Goal: Information Seeking & Learning: Learn about a topic

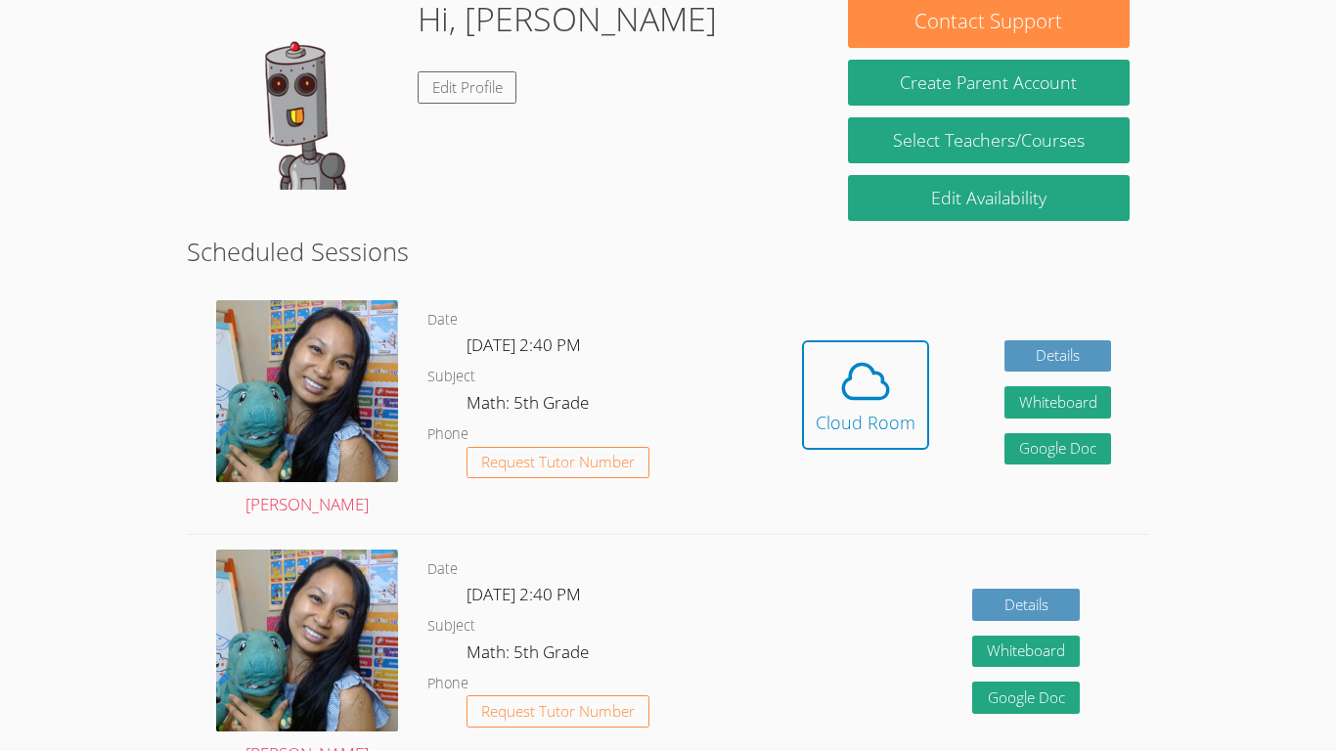
scroll to position [371, 0]
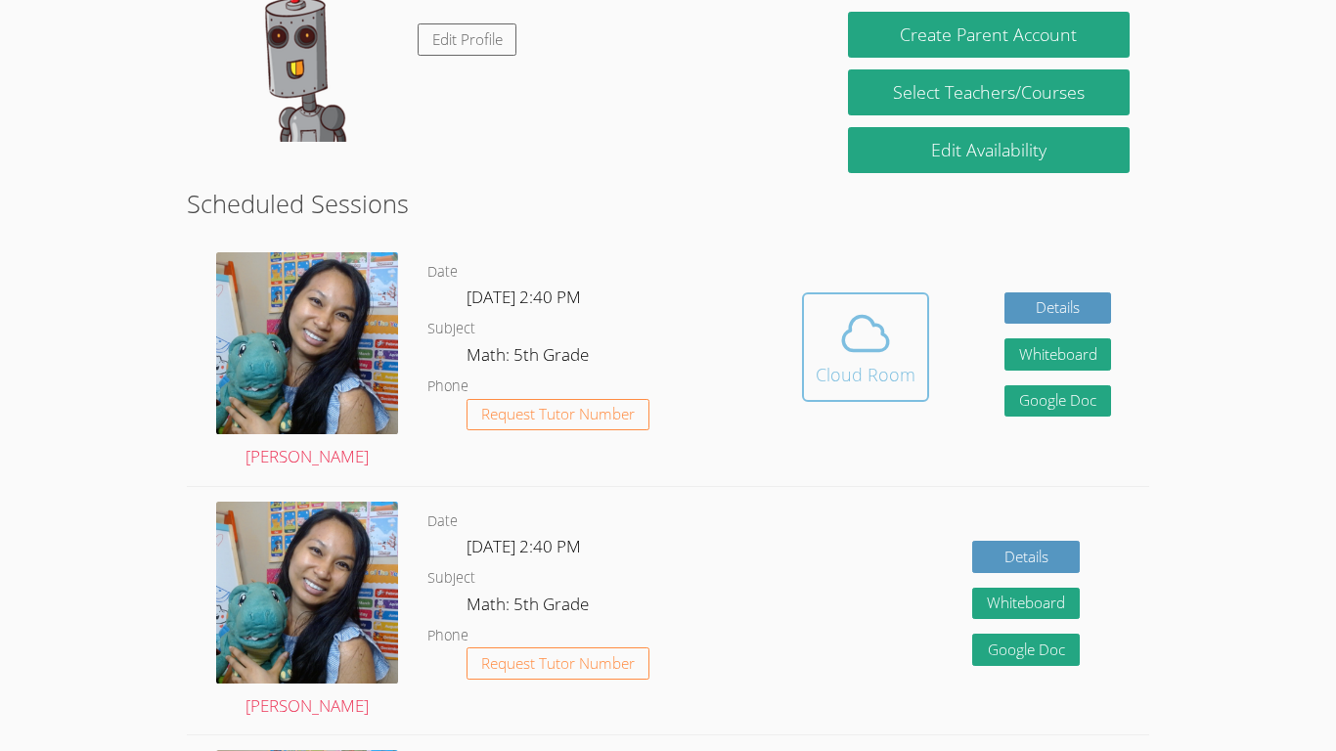
click at [667, 356] on icon at bounding box center [865, 333] width 55 height 55
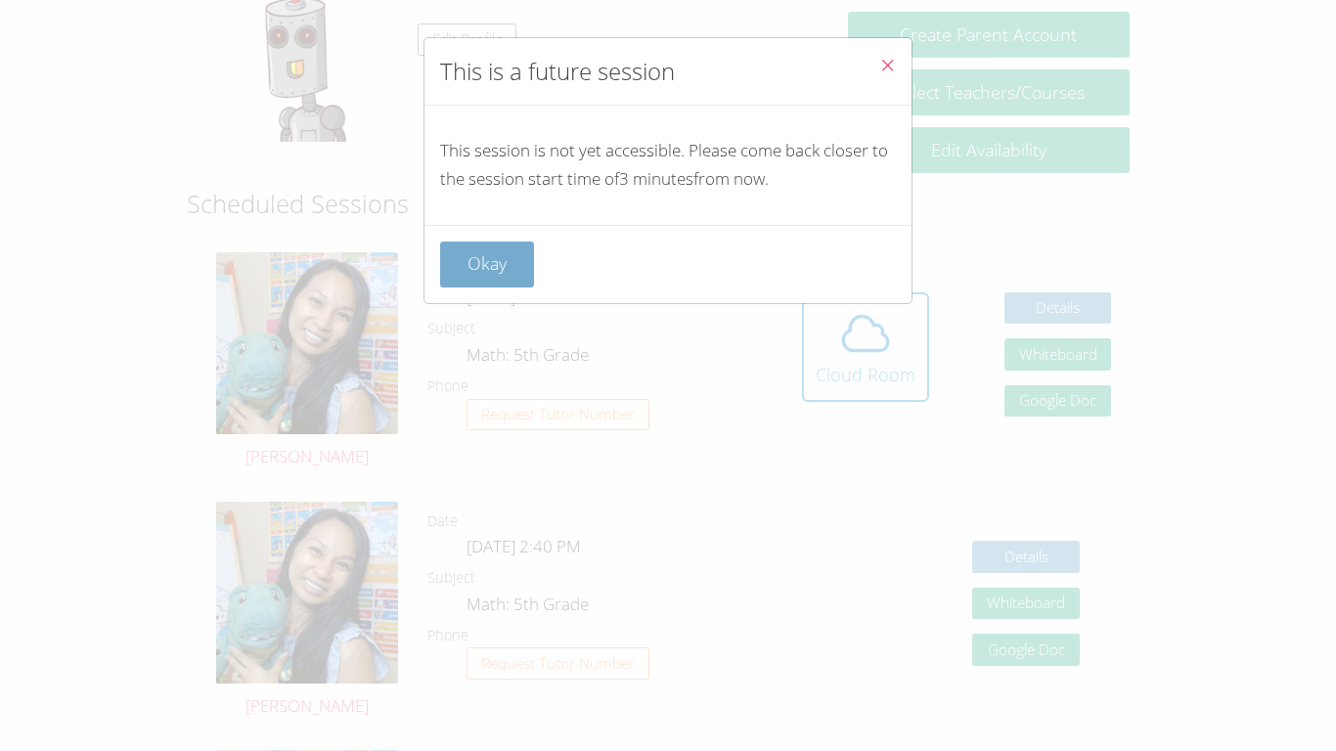
click at [476, 253] on button "Okay" at bounding box center [487, 264] width 94 height 46
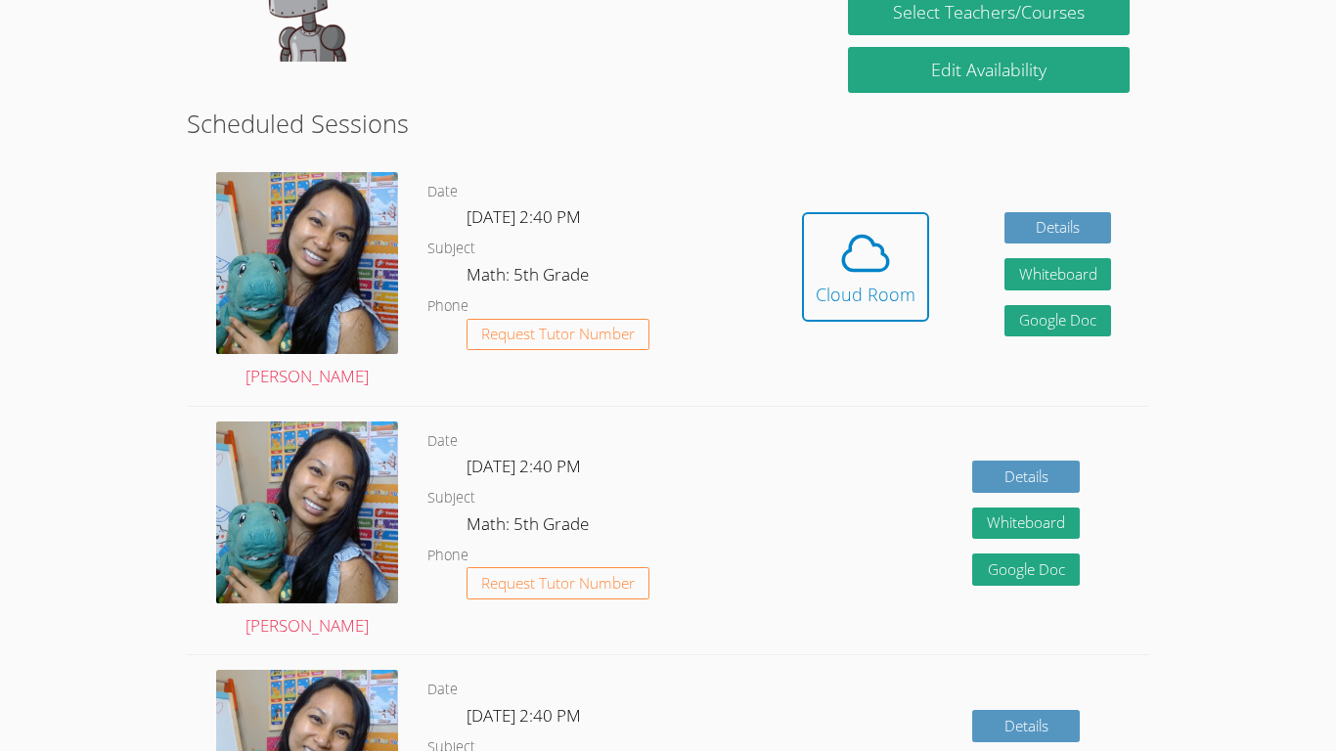
scroll to position [453, 0]
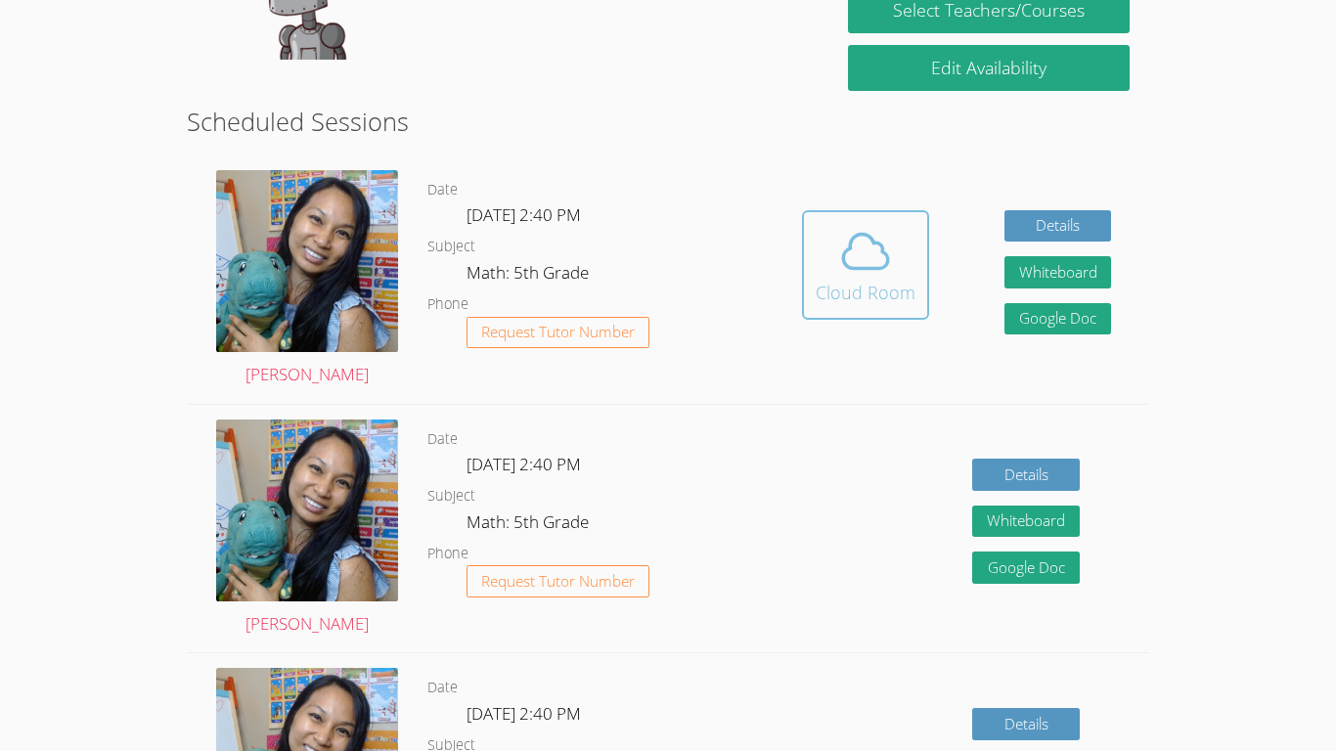
click at [667, 260] on span at bounding box center [865, 251] width 100 height 55
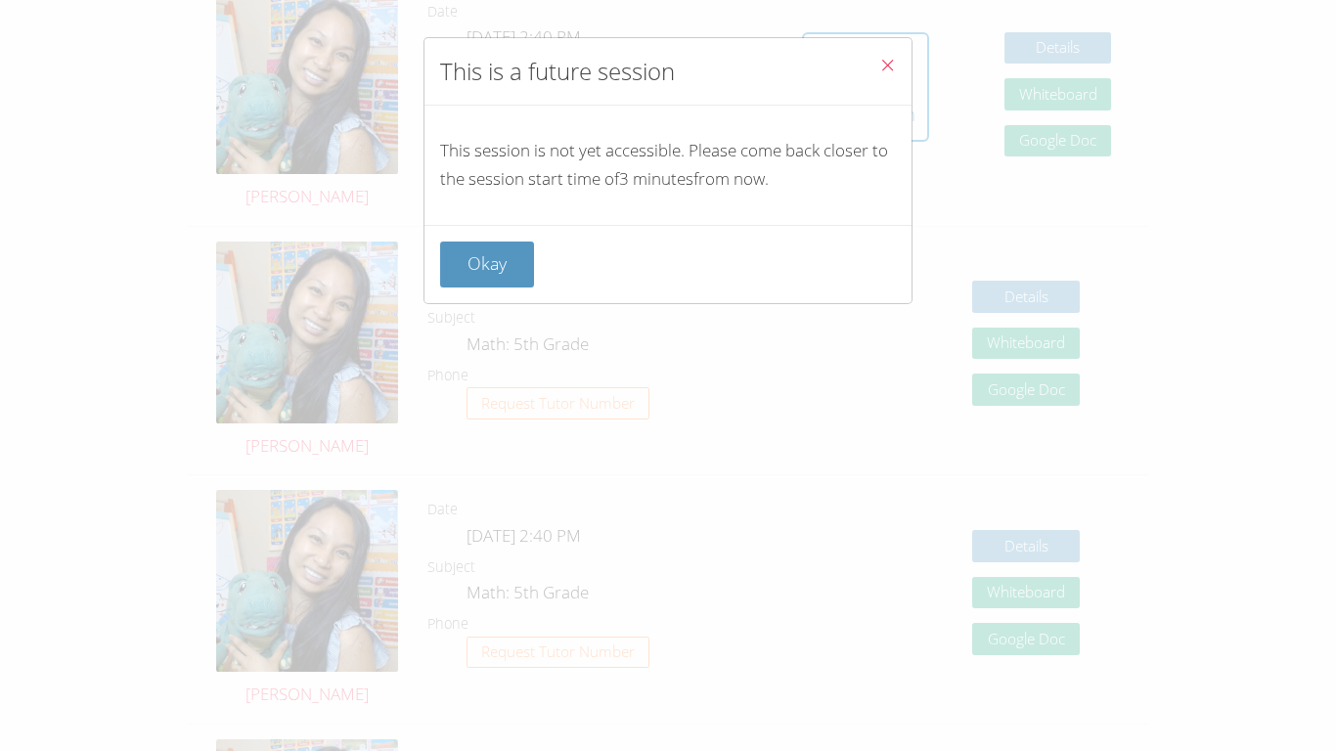
scroll to position [634, 0]
click at [667, 65] on div "This is a future session This session is not yet accessible. Please come back c…" at bounding box center [667, 170] width 489 height 267
click at [667, 65] on icon "Close" at bounding box center [887, 65] width 17 height 17
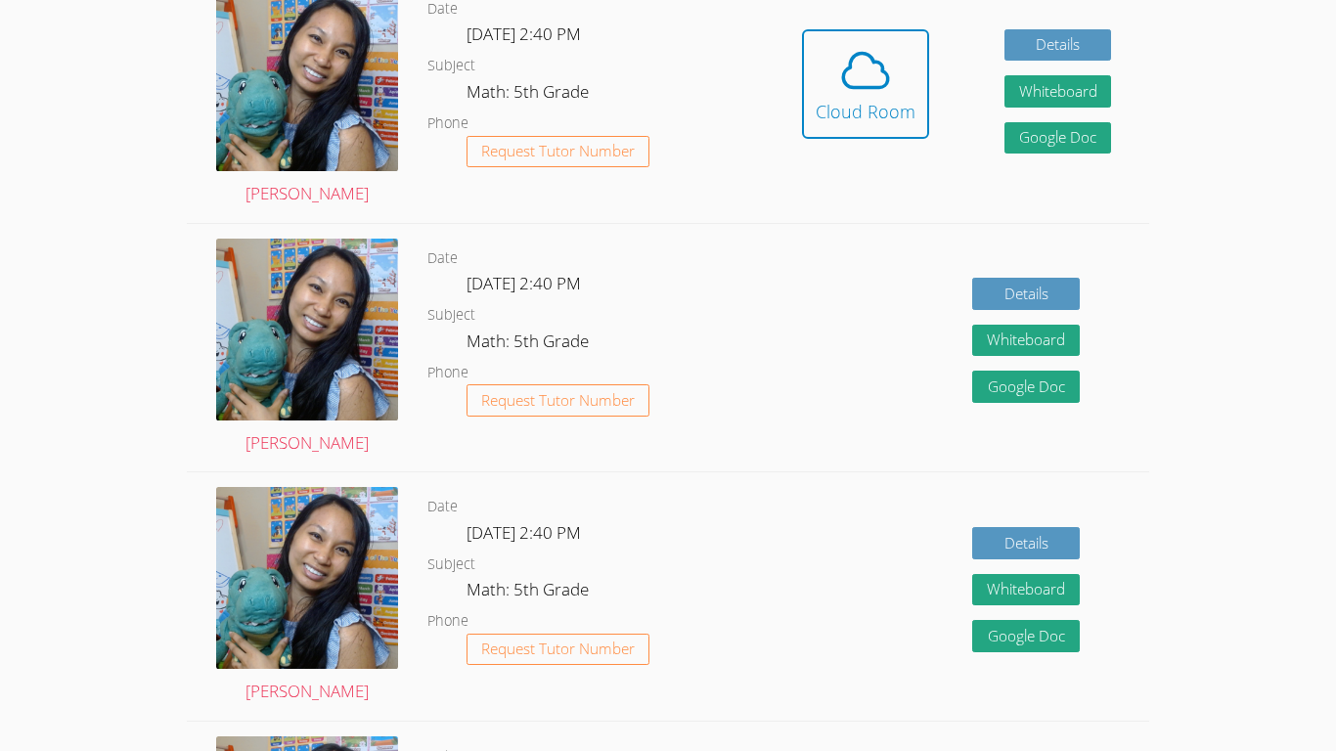
click at [667, 65] on icon at bounding box center [865, 70] width 55 height 55
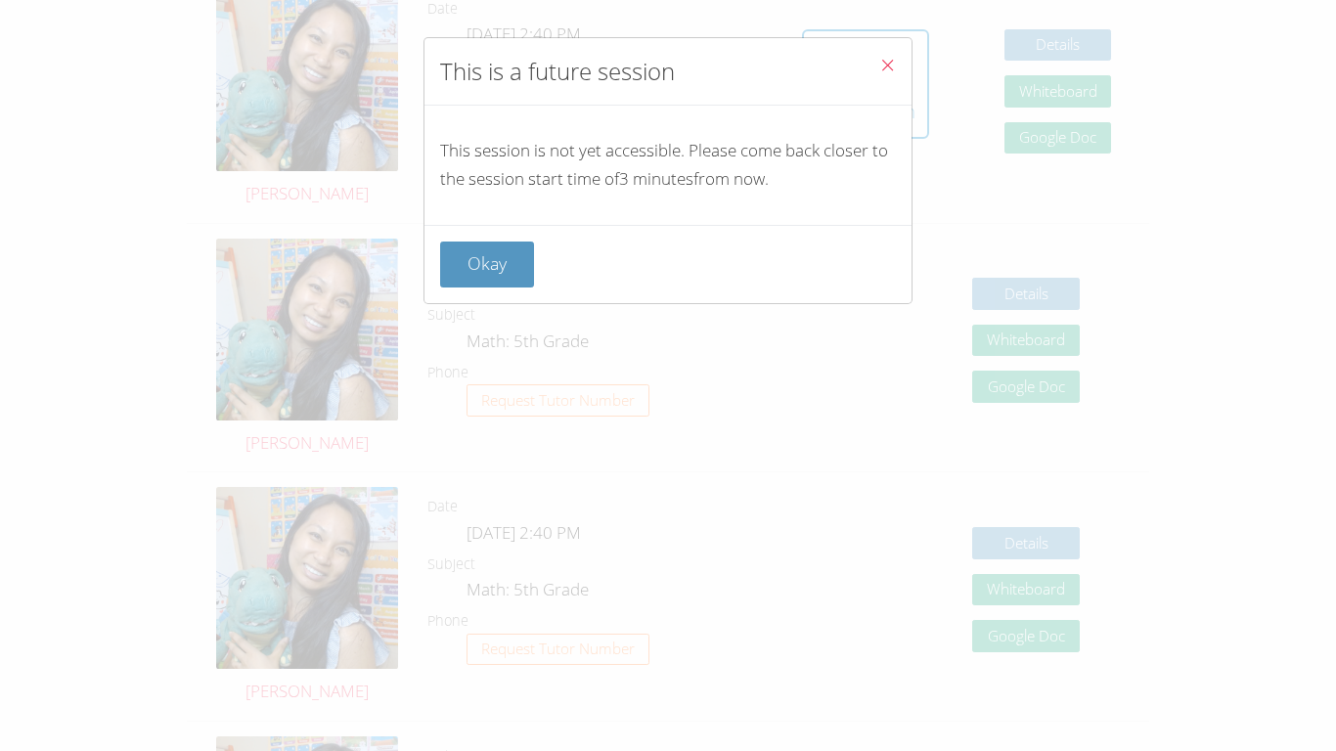
click at [667, 65] on icon "Close" at bounding box center [887, 65] width 17 height 17
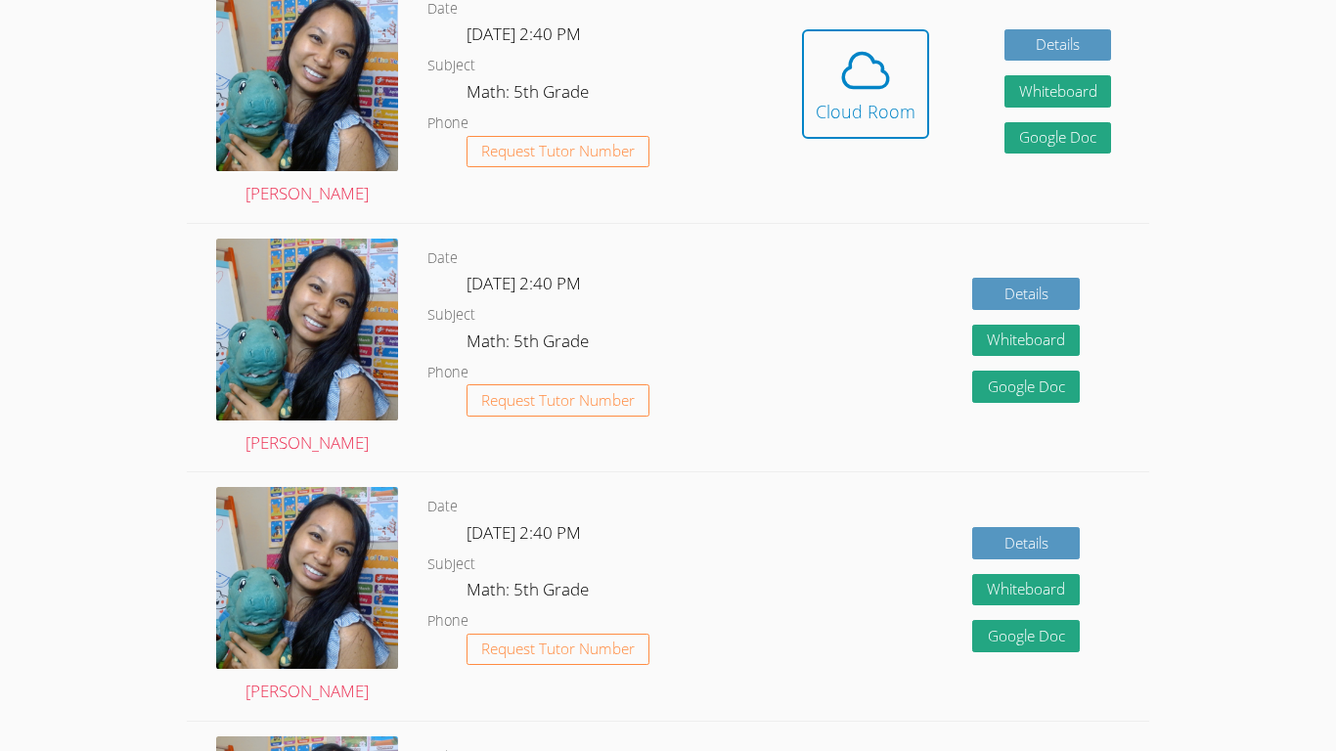
click at [667, 65] on icon at bounding box center [865, 70] width 55 height 55
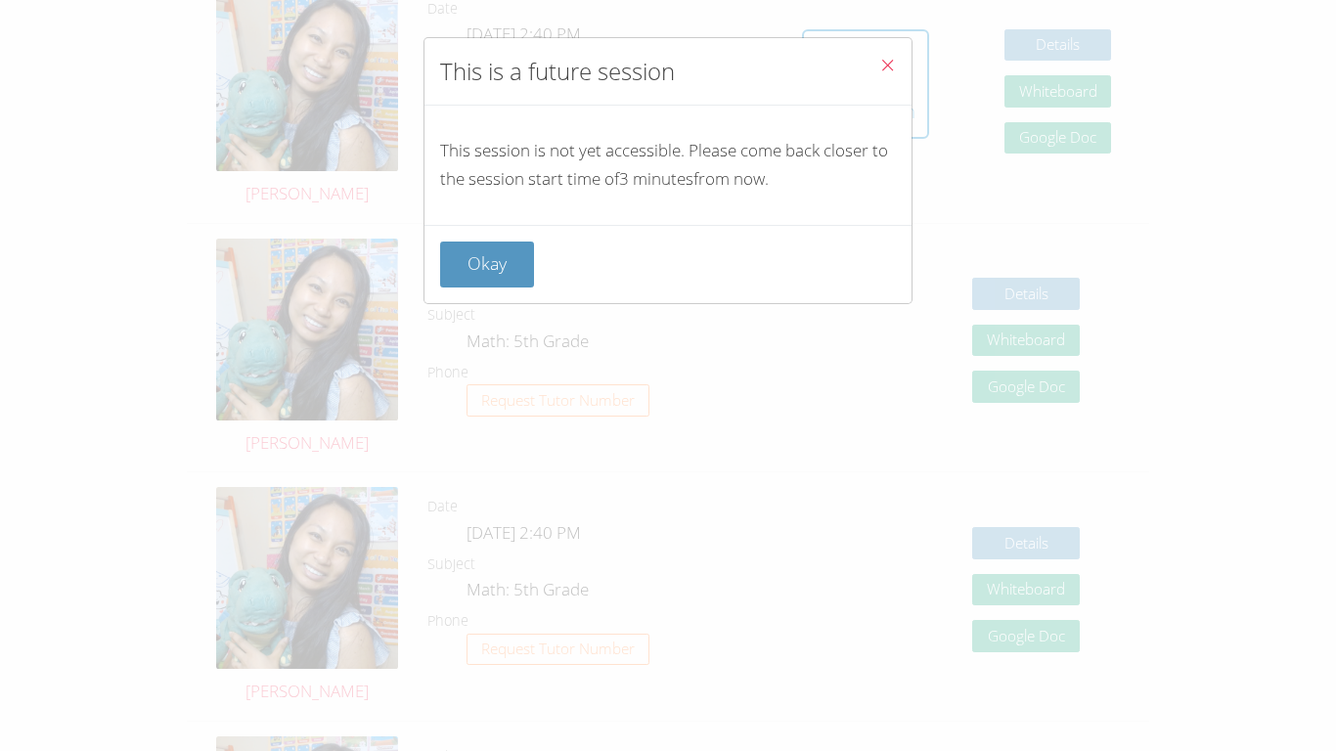
click at [667, 65] on icon "Close" at bounding box center [887, 65] width 17 height 17
click at [667, 65] on icon at bounding box center [865, 70] width 55 height 55
click at [667, 65] on icon "Close" at bounding box center [887, 65] width 17 height 17
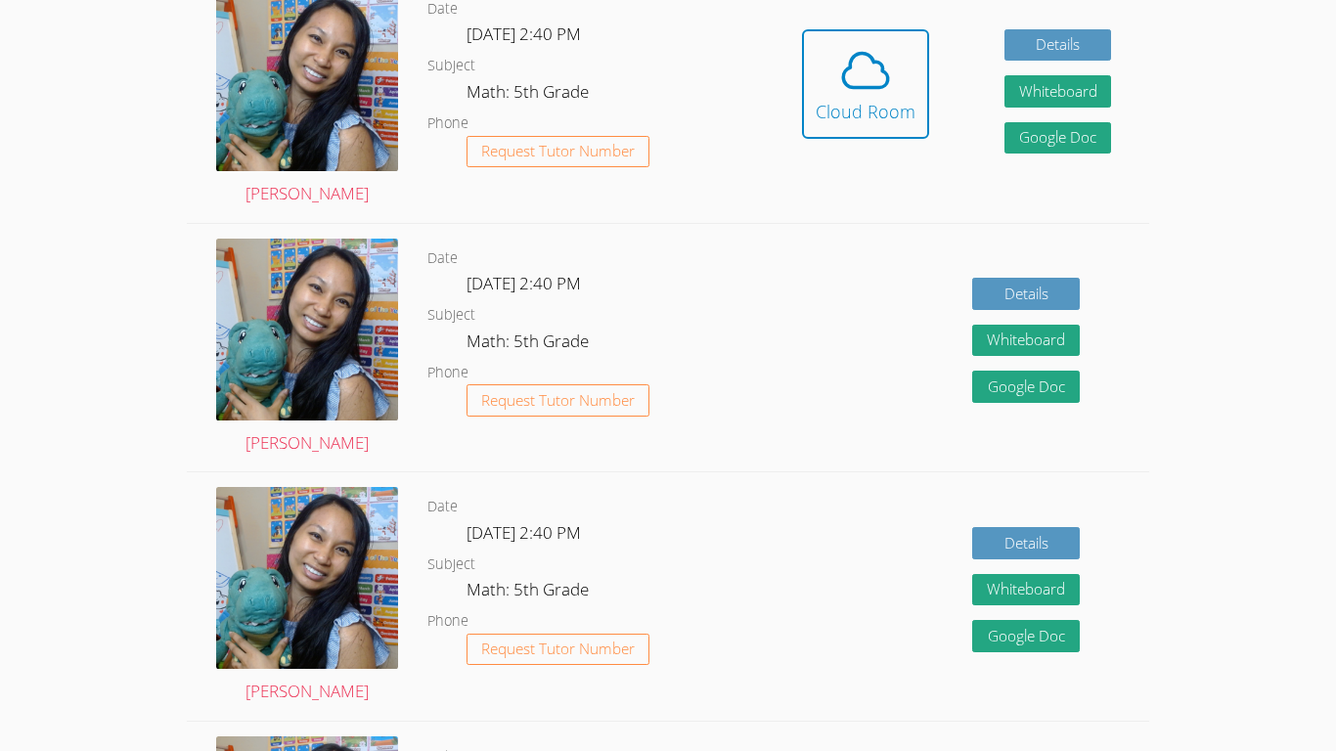
click at [667, 65] on icon at bounding box center [865, 70] width 55 height 55
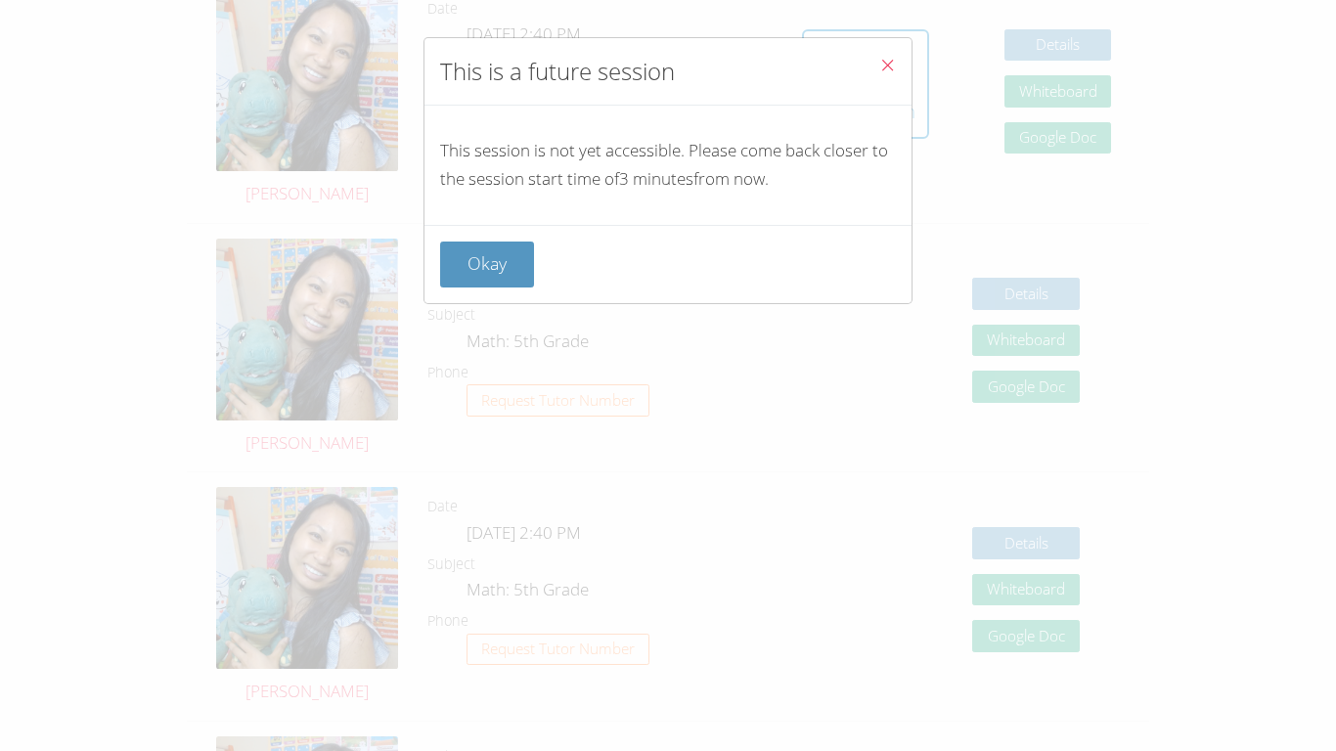
click at [667, 65] on icon "Close" at bounding box center [887, 65] width 17 height 17
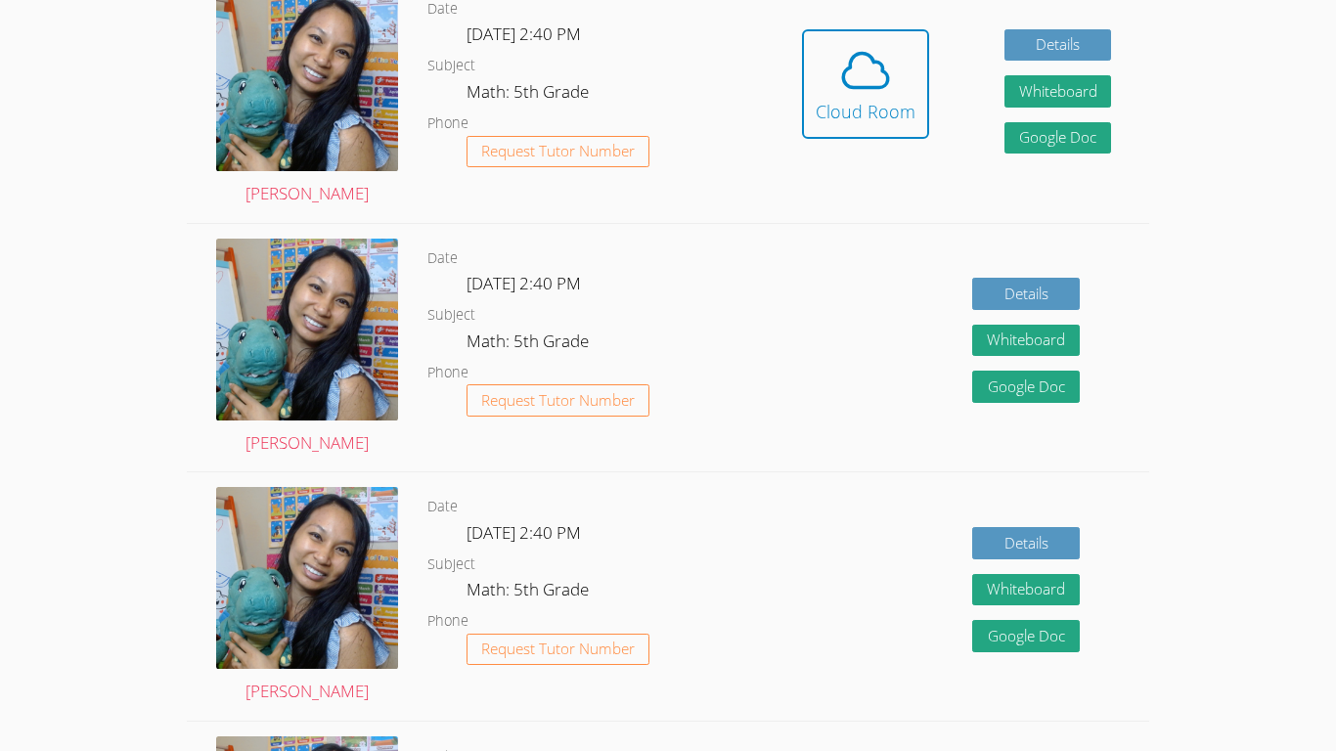
click at [667, 65] on icon at bounding box center [865, 70] width 55 height 55
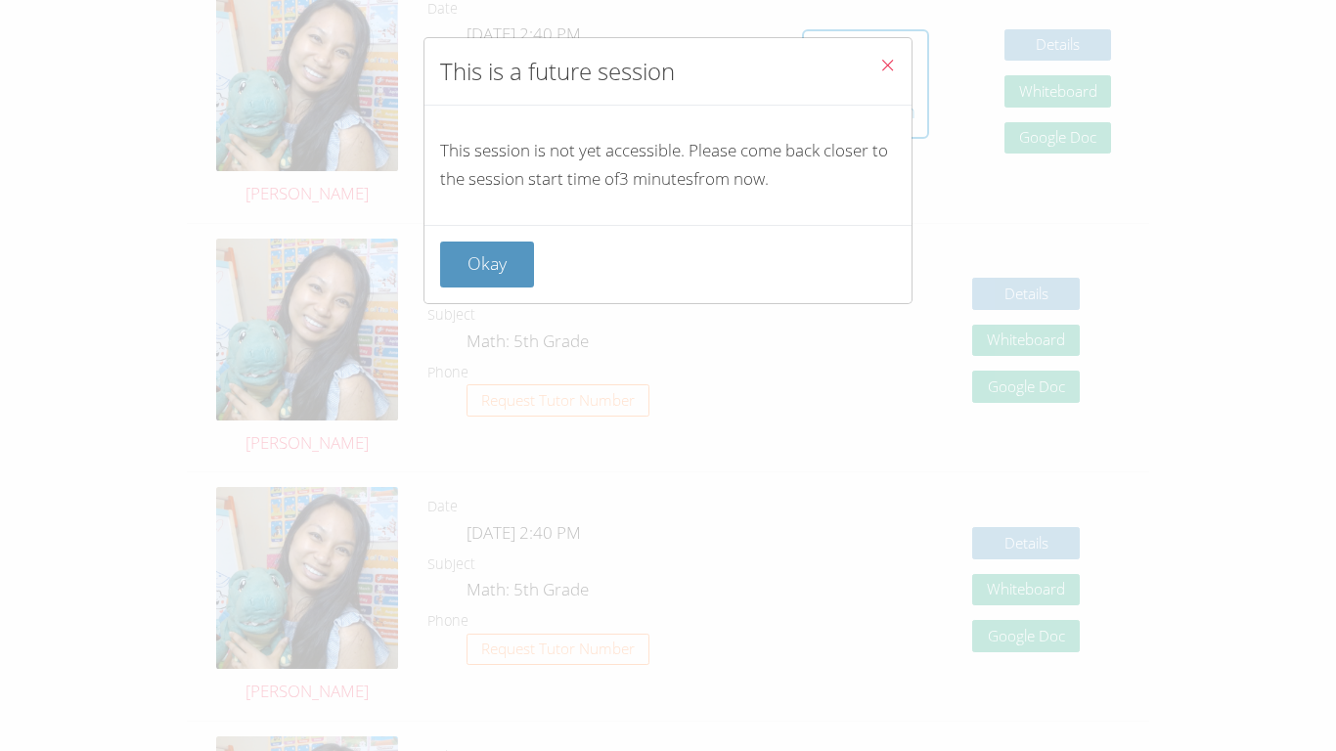
click at [667, 65] on icon "Close" at bounding box center [887, 65] width 17 height 17
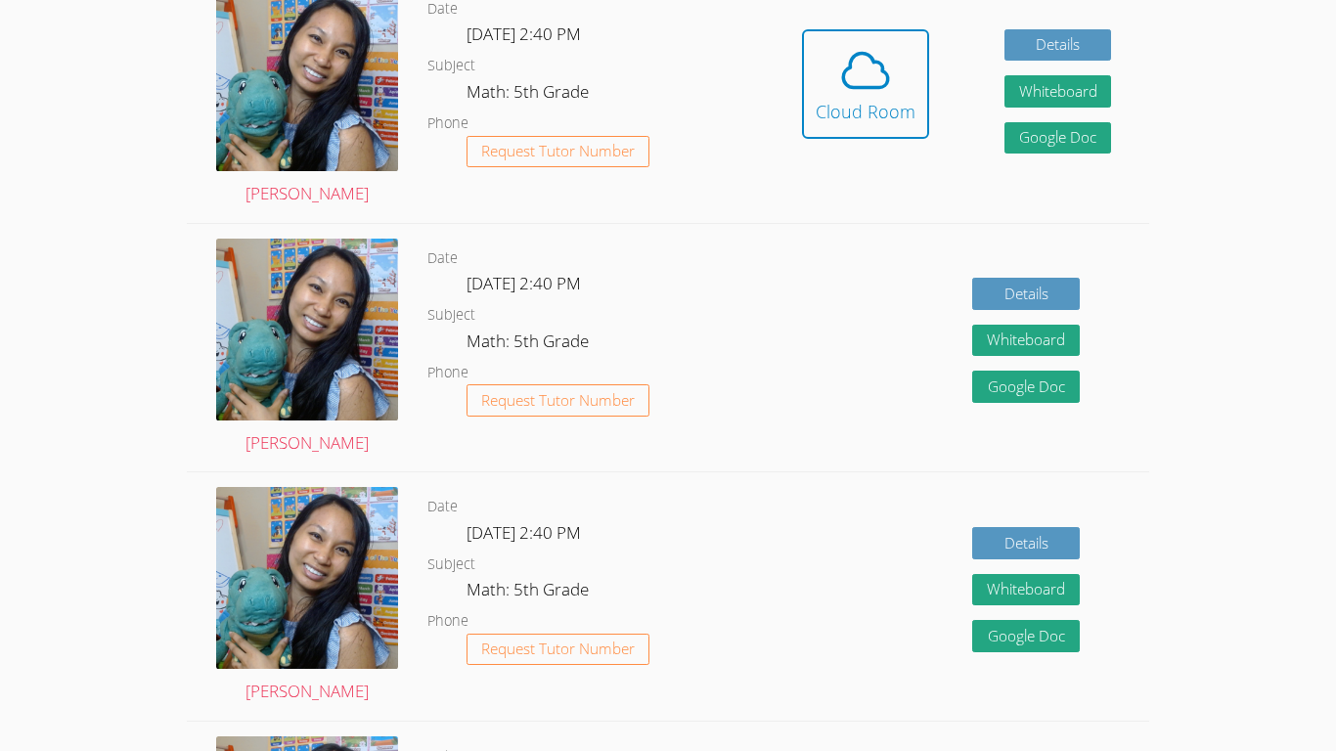
click at [667, 65] on icon at bounding box center [865, 70] width 55 height 55
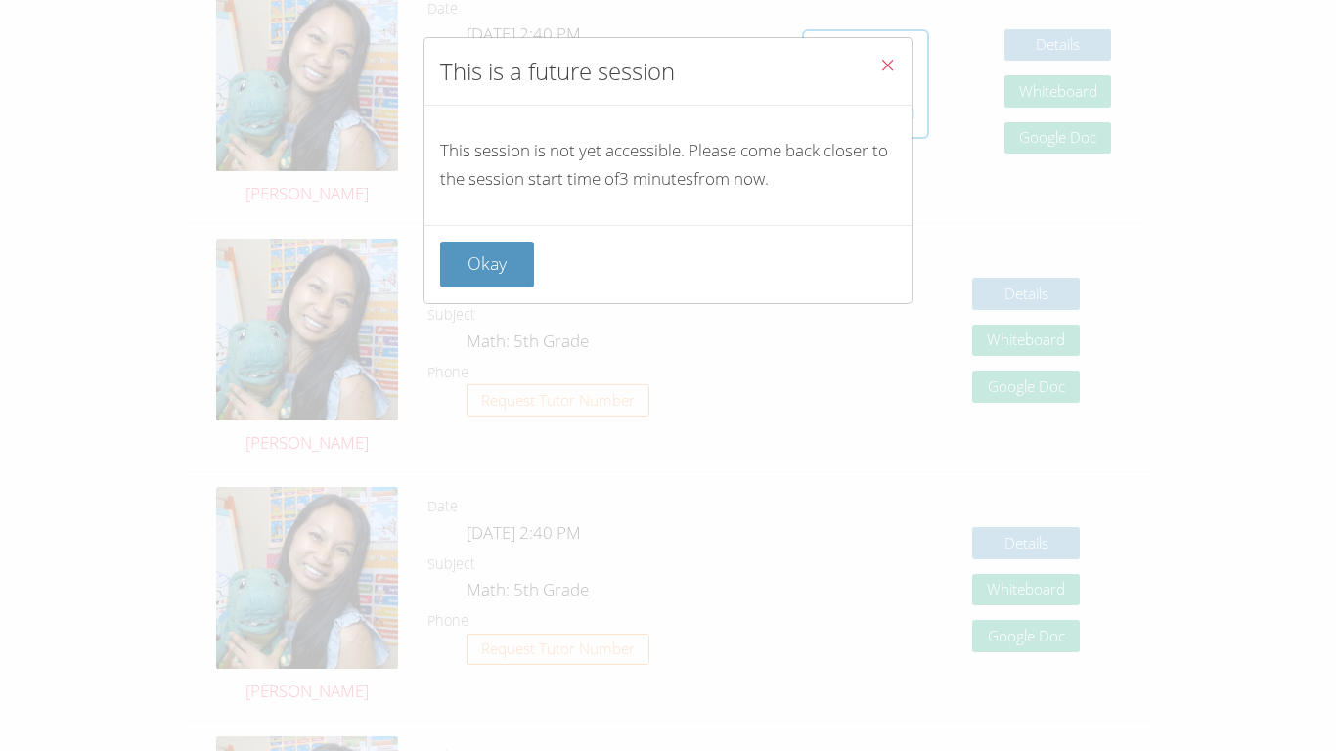
click at [667, 65] on icon "Close" at bounding box center [887, 65] width 17 height 17
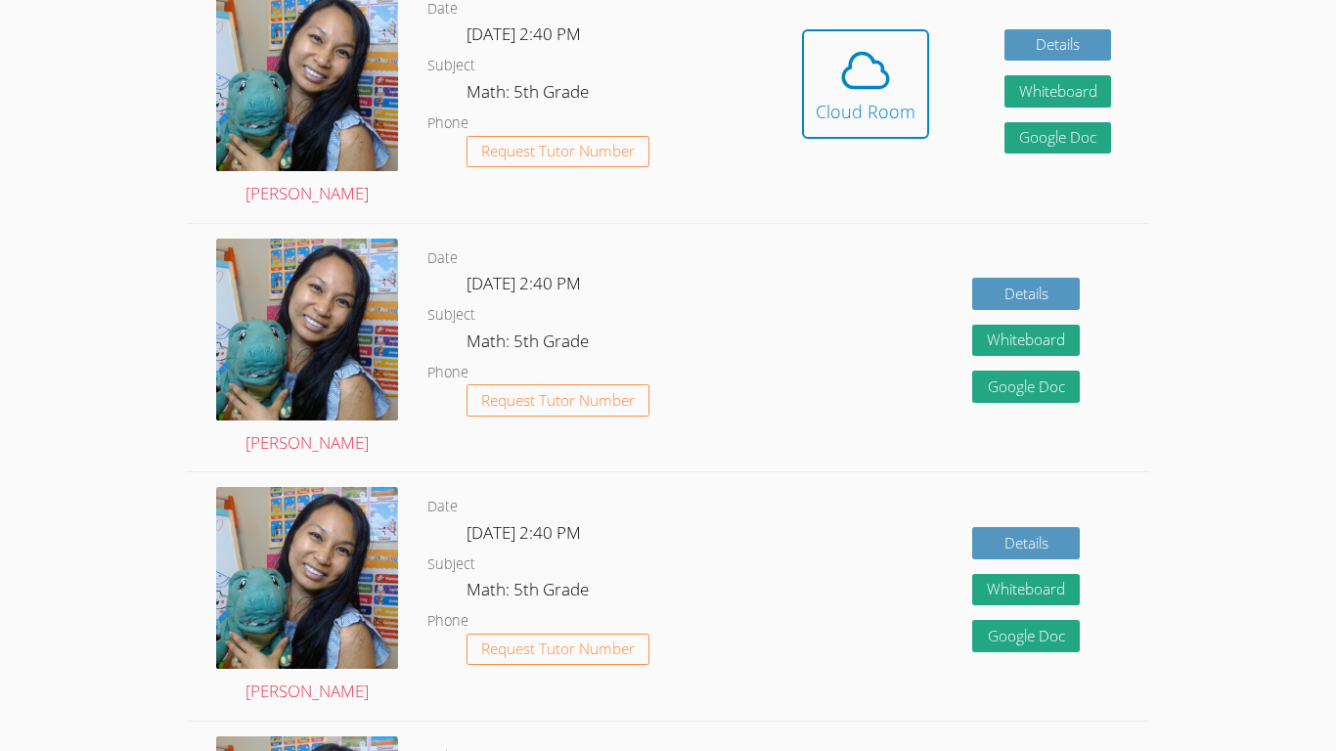
click at [667, 65] on icon at bounding box center [865, 70] width 55 height 55
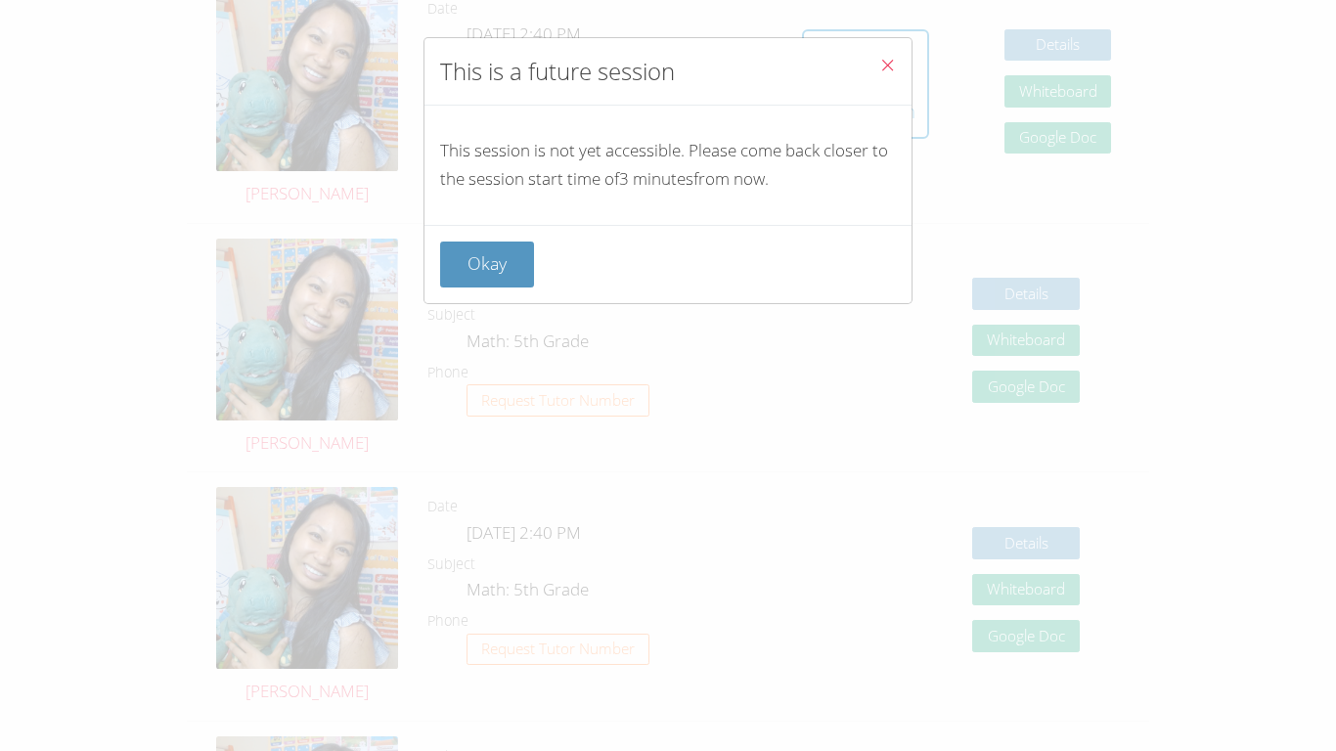
click at [667, 65] on icon "Close" at bounding box center [887, 65] width 17 height 17
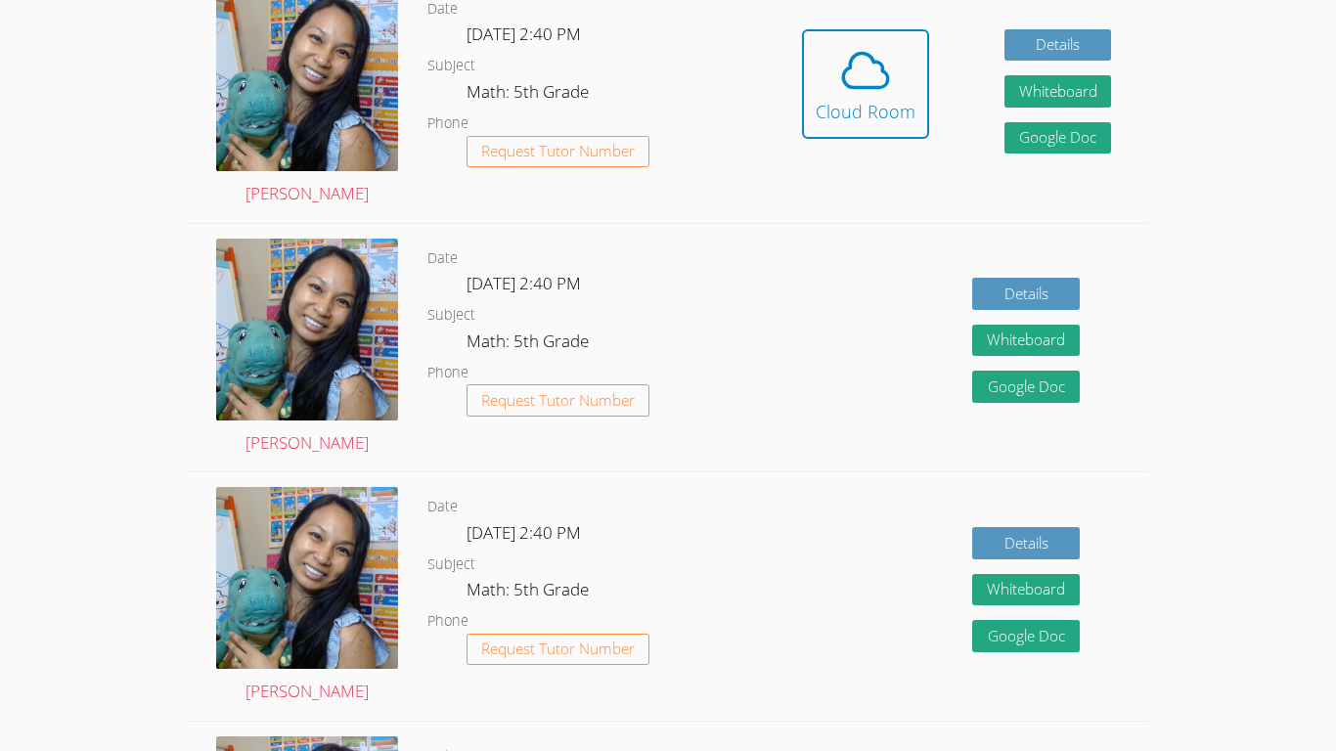
click at [667, 65] on icon at bounding box center [865, 70] width 55 height 55
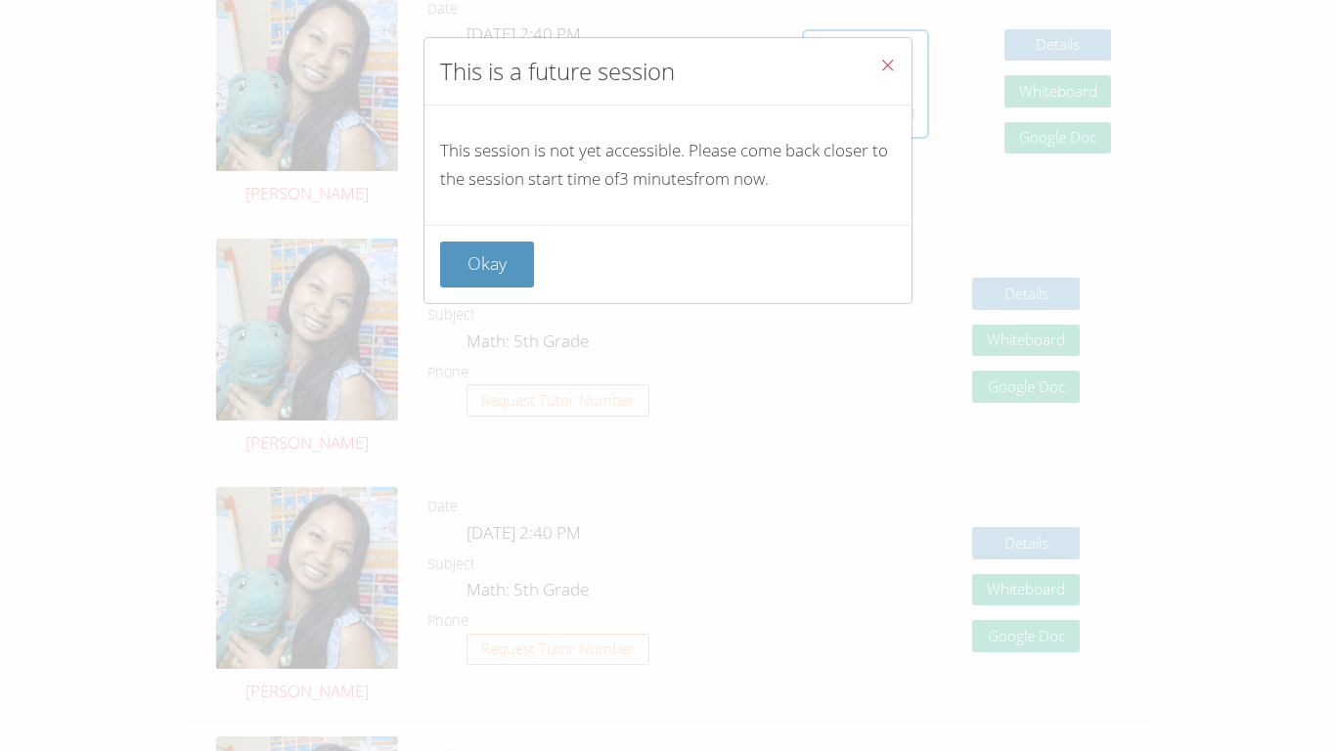
click at [667, 65] on icon "Close" at bounding box center [887, 65] width 17 height 17
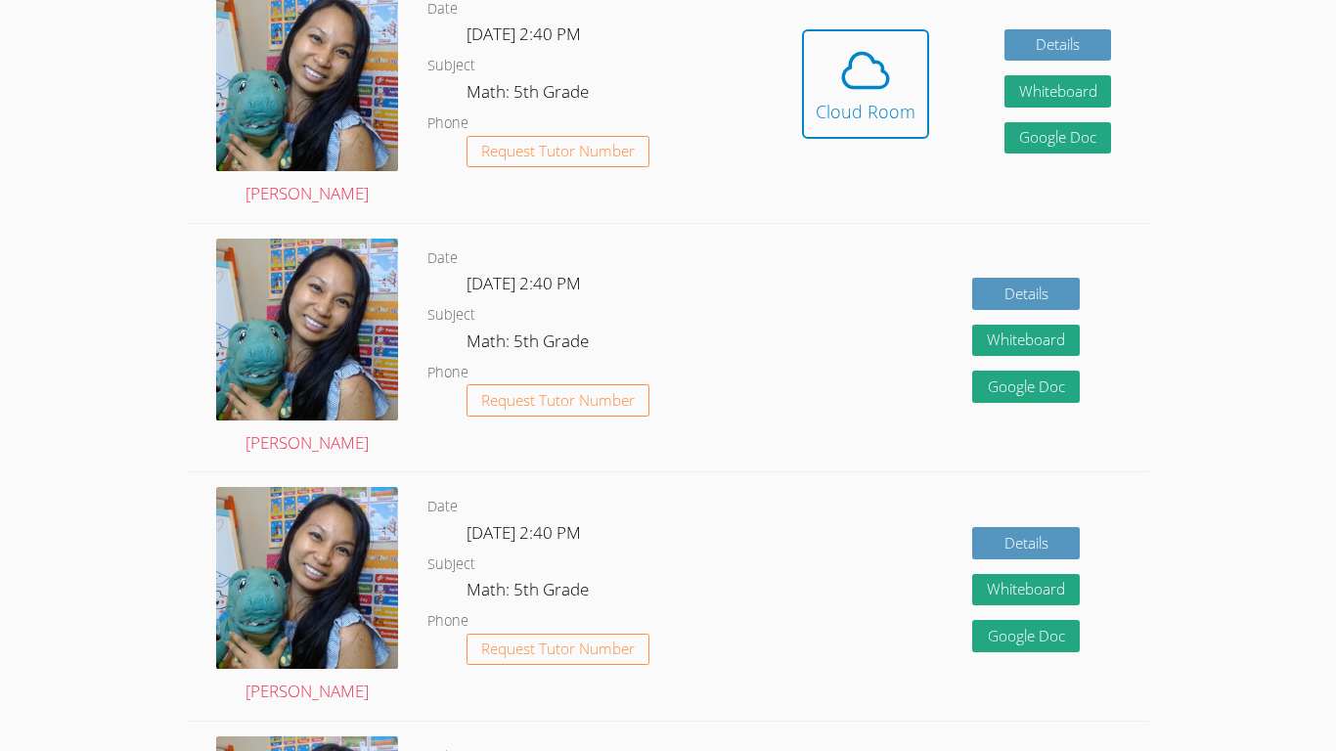
click at [667, 65] on icon at bounding box center [865, 70] width 55 height 55
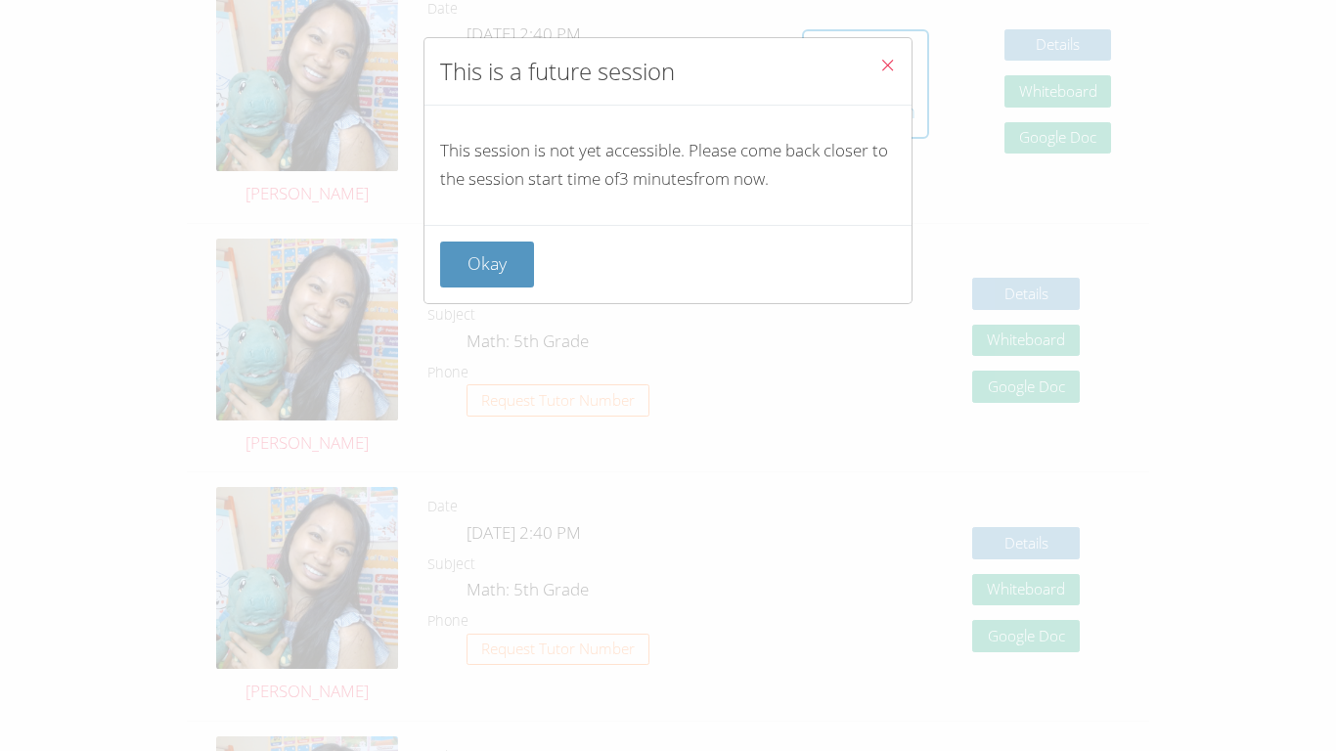
click at [667, 65] on icon "Close" at bounding box center [887, 65] width 17 height 17
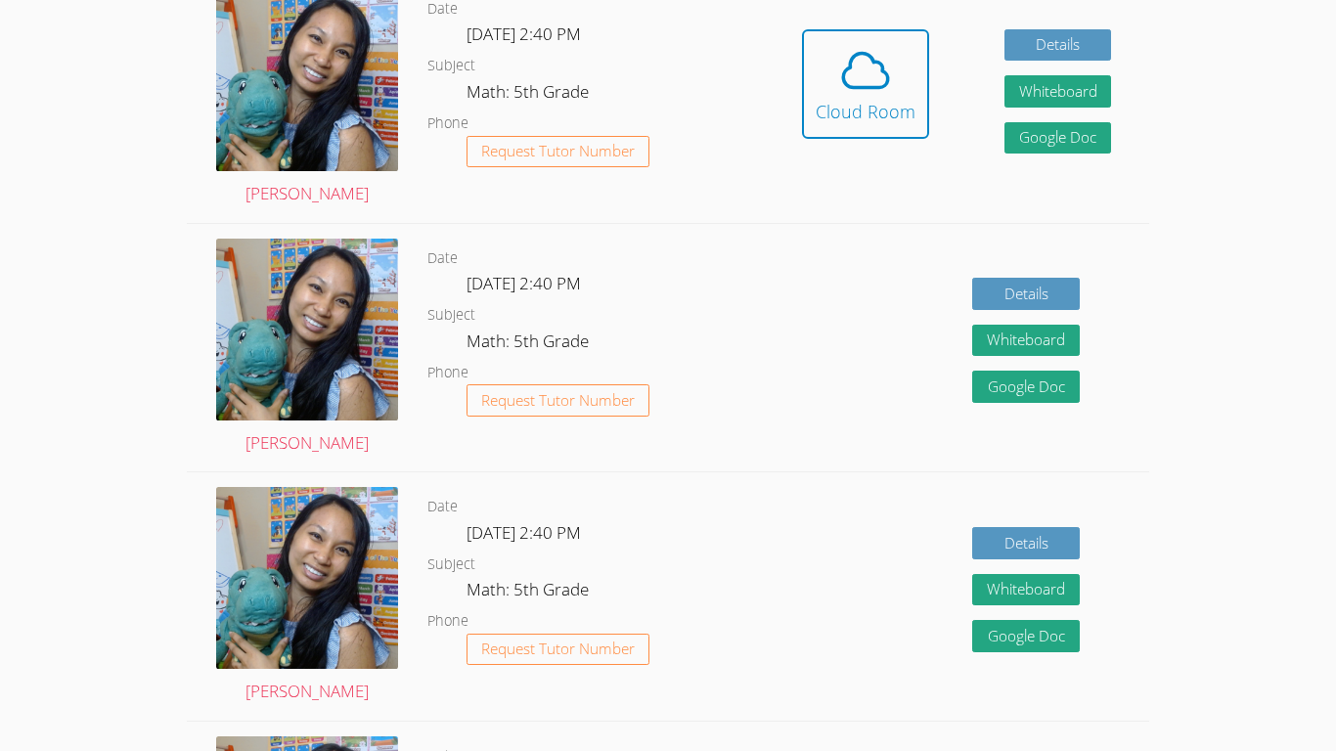
click at [667, 65] on icon at bounding box center [865, 70] width 55 height 55
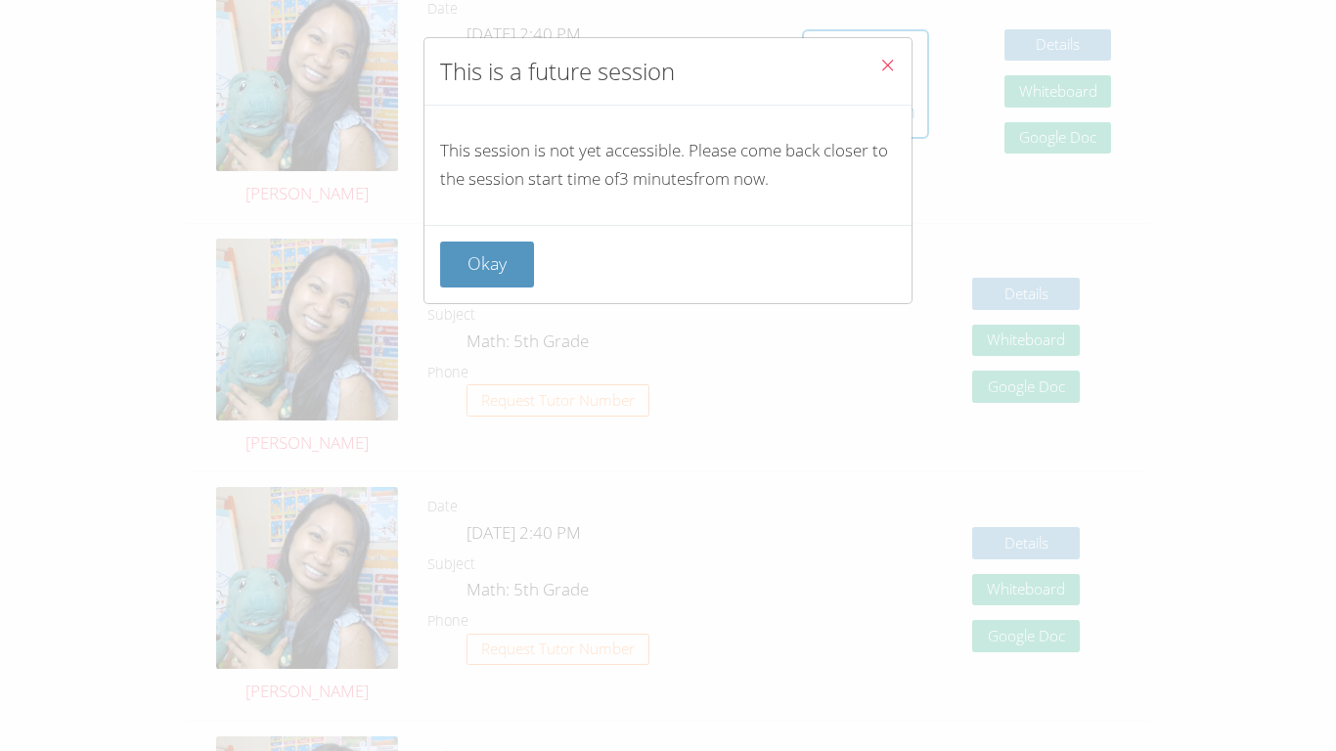
click at [667, 65] on icon "Close" at bounding box center [887, 65] width 17 height 17
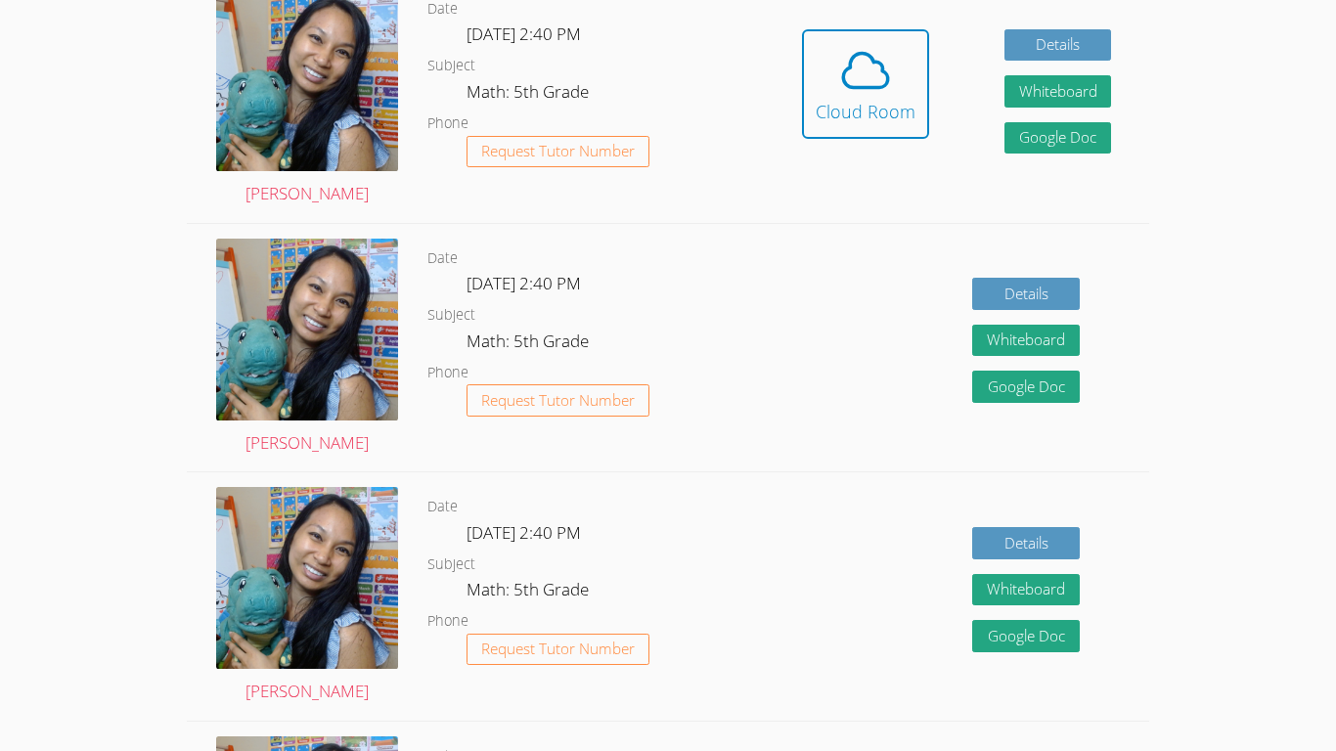
click at [667, 65] on icon at bounding box center [865, 70] width 55 height 55
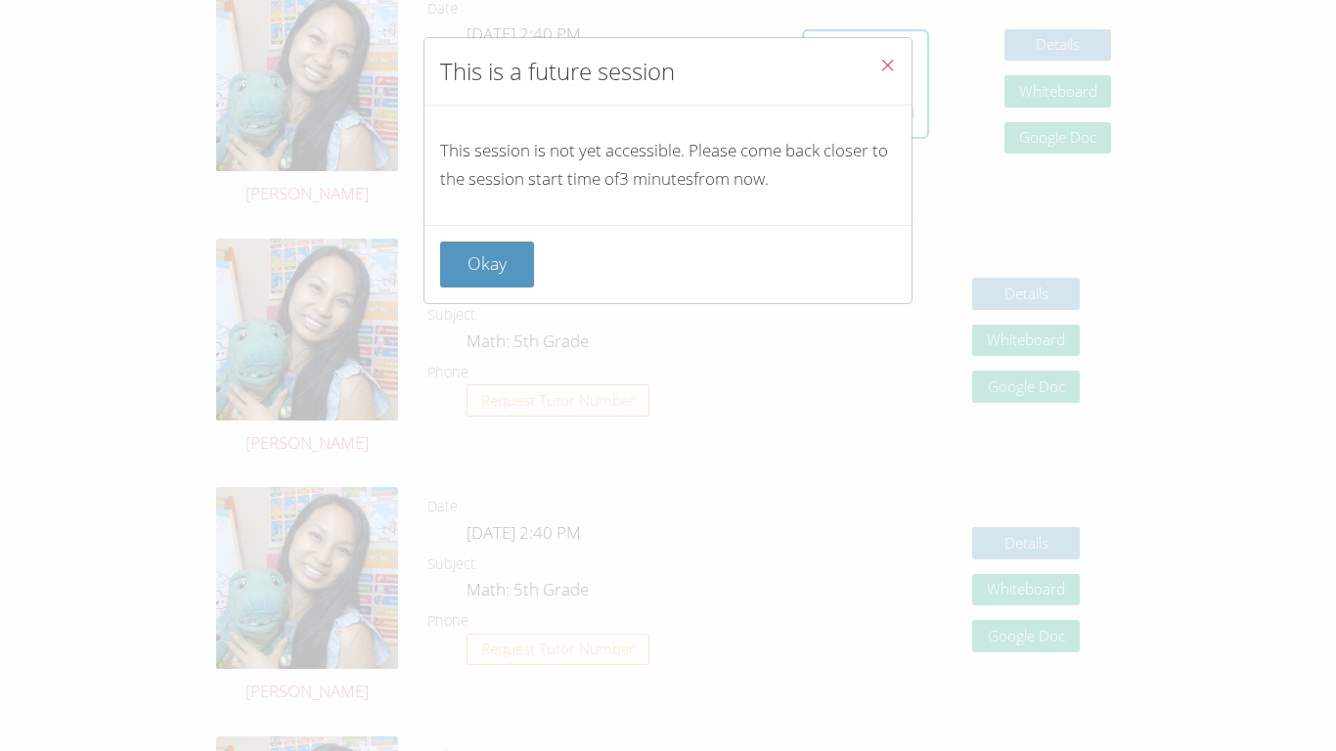
click at [667, 65] on icon "Close" at bounding box center [887, 65] width 17 height 17
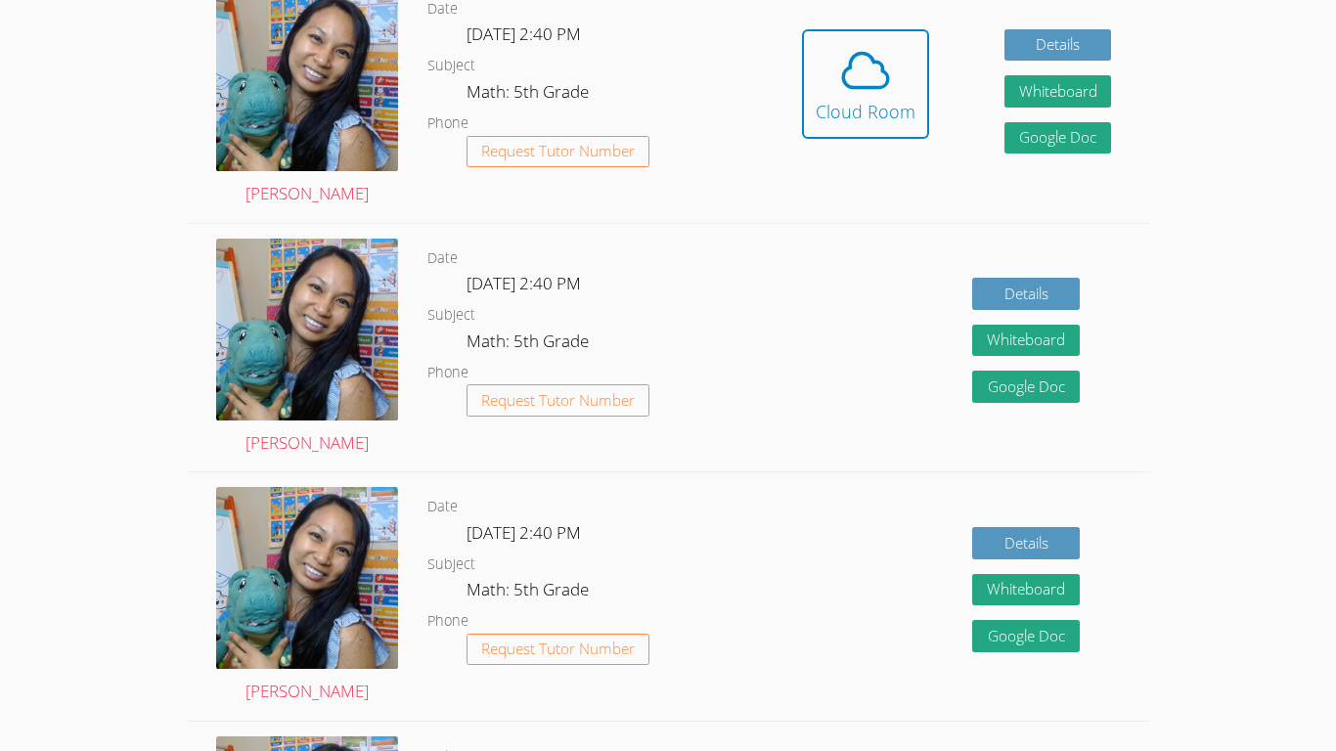
click at [667, 65] on icon at bounding box center [865, 70] width 55 height 55
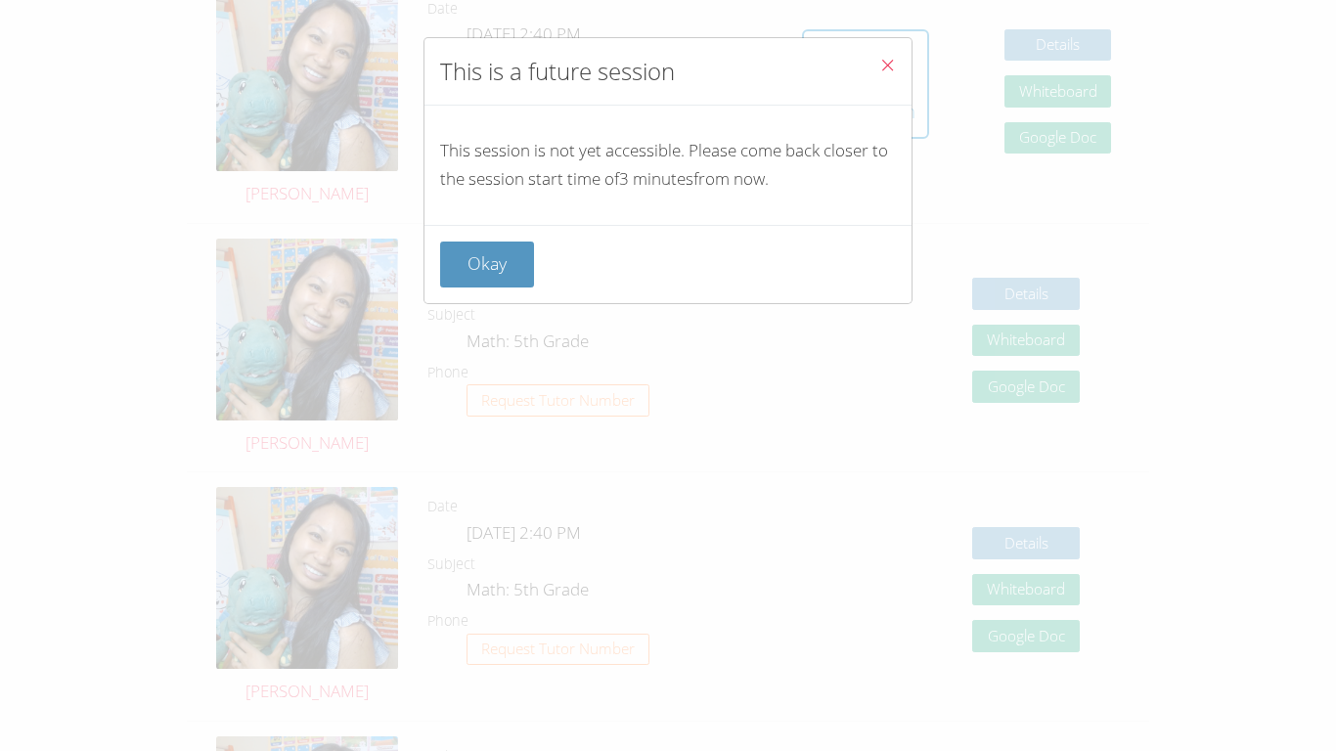
click at [667, 65] on icon "Close" at bounding box center [887, 65] width 17 height 17
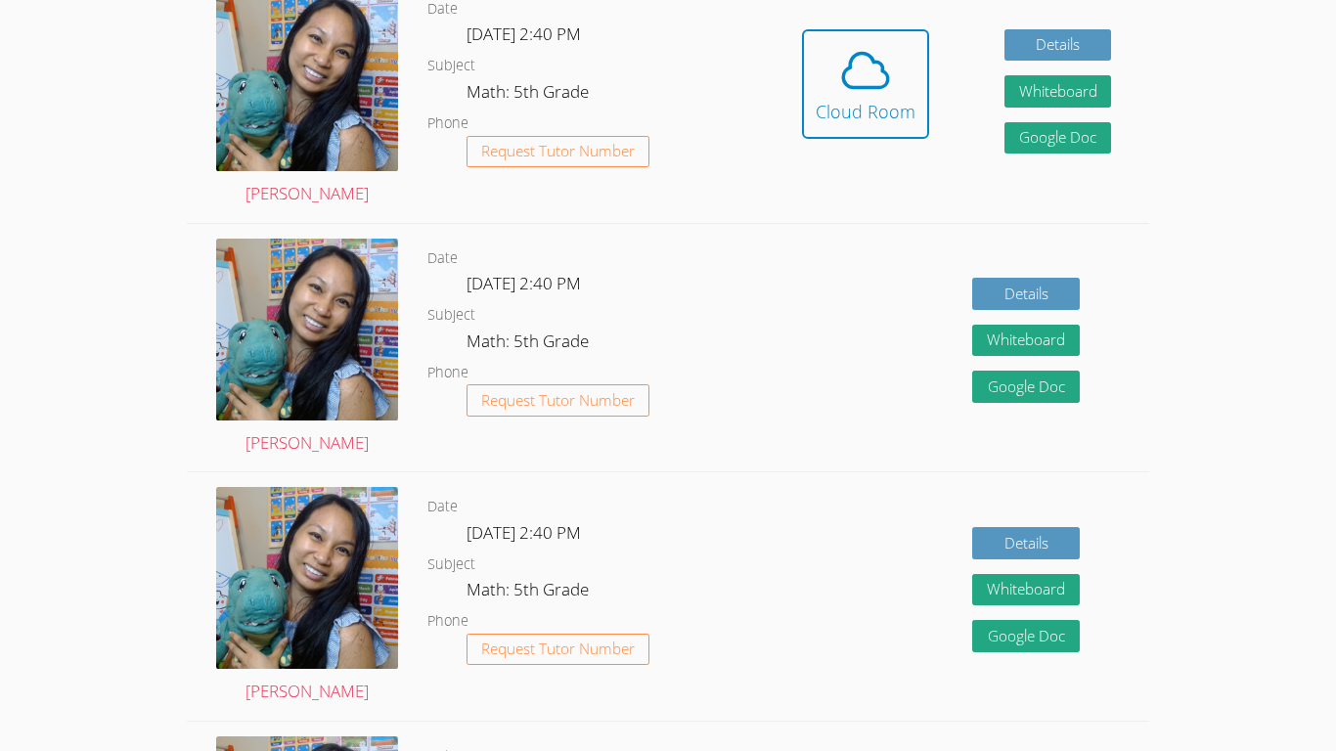
click at [667, 65] on icon at bounding box center [865, 70] width 55 height 55
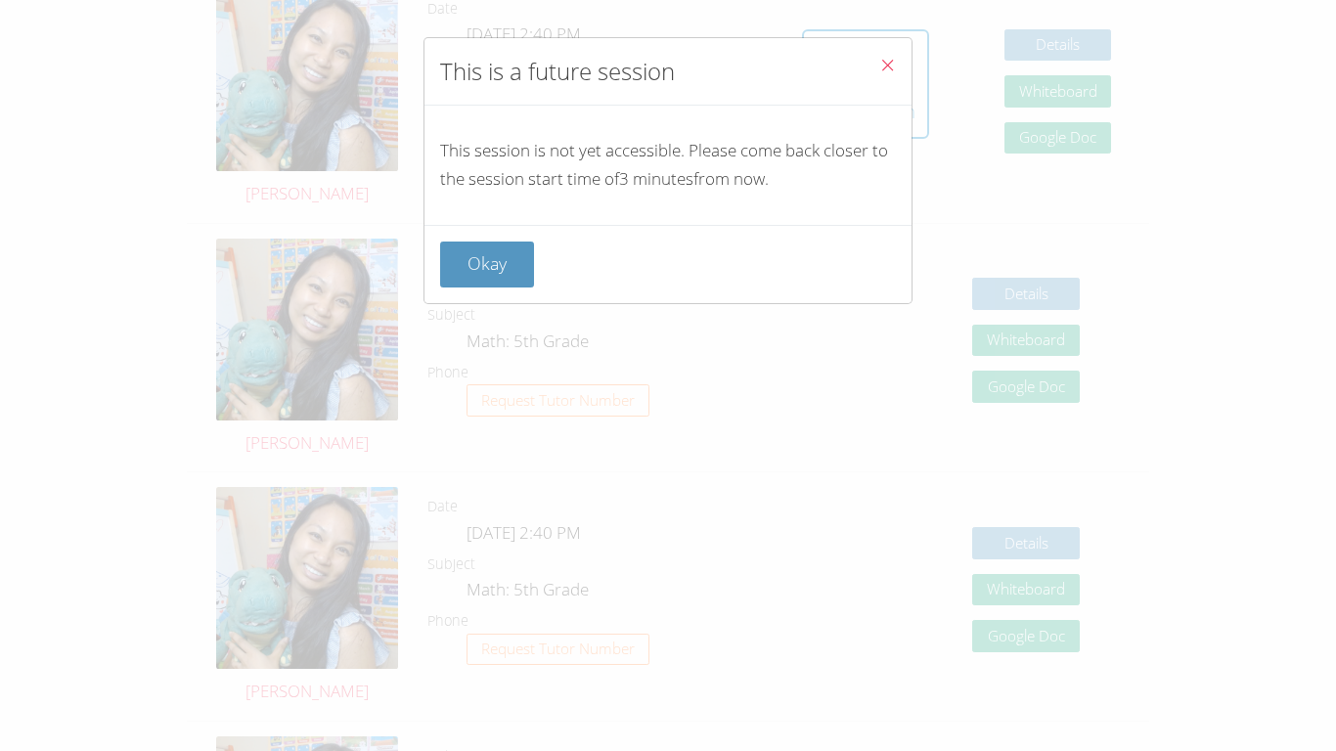
click at [667, 65] on icon "Close" at bounding box center [887, 65] width 17 height 17
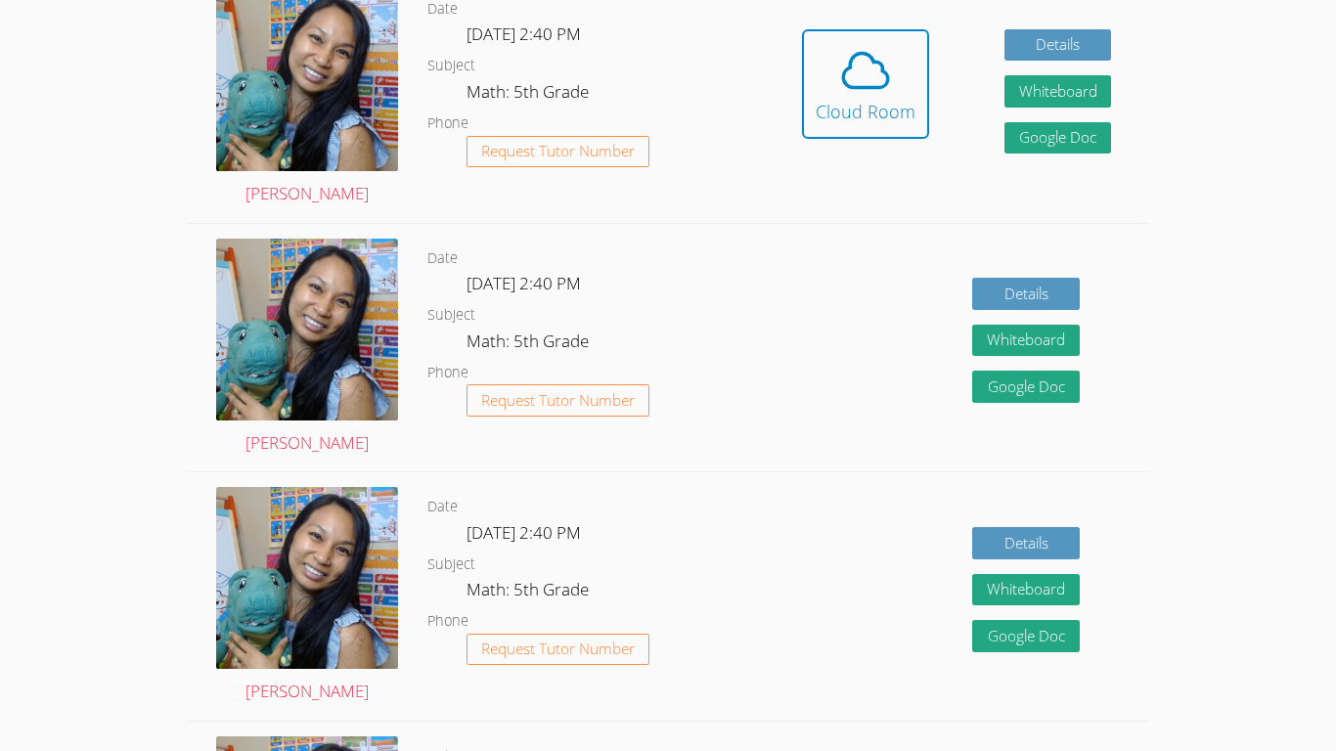
click at [667, 65] on icon at bounding box center [865, 70] width 55 height 55
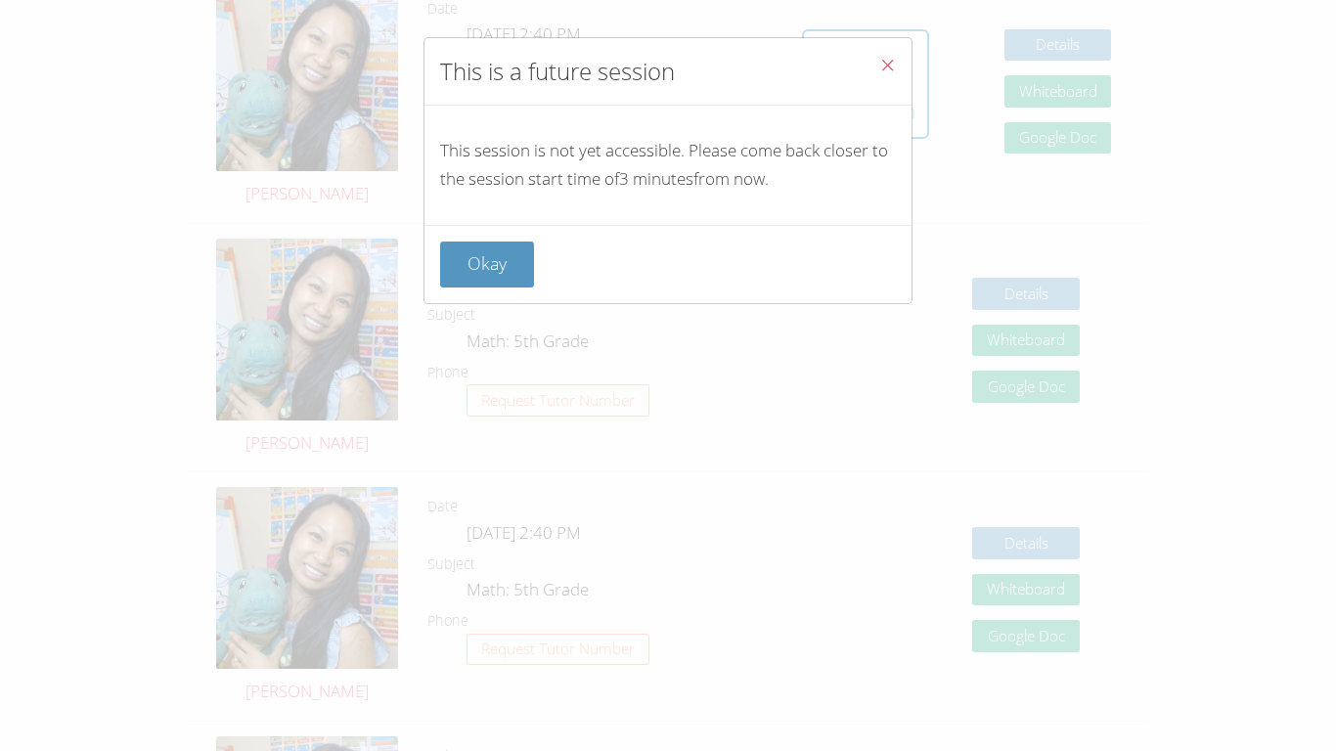
click at [667, 65] on icon "Close" at bounding box center [887, 65] width 17 height 17
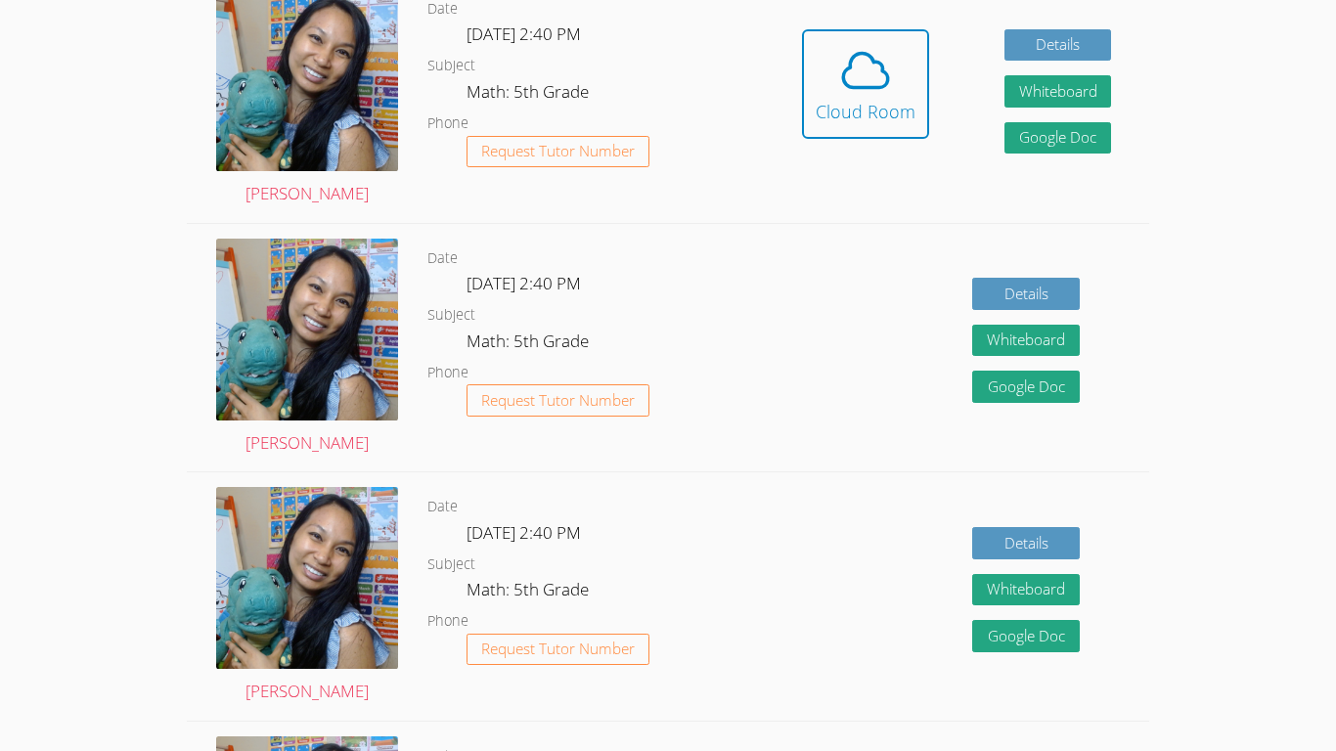
click at [667, 65] on icon at bounding box center [865, 70] width 55 height 55
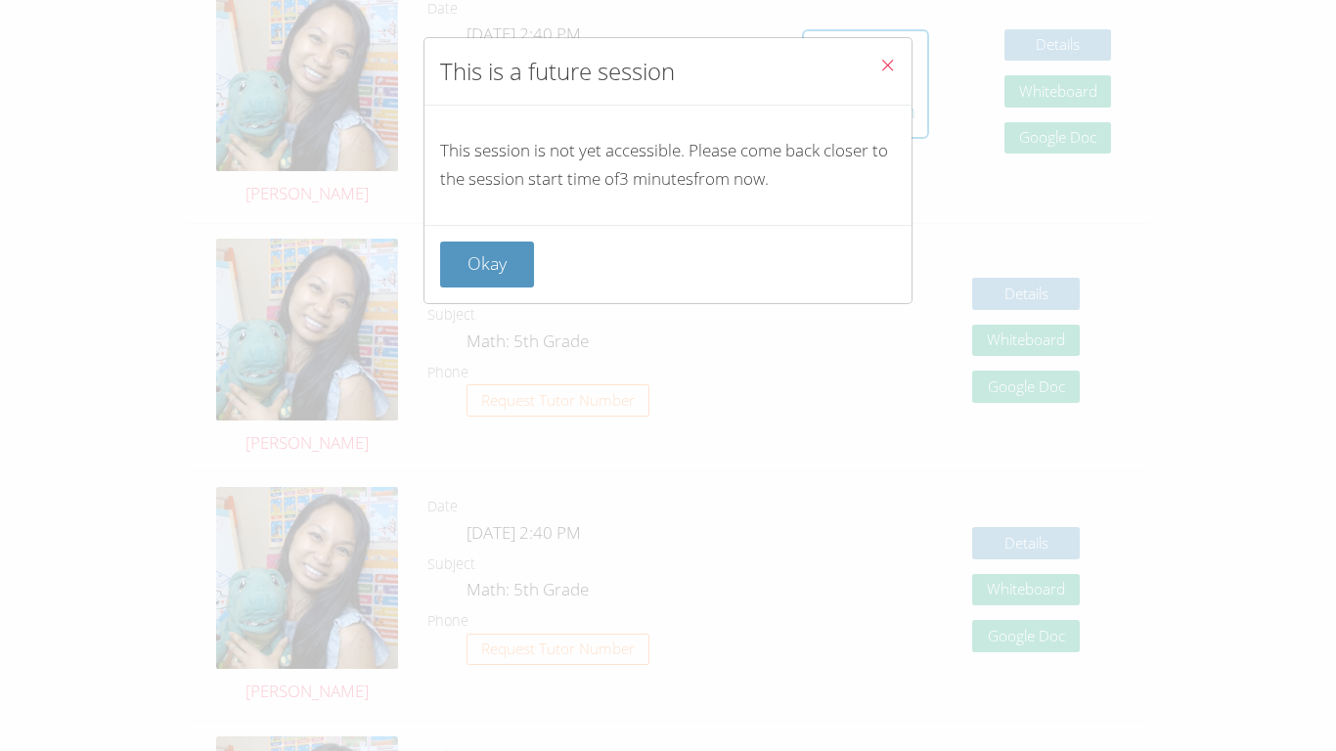
click at [667, 65] on icon "Close" at bounding box center [887, 65] width 17 height 17
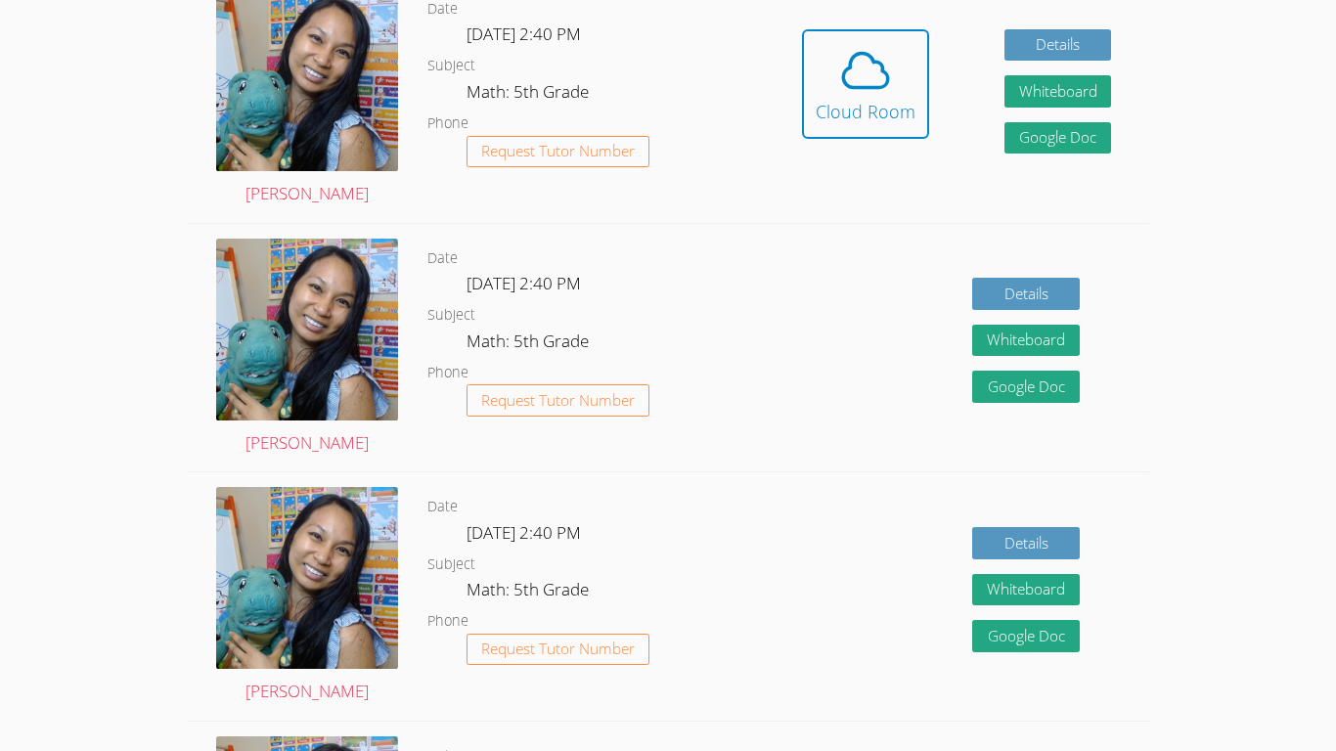
click at [667, 65] on icon at bounding box center [865, 70] width 55 height 55
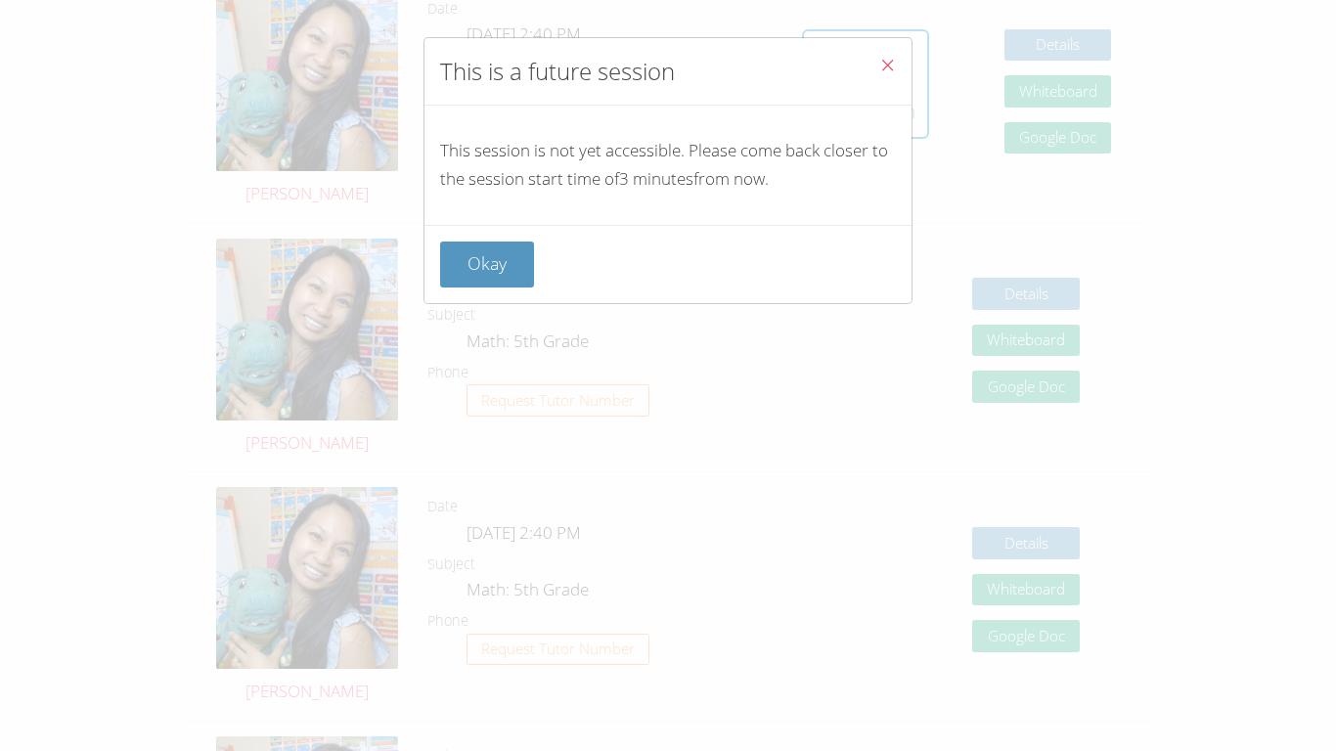
click at [667, 65] on icon "Close" at bounding box center [887, 65] width 17 height 17
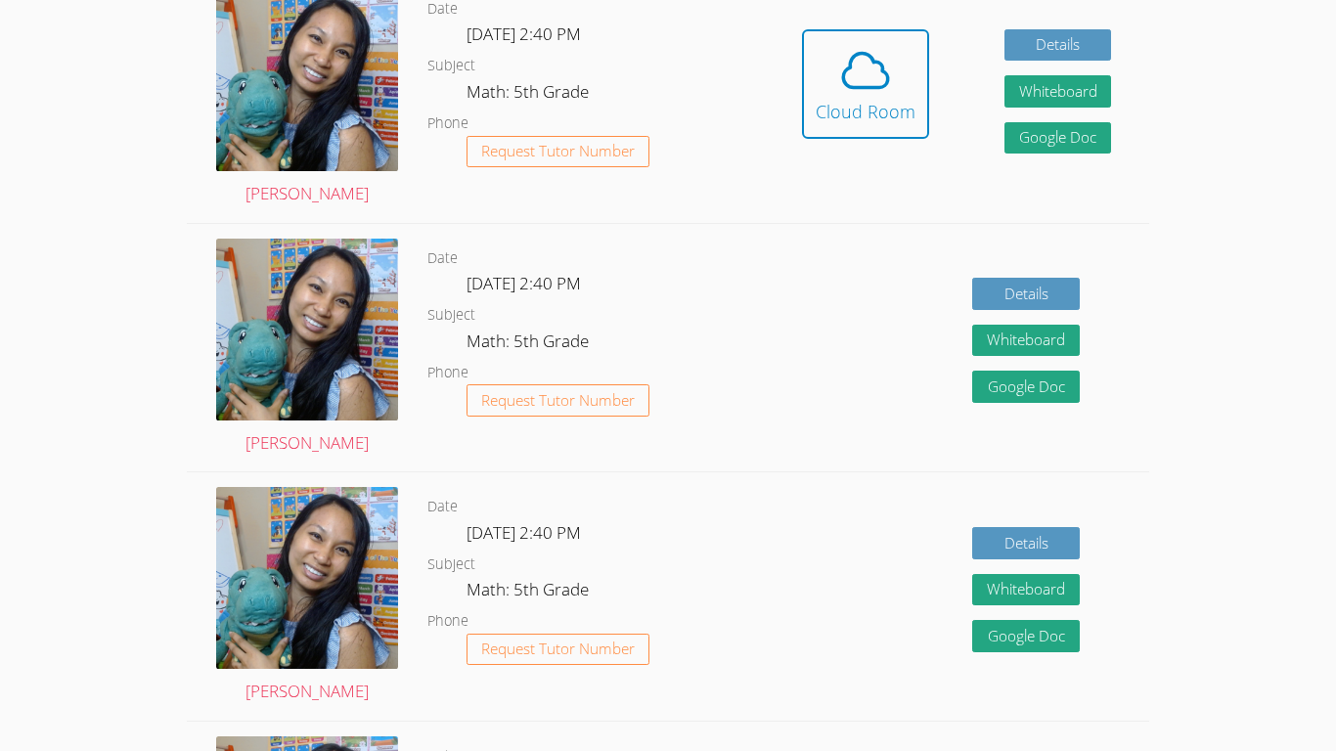
click at [667, 65] on icon at bounding box center [865, 70] width 55 height 55
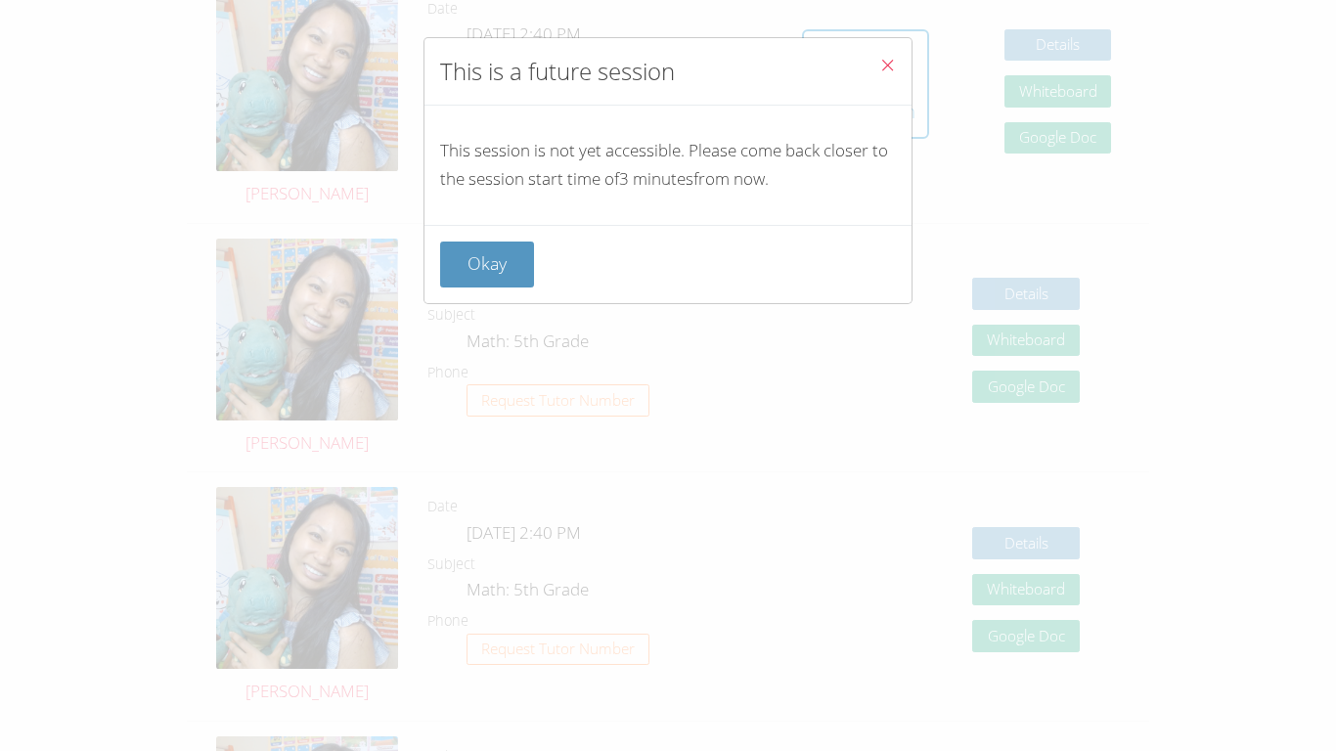
click at [667, 65] on icon "Close" at bounding box center [887, 65] width 17 height 17
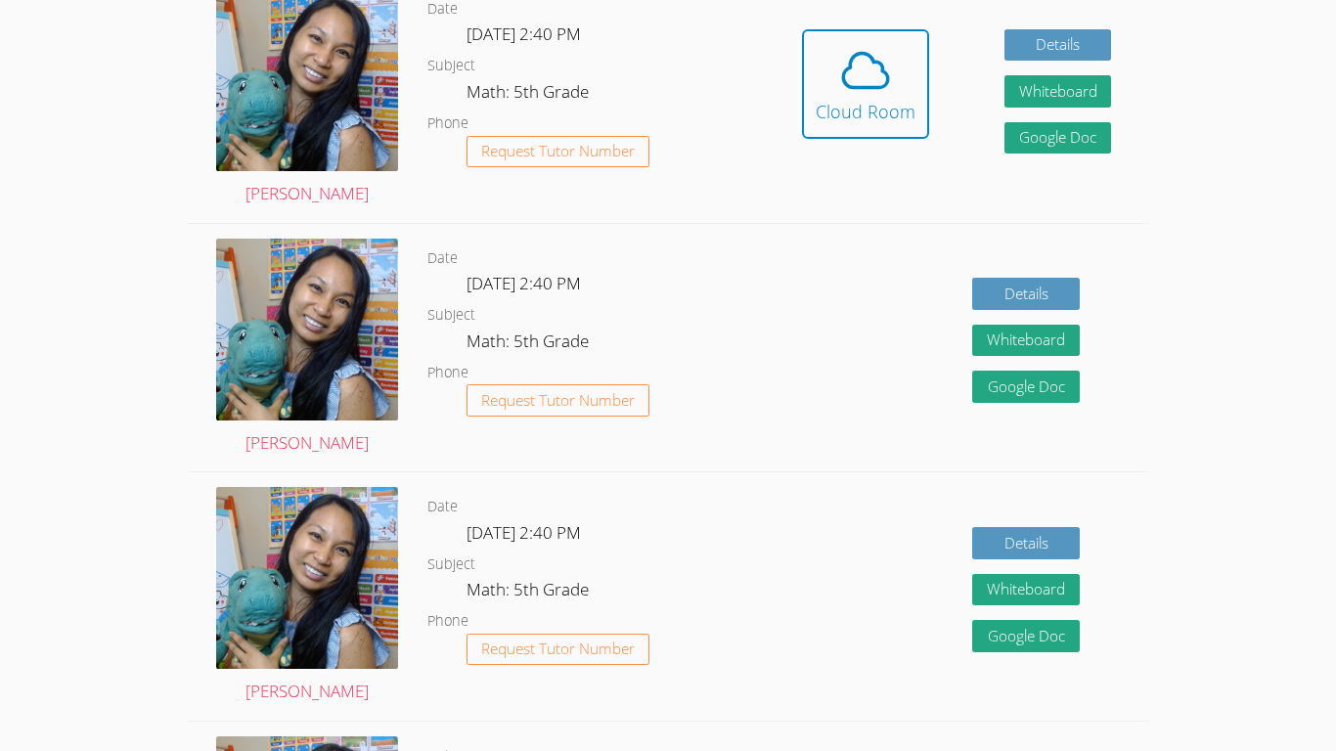
click at [667, 65] on icon at bounding box center [865, 70] width 55 height 55
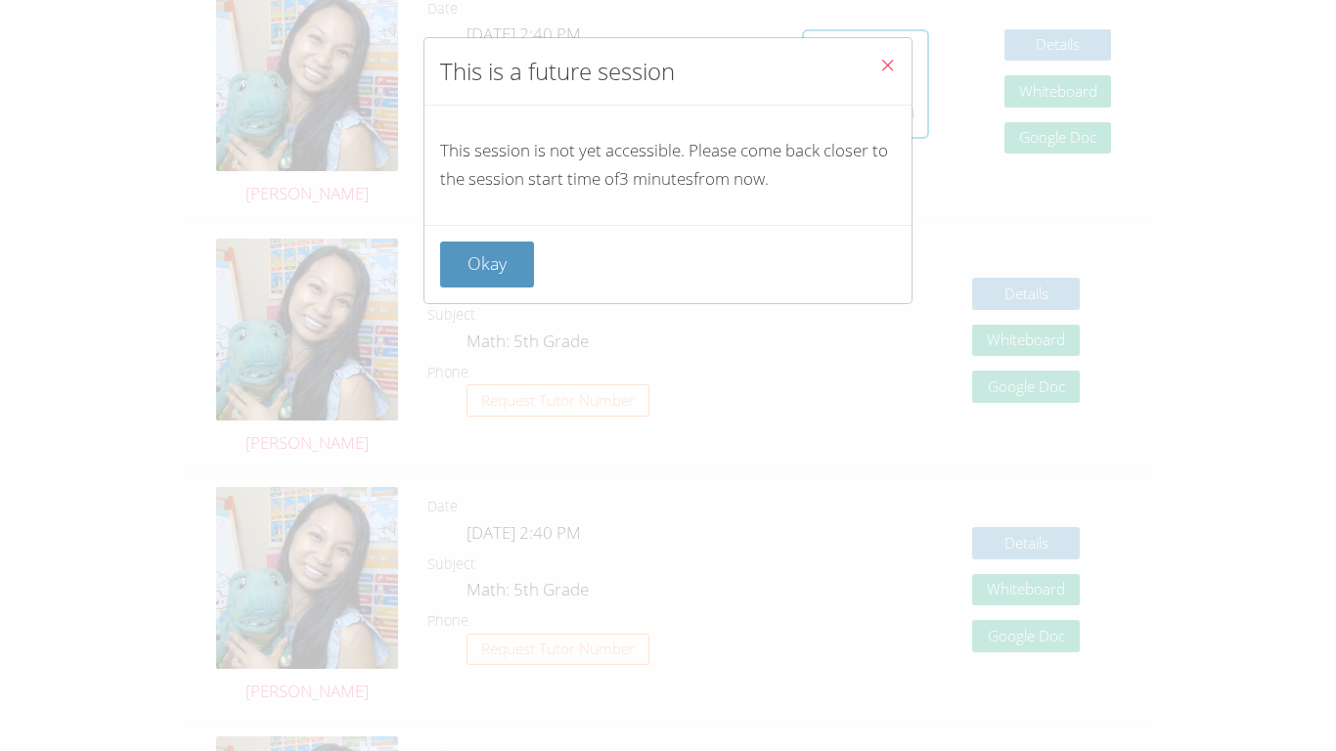
click at [667, 65] on icon "Close" at bounding box center [887, 65] width 17 height 17
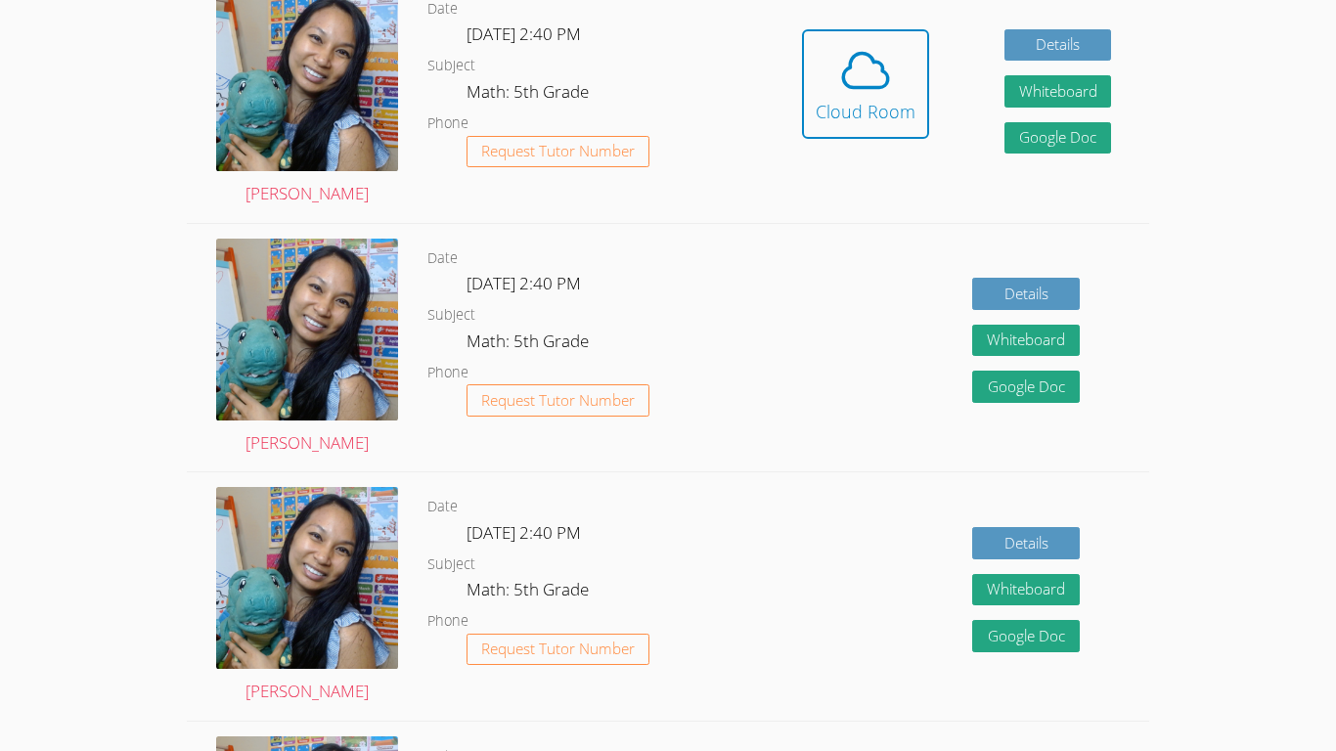
click at [667, 65] on icon at bounding box center [865, 70] width 55 height 55
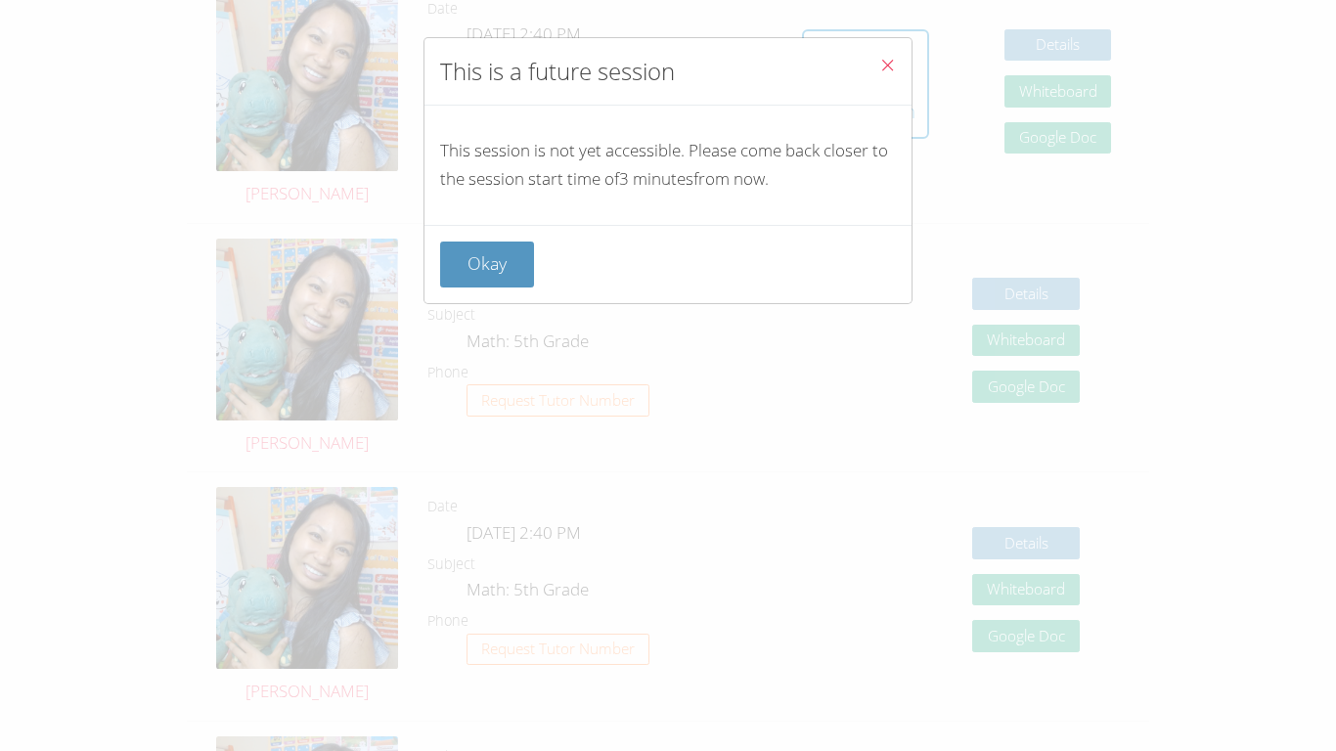
click at [667, 65] on icon "Close" at bounding box center [887, 65] width 17 height 17
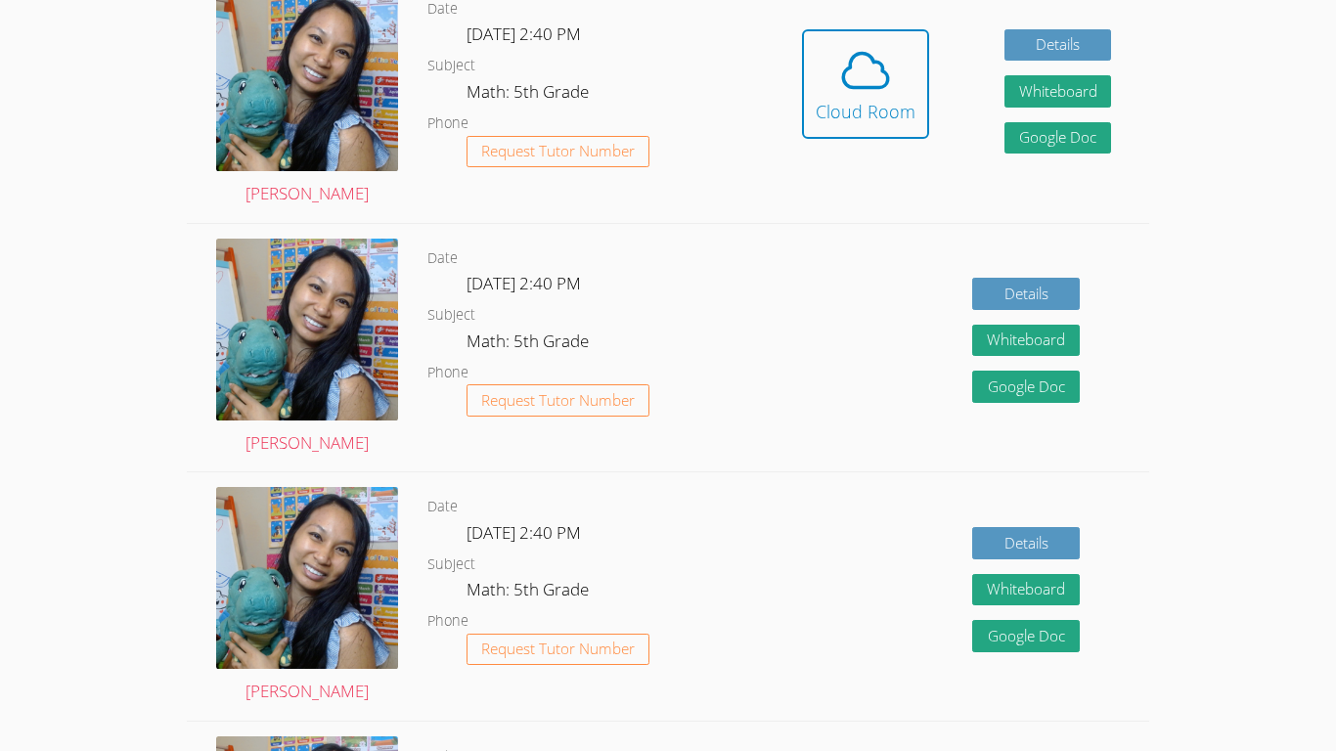
click at [667, 65] on icon at bounding box center [865, 70] width 55 height 55
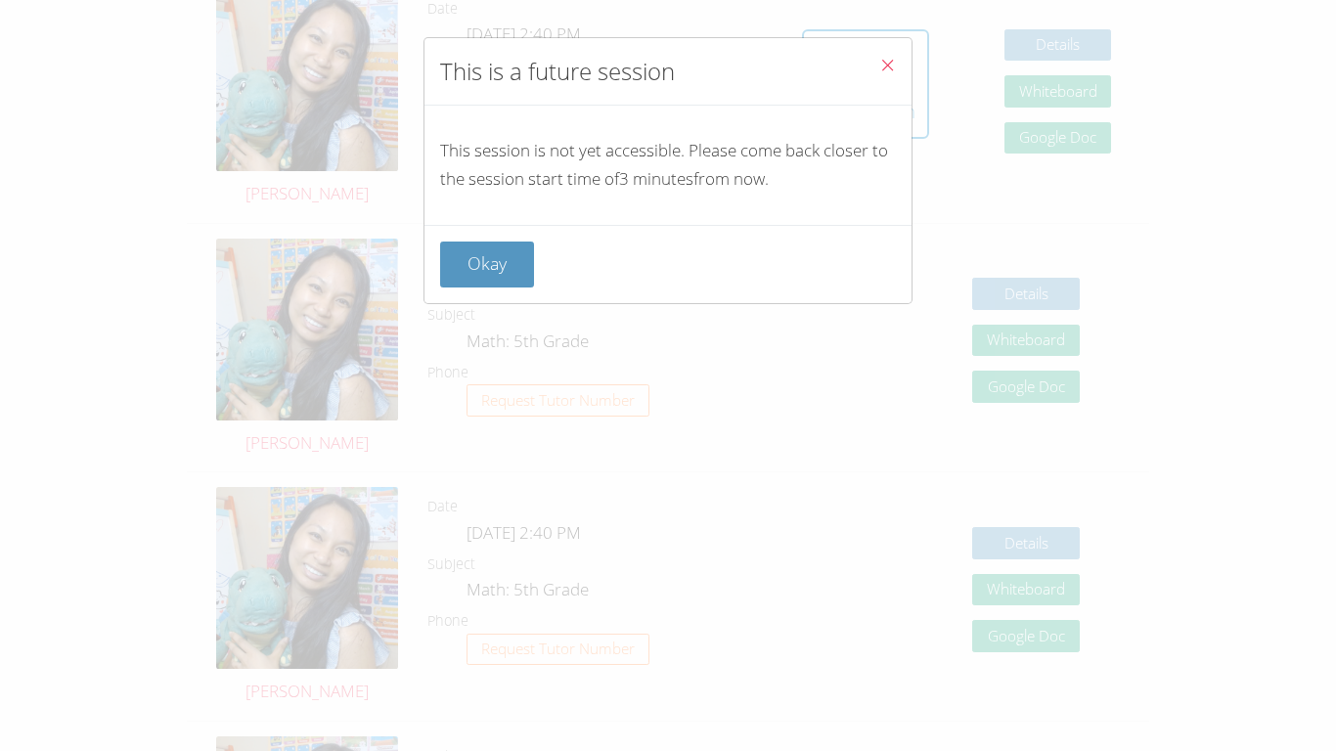
click at [667, 65] on icon "Close" at bounding box center [887, 65] width 17 height 17
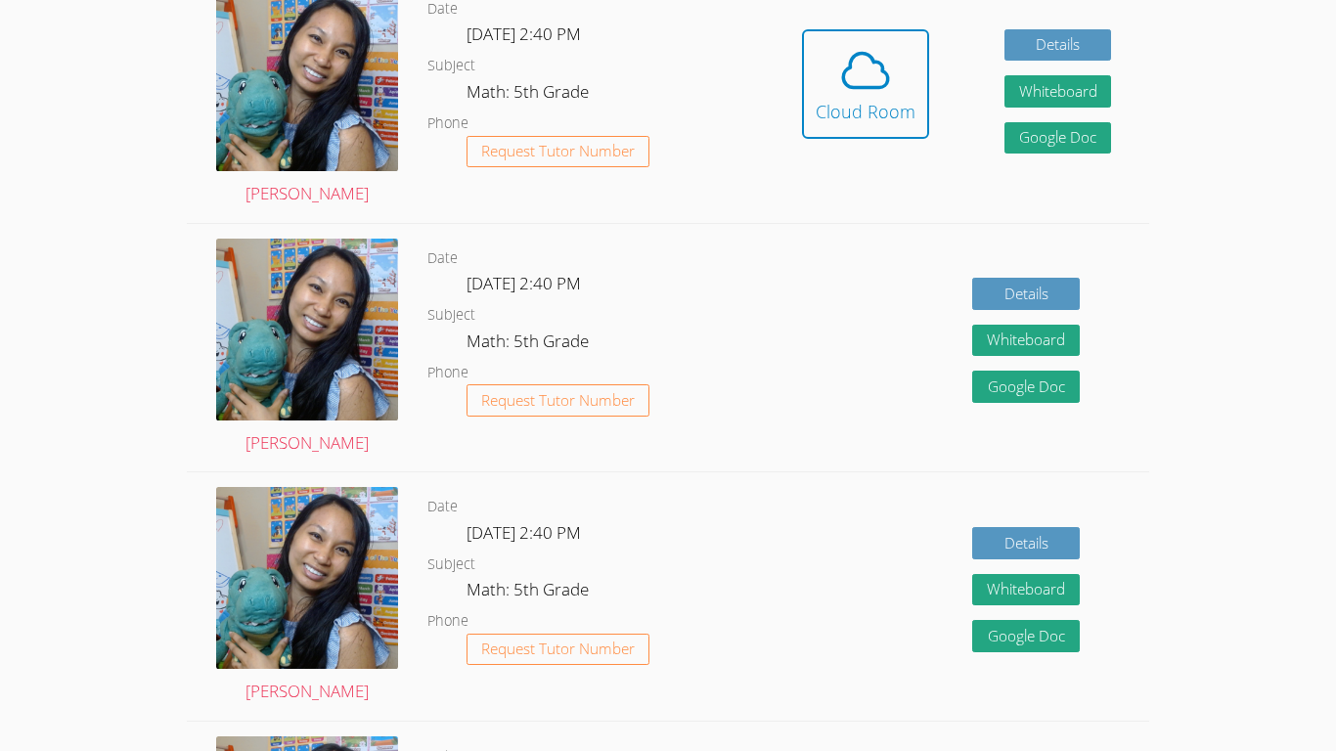
click at [667, 65] on icon at bounding box center [865, 70] width 55 height 55
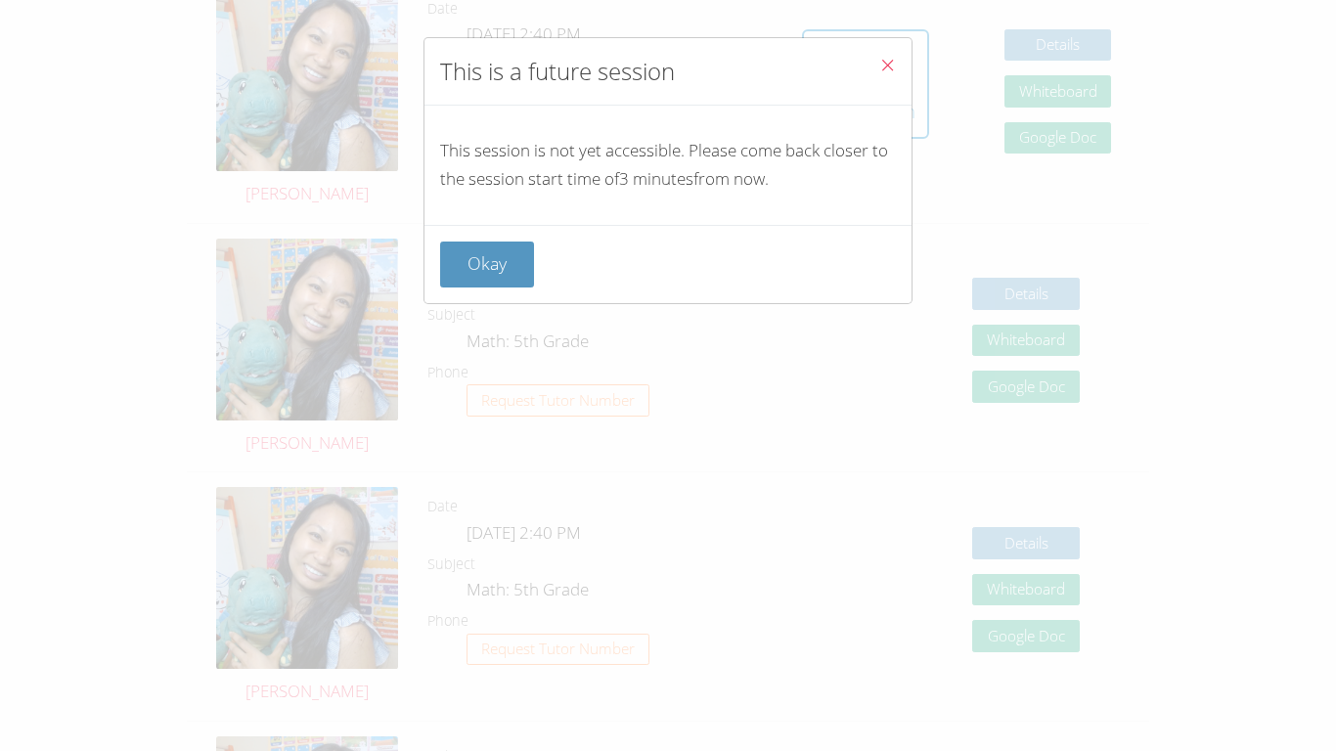
click at [667, 65] on icon "Close" at bounding box center [887, 65] width 17 height 17
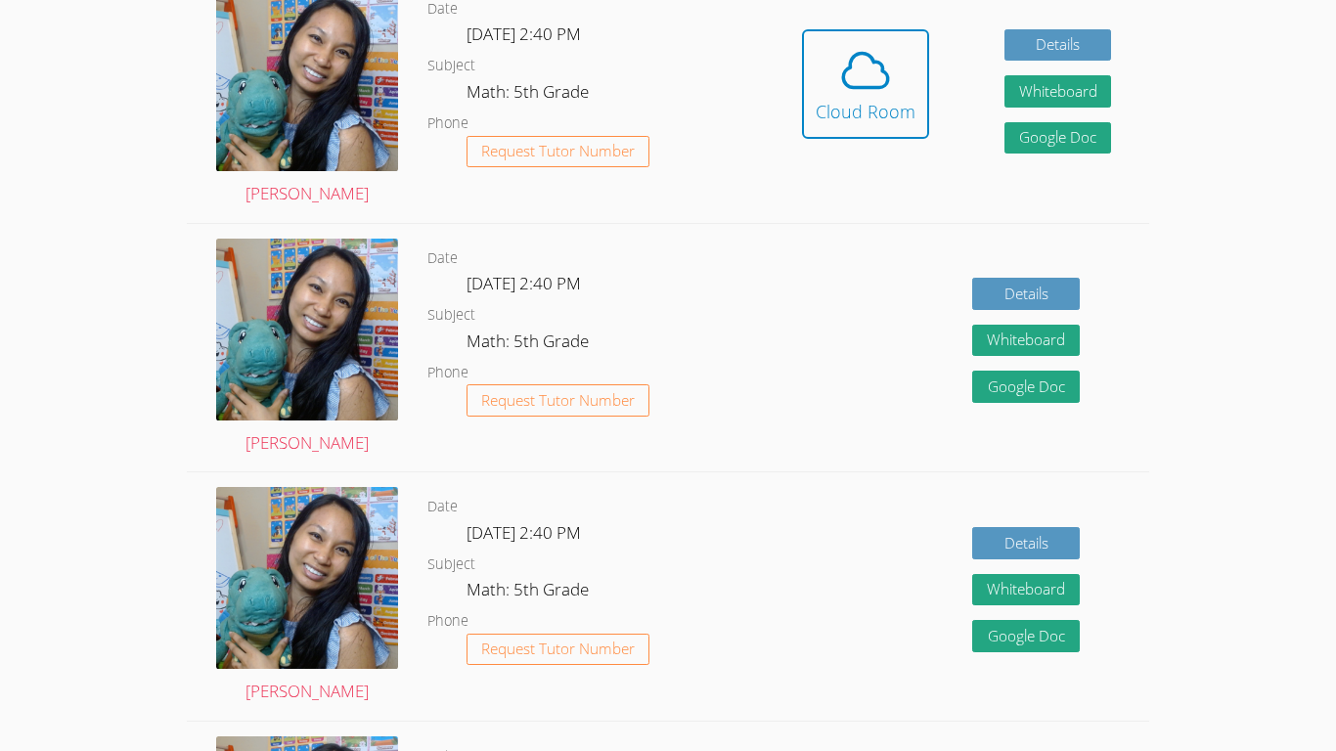
click at [667, 65] on icon at bounding box center [865, 70] width 55 height 55
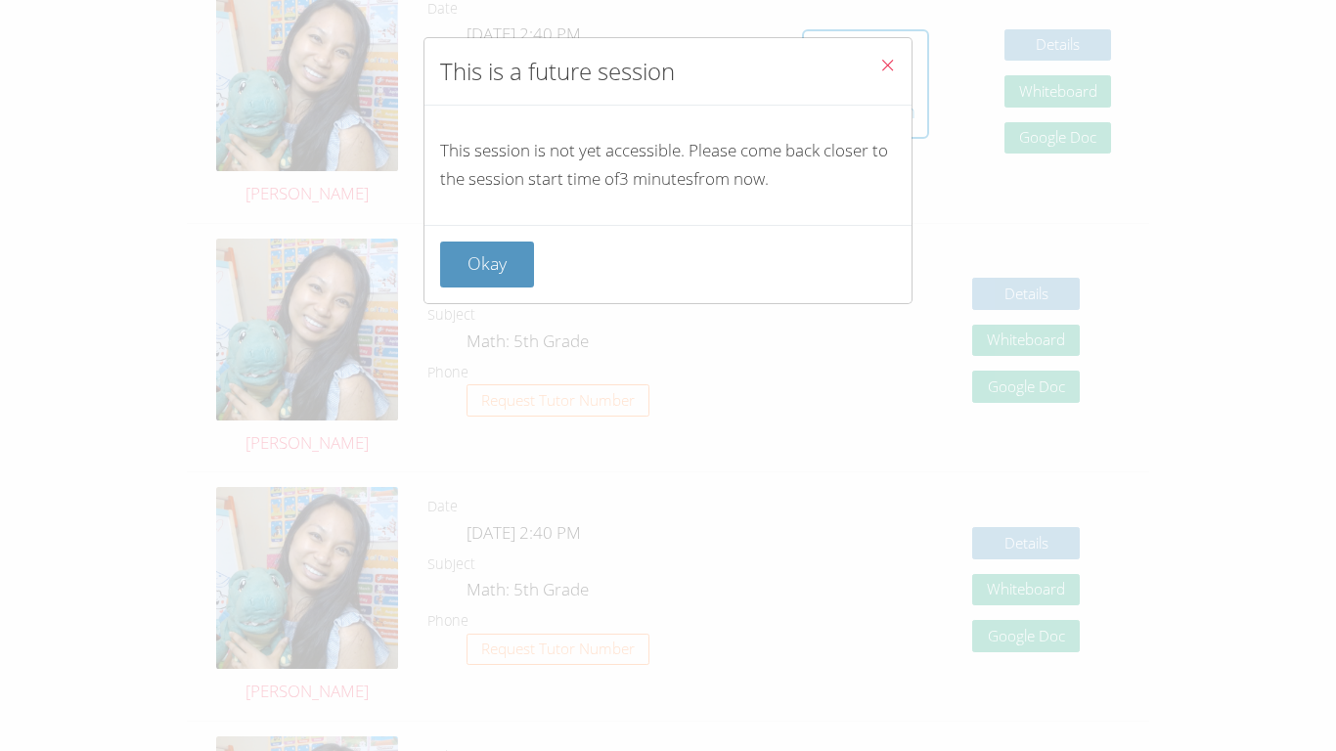
click at [667, 65] on icon "Close" at bounding box center [887, 65] width 17 height 17
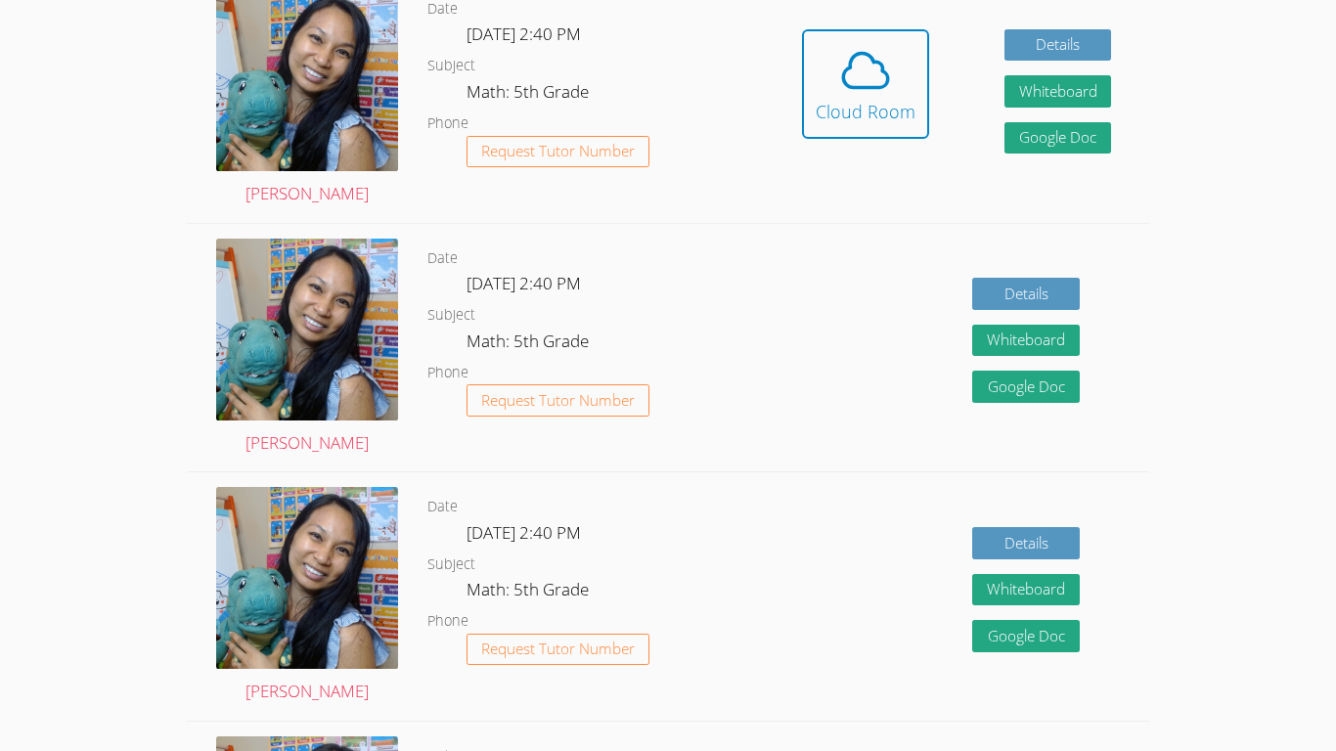
click at [667, 65] on icon at bounding box center [865, 70] width 55 height 55
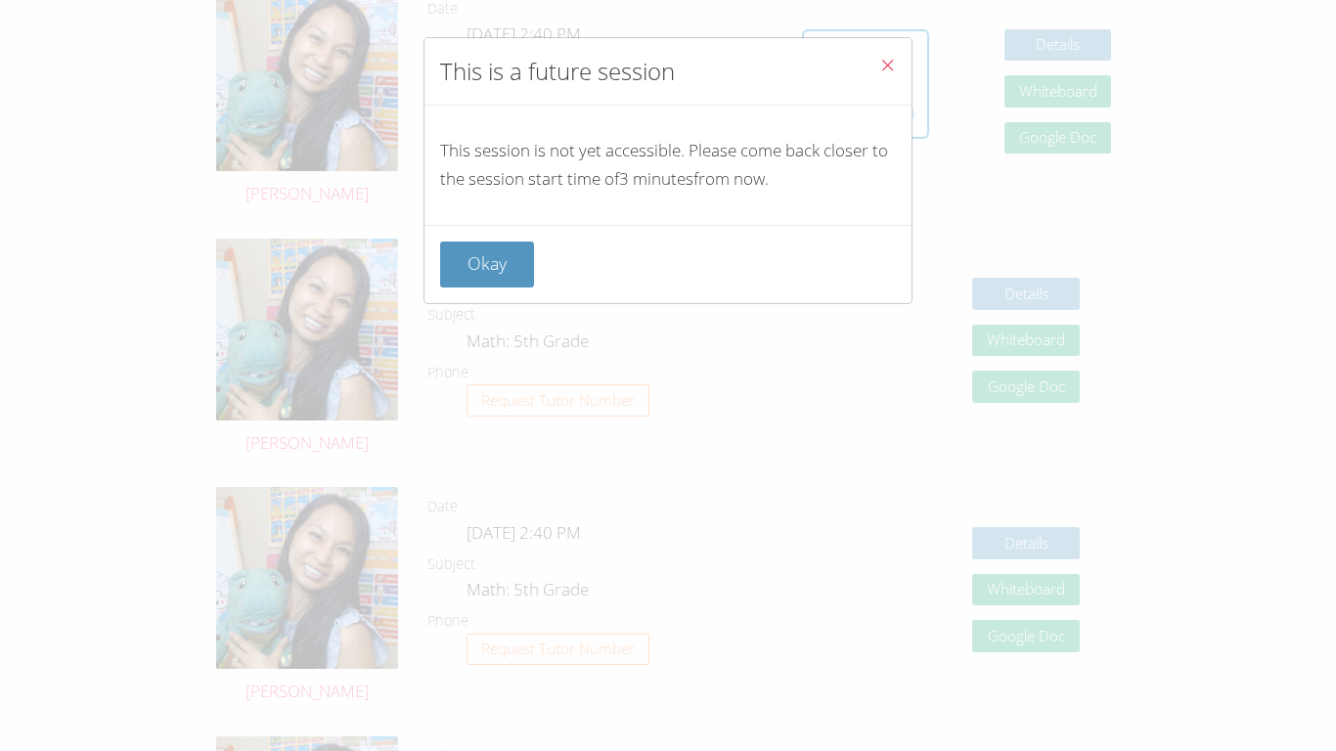
click at [667, 65] on icon "Close" at bounding box center [887, 65] width 17 height 17
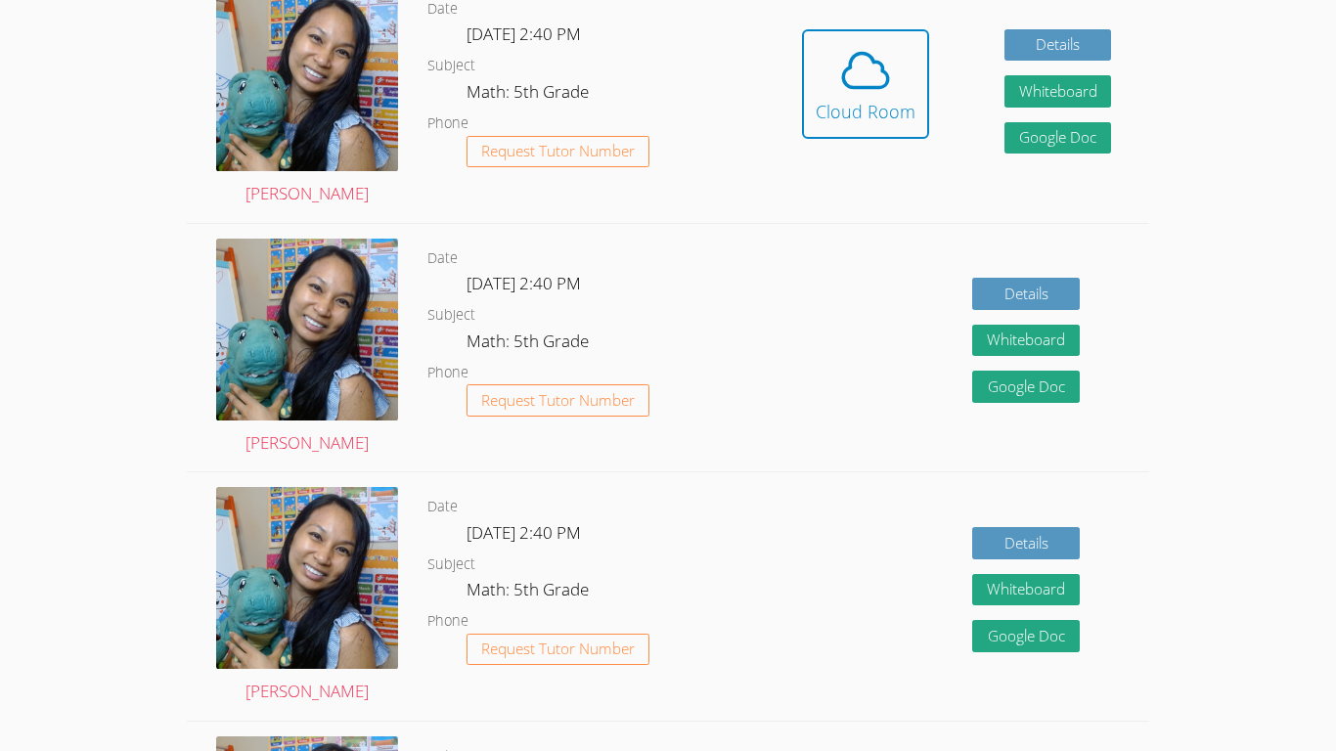
click at [667, 65] on icon at bounding box center [865, 70] width 55 height 55
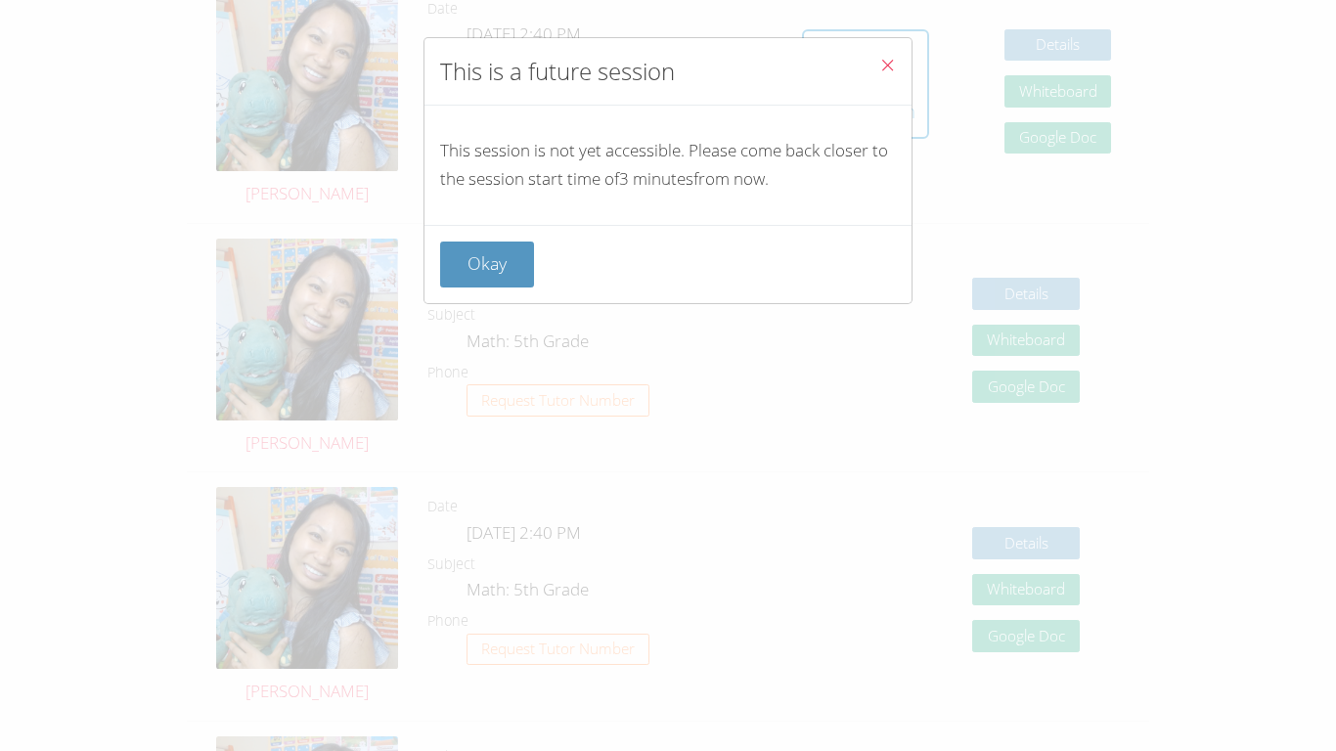
click at [667, 65] on icon "Close" at bounding box center [887, 65] width 17 height 17
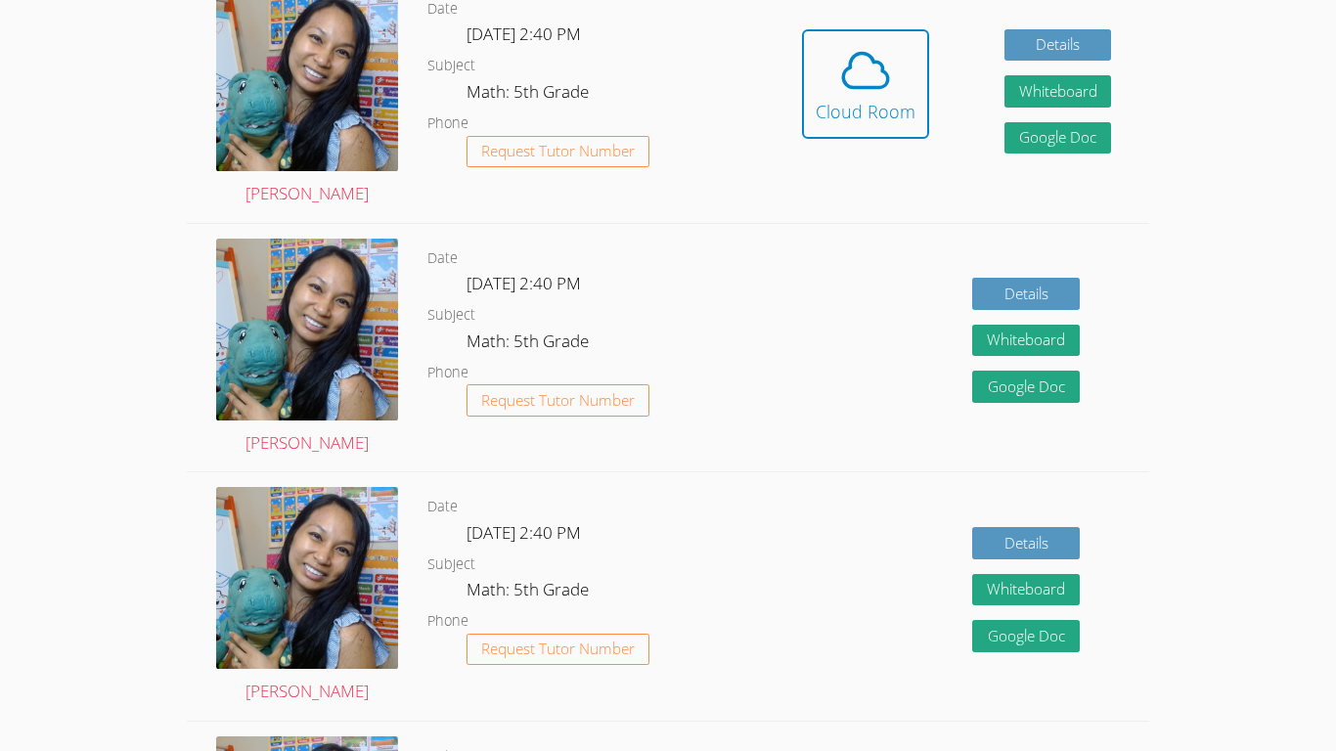
click at [667, 65] on icon at bounding box center [865, 70] width 55 height 55
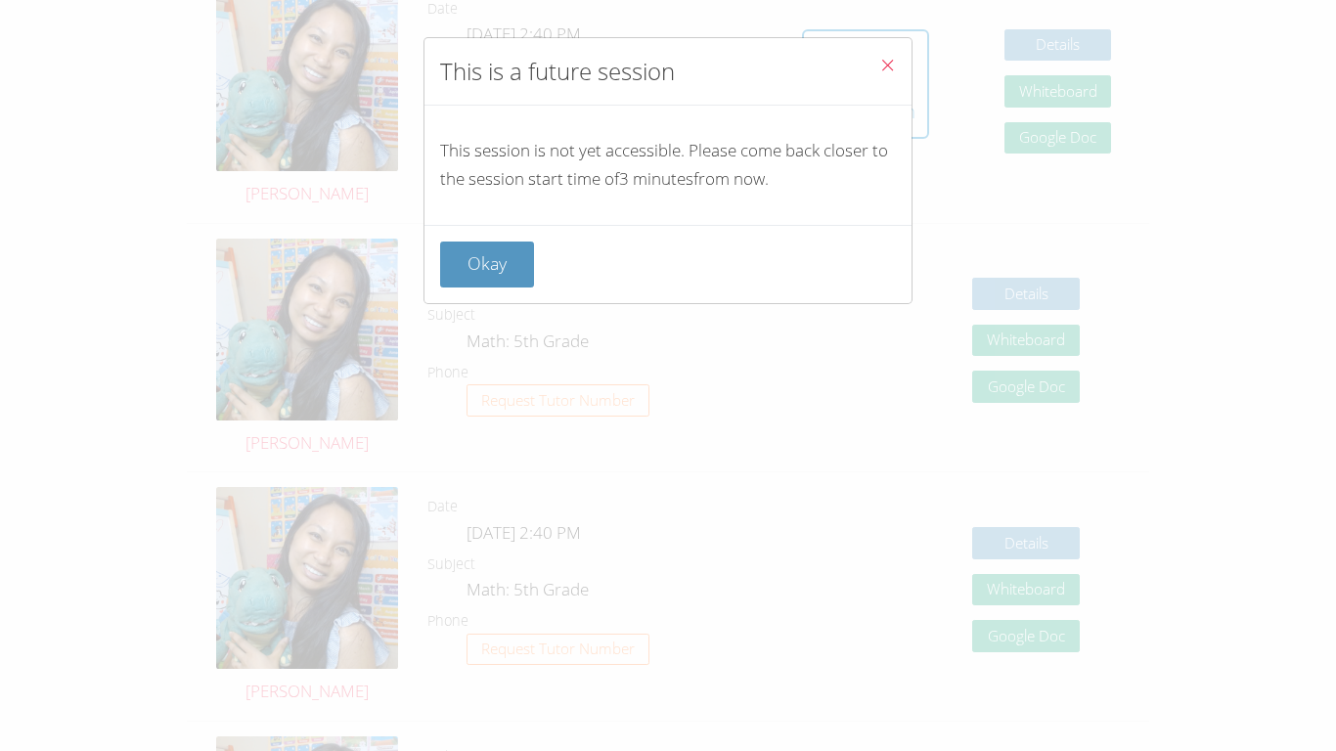
click at [667, 65] on icon "Close" at bounding box center [887, 65] width 17 height 17
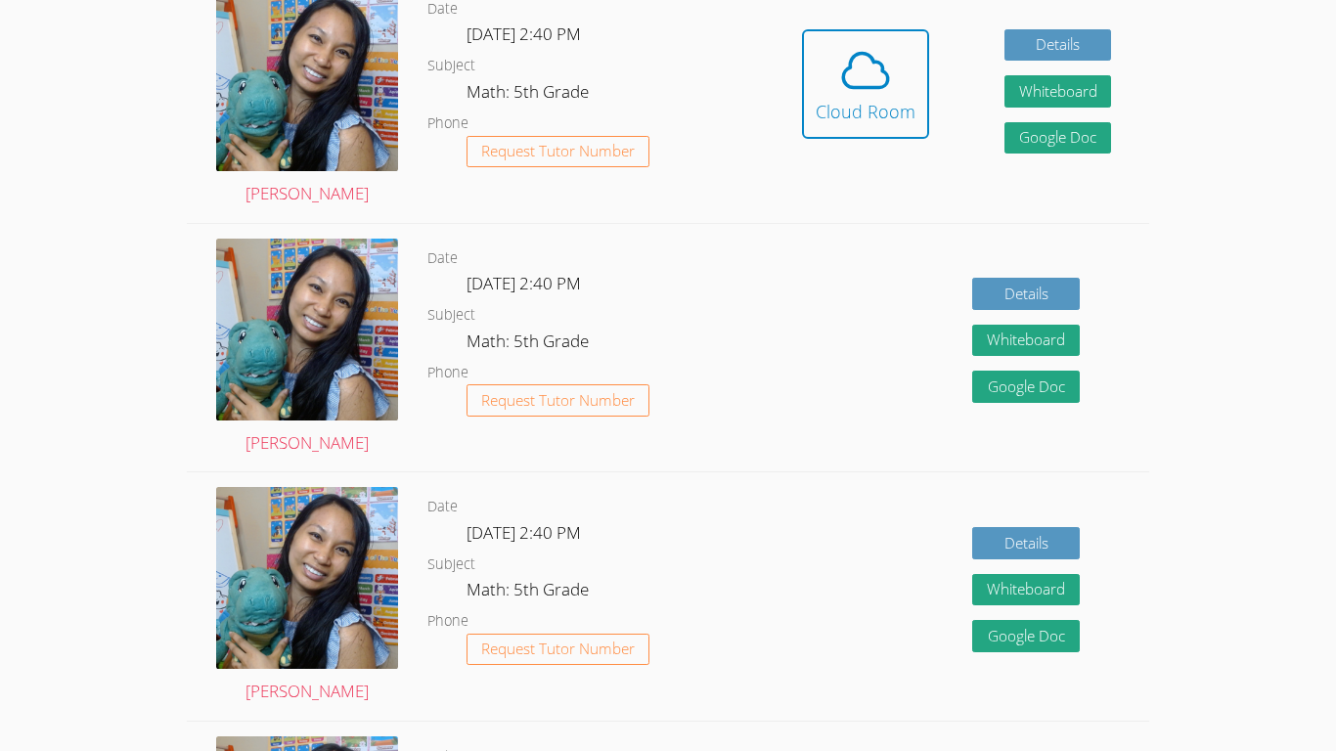
click at [667, 65] on icon at bounding box center [865, 70] width 55 height 55
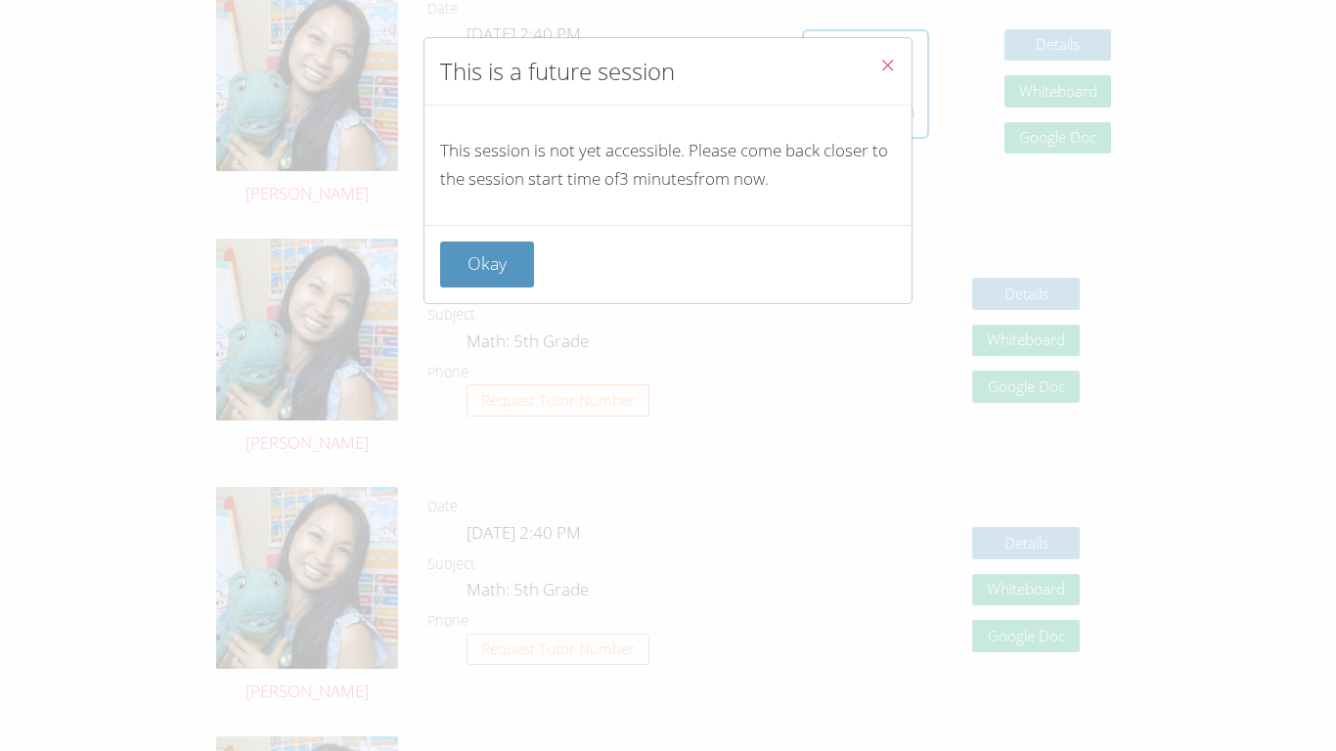
click at [667, 65] on icon "Close" at bounding box center [887, 65] width 17 height 17
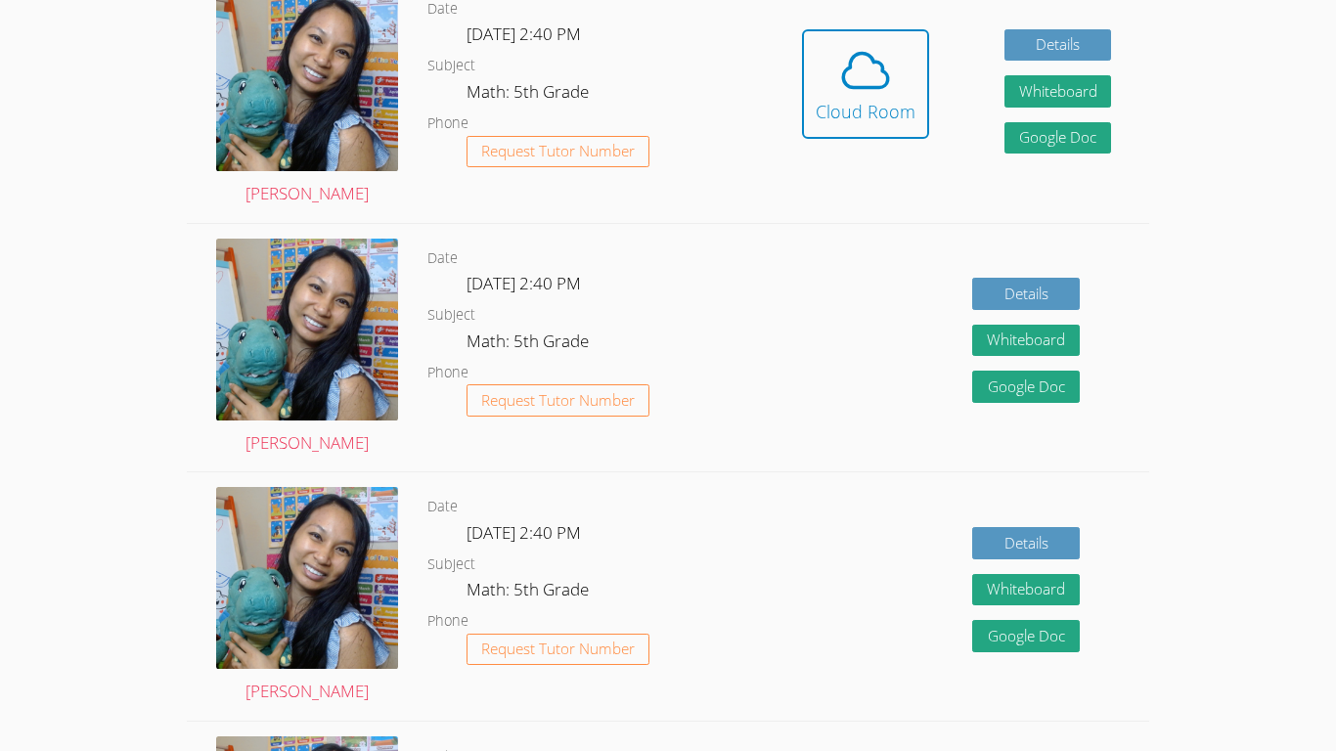
click at [667, 65] on icon at bounding box center [865, 70] width 55 height 55
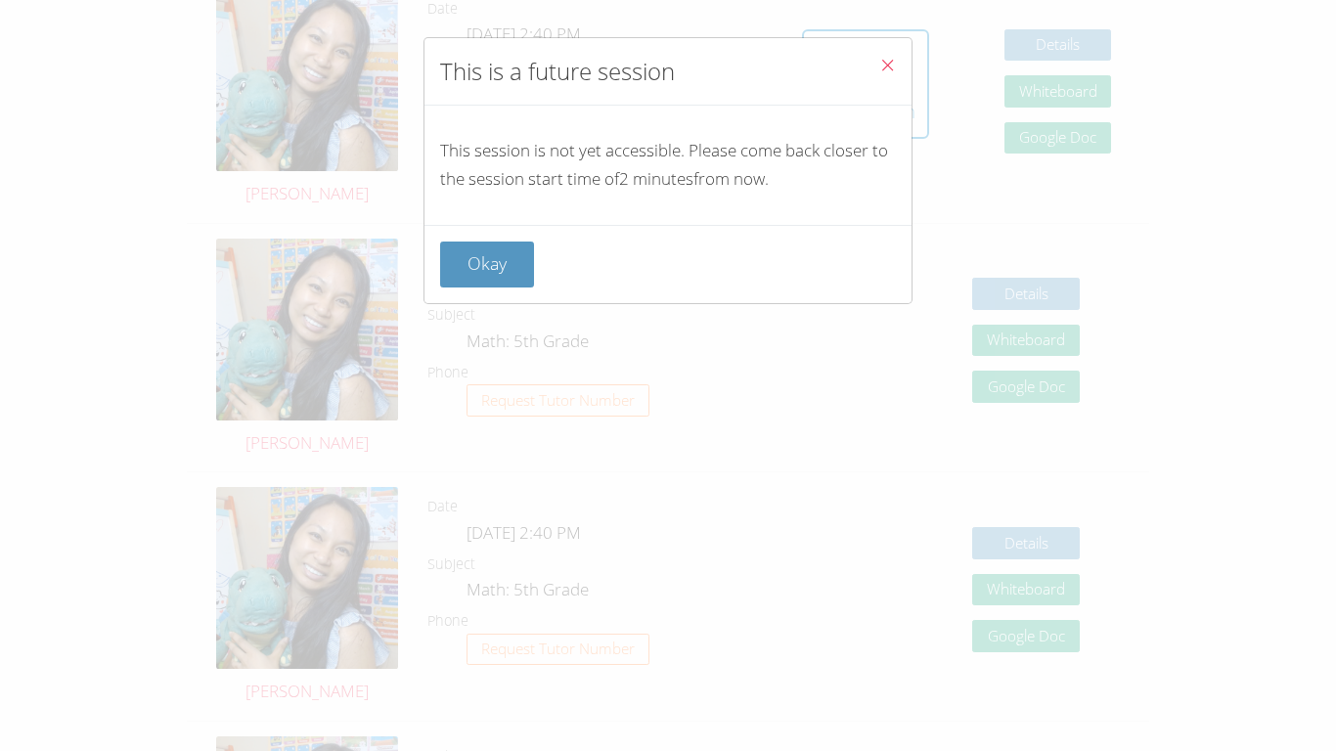
click at [667, 65] on icon "Close" at bounding box center [887, 65] width 17 height 17
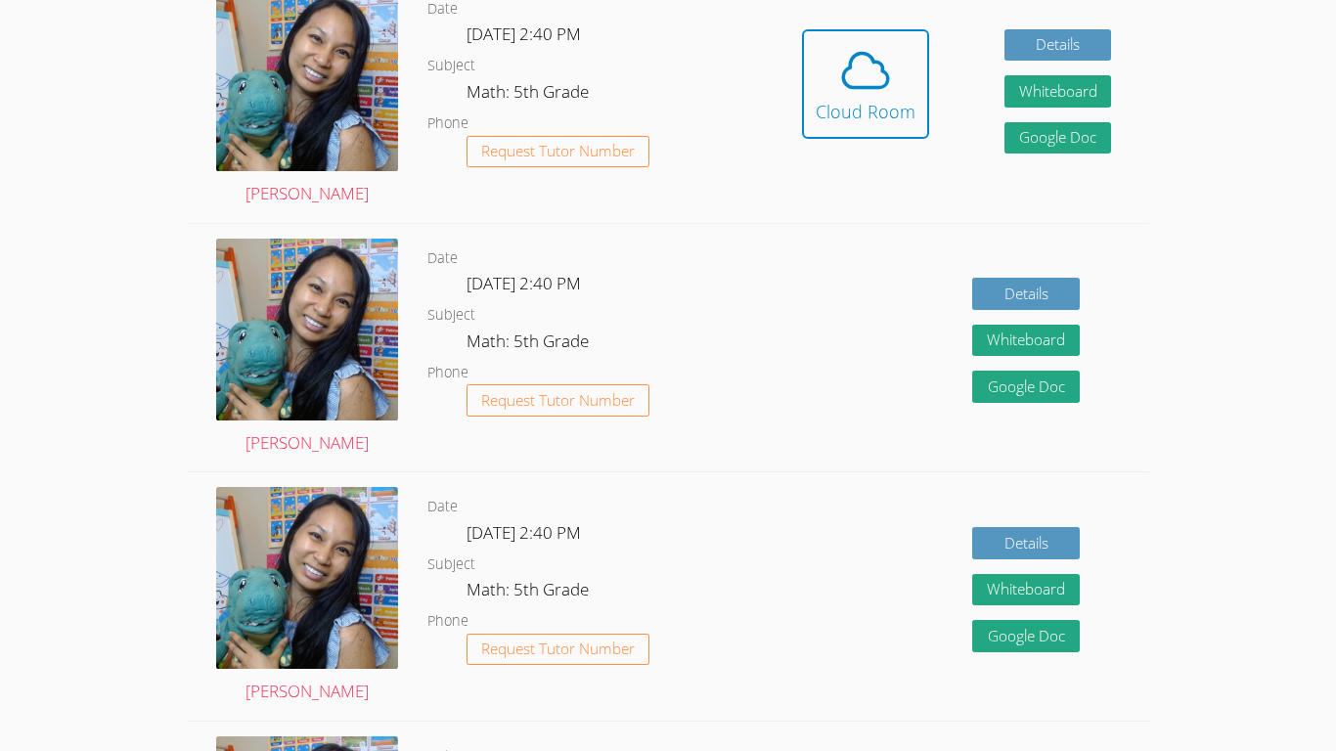
click at [667, 65] on icon at bounding box center [865, 70] width 55 height 55
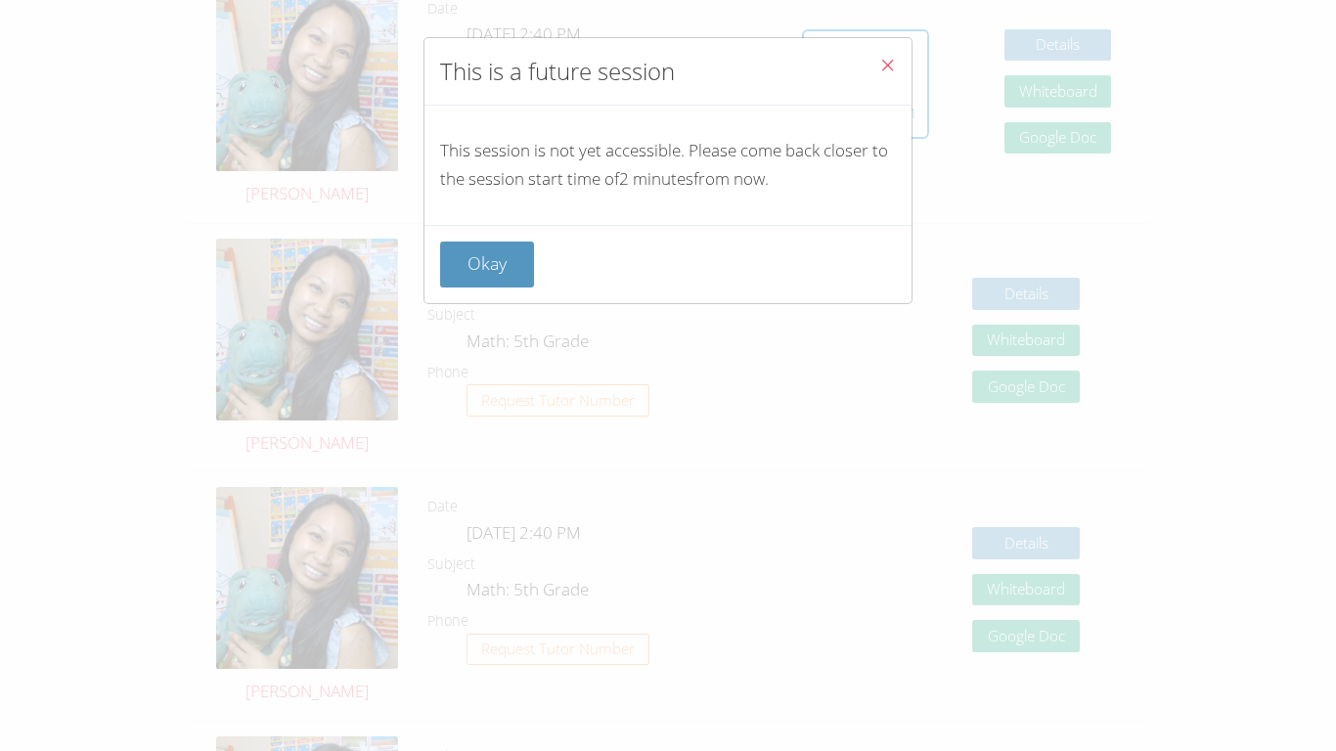
click at [667, 65] on icon "Close" at bounding box center [887, 65] width 17 height 17
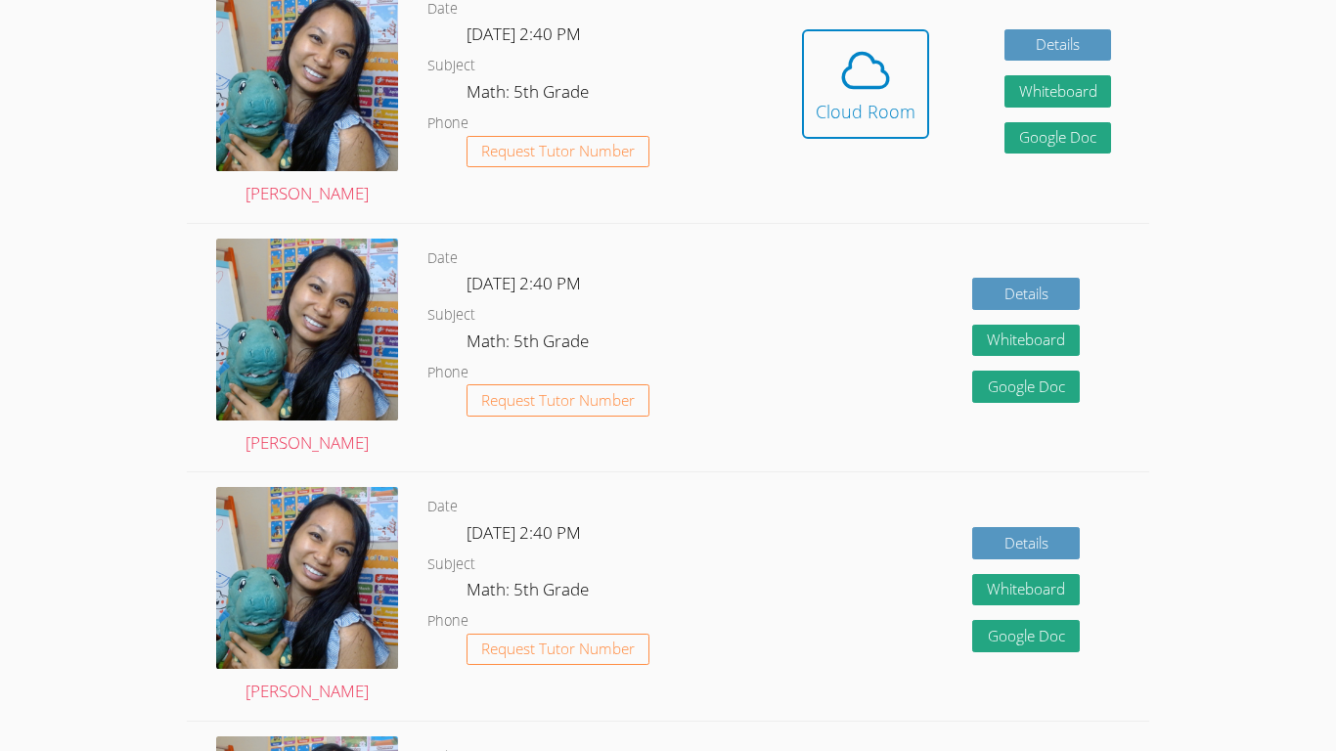
click at [667, 65] on icon at bounding box center [865, 70] width 55 height 55
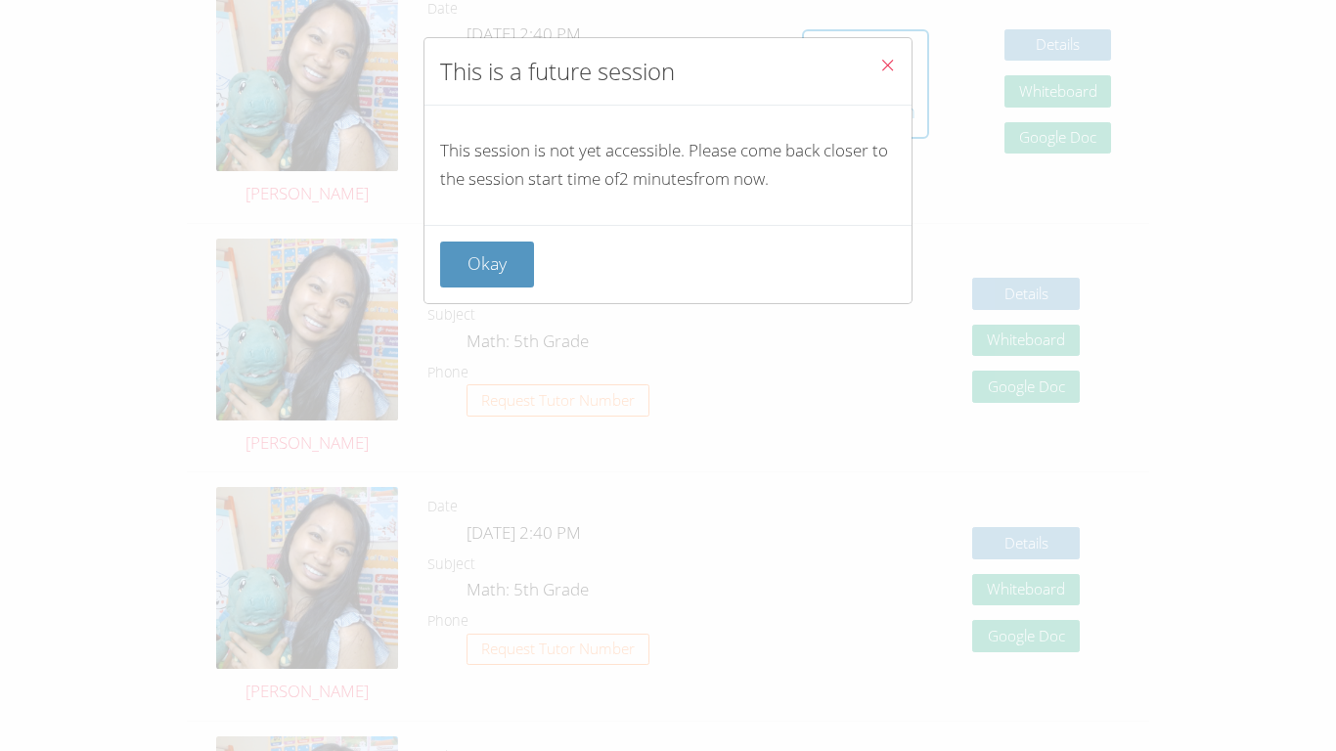
click at [667, 65] on icon "Close" at bounding box center [887, 65] width 17 height 17
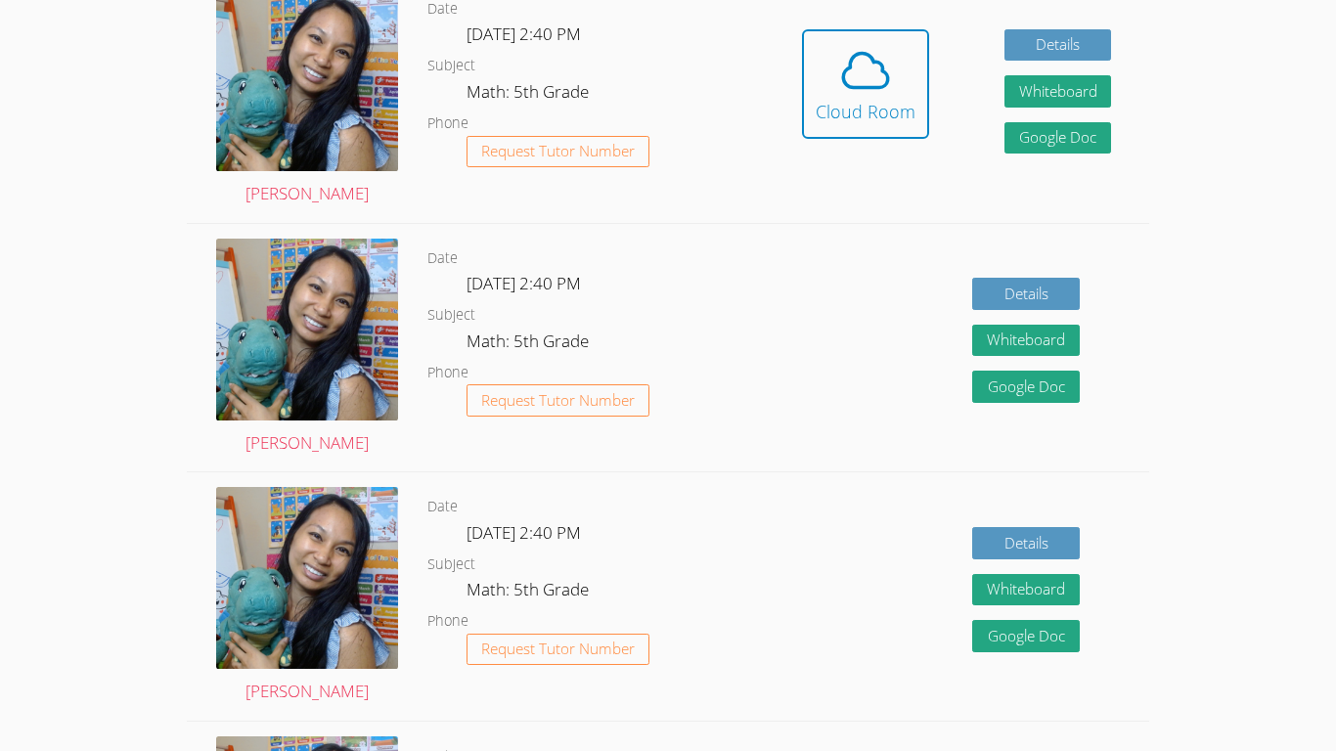
click at [667, 65] on icon at bounding box center [865, 70] width 55 height 55
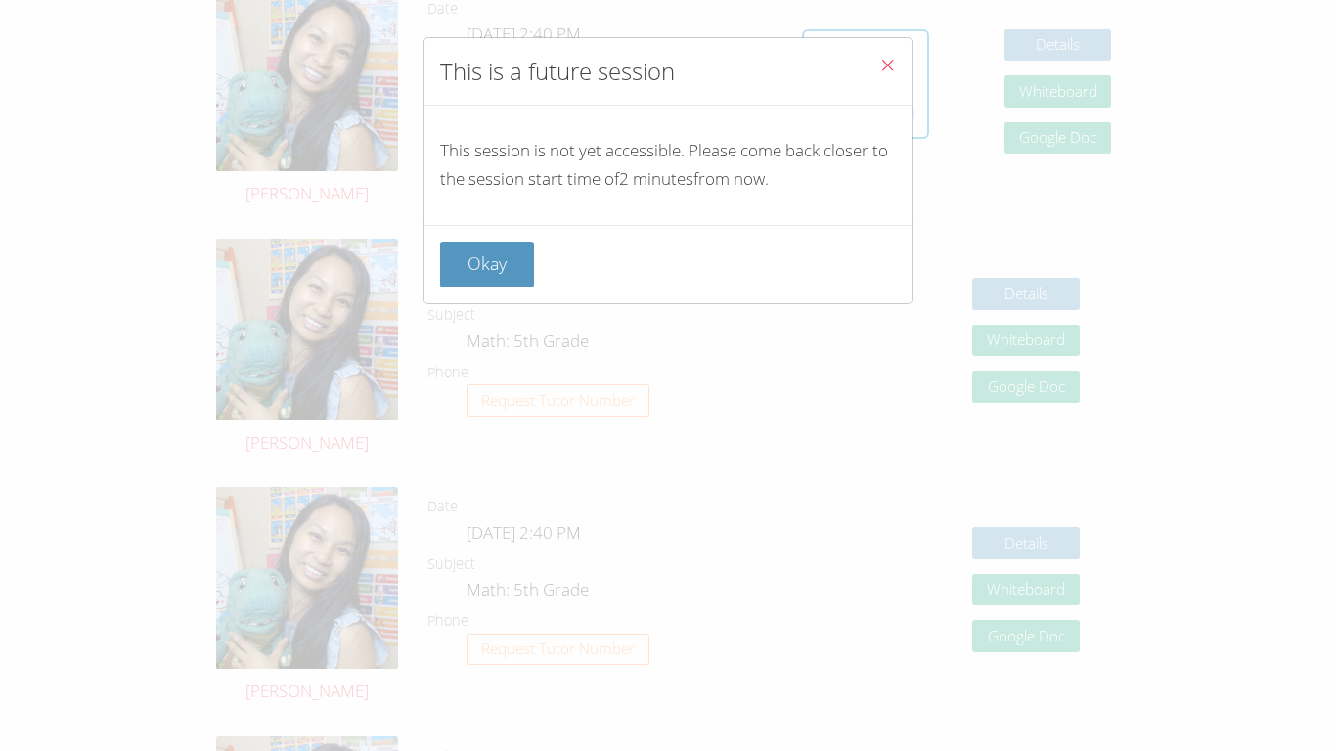
click at [667, 65] on icon "Close" at bounding box center [887, 65] width 17 height 17
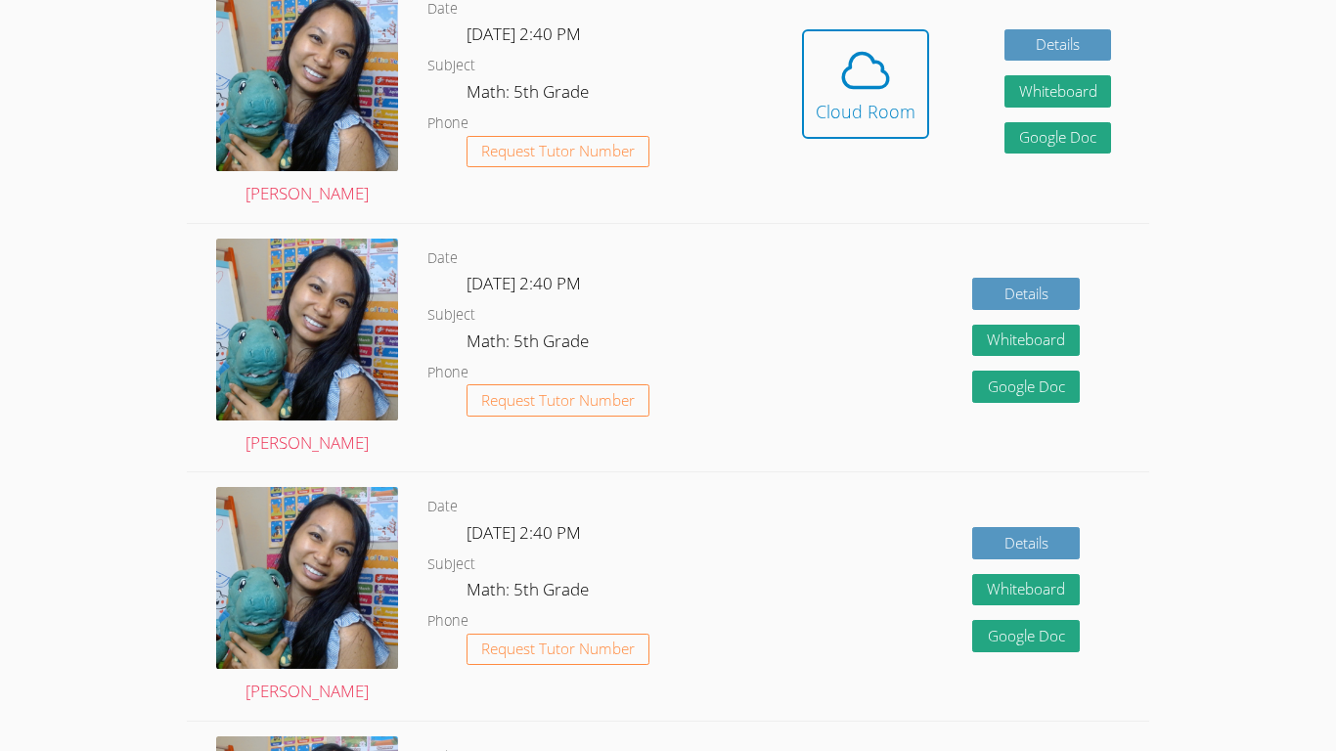
click at [667, 65] on icon at bounding box center [865, 70] width 55 height 55
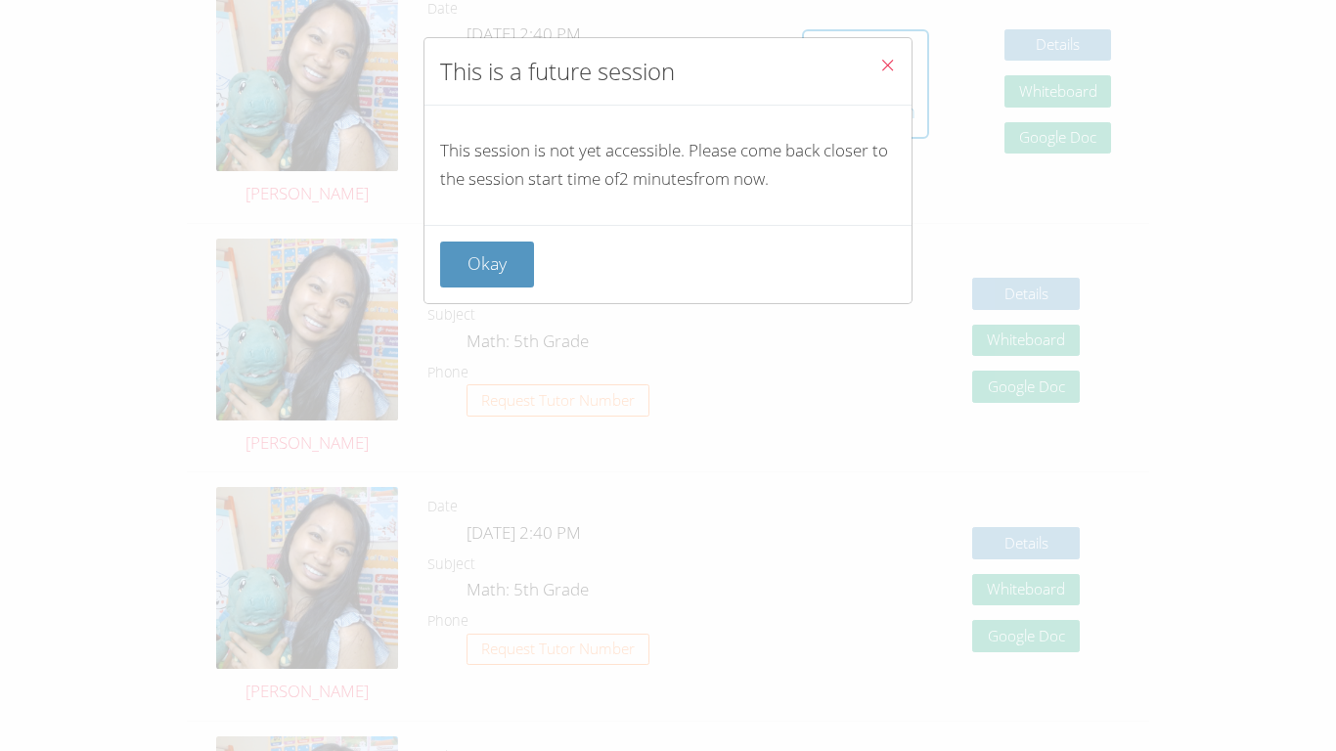
click at [667, 65] on icon "Close" at bounding box center [887, 65] width 17 height 17
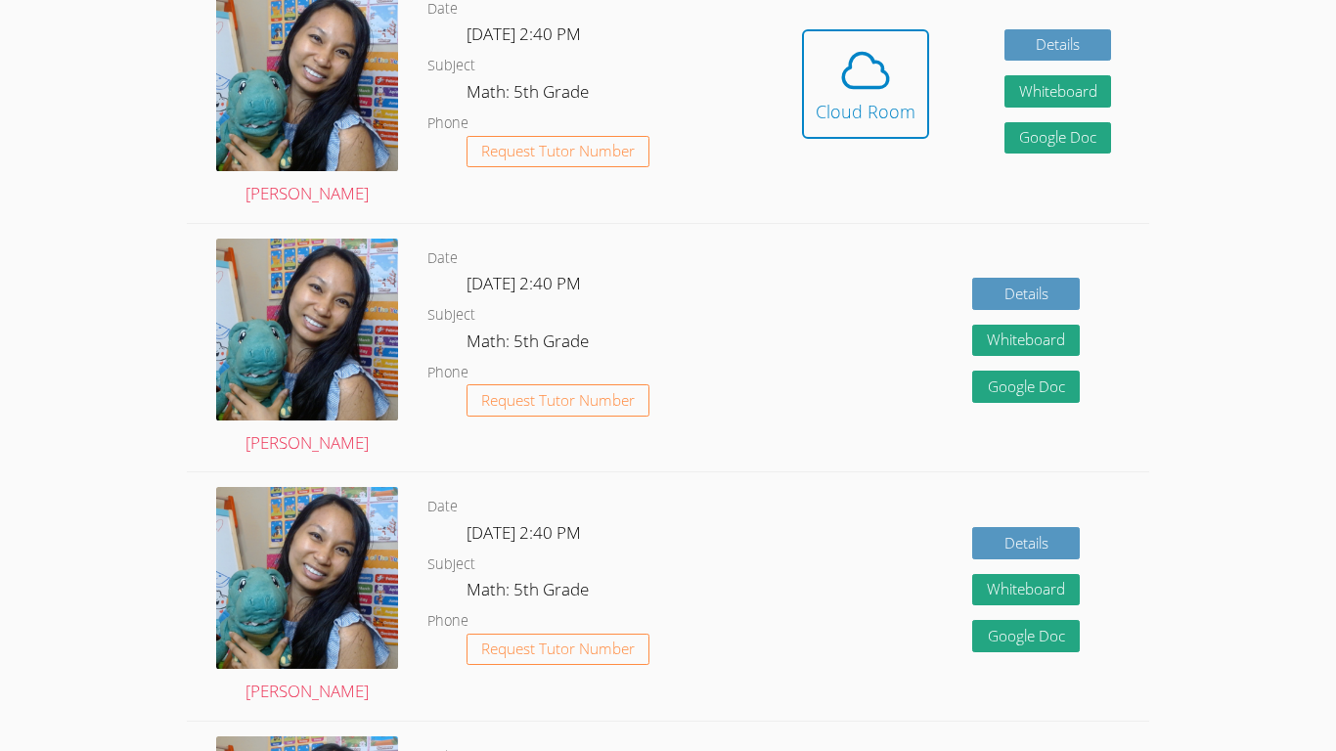
click at [667, 65] on icon at bounding box center [865, 70] width 55 height 55
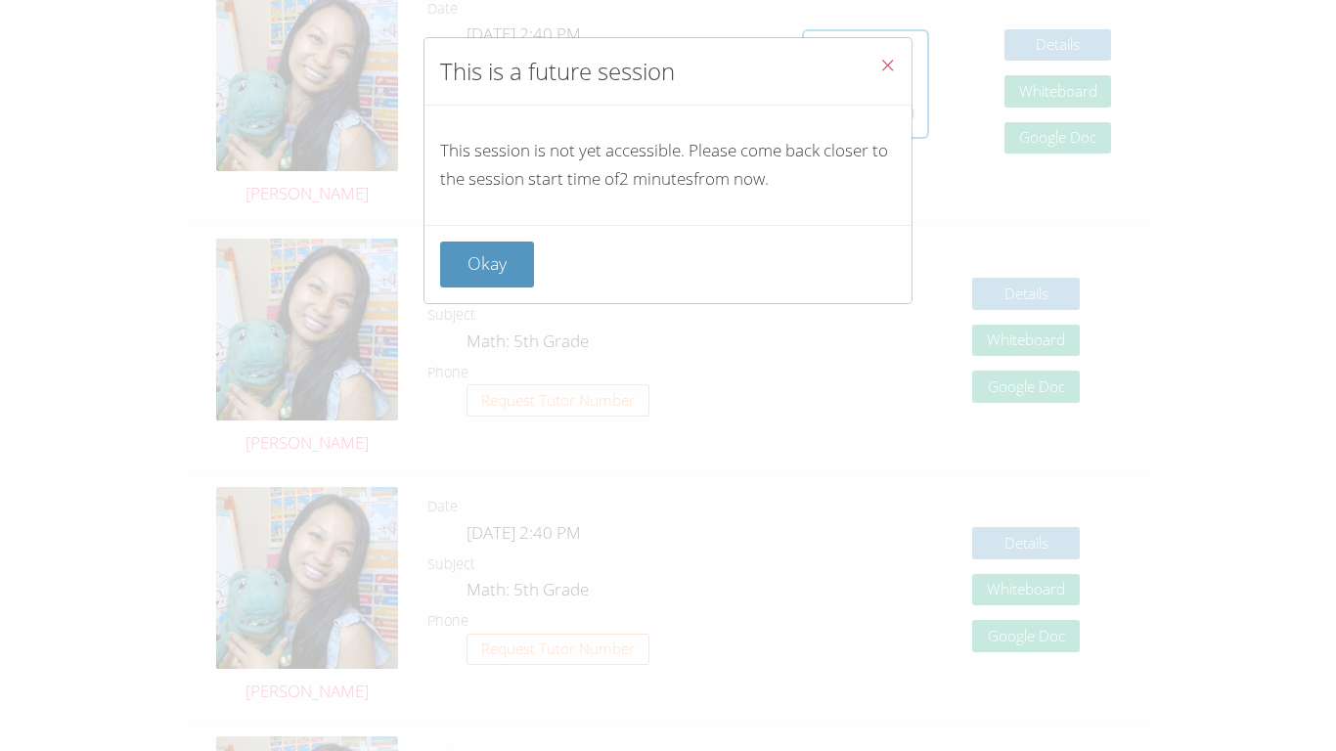
click at [667, 65] on icon "Close" at bounding box center [887, 65] width 17 height 17
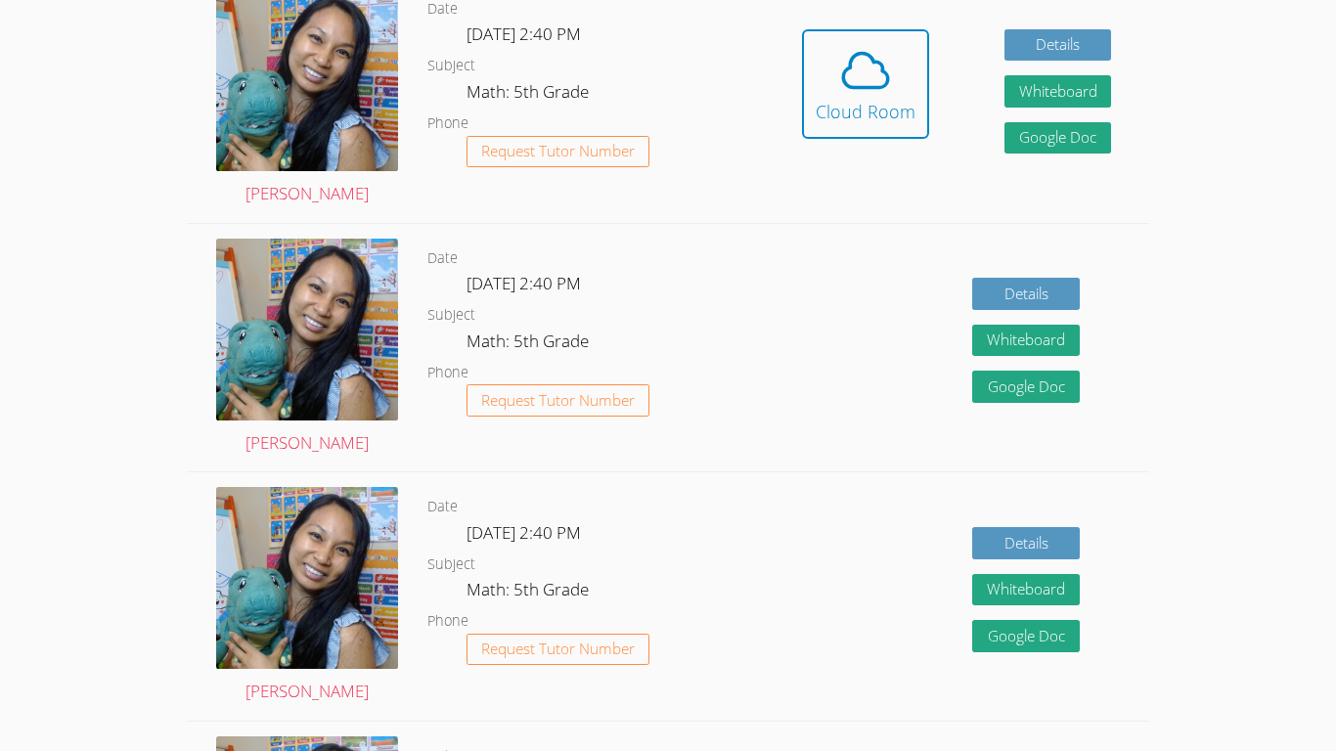
click at [667, 65] on icon at bounding box center [865, 70] width 55 height 55
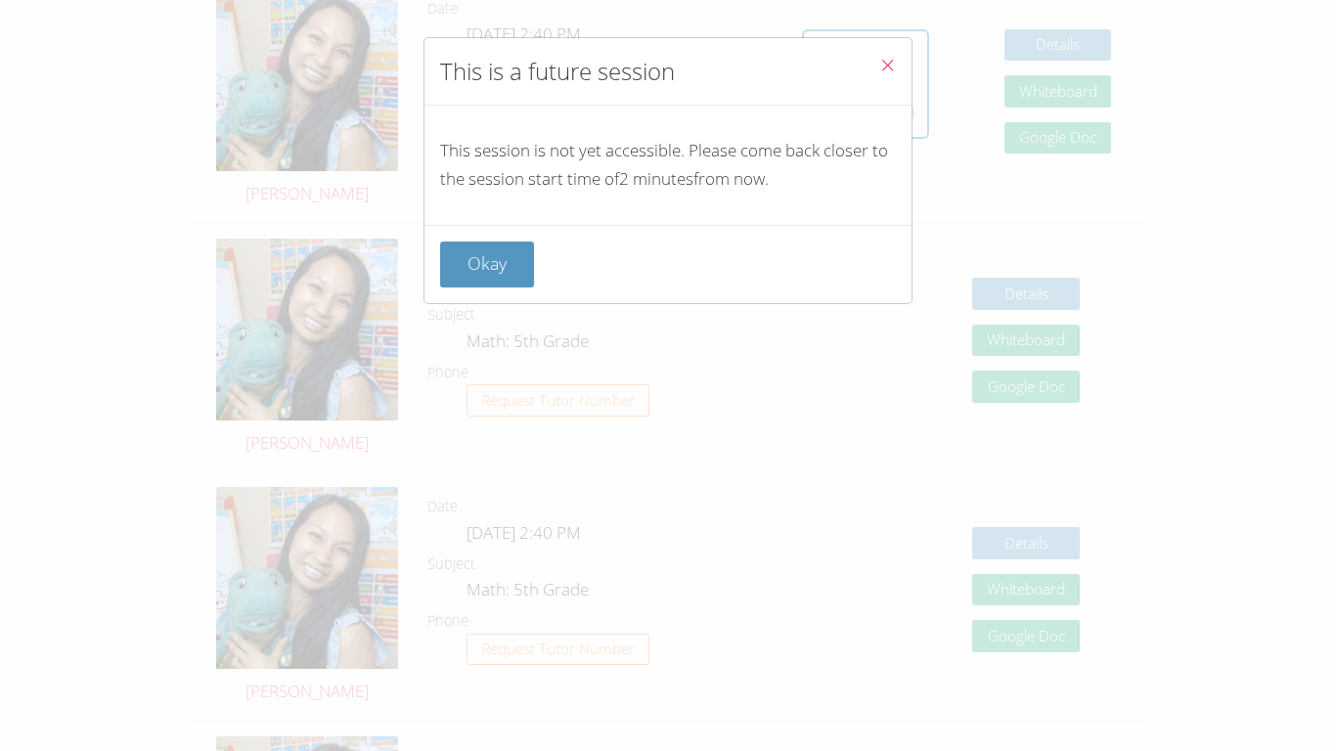
click at [667, 65] on icon "Close" at bounding box center [887, 65] width 17 height 17
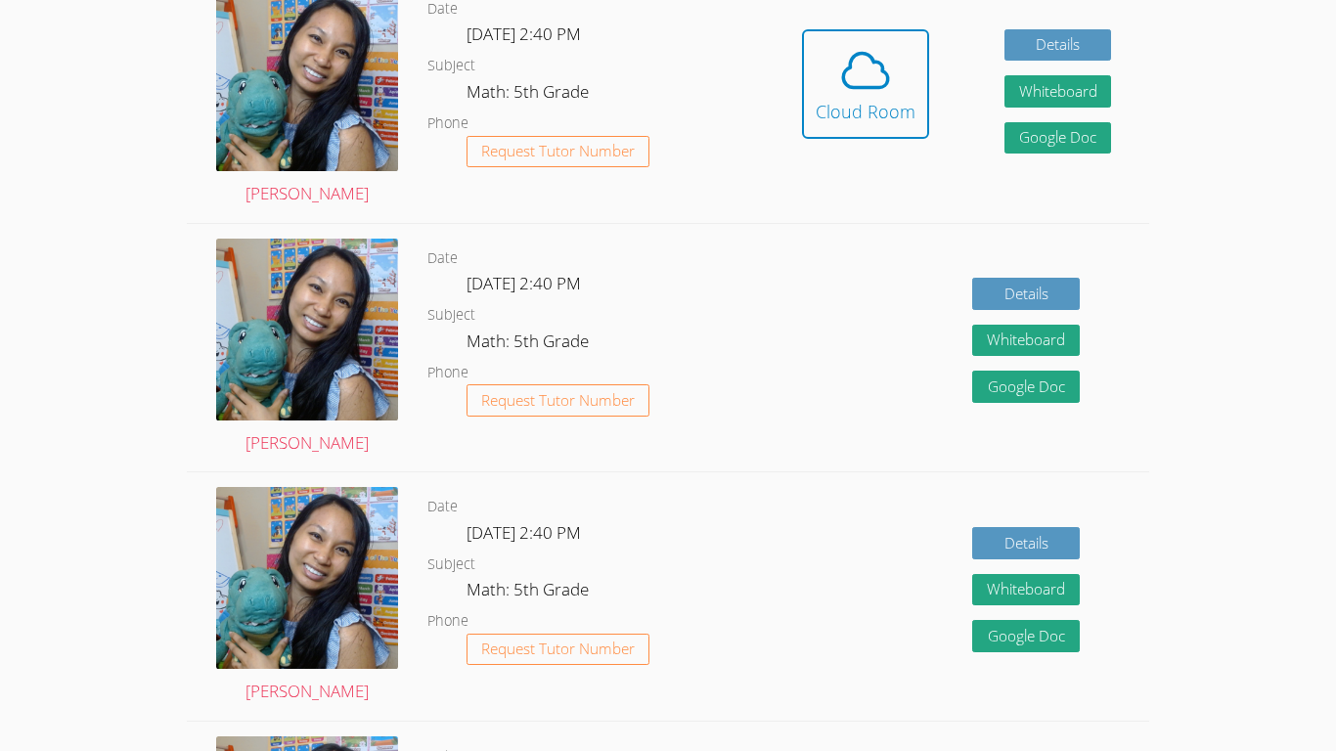
click at [667, 65] on icon at bounding box center [865, 70] width 55 height 55
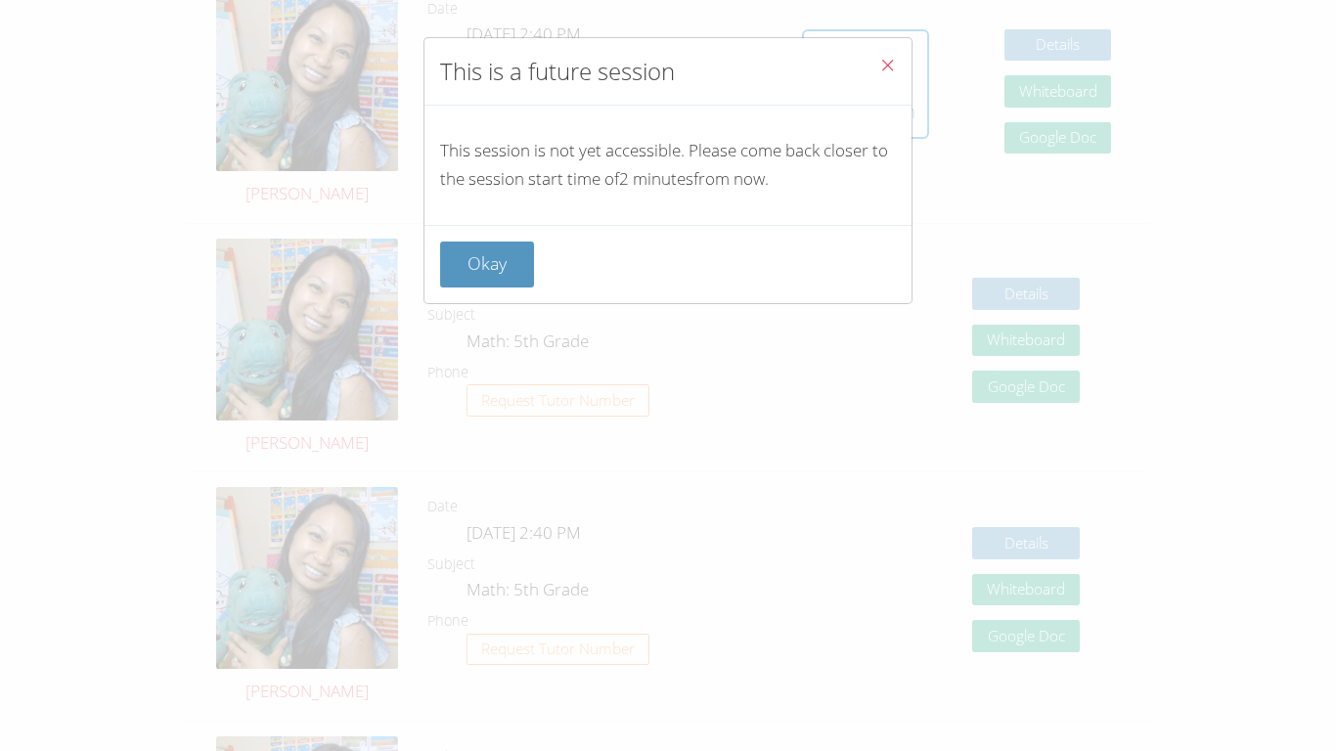
click at [667, 65] on icon "Close" at bounding box center [887, 65] width 17 height 17
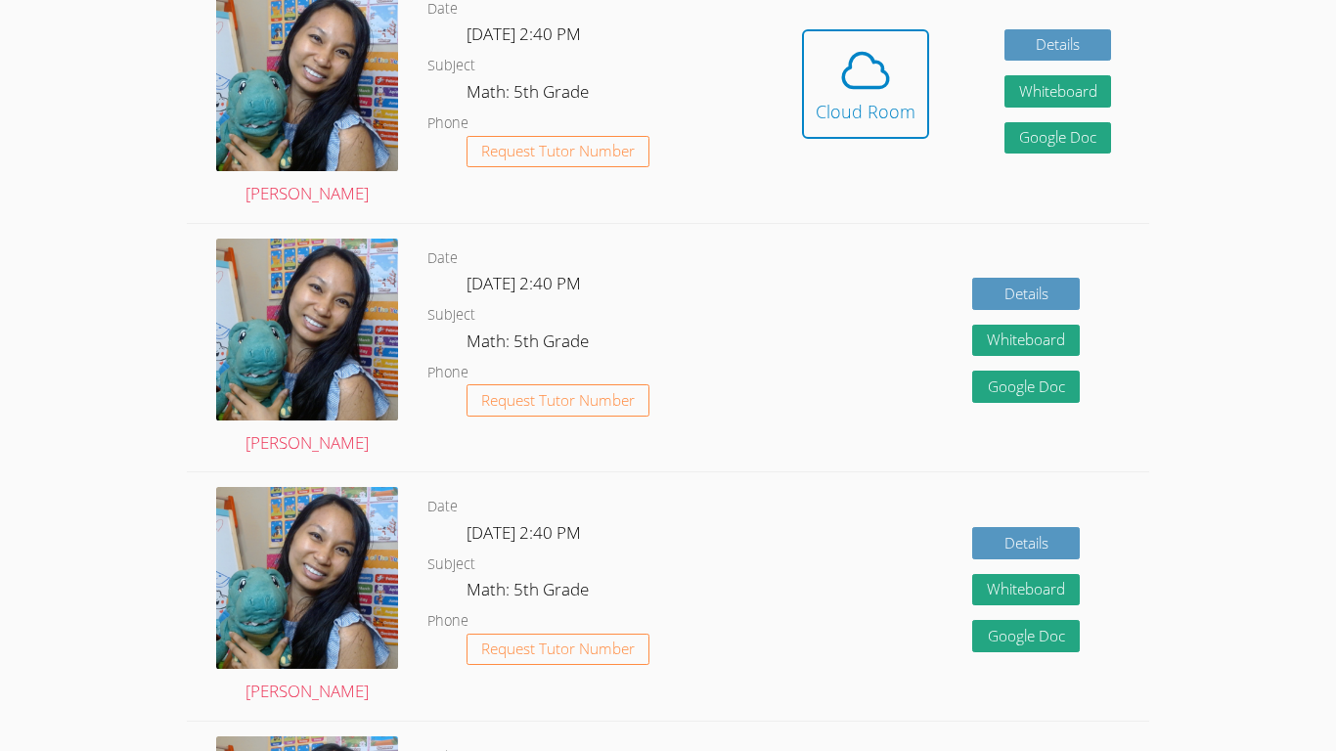
click at [667, 65] on icon at bounding box center [865, 70] width 55 height 55
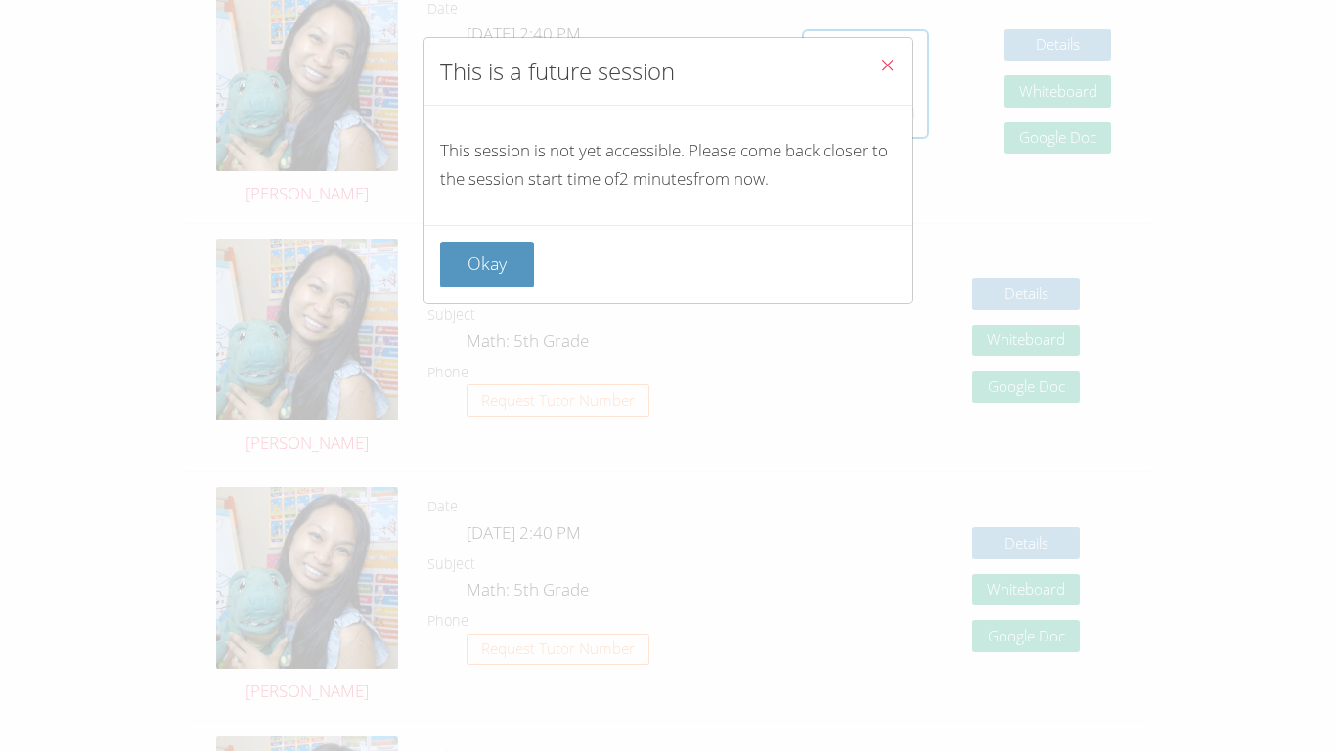
click at [667, 65] on icon "Close" at bounding box center [887, 65] width 17 height 17
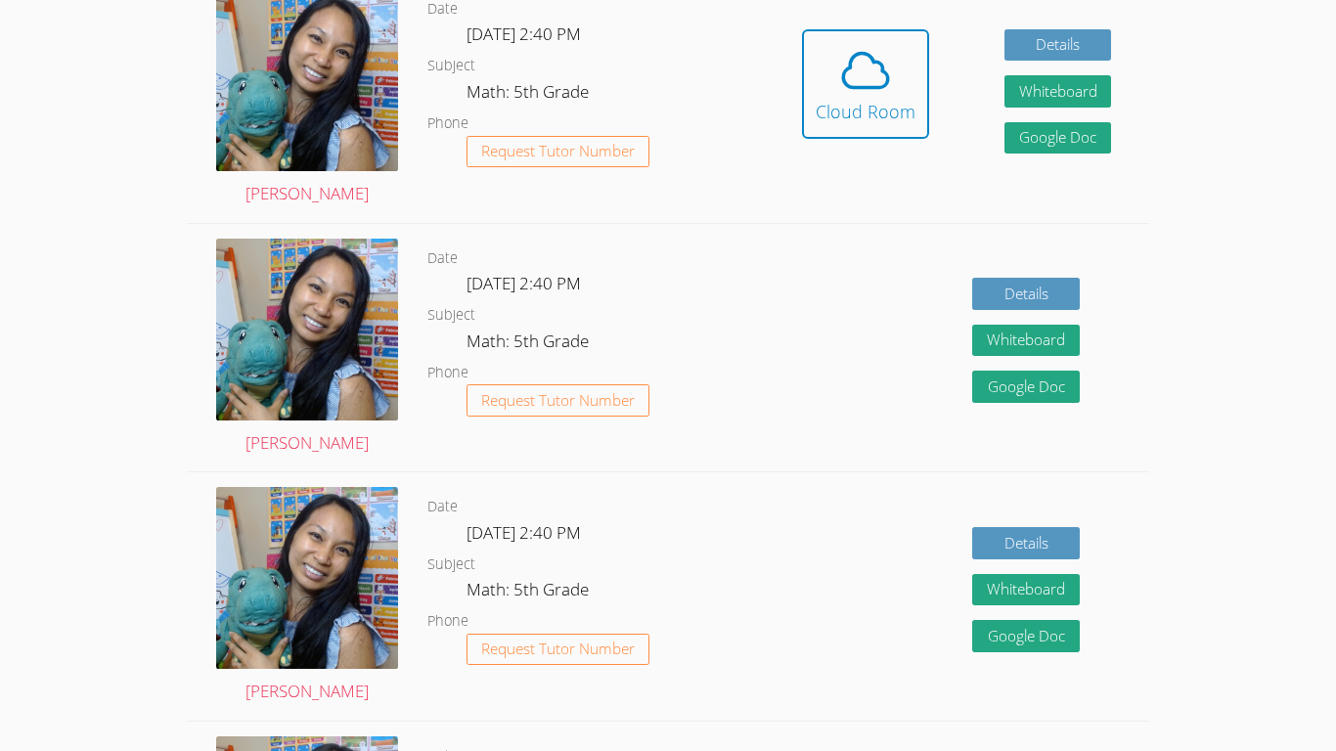
click at [667, 65] on icon at bounding box center [865, 70] width 55 height 55
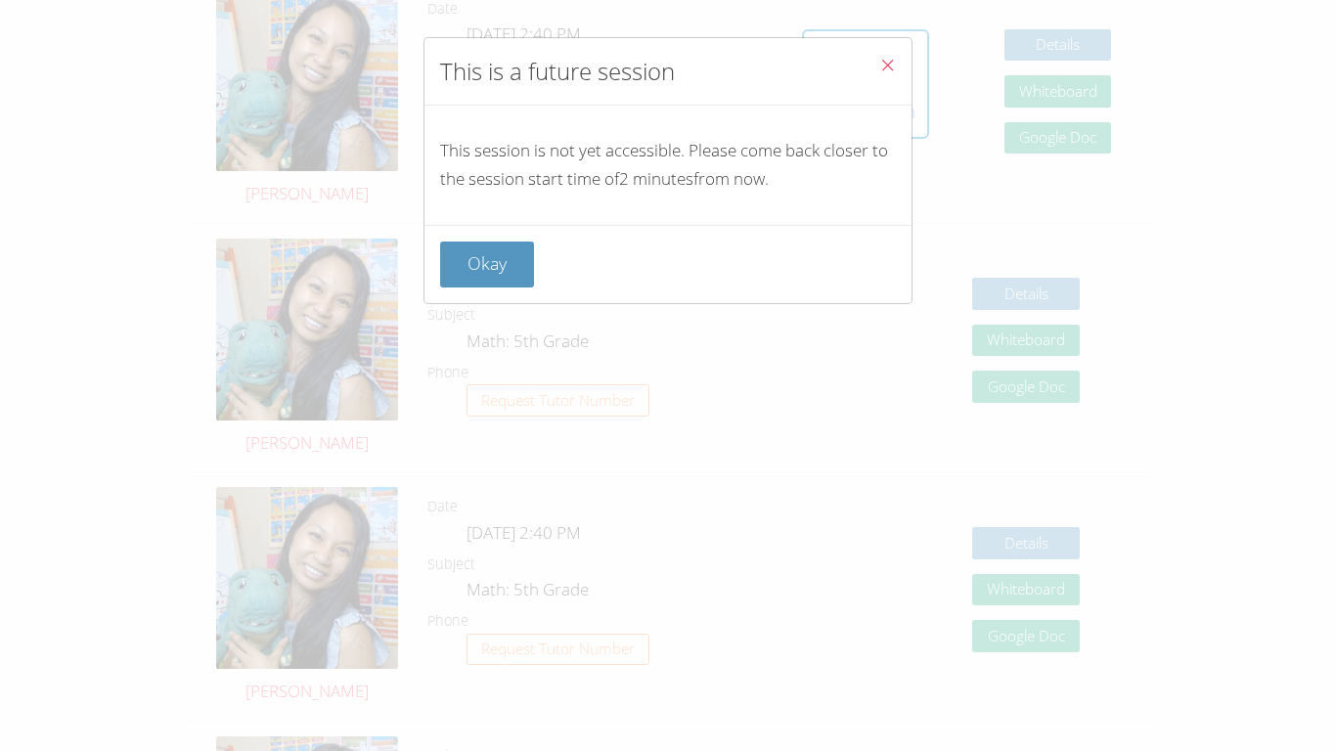
click at [667, 65] on icon "Close" at bounding box center [887, 65] width 17 height 17
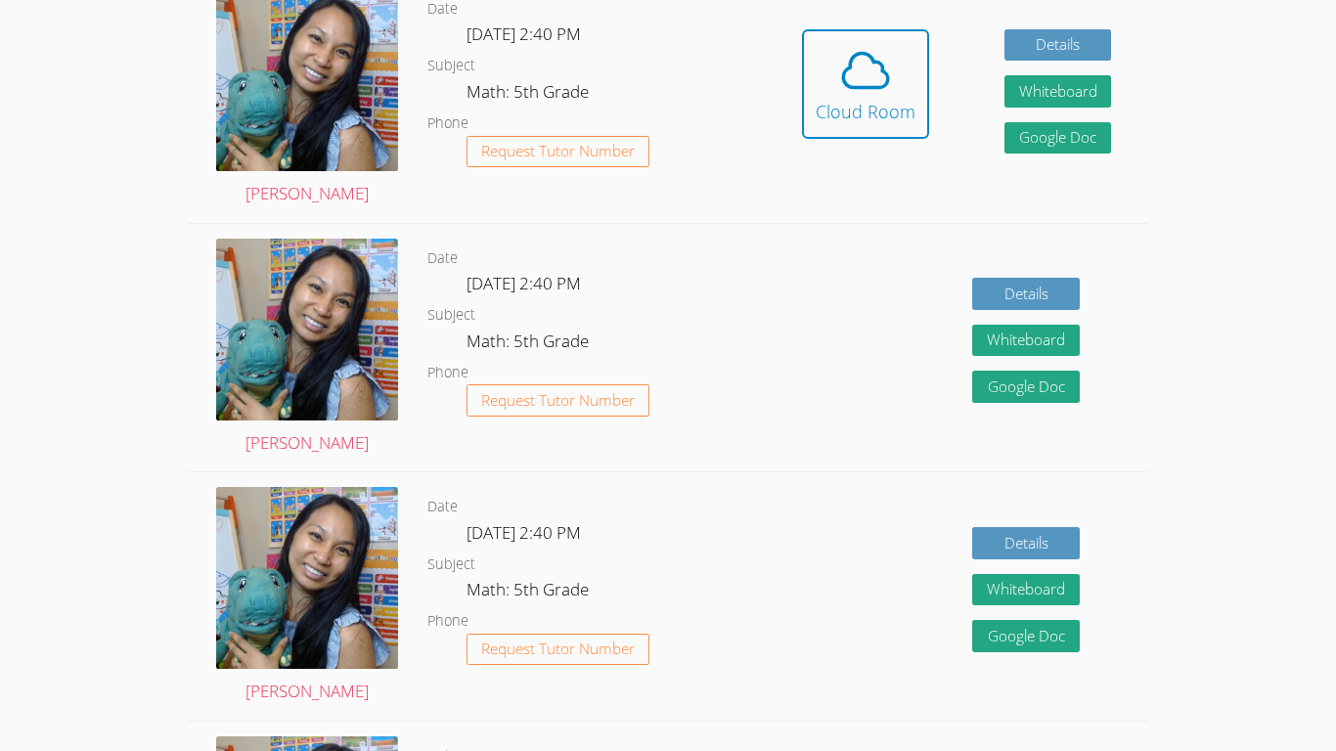
click at [667, 65] on icon at bounding box center [865, 70] width 55 height 55
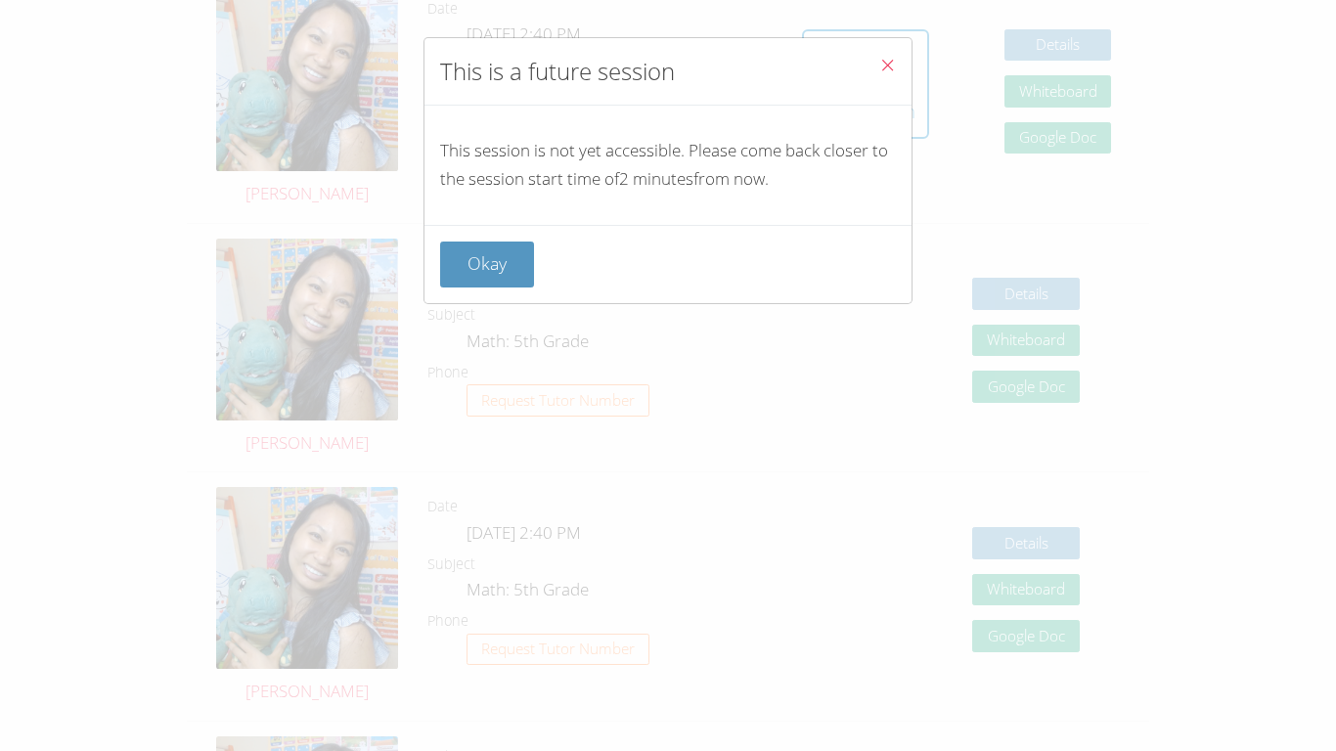
click at [667, 65] on icon "Close" at bounding box center [887, 65] width 17 height 17
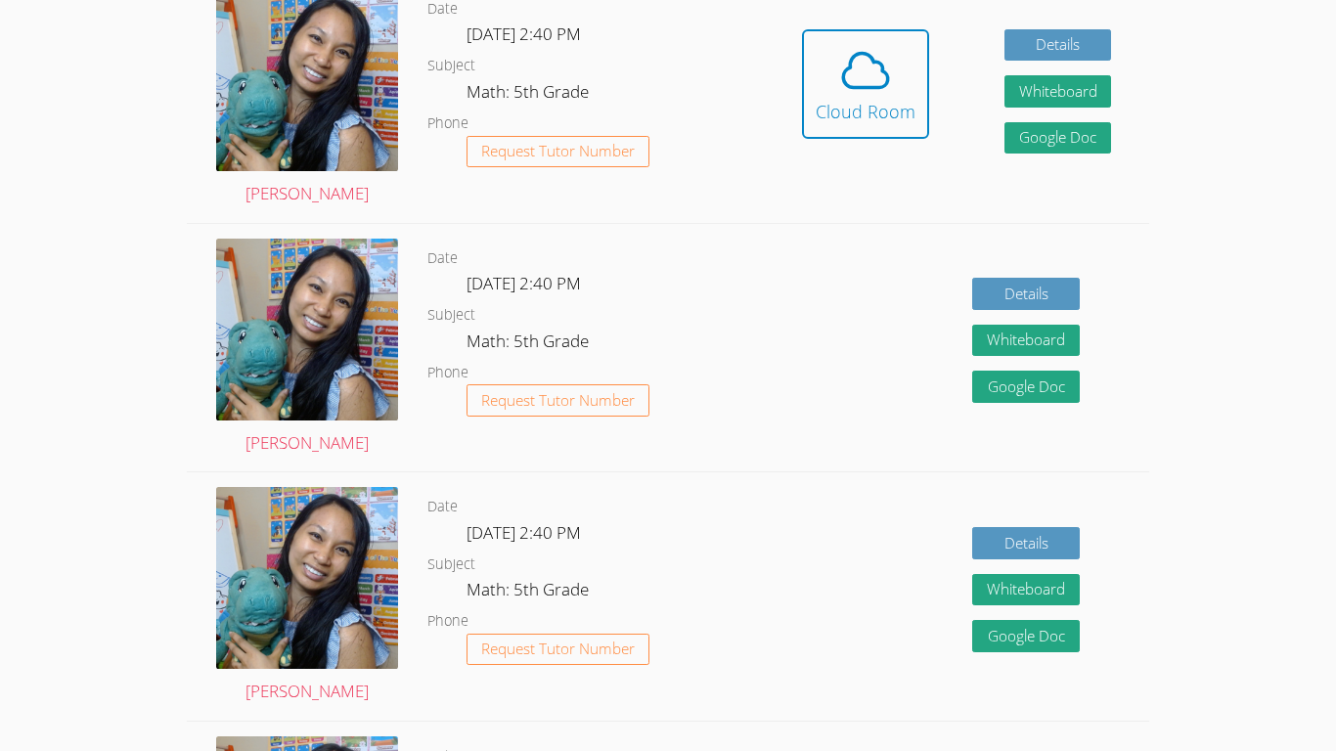
click at [667, 65] on icon at bounding box center [865, 70] width 55 height 55
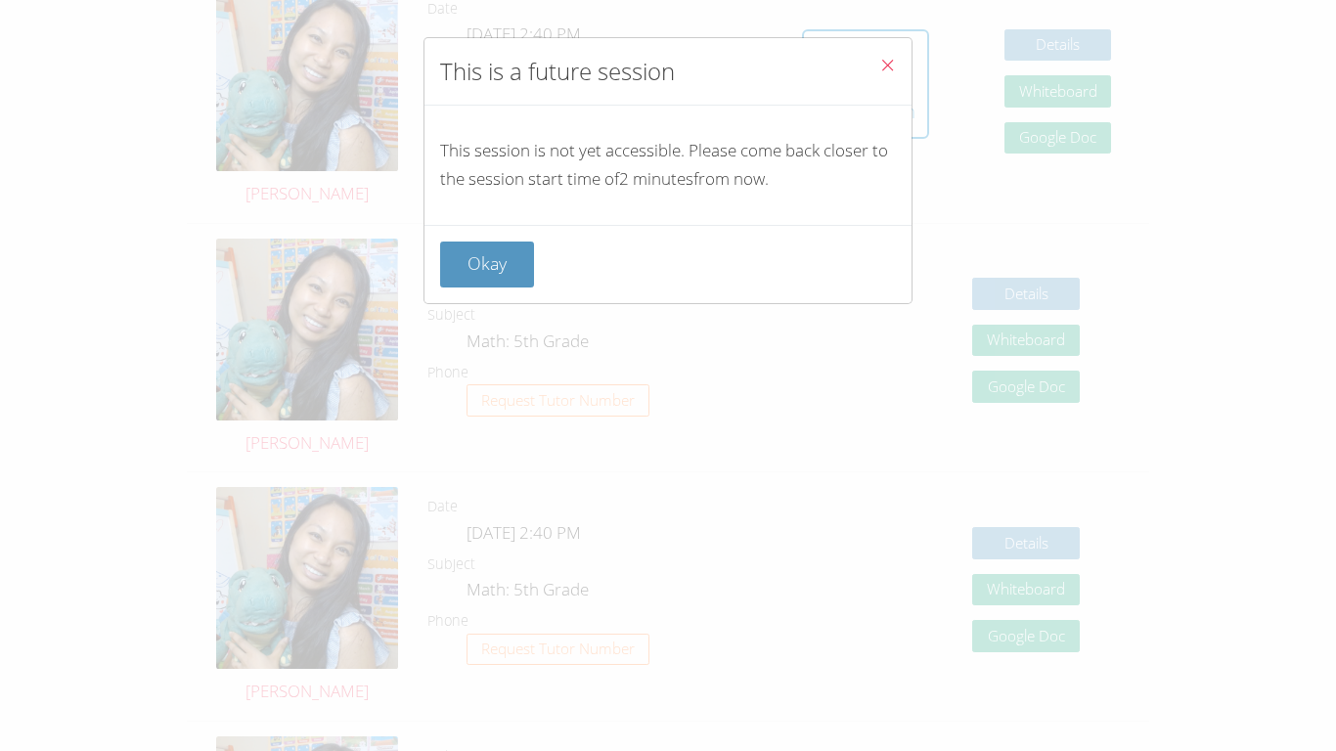
click at [667, 65] on icon "Close" at bounding box center [887, 65] width 17 height 17
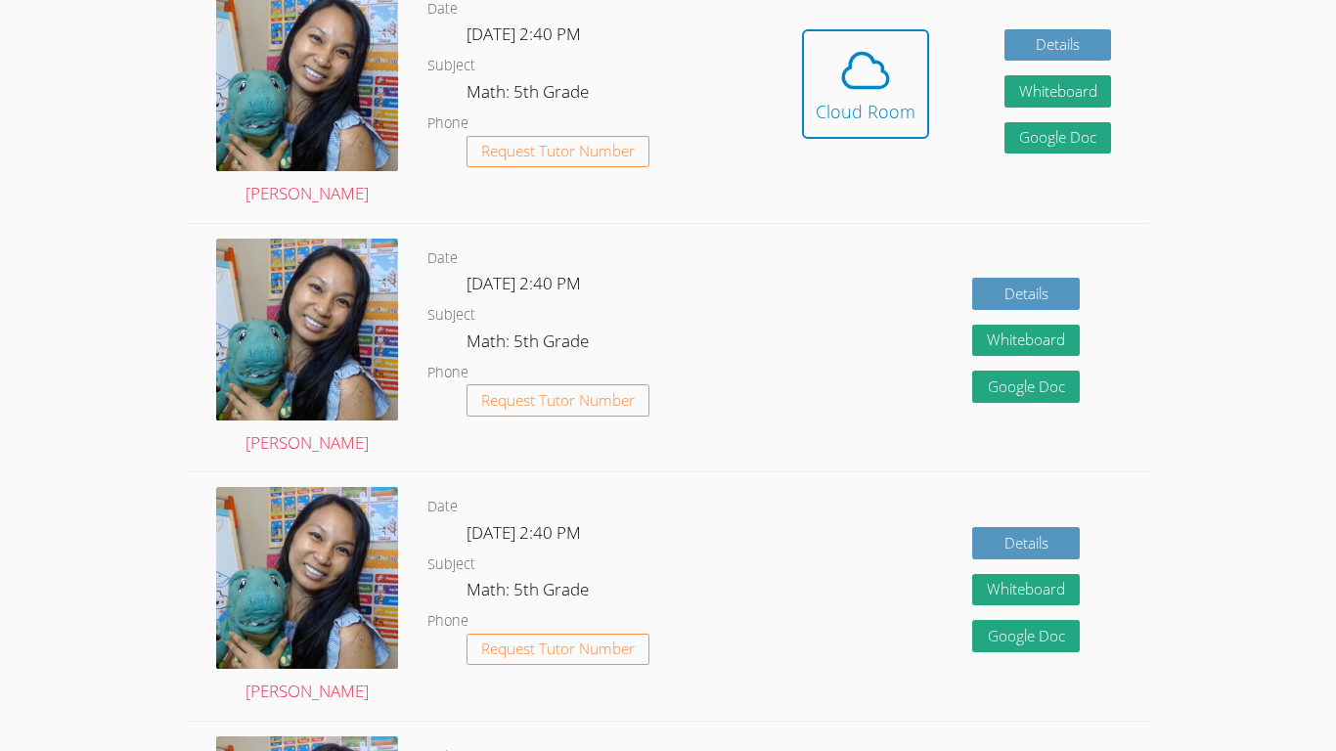
click at [667, 65] on icon at bounding box center [865, 70] width 55 height 55
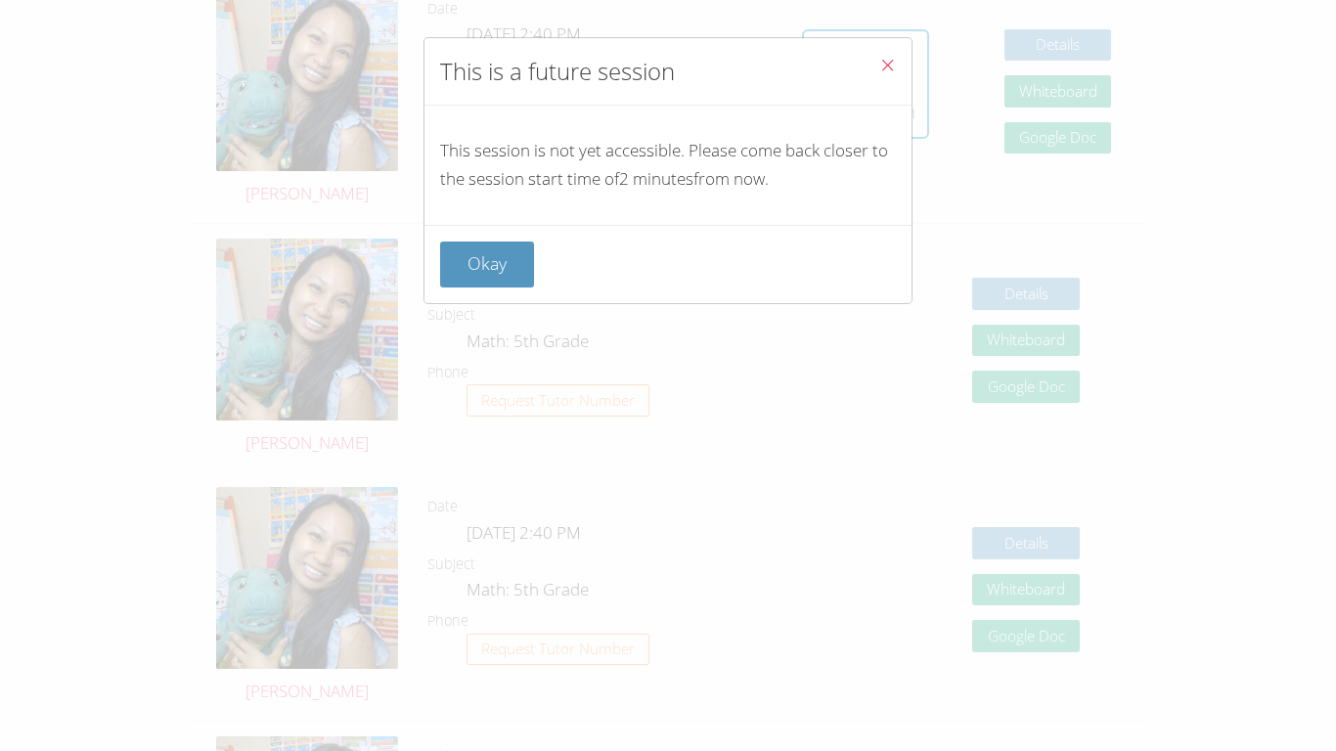
click at [667, 65] on icon "Close" at bounding box center [887, 65] width 17 height 17
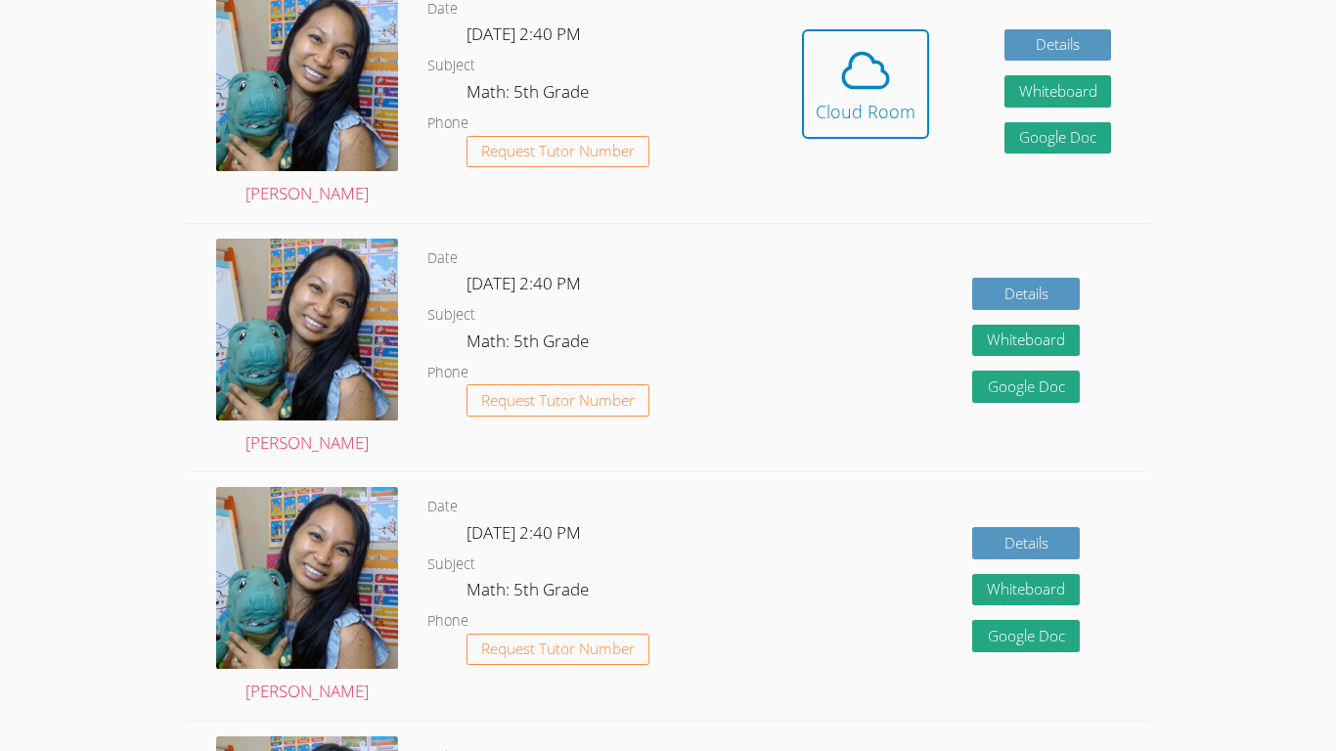
click at [667, 65] on icon at bounding box center [865, 70] width 55 height 55
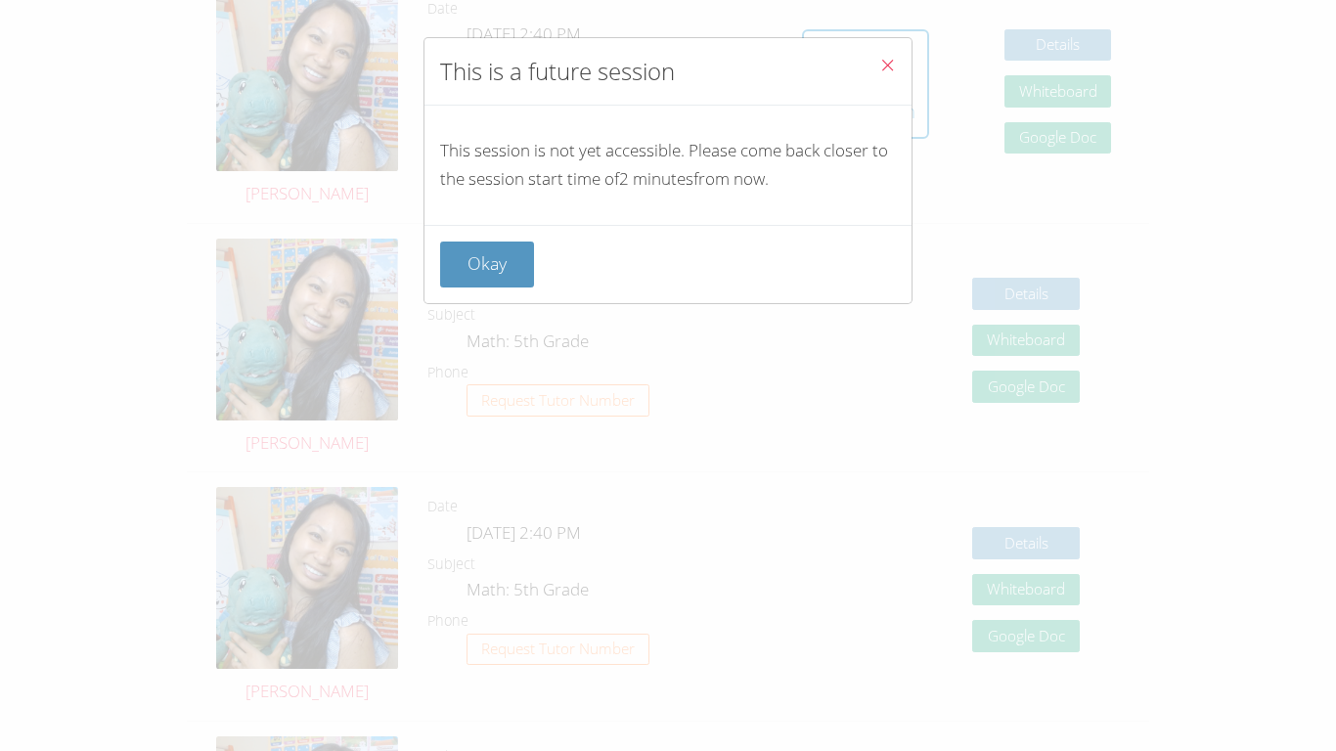
click at [667, 65] on icon "Close" at bounding box center [887, 65] width 17 height 17
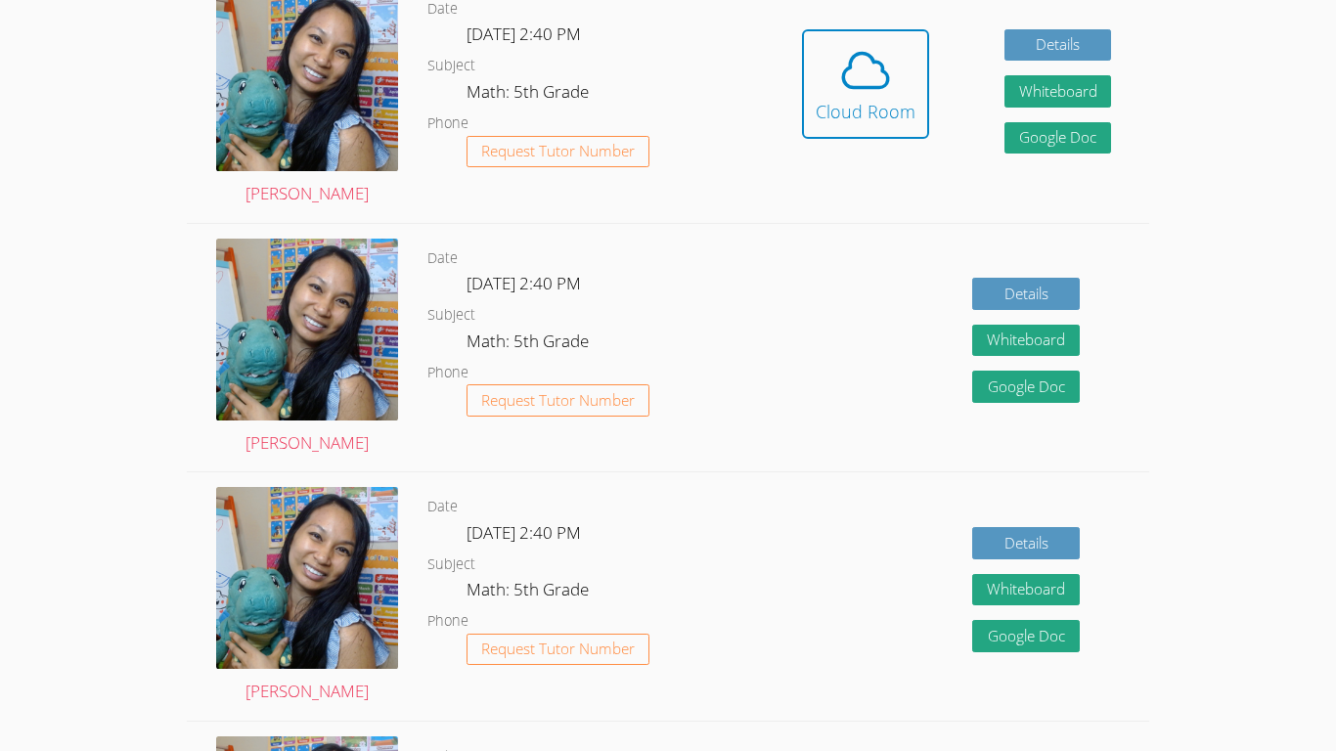
click at [667, 65] on icon at bounding box center [865, 70] width 55 height 55
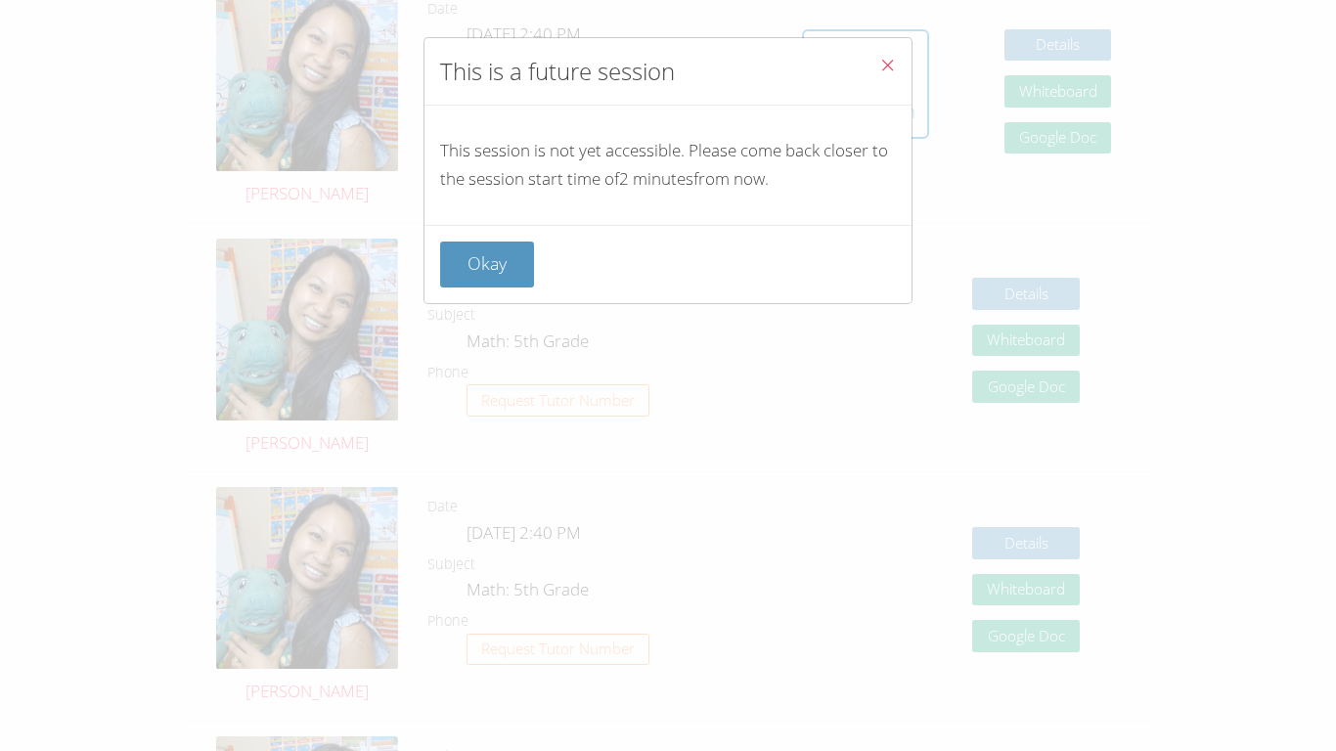
click at [667, 65] on icon "Close" at bounding box center [887, 65] width 17 height 17
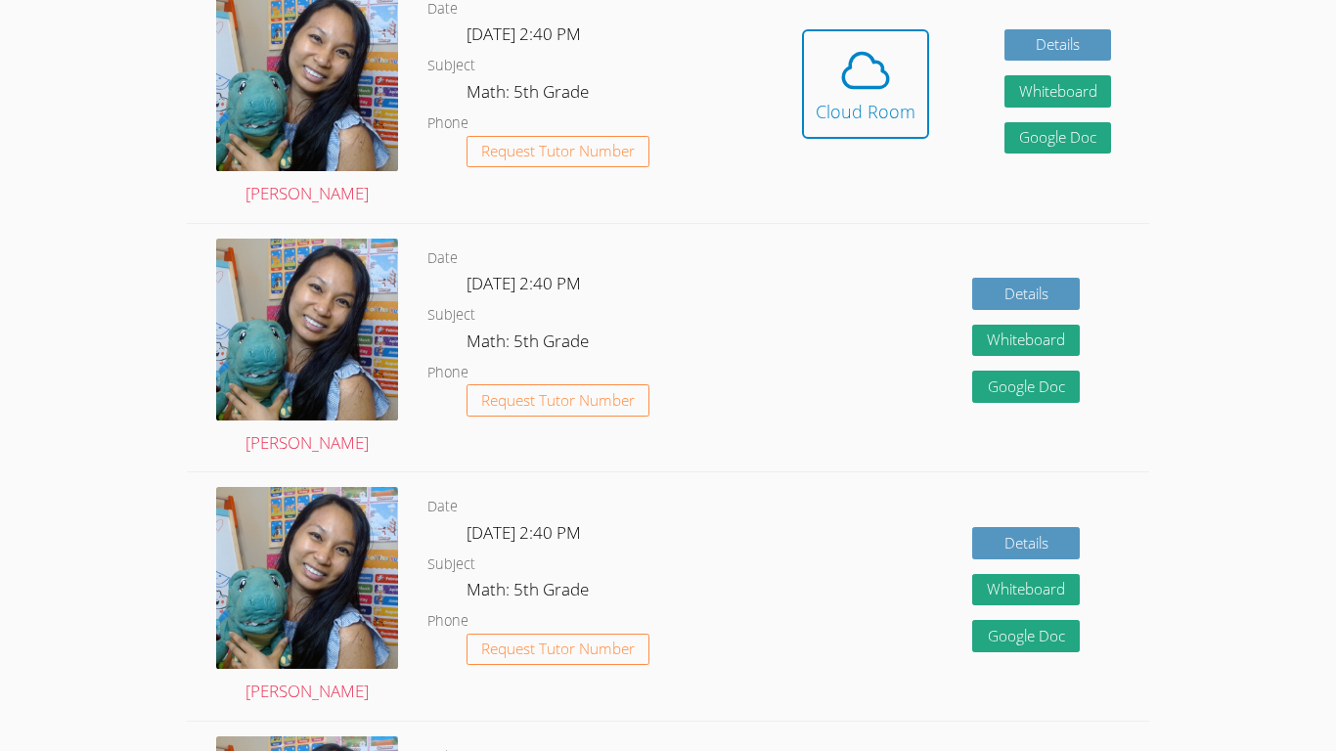
click at [667, 65] on icon at bounding box center [865, 70] width 55 height 55
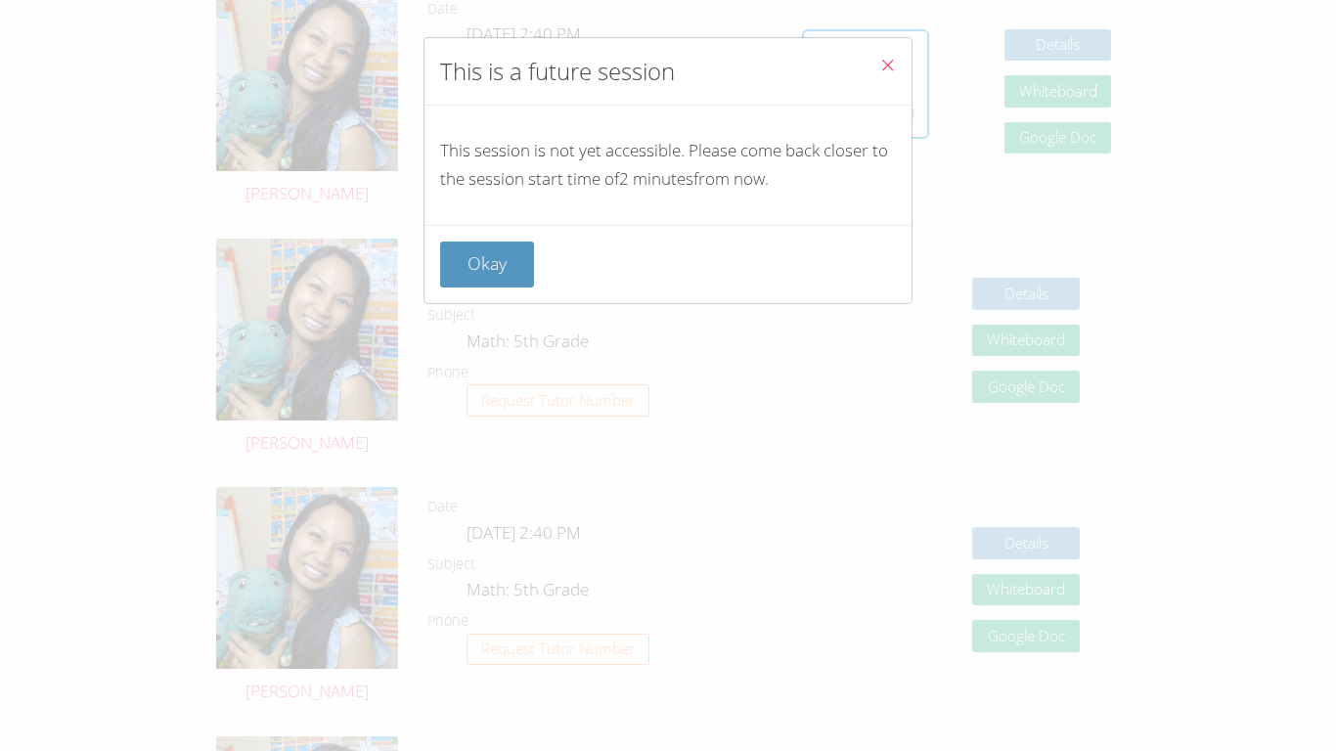
click at [667, 65] on icon "Close" at bounding box center [887, 65] width 17 height 17
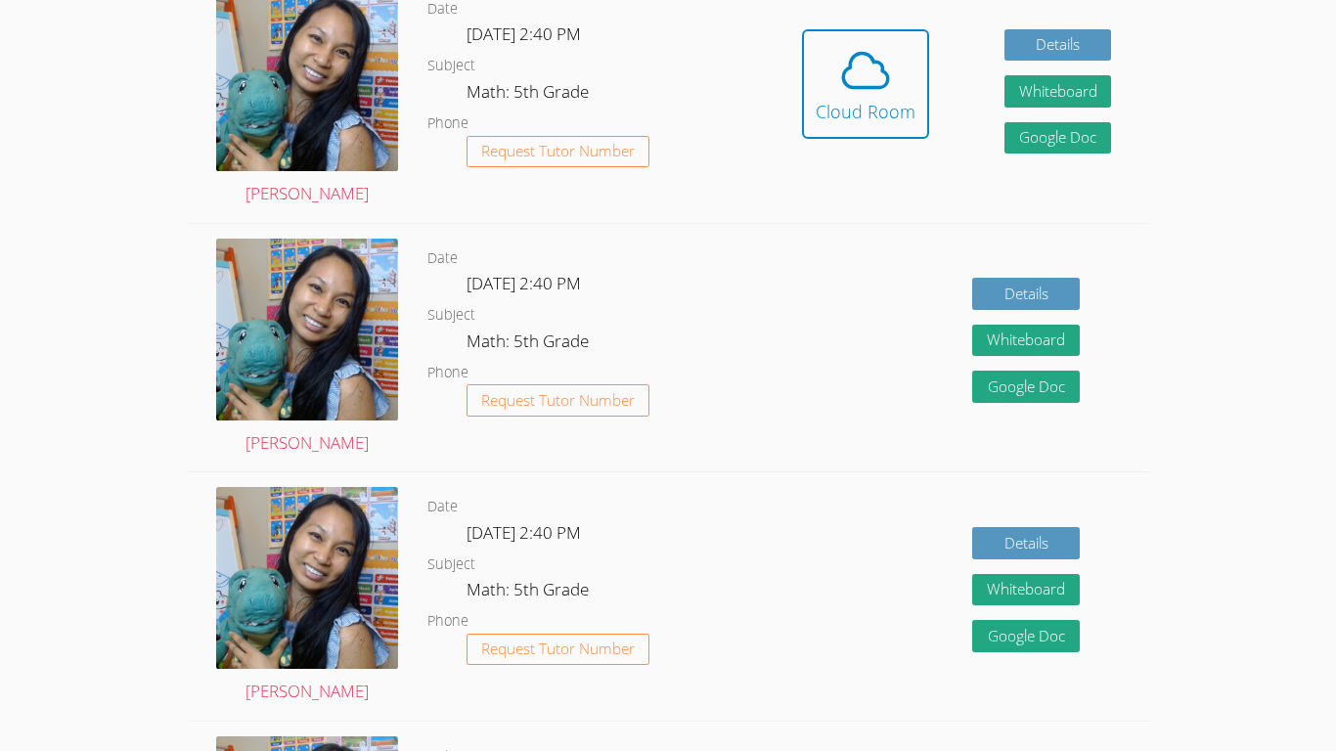
click at [667, 65] on icon at bounding box center [865, 70] width 55 height 55
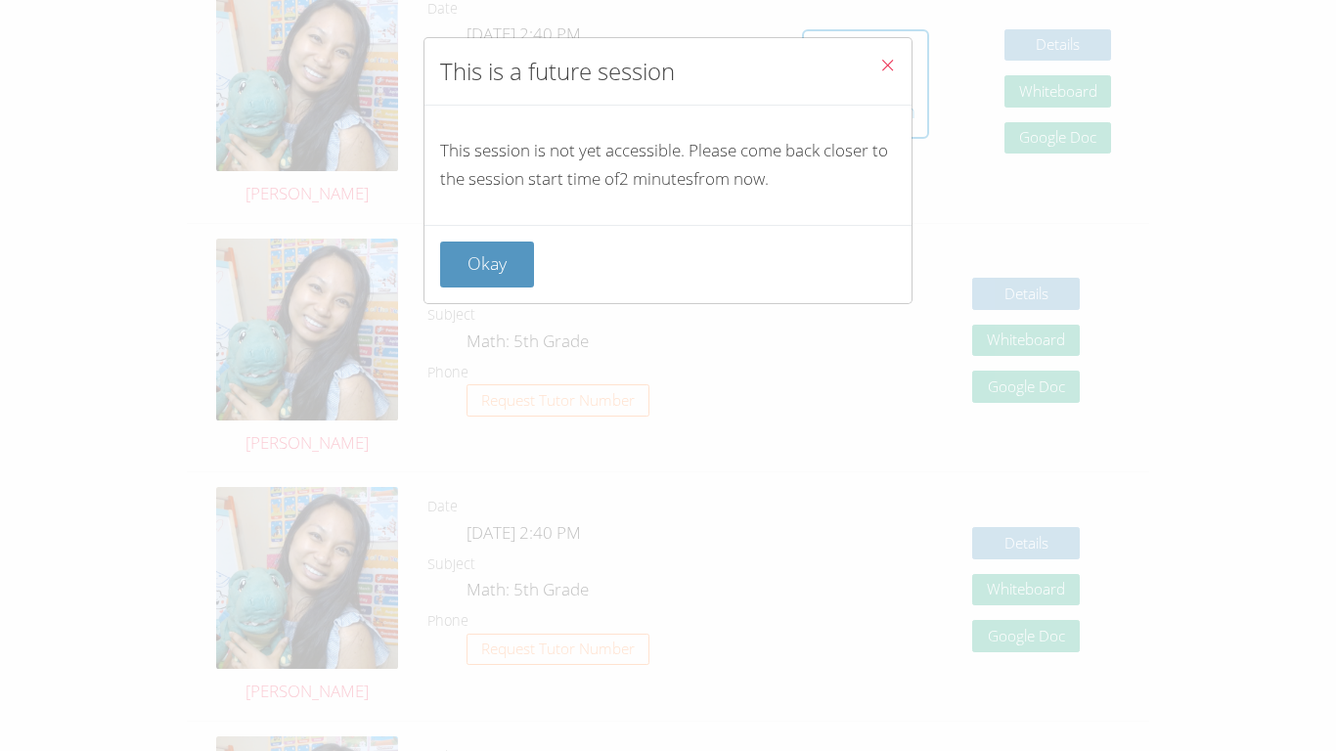
click at [667, 65] on icon "Close" at bounding box center [887, 65] width 17 height 17
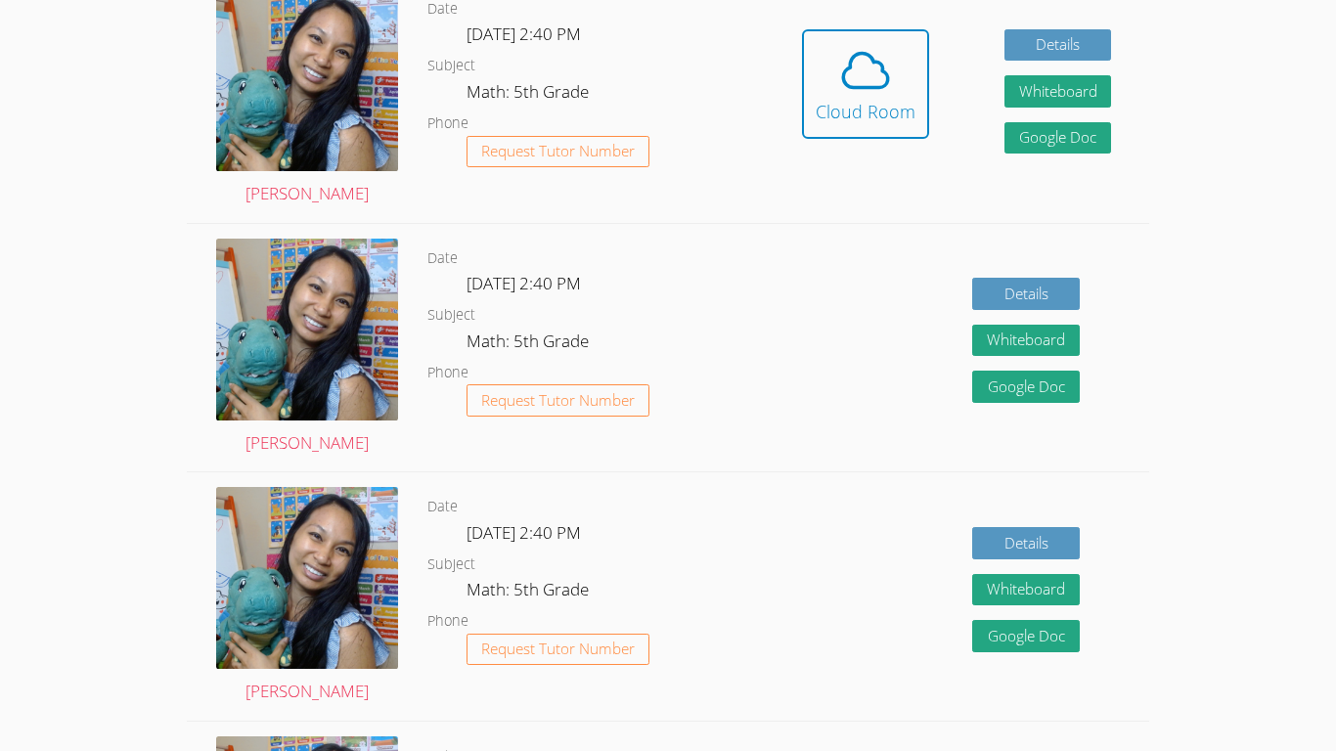
click at [667, 65] on icon at bounding box center [865, 70] width 55 height 55
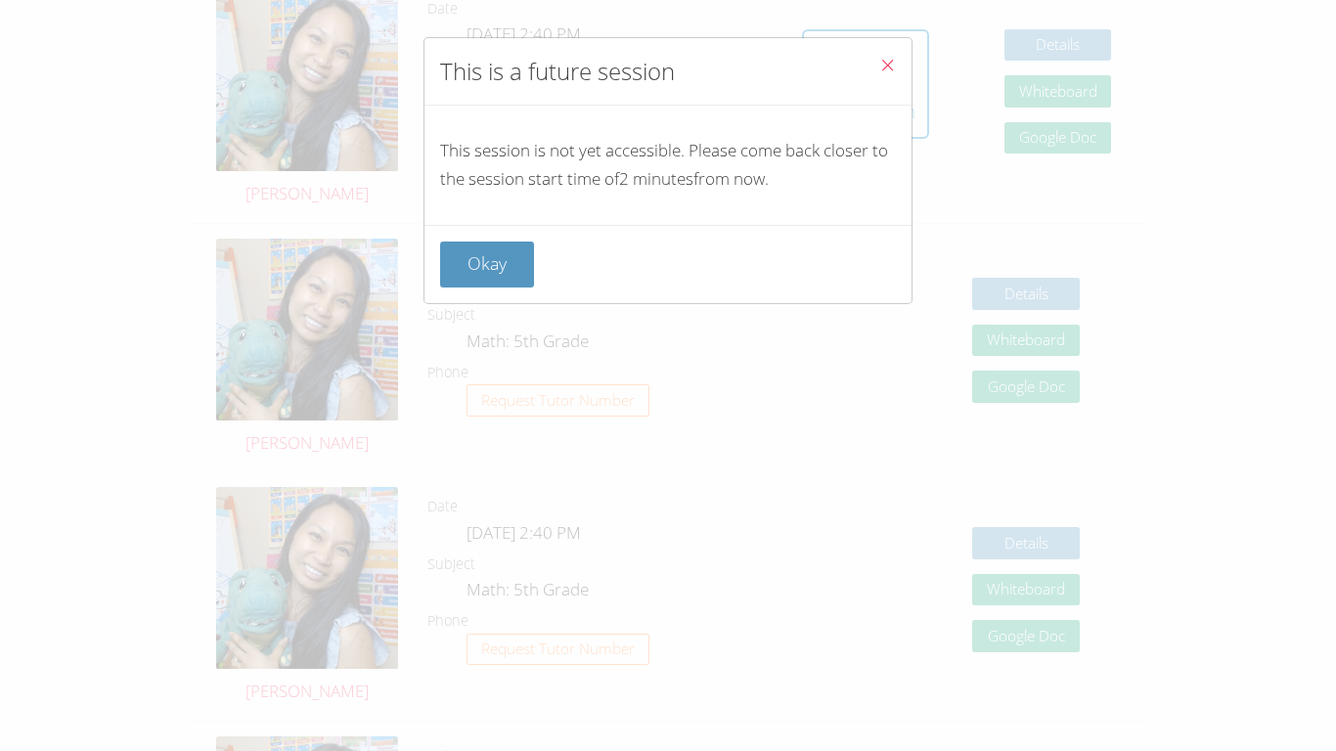
click at [667, 65] on icon "Close" at bounding box center [887, 65] width 17 height 17
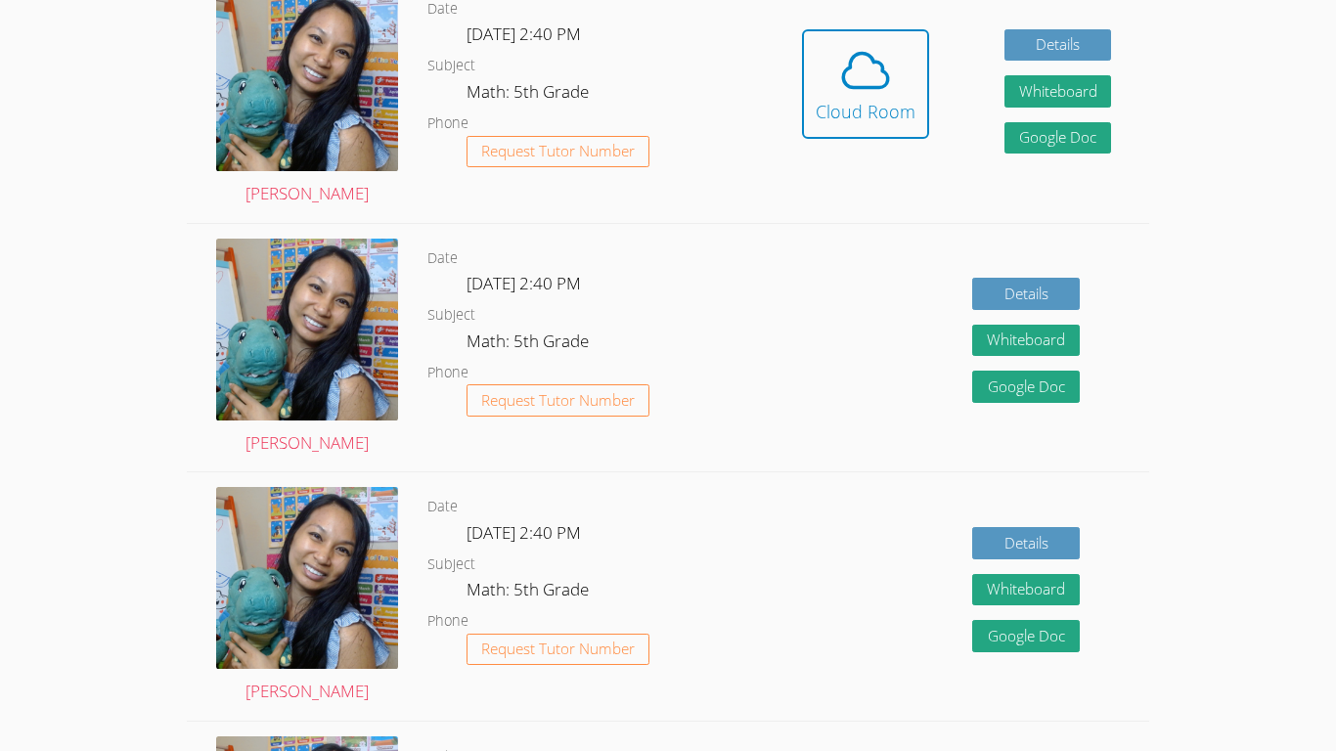
click at [667, 65] on icon at bounding box center [865, 70] width 55 height 55
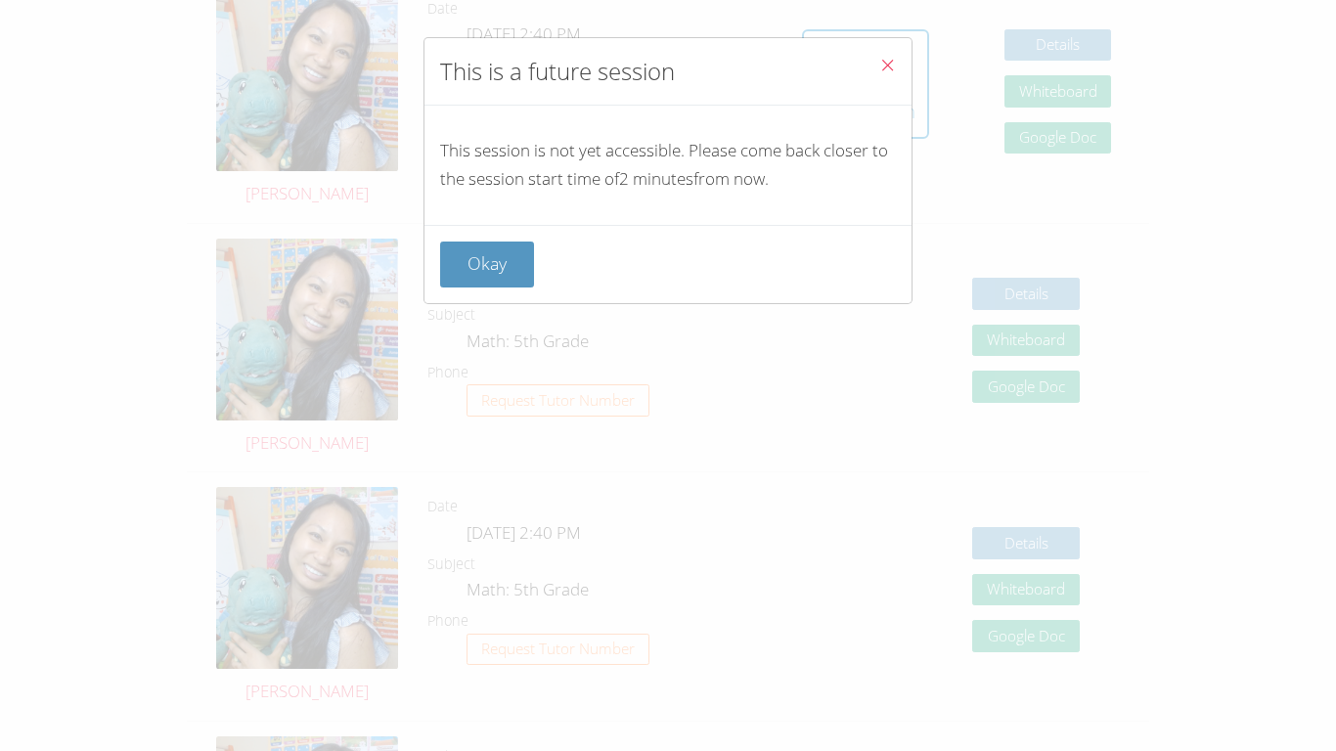
click at [667, 65] on icon "Close" at bounding box center [887, 65] width 17 height 17
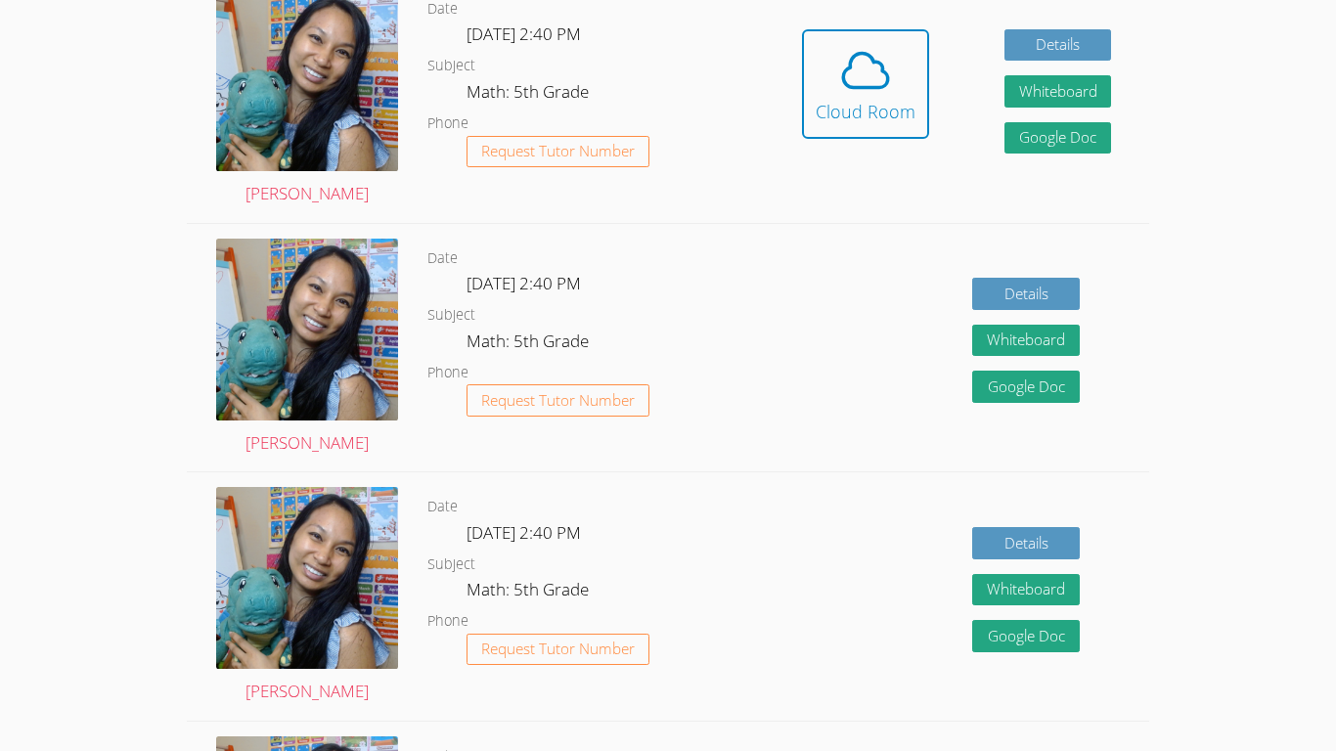
click at [667, 65] on icon at bounding box center [865, 70] width 55 height 55
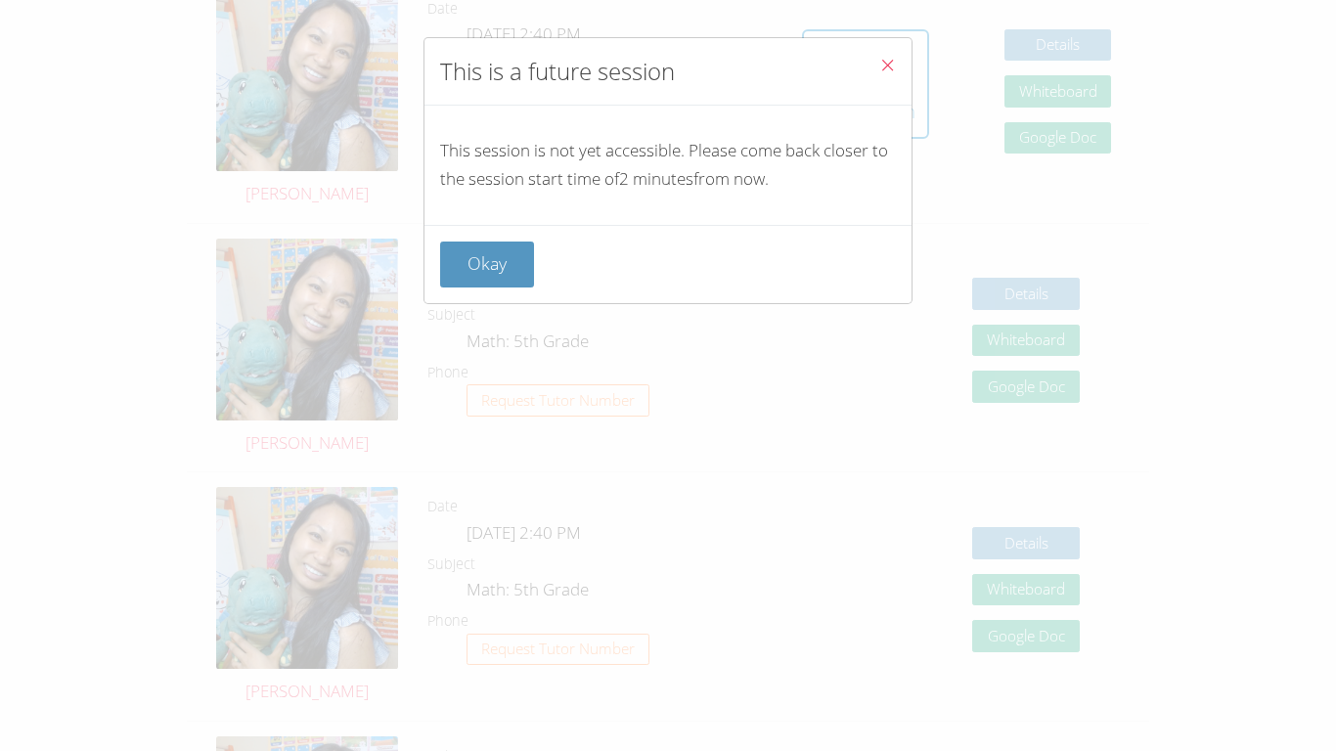
click at [667, 65] on icon "Close" at bounding box center [887, 65] width 17 height 17
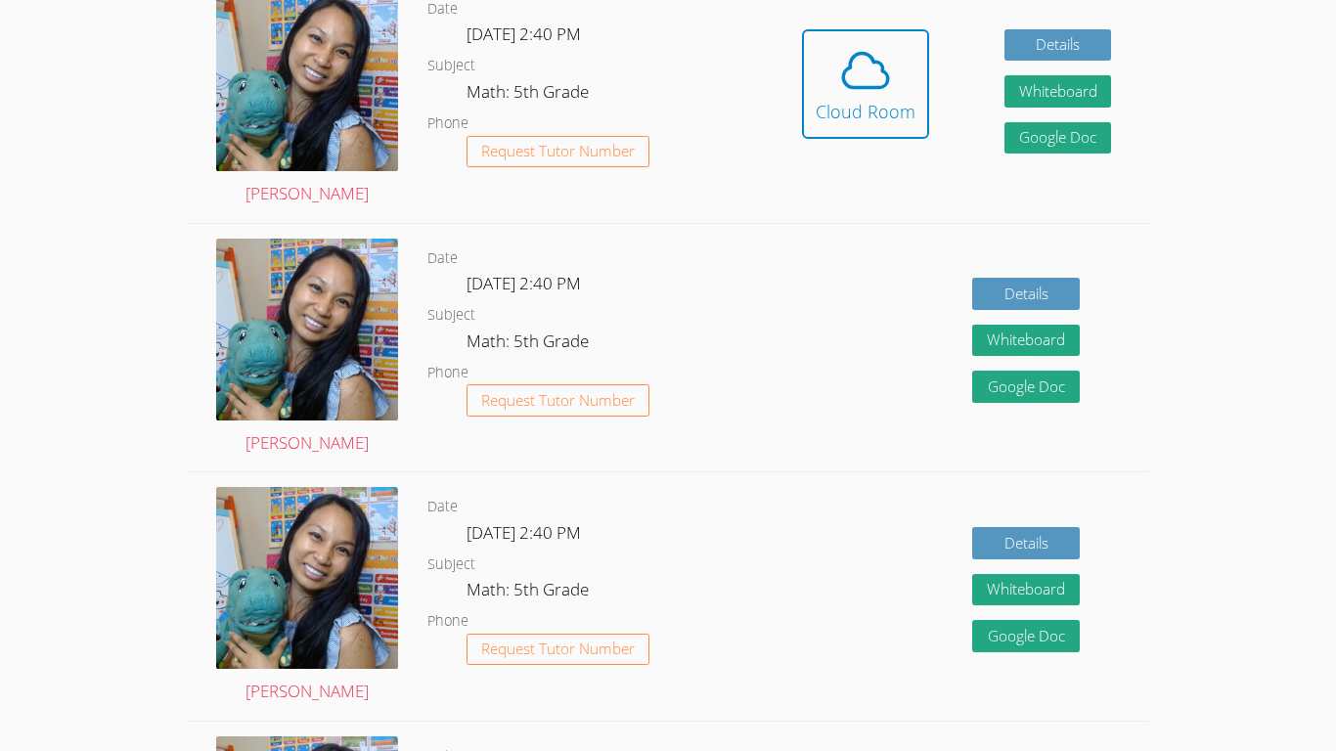
click at [667, 65] on icon at bounding box center [865, 70] width 55 height 55
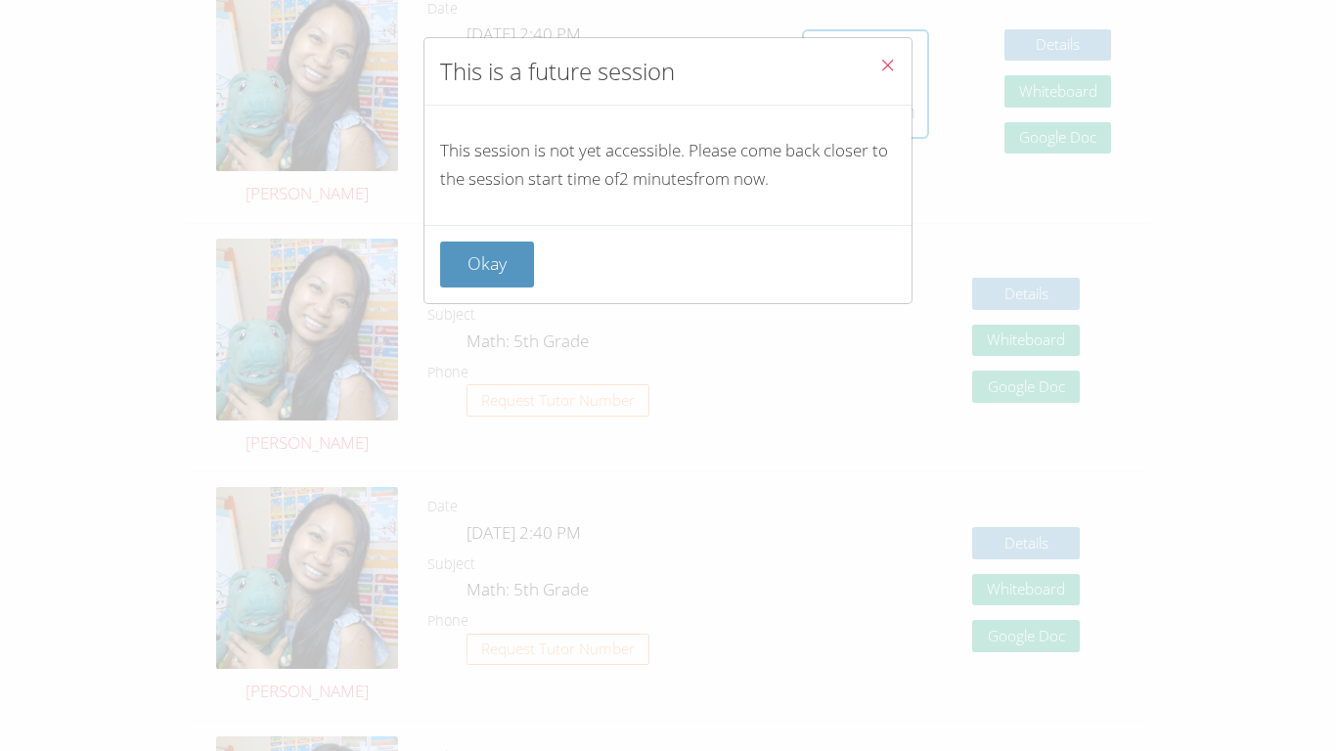
click at [667, 65] on icon "Close" at bounding box center [887, 65] width 17 height 17
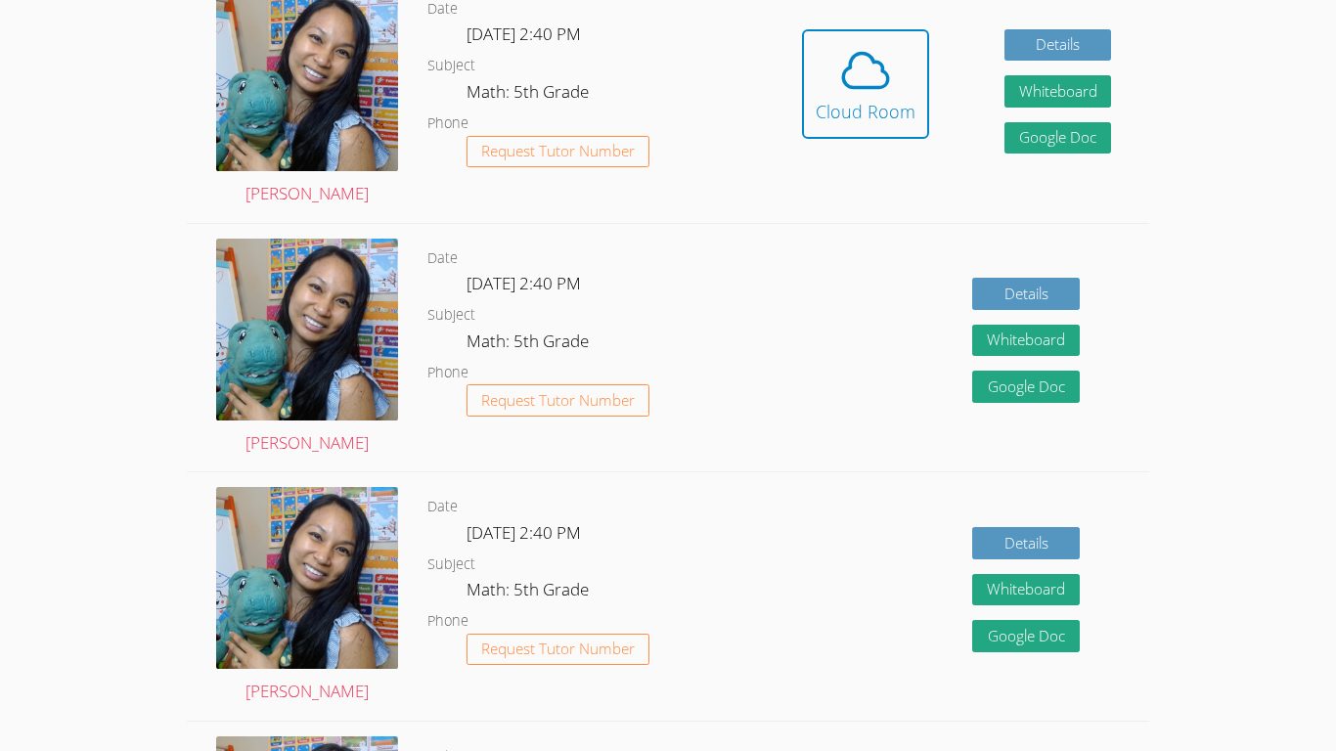
click at [667, 65] on icon at bounding box center [865, 70] width 55 height 55
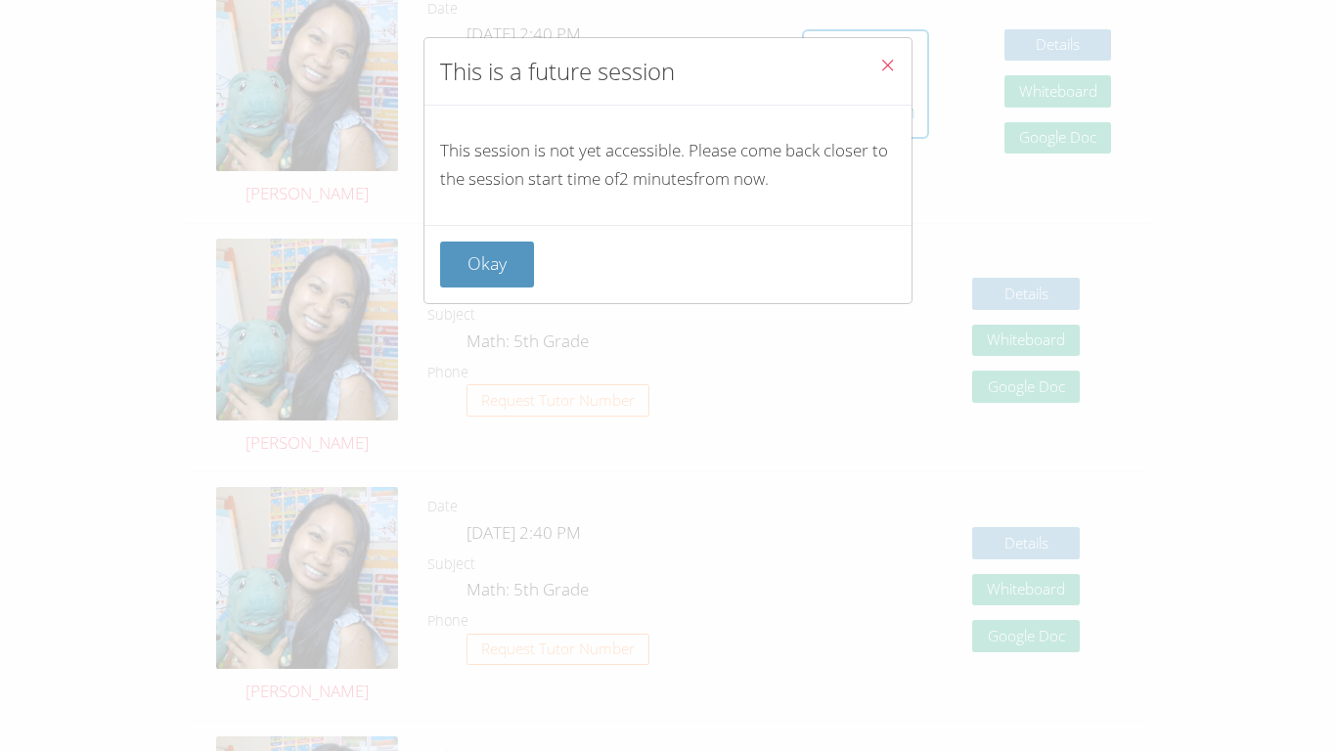
click at [667, 65] on icon "Close" at bounding box center [887, 65] width 17 height 17
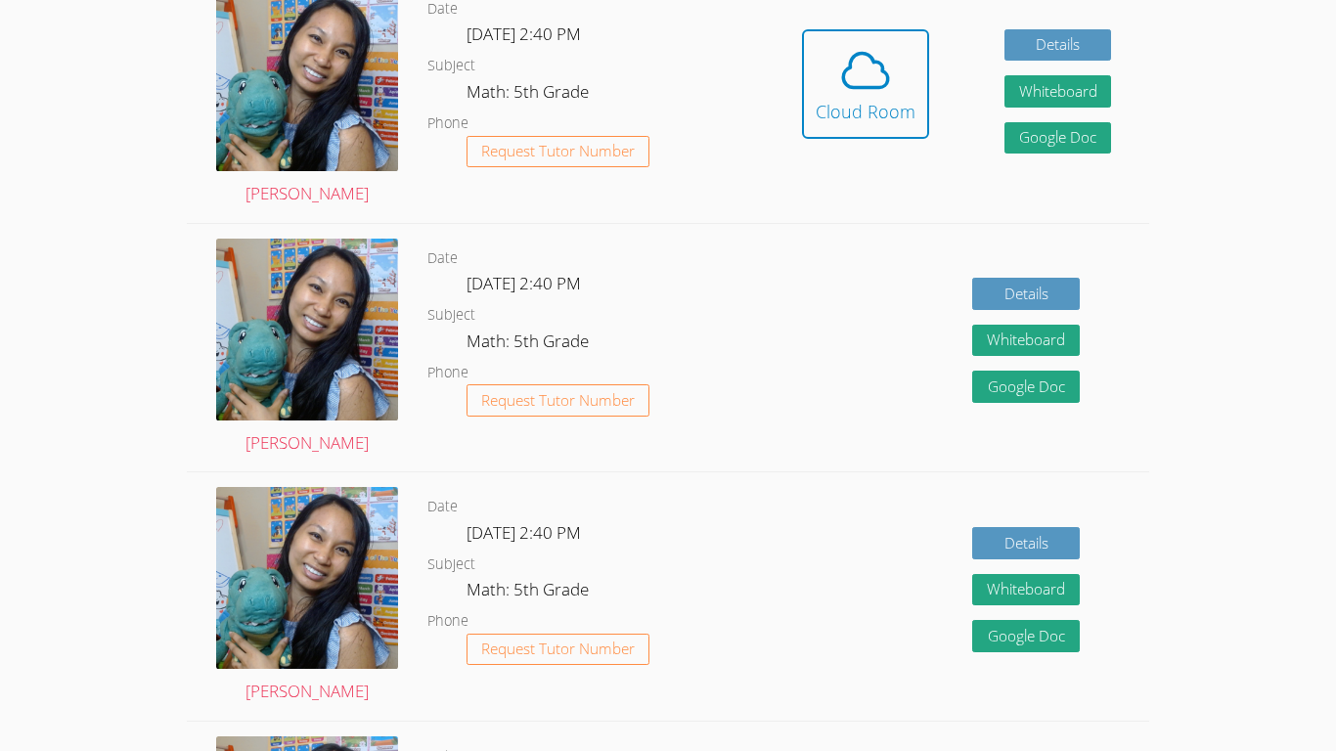
click at [667, 65] on icon at bounding box center [865, 70] width 55 height 55
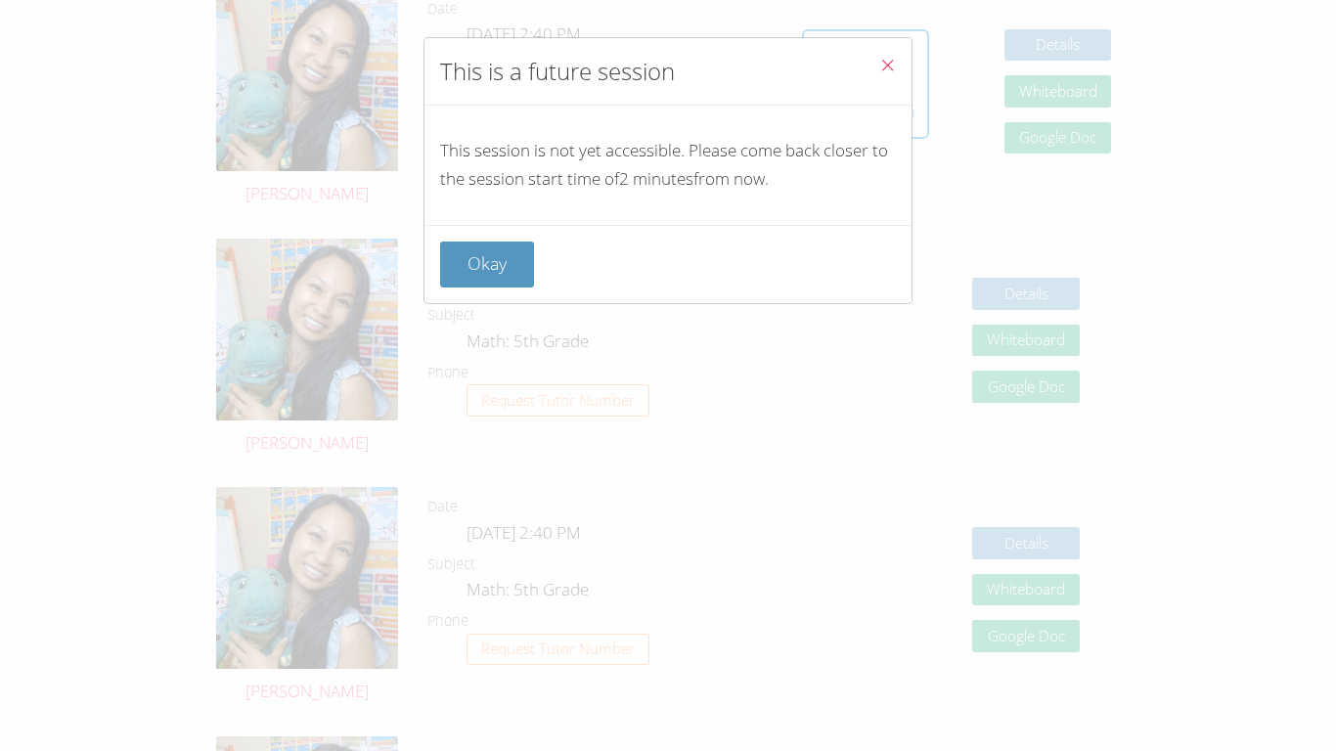
click at [667, 65] on icon "Close" at bounding box center [887, 65] width 17 height 17
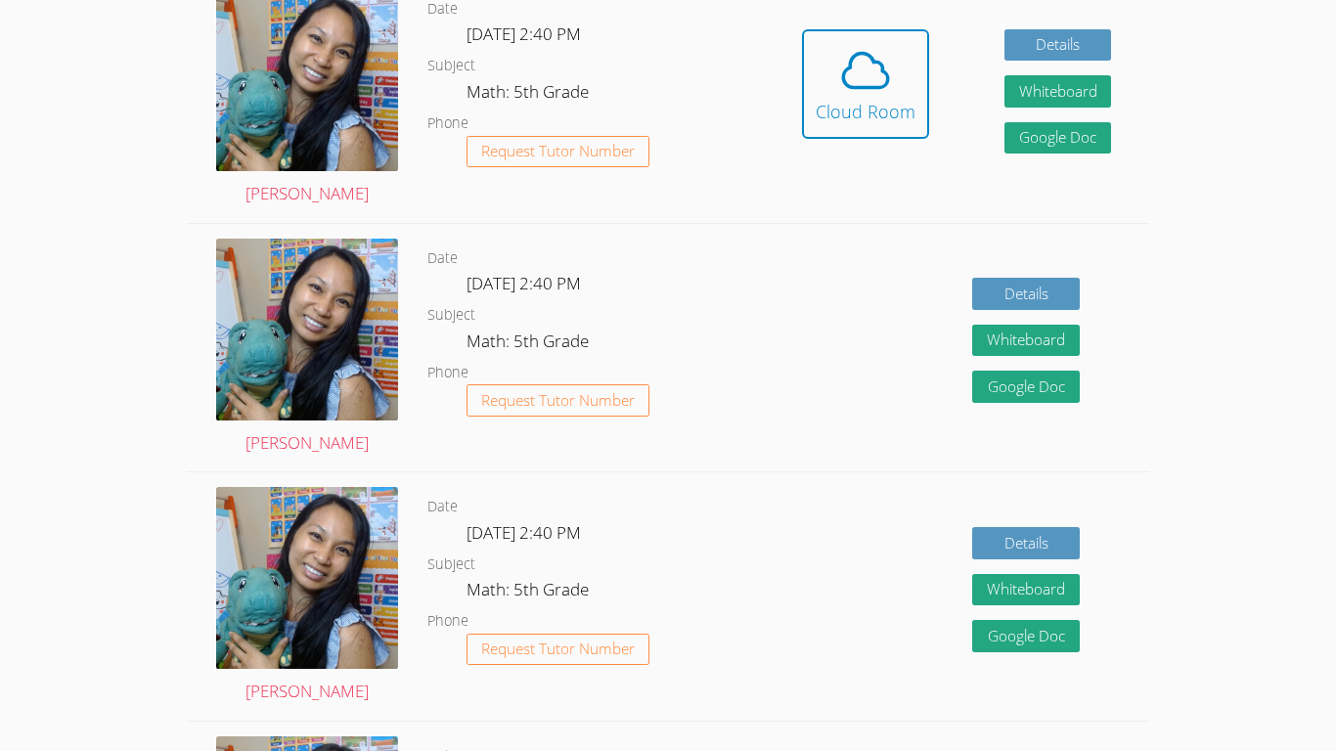
click at [667, 65] on icon at bounding box center [865, 70] width 55 height 55
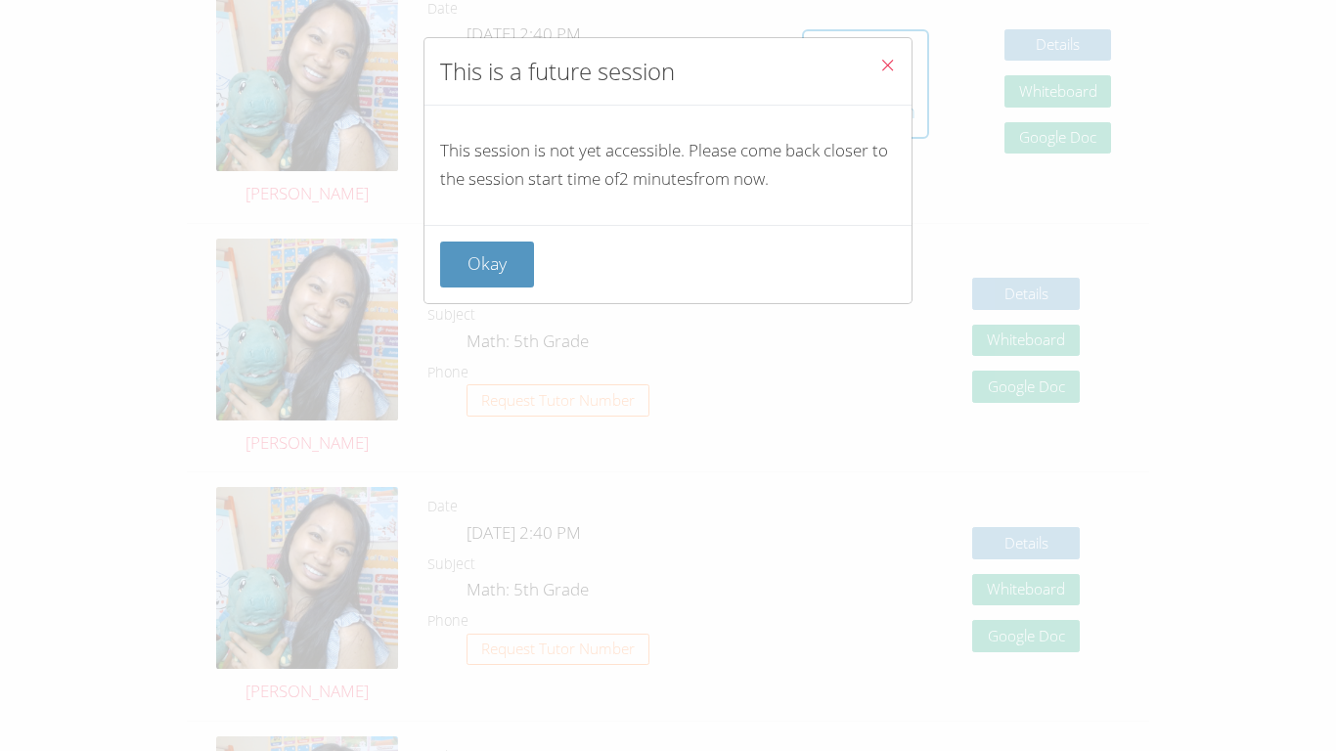
click at [667, 65] on icon "Close" at bounding box center [887, 65] width 17 height 17
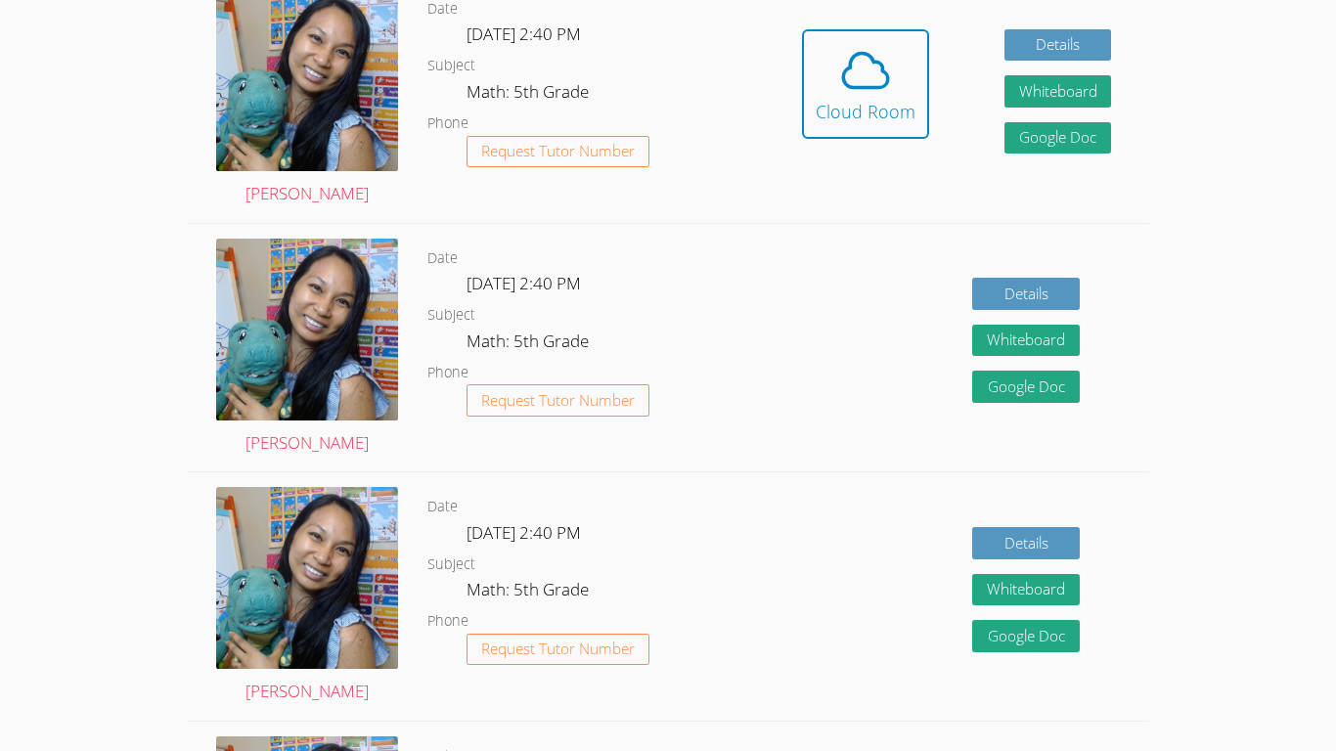
click at [667, 65] on icon at bounding box center [865, 70] width 55 height 55
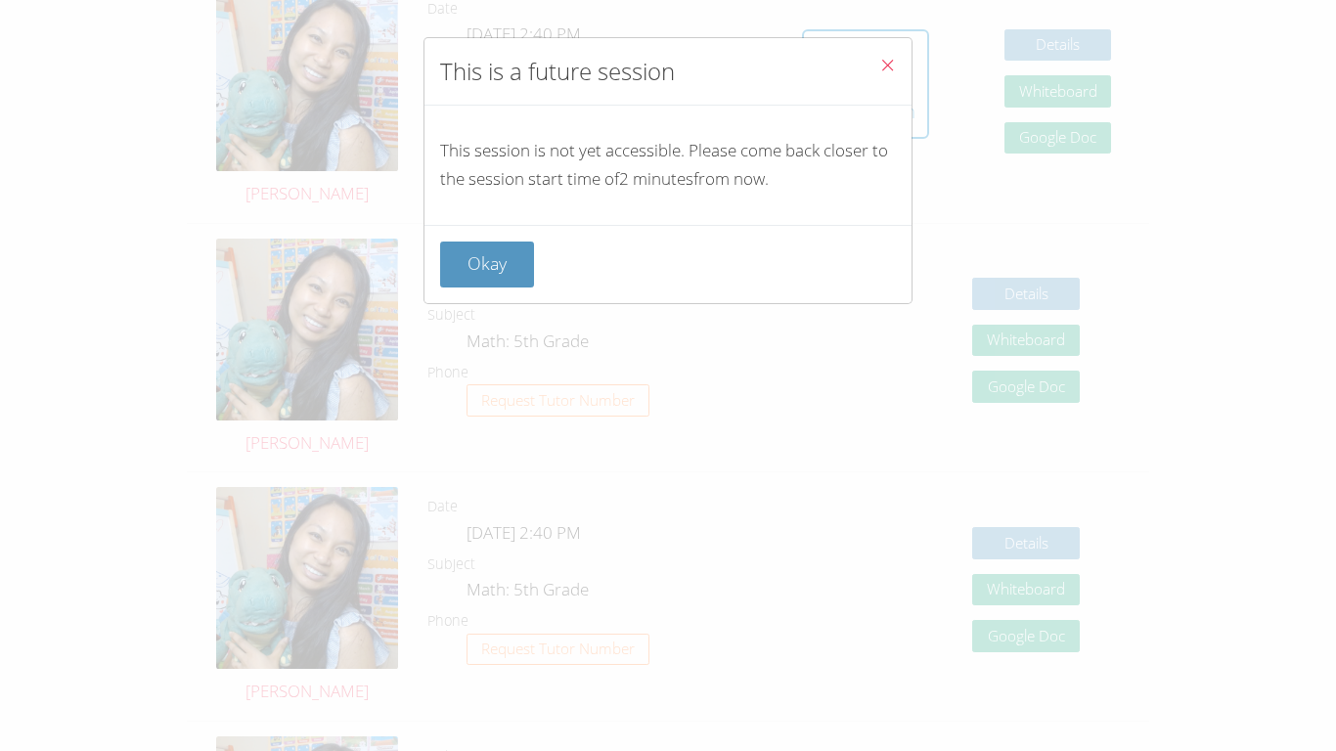
click at [667, 65] on icon "Close" at bounding box center [887, 65] width 17 height 17
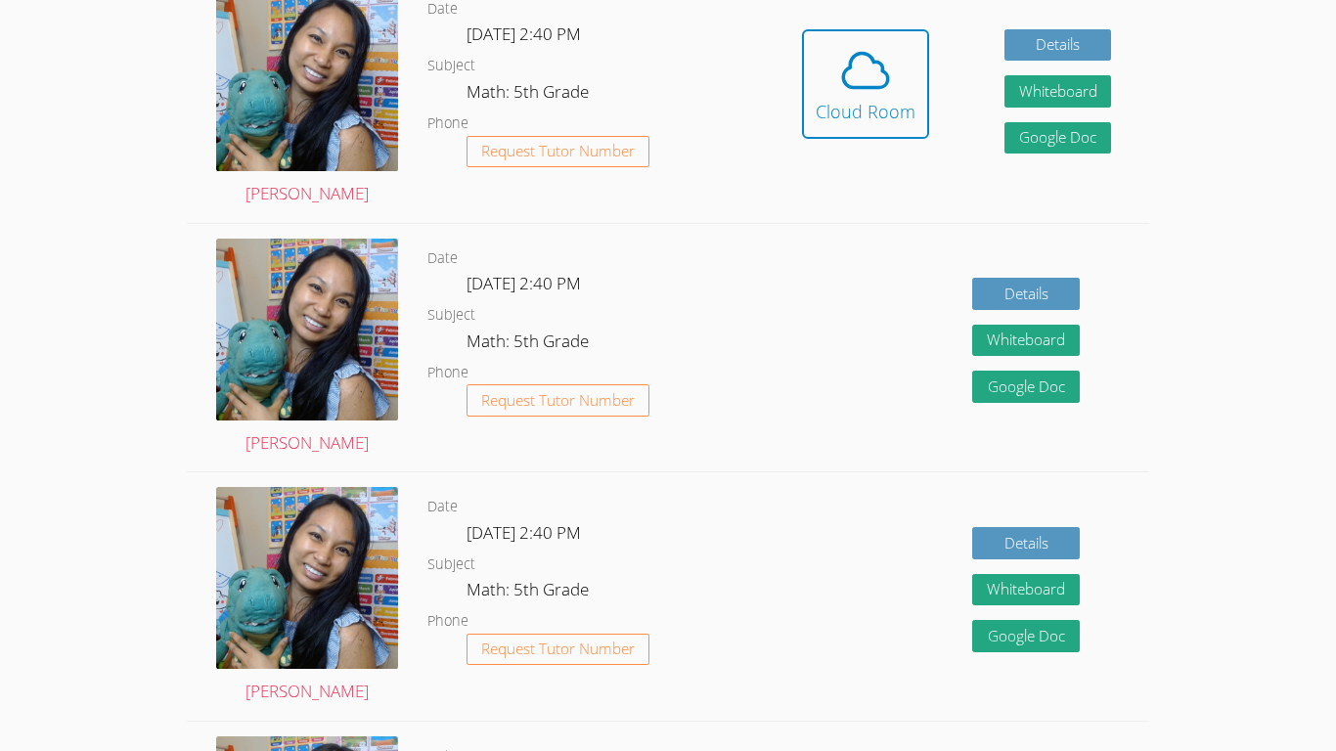
click at [667, 65] on icon at bounding box center [865, 70] width 55 height 55
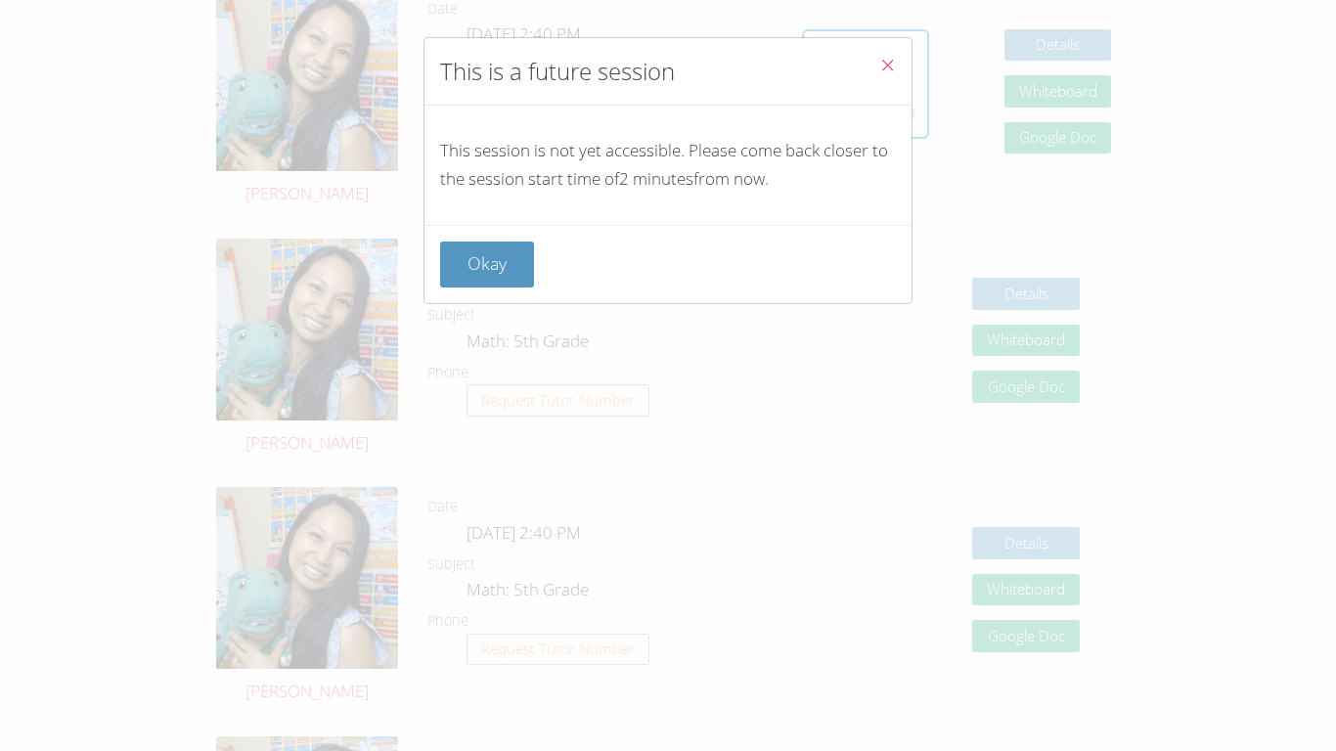
click at [667, 65] on icon "Close" at bounding box center [887, 65] width 17 height 17
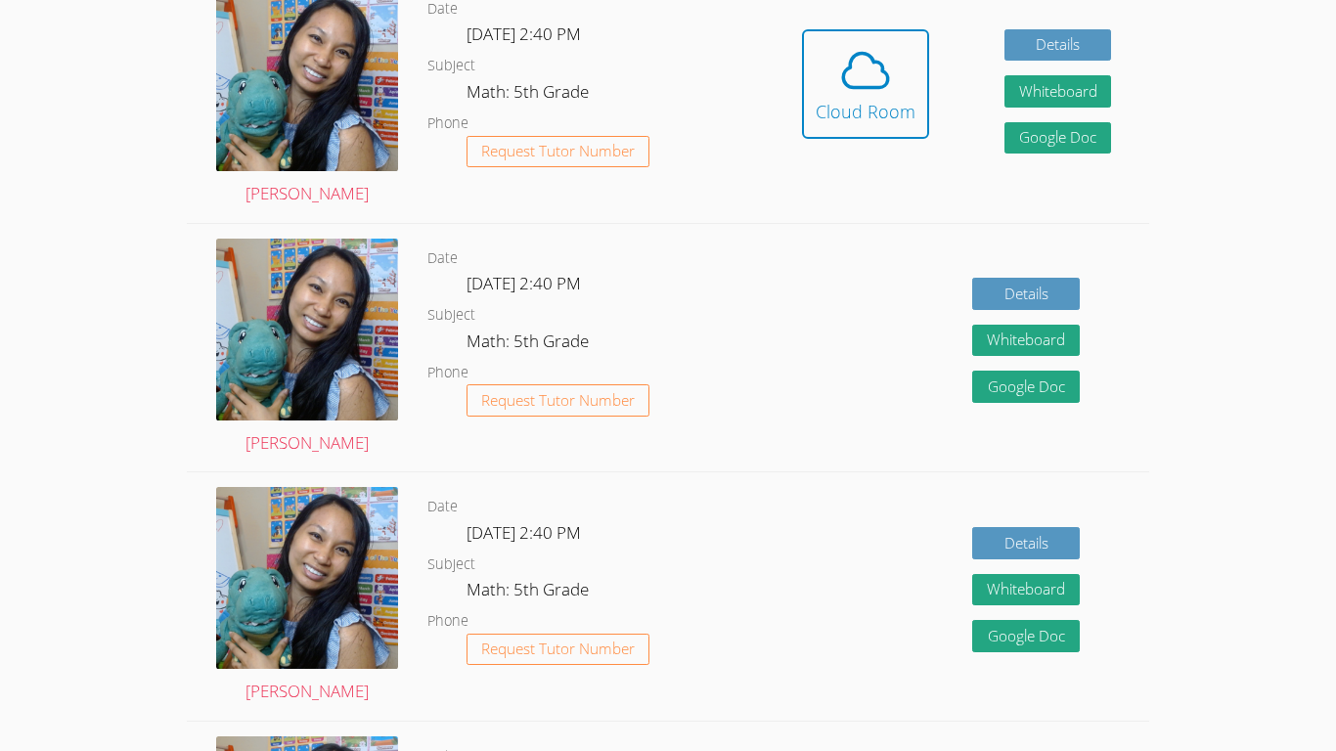
click at [667, 65] on icon at bounding box center [865, 70] width 55 height 55
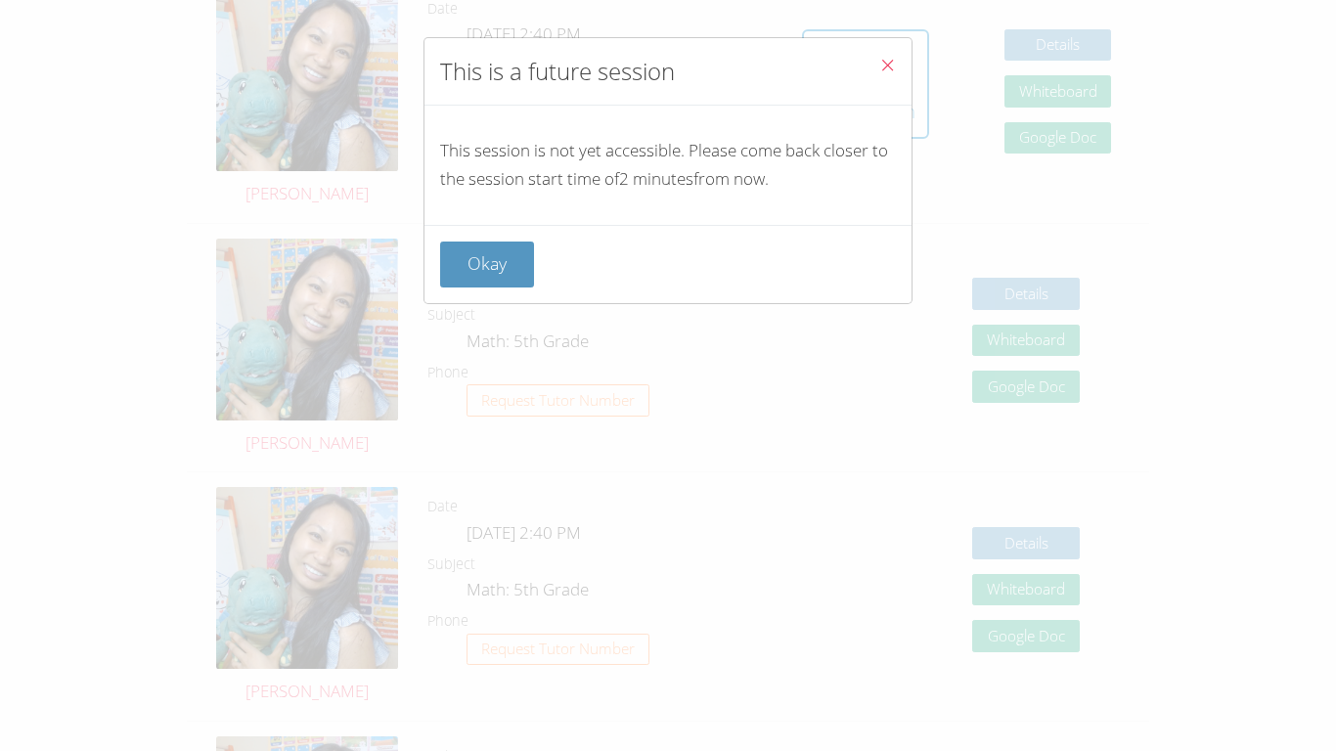
click at [667, 65] on icon "Close" at bounding box center [887, 65] width 17 height 17
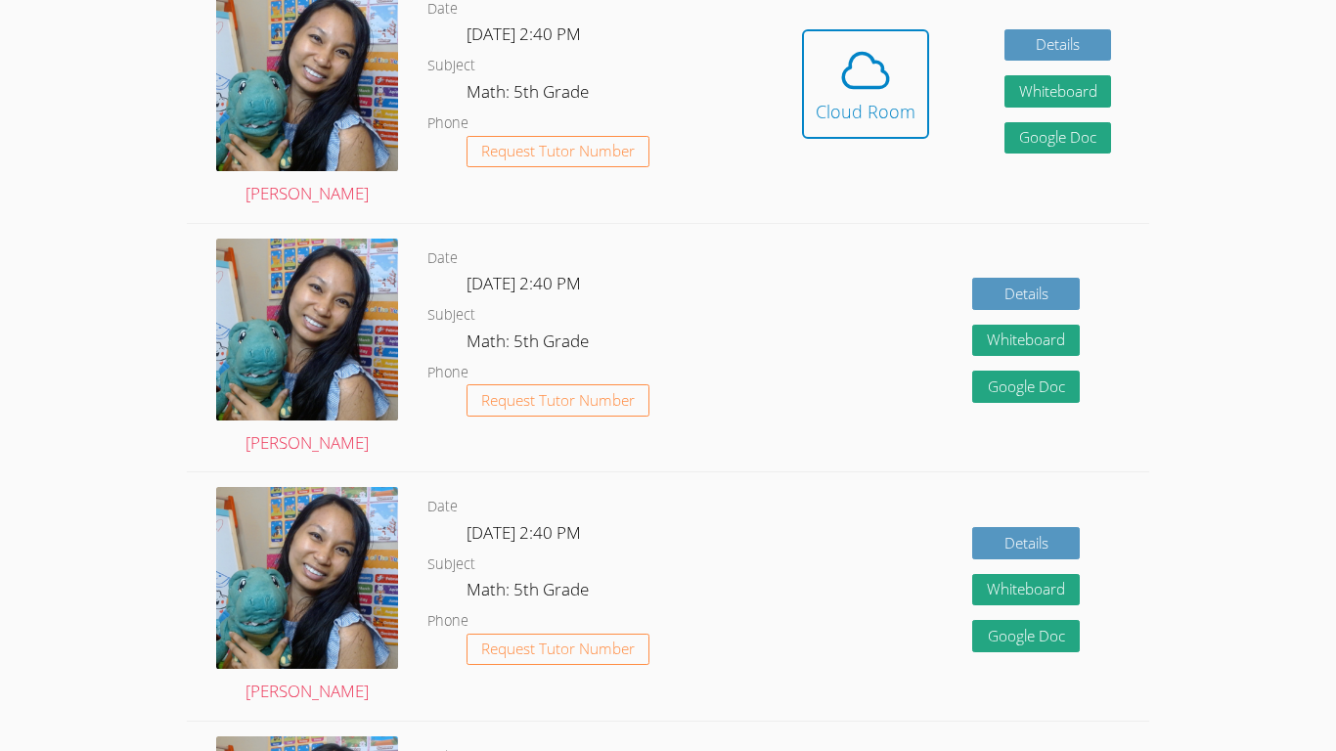
click at [667, 65] on icon at bounding box center [865, 70] width 55 height 55
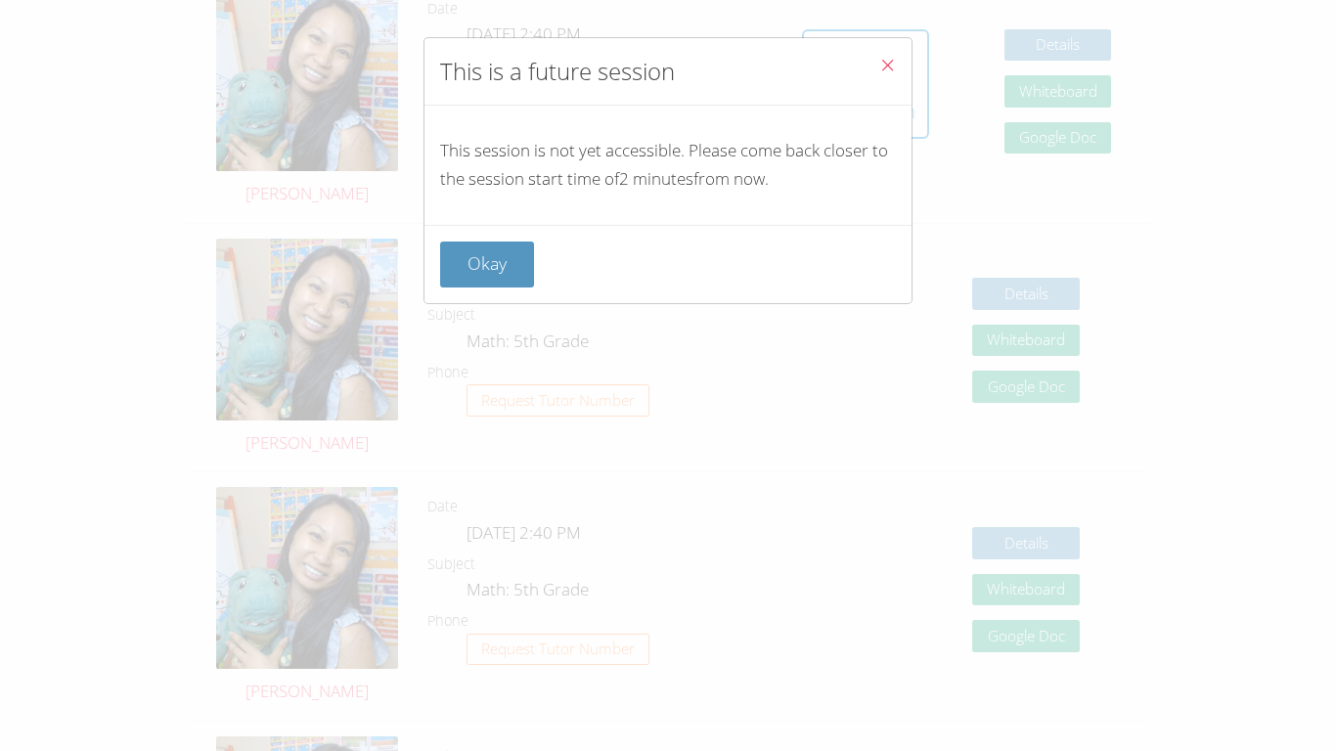
click at [667, 65] on icon "Close" at bounding box center [887, 65] width 17 height 17
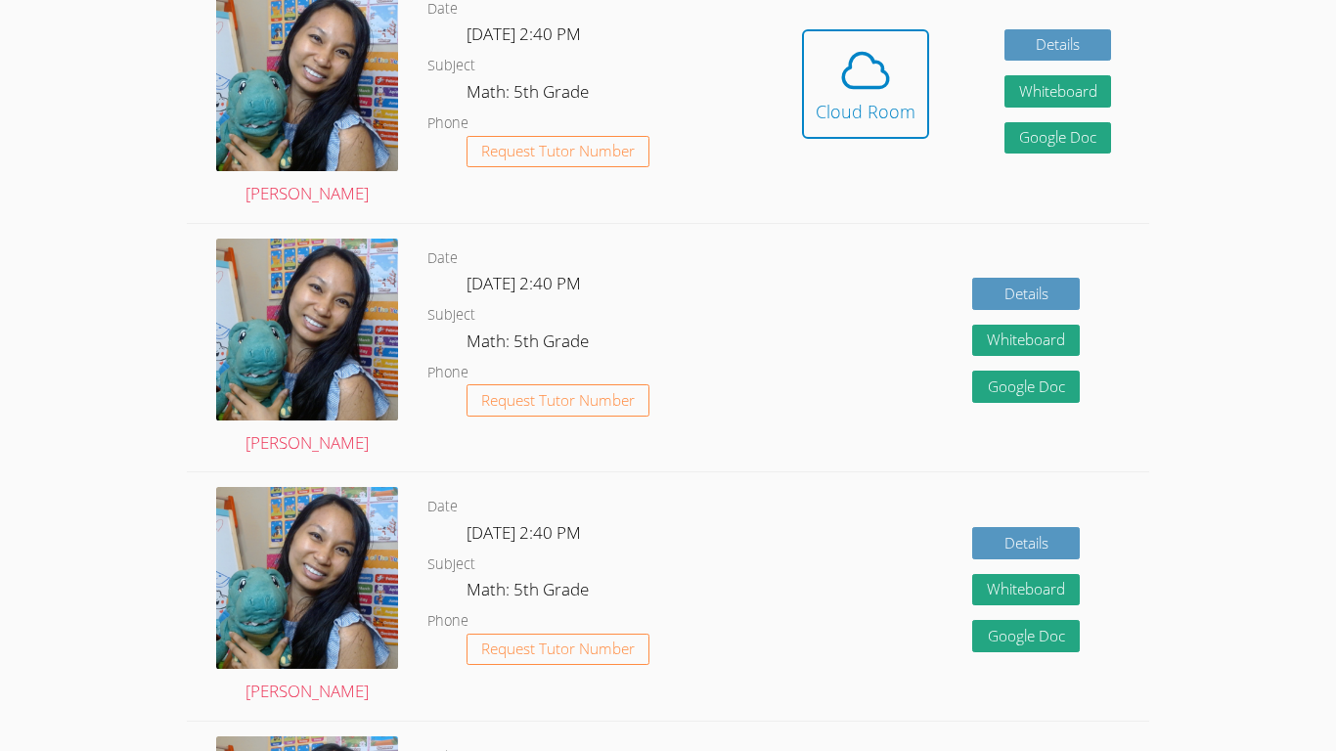
click at [667, 65] on icon at bounding box center [865, 70] width 55 height 55
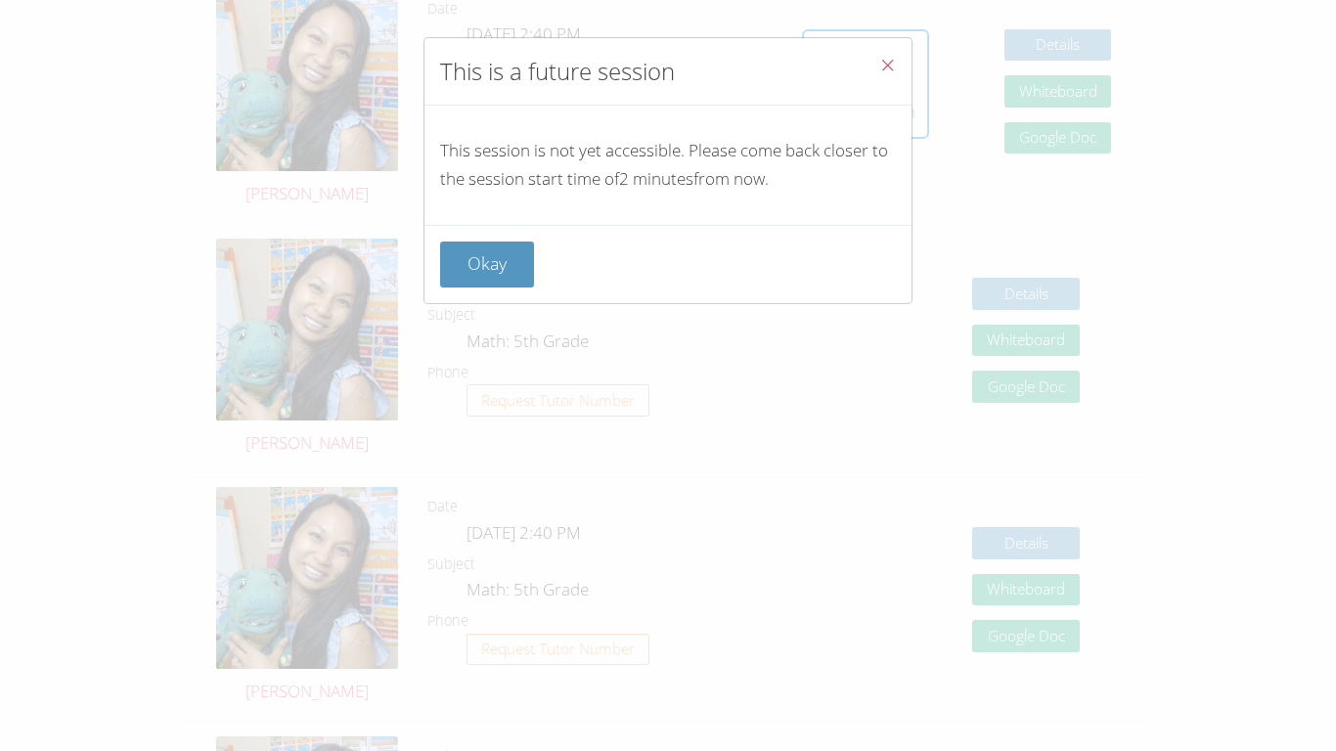
click at [667, 65] on icon "Close" at bounding box center [887, 65] width 17 height 17
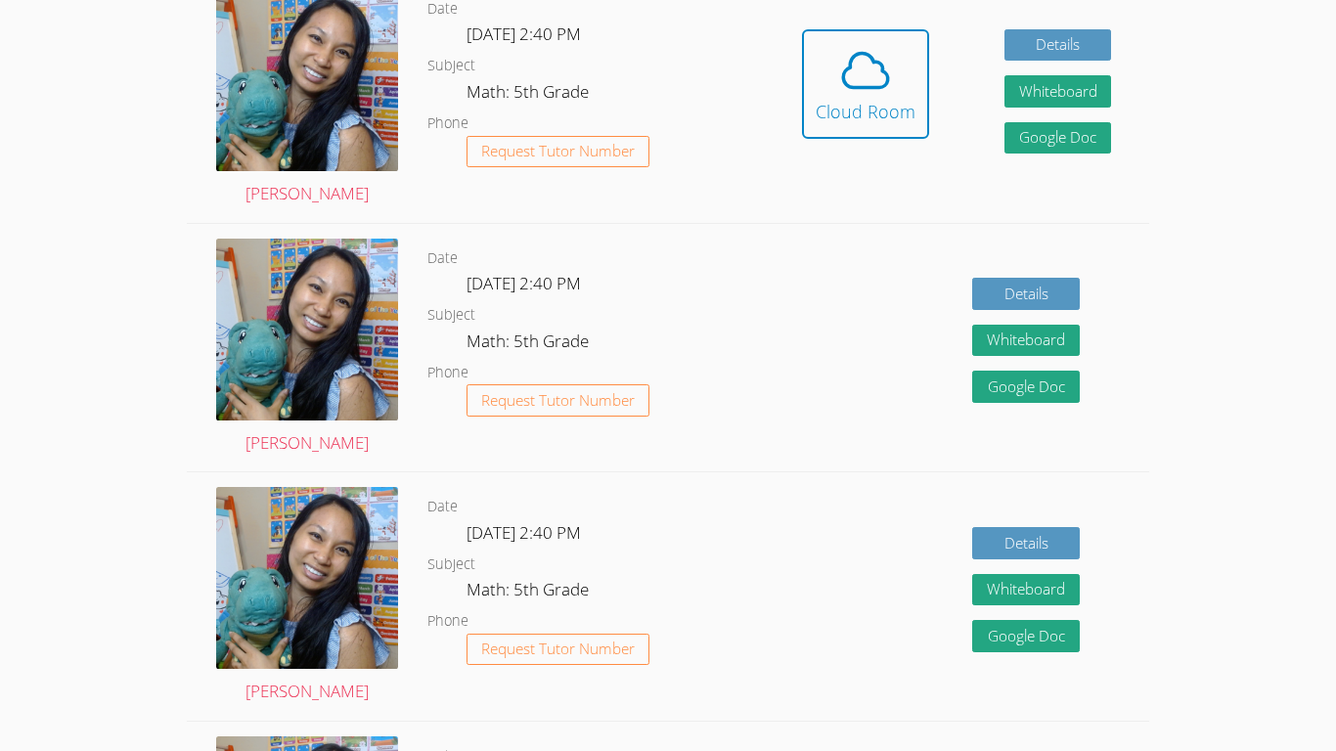
click at [667, 65] on icon at bounding box center [865, 70] width 55 height 55
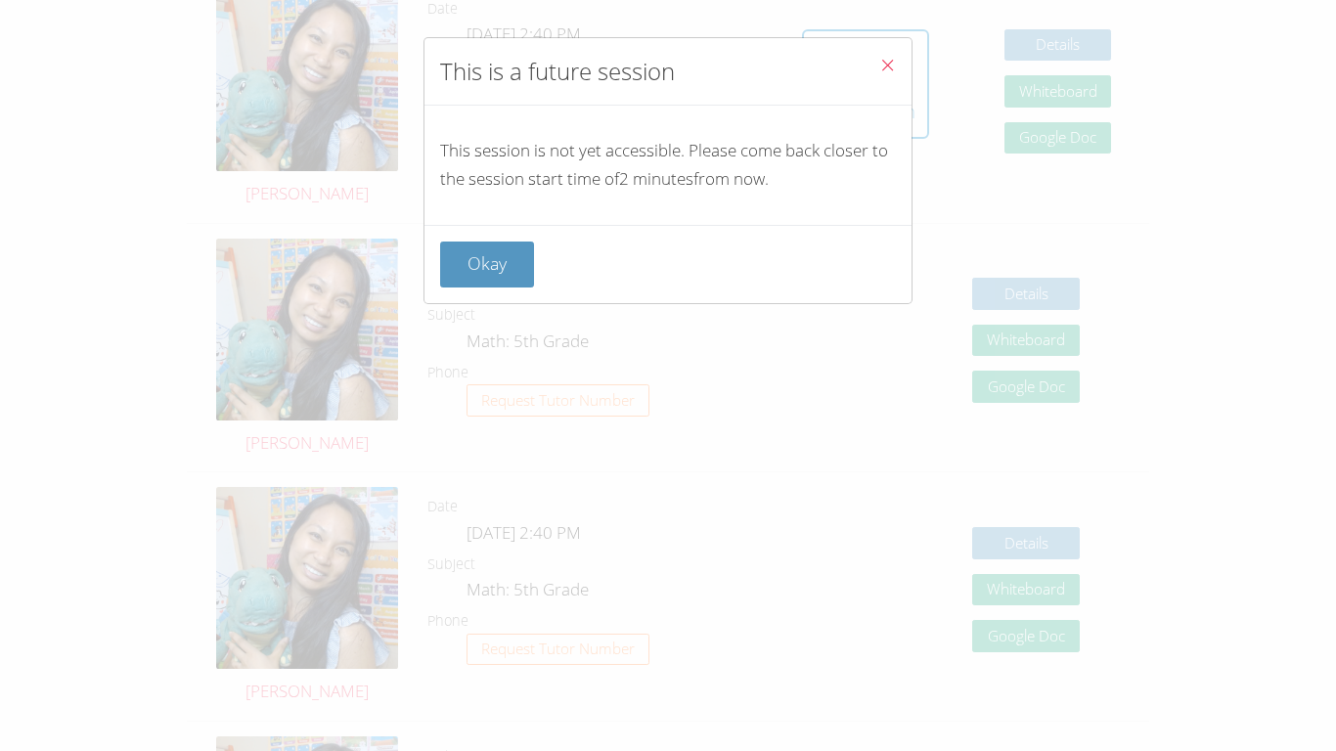
click at [667, 65] on icon "Close" at bounding box center [887, 65] width 17 height 17
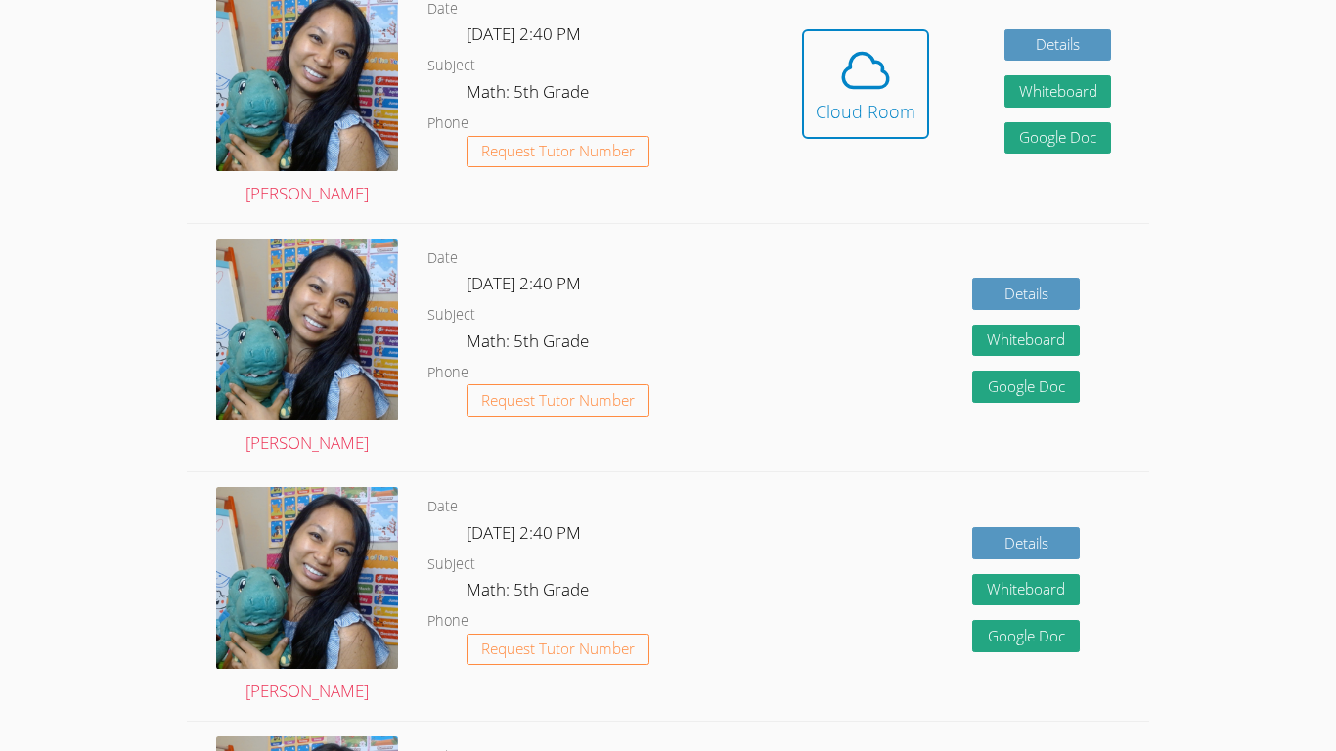
click at [667, 65] on icon at bounding box center [865, 70] width 55 height 55
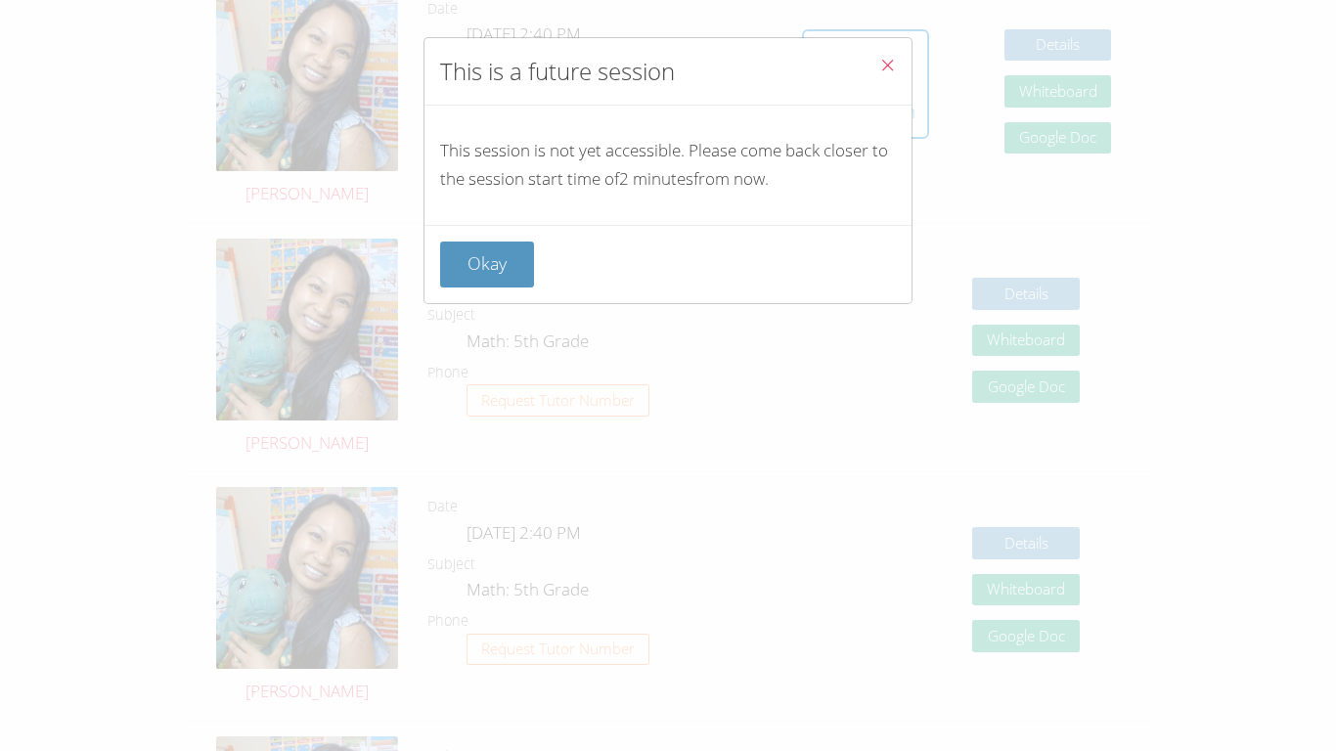
click at [667, 65] on icon "Close" at bounding box center [887, 65] width 17 height 17
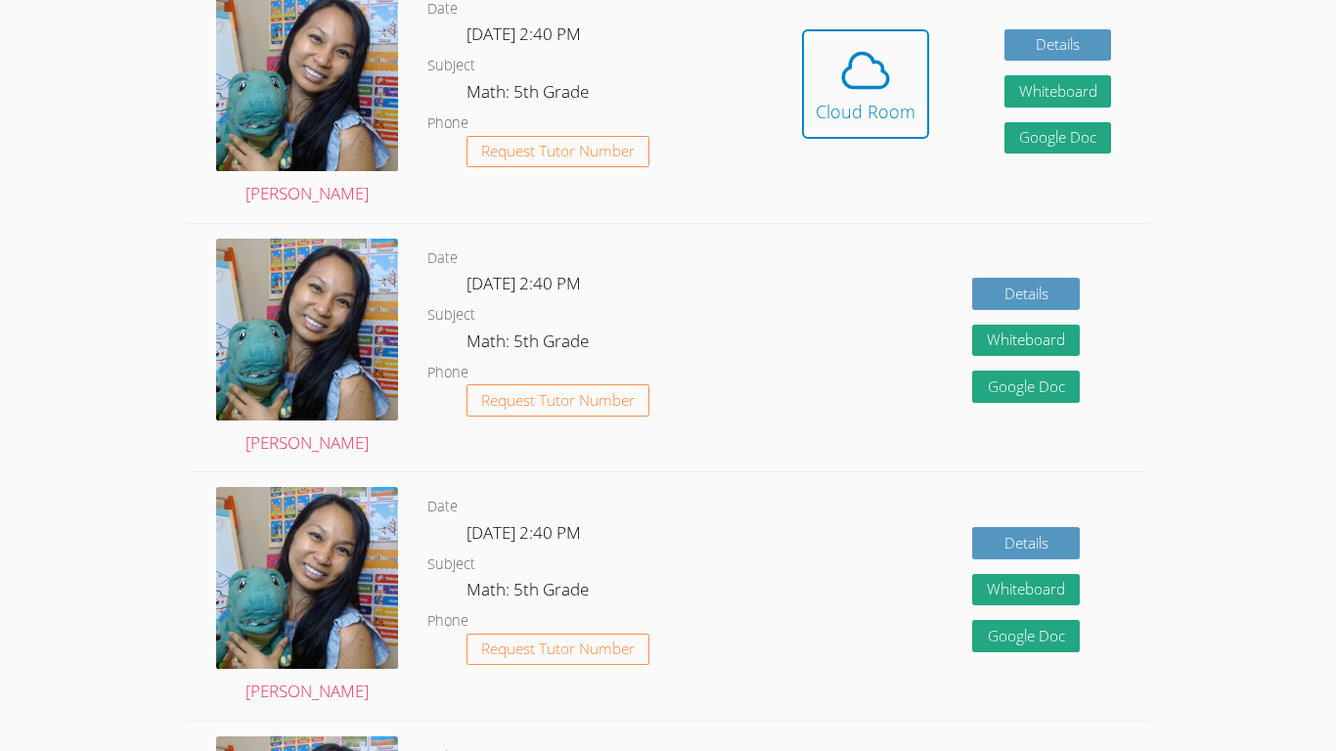
click at [667, 65] on icon at bounding box center [865, 70] width 55 height 55
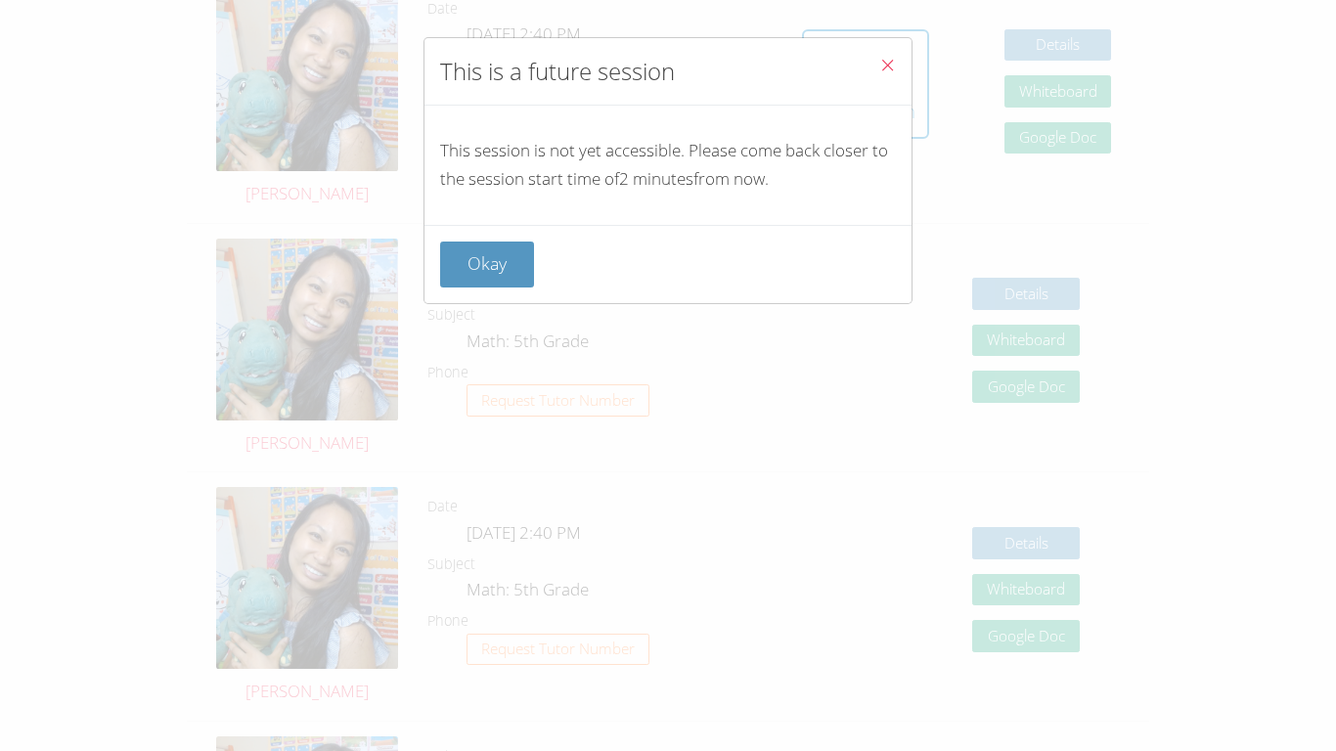
click at [667, 65] on icon "Close" at bounding box center [887, 65] width 17 height 17
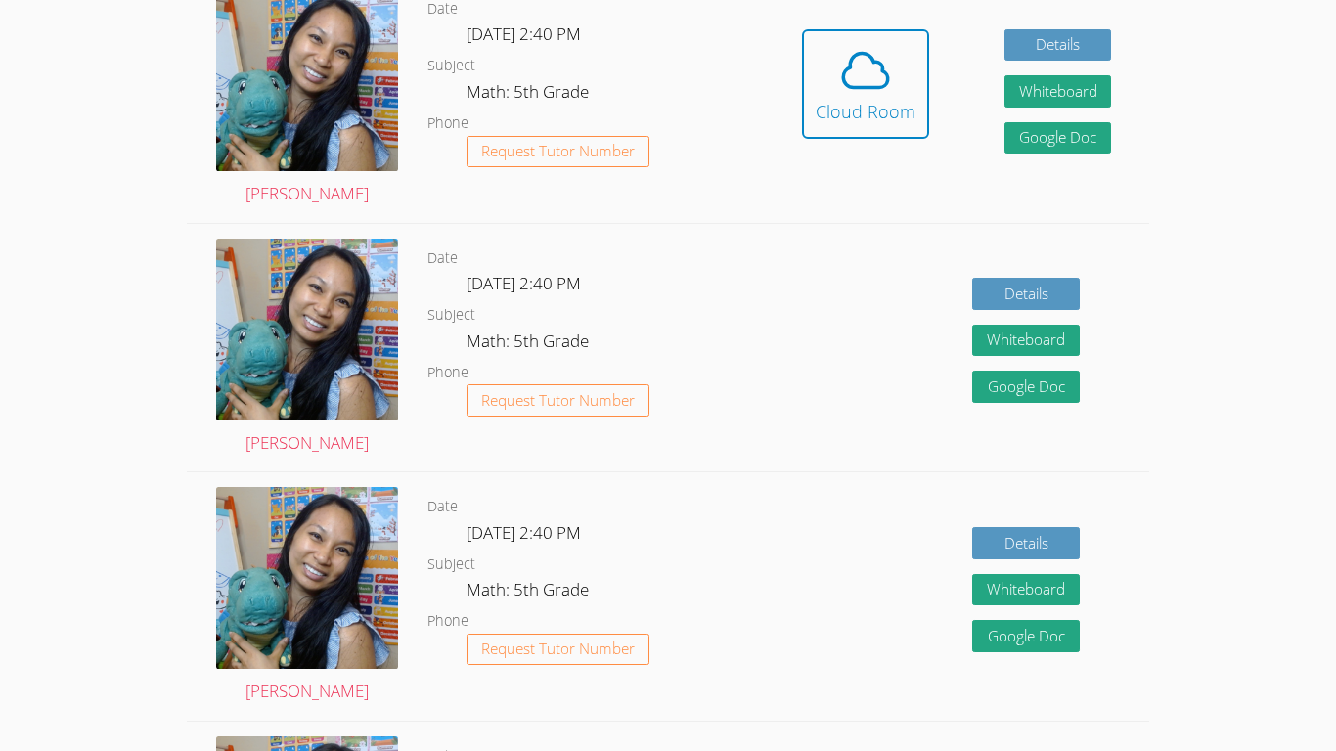
click at [667, 65] on icon at bounding box center [865, 70] width 55 height 55
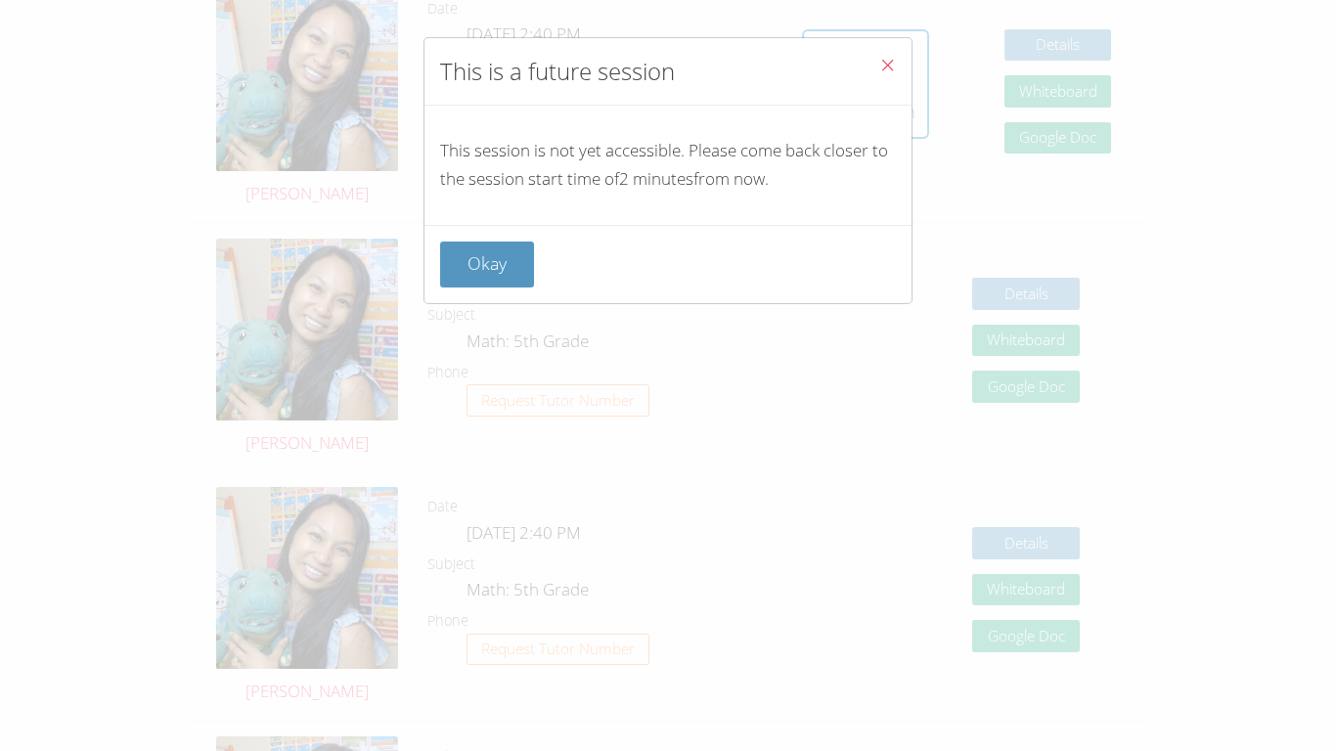
click at [667, 65] on icon "Close" at bounding box center [887, 65] width 17 height 17
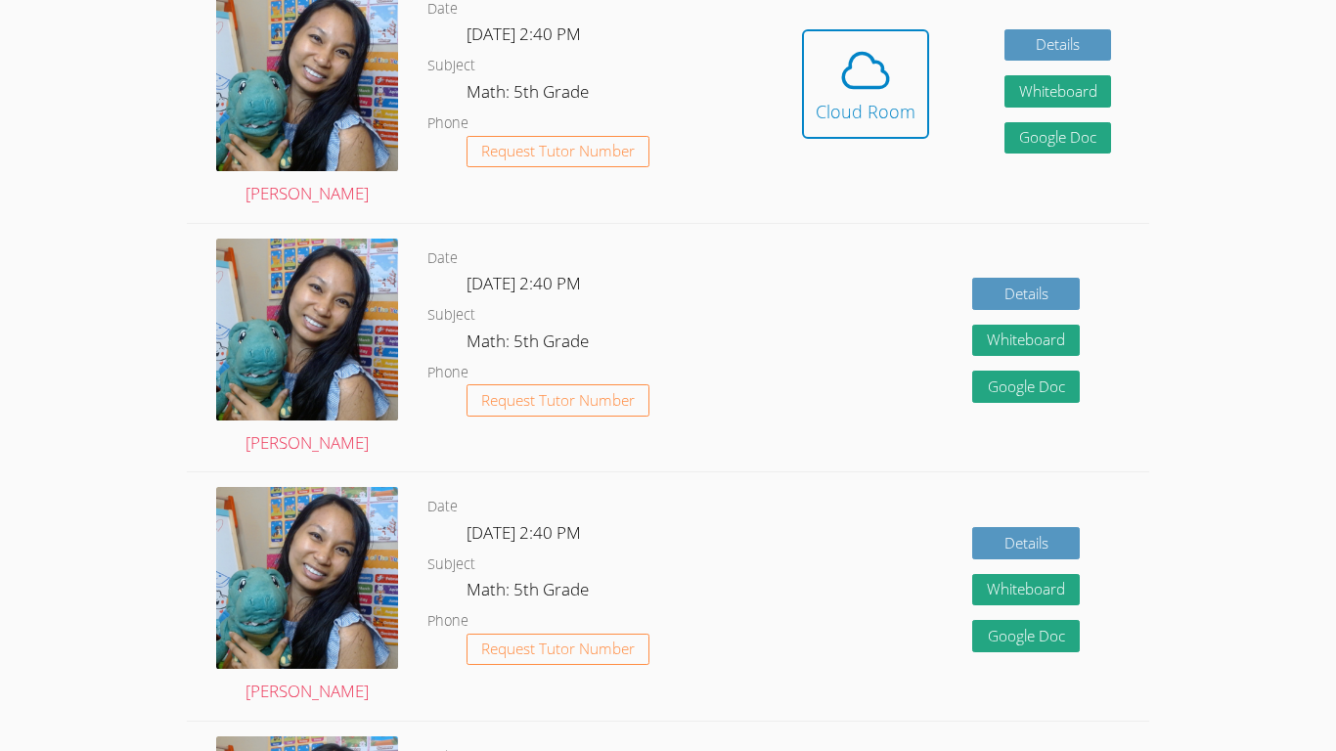
click at [667, 65] on icon at bounding box center [865, 70] width 55 height 55
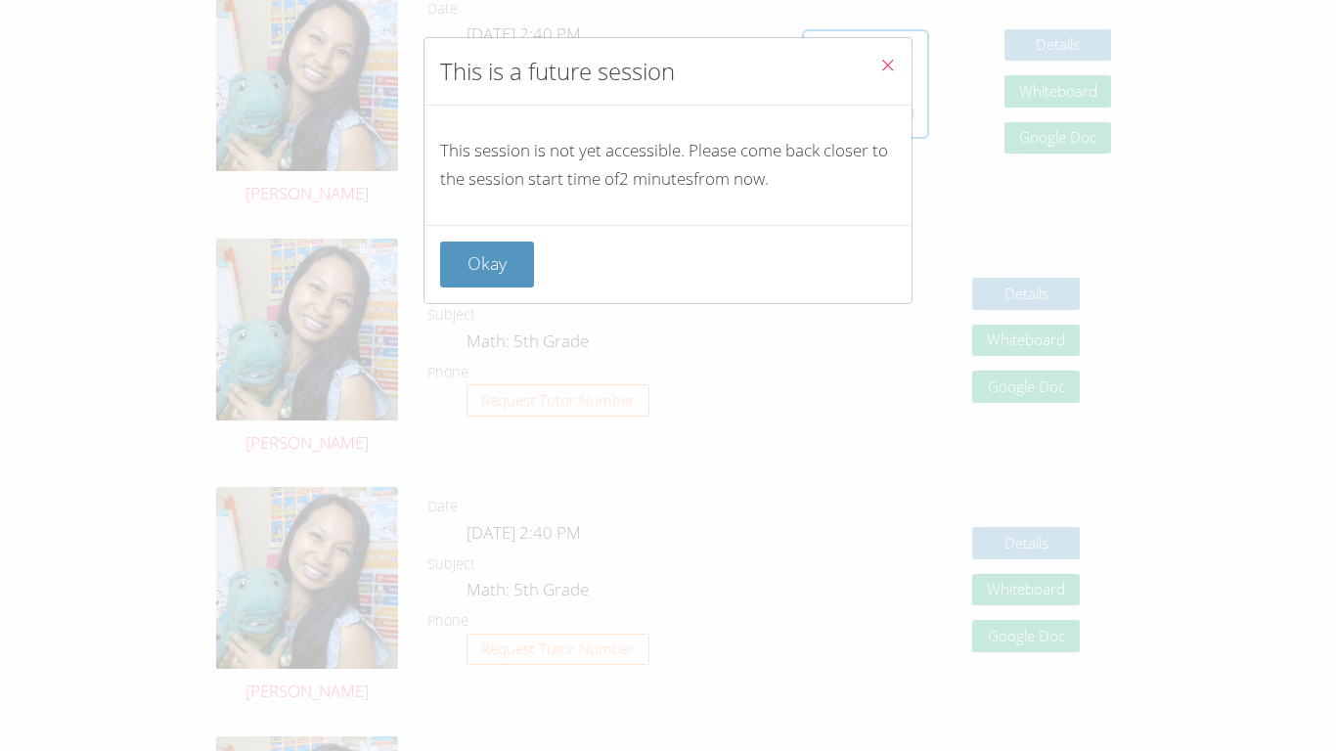
click at [667, 65] on icon "Close" at bounding box center [887, 65] width 17 height 17
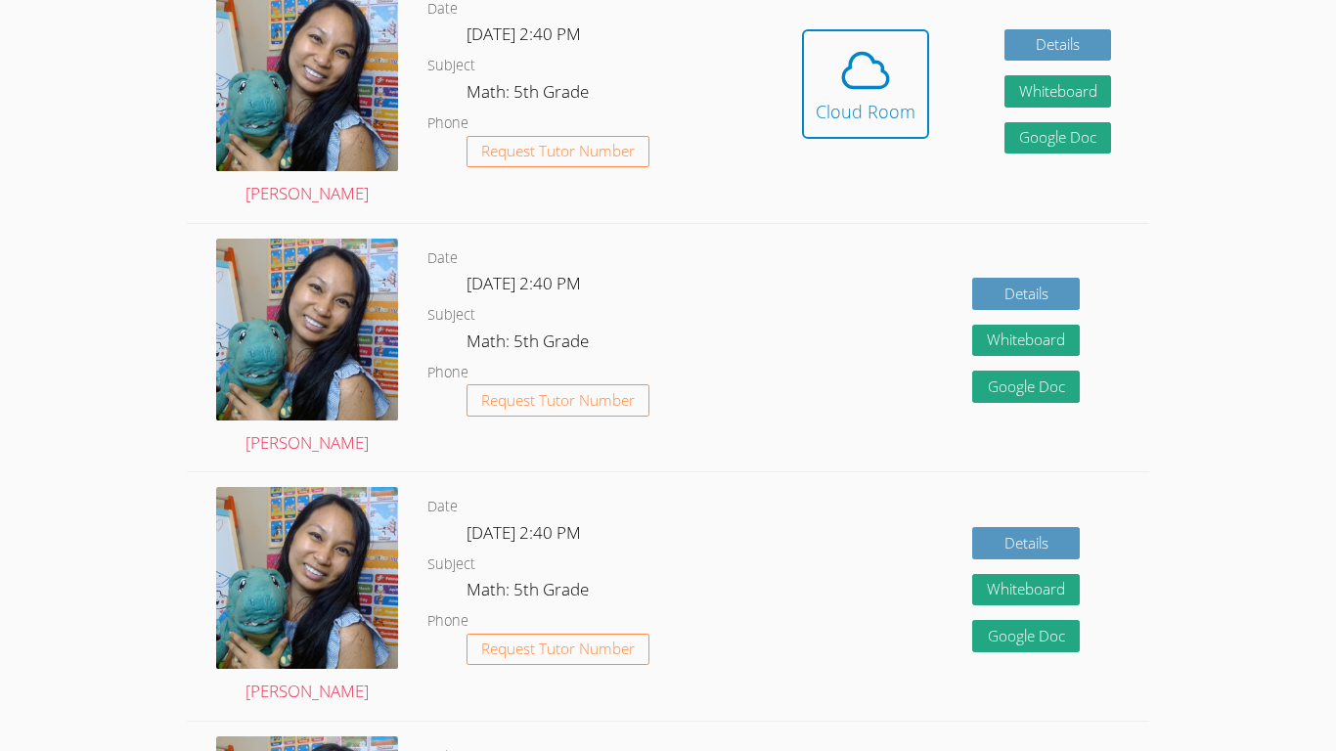
click at [667, 65] on icon at bounding box center [865, 70] width 55 height 55
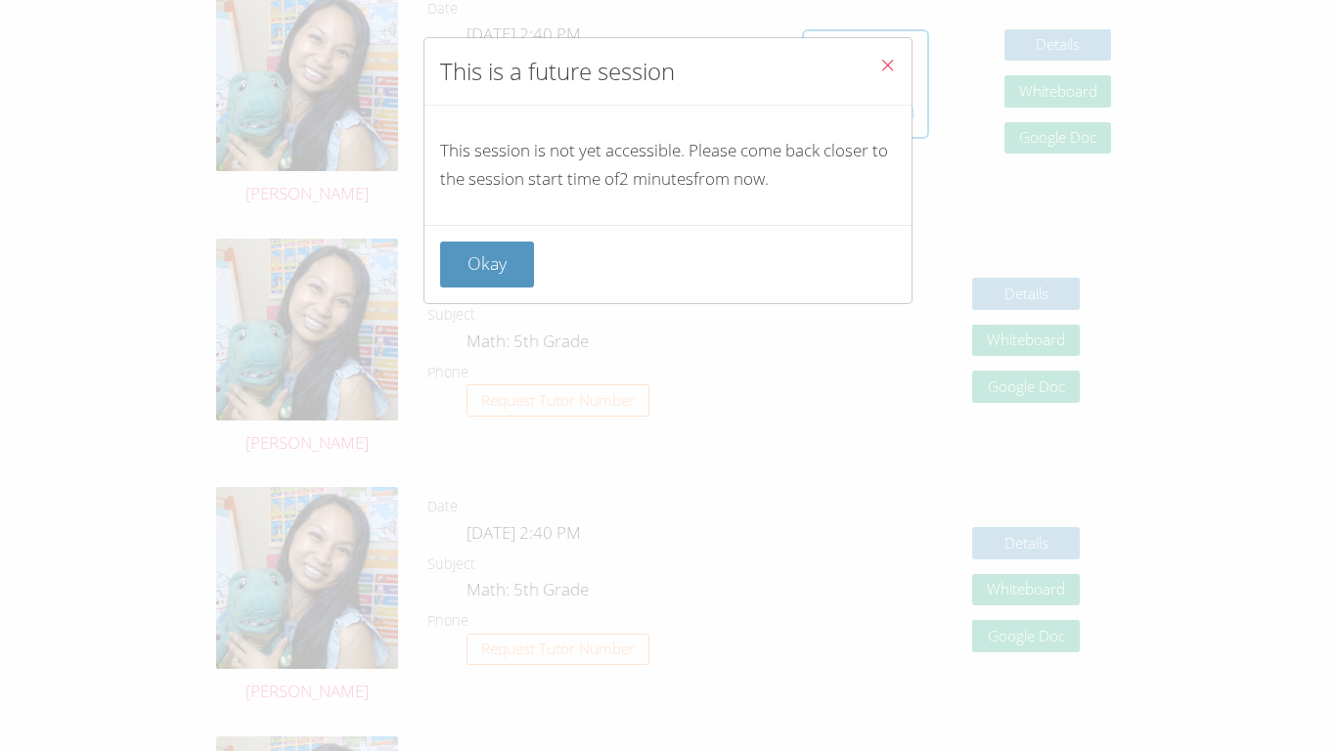
click at [667, 65] on icon "Close" at bounding box center [887, 65] width 17 height 17
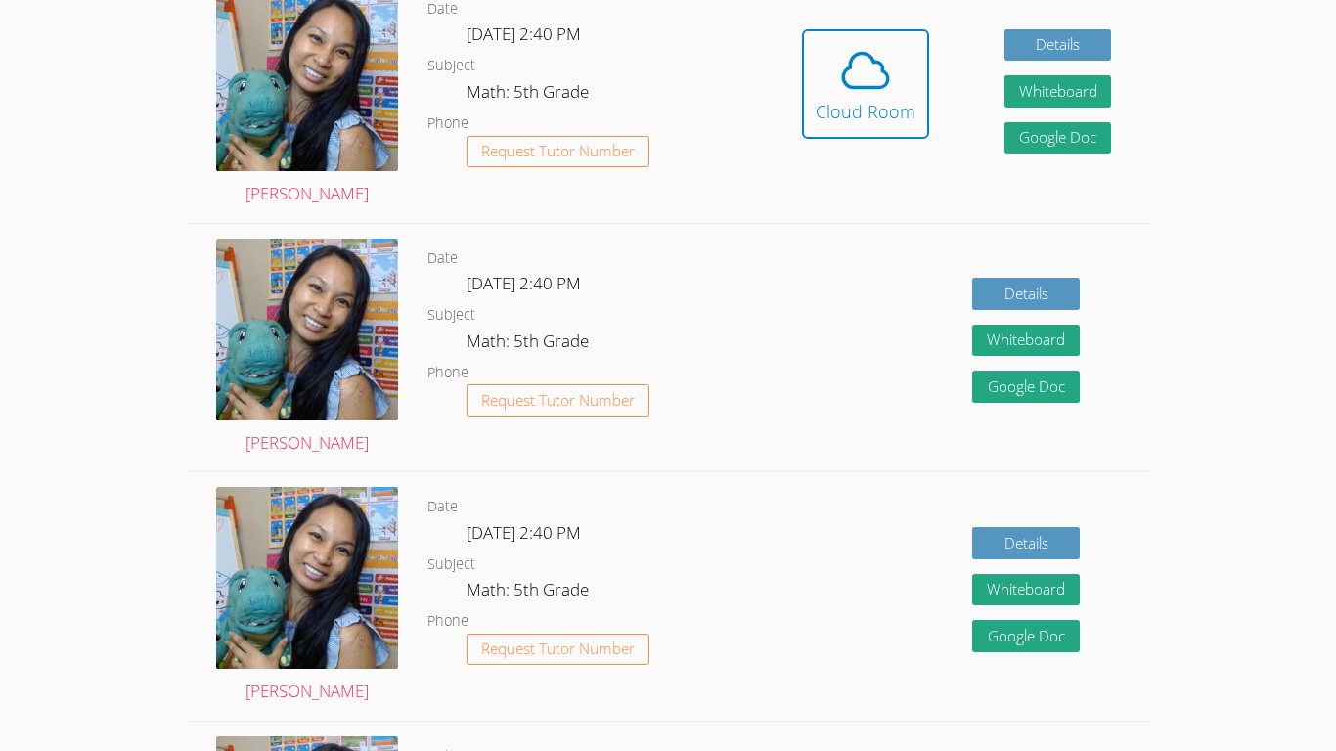
click at [667, 65] on icon at bounding box center [865, 70] width 55 height 55
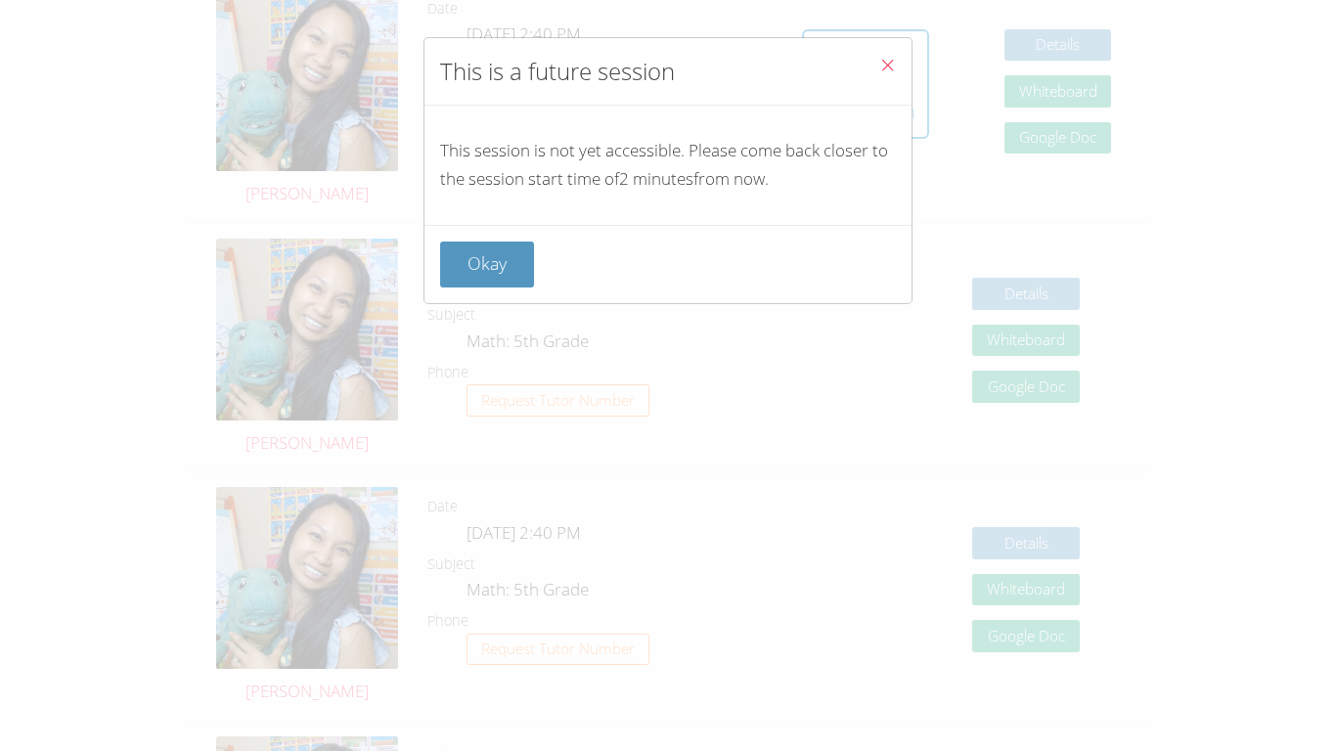
click at [667, 65] on icon "Close" at bounding box center [887, 65] width 17 height 17
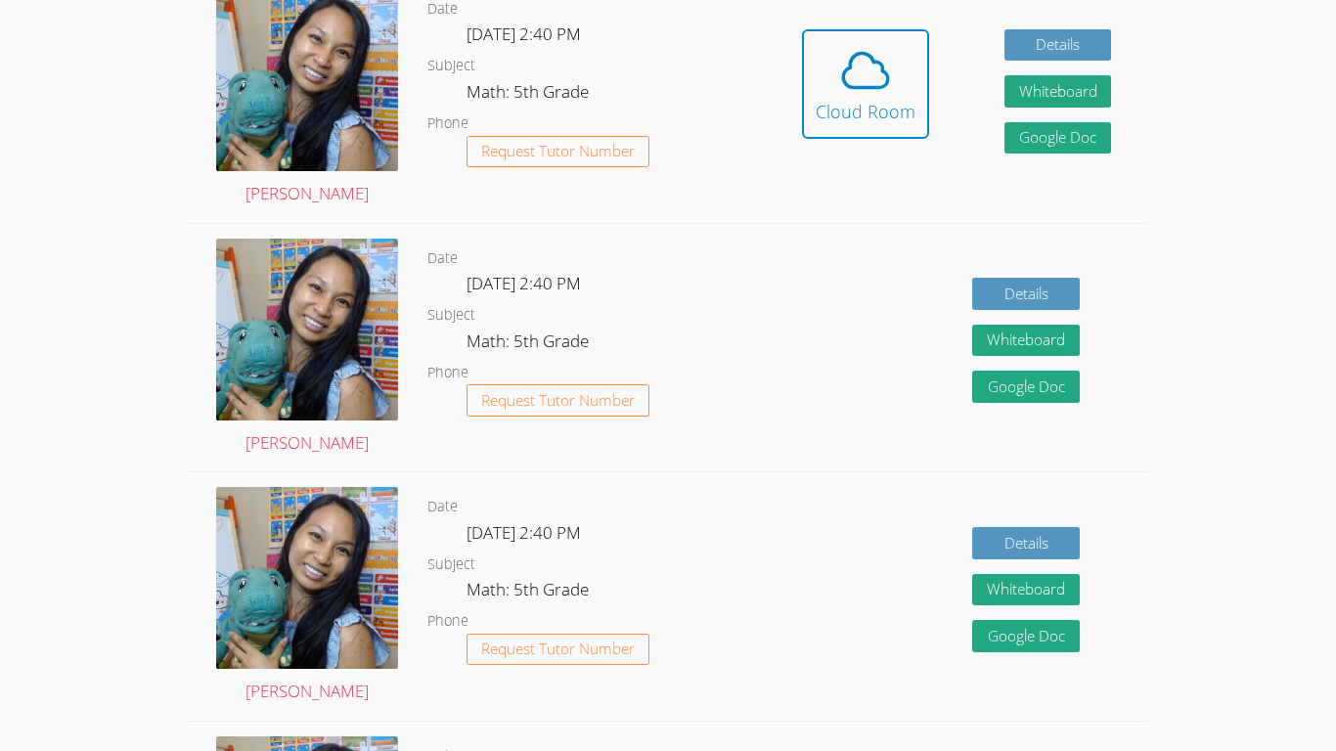
click at [667, 65] on icon at bounding box center [865, 70] width 55 height 55
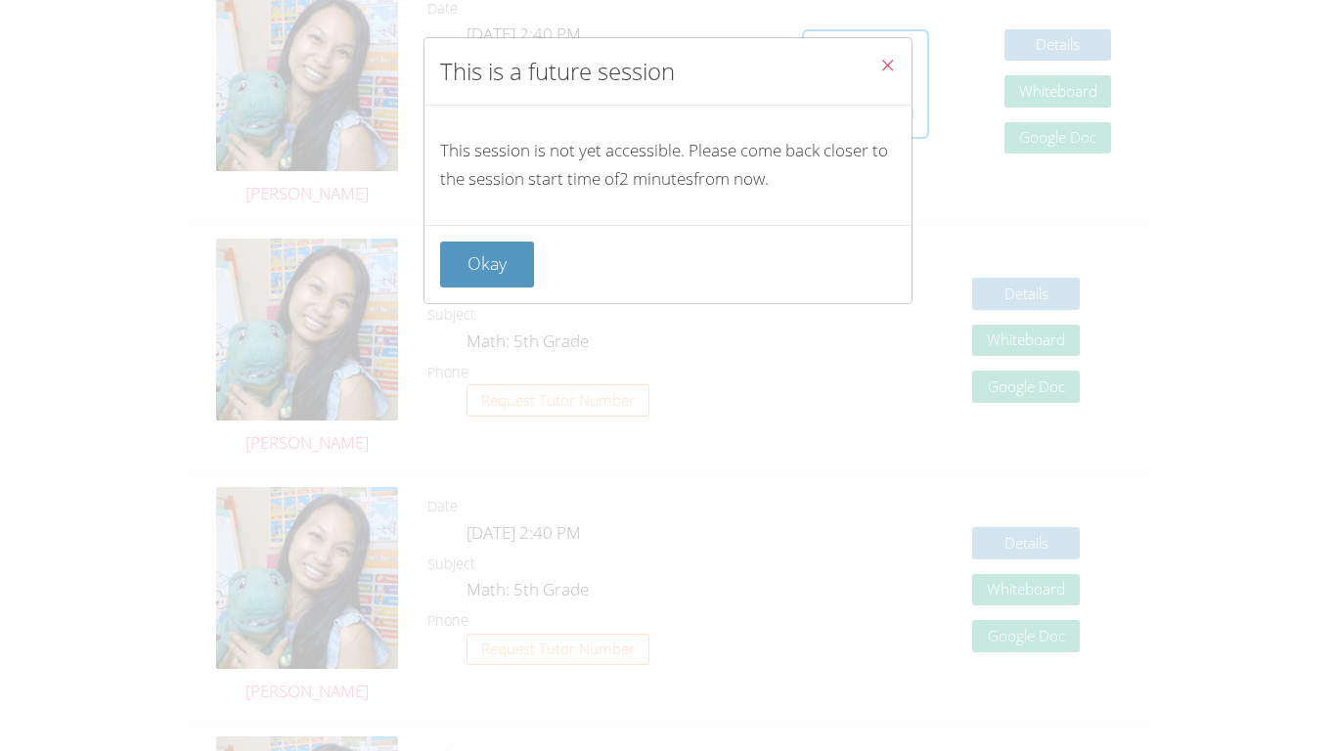
click at [667, 65] on icon "Close" at bounding box center [887, 65] width 17 height 17
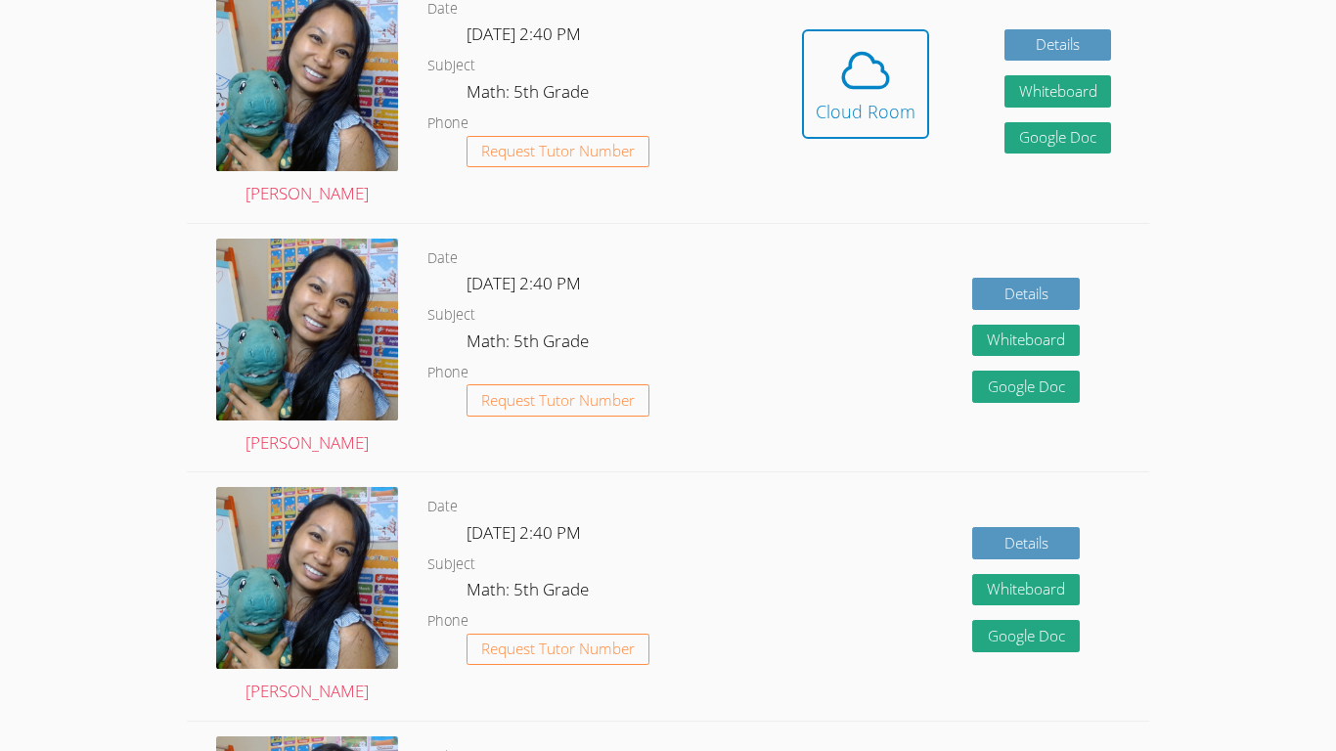
click at [667, 65] on icon at bounding box center [865, 70] width 55 height 55
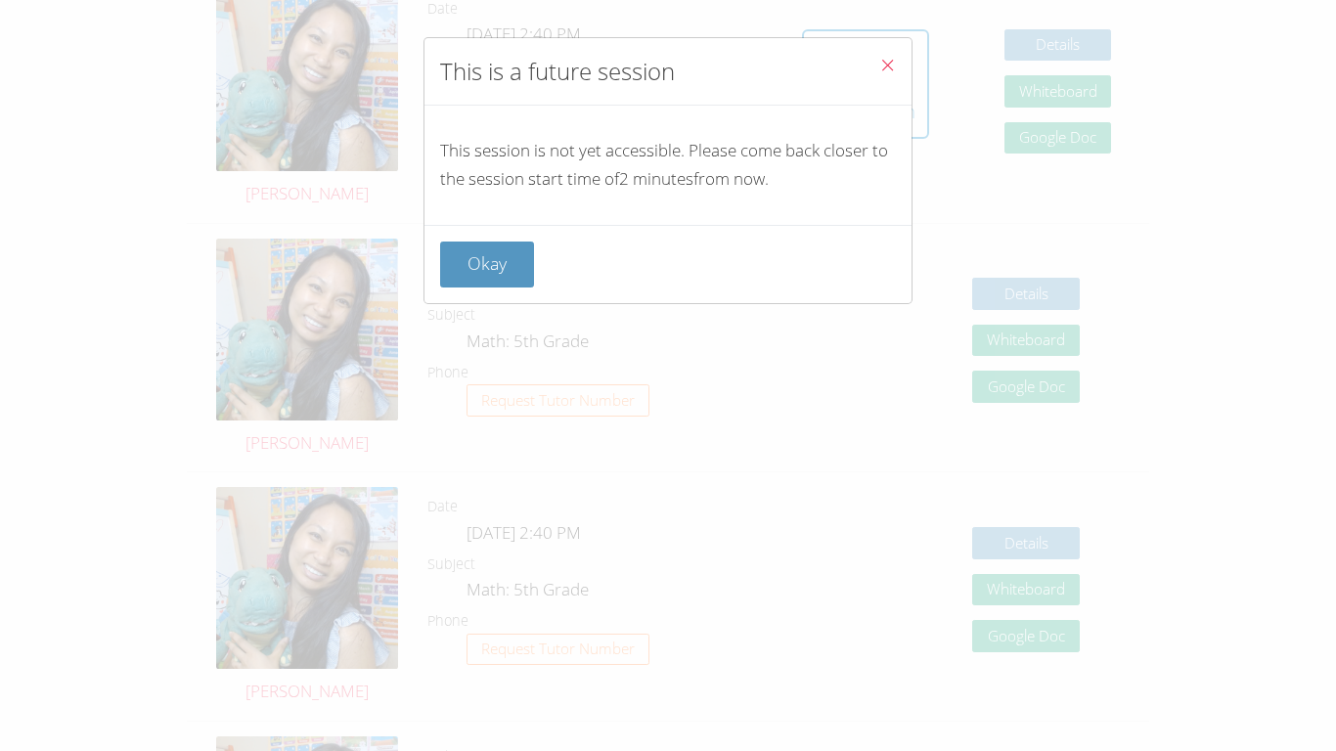
click at [667, 65] on icon "Close" at bounding box center [887, 65] width 17 height 17
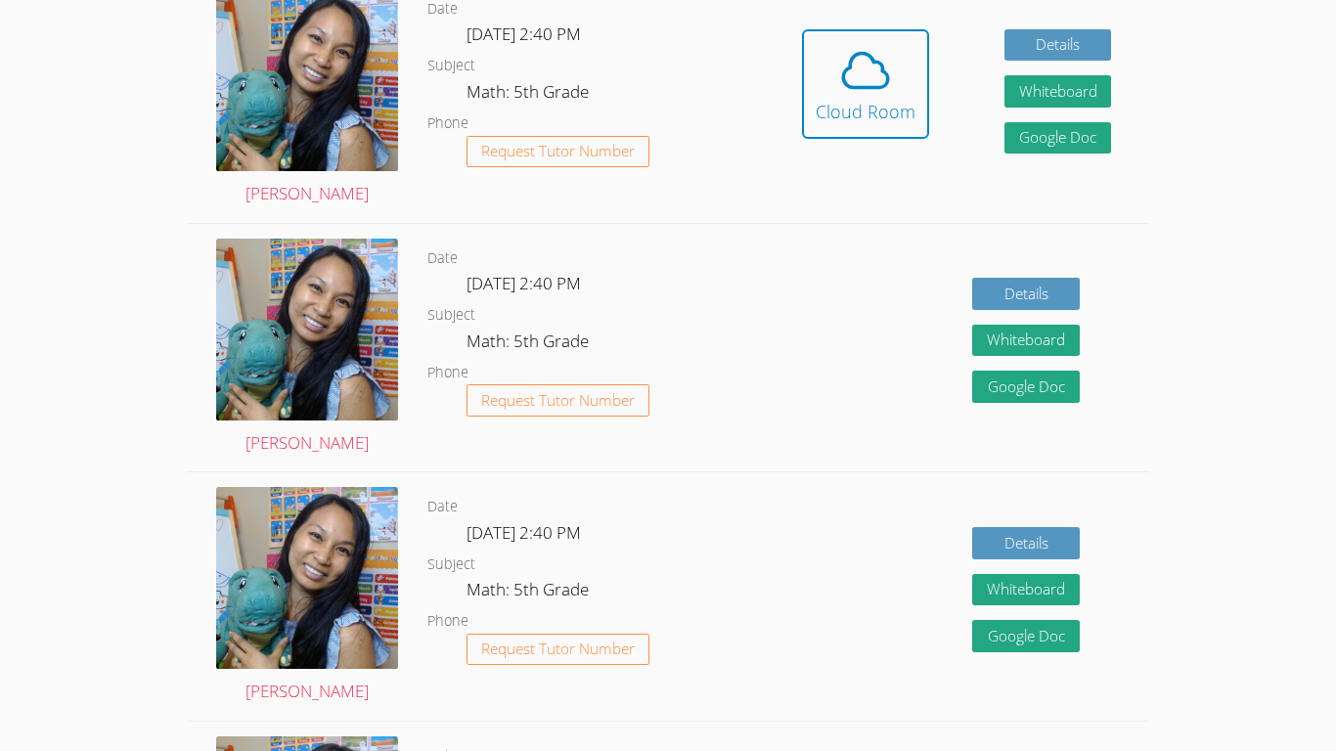
click at [667, 65] on icon at bounding box center [865, 70] width 55 height 55
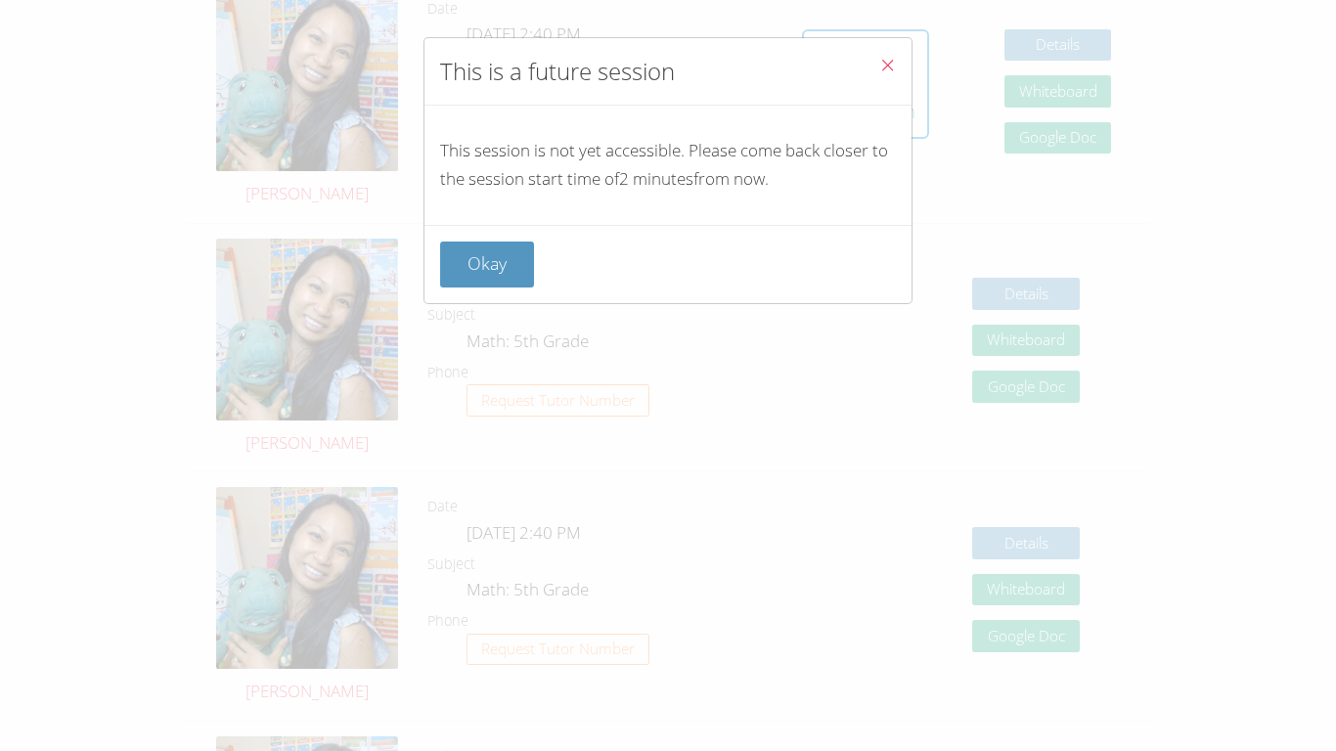
click at [667, 65] on icon "Close" at bounding box center [887, 65] width 17 height 17
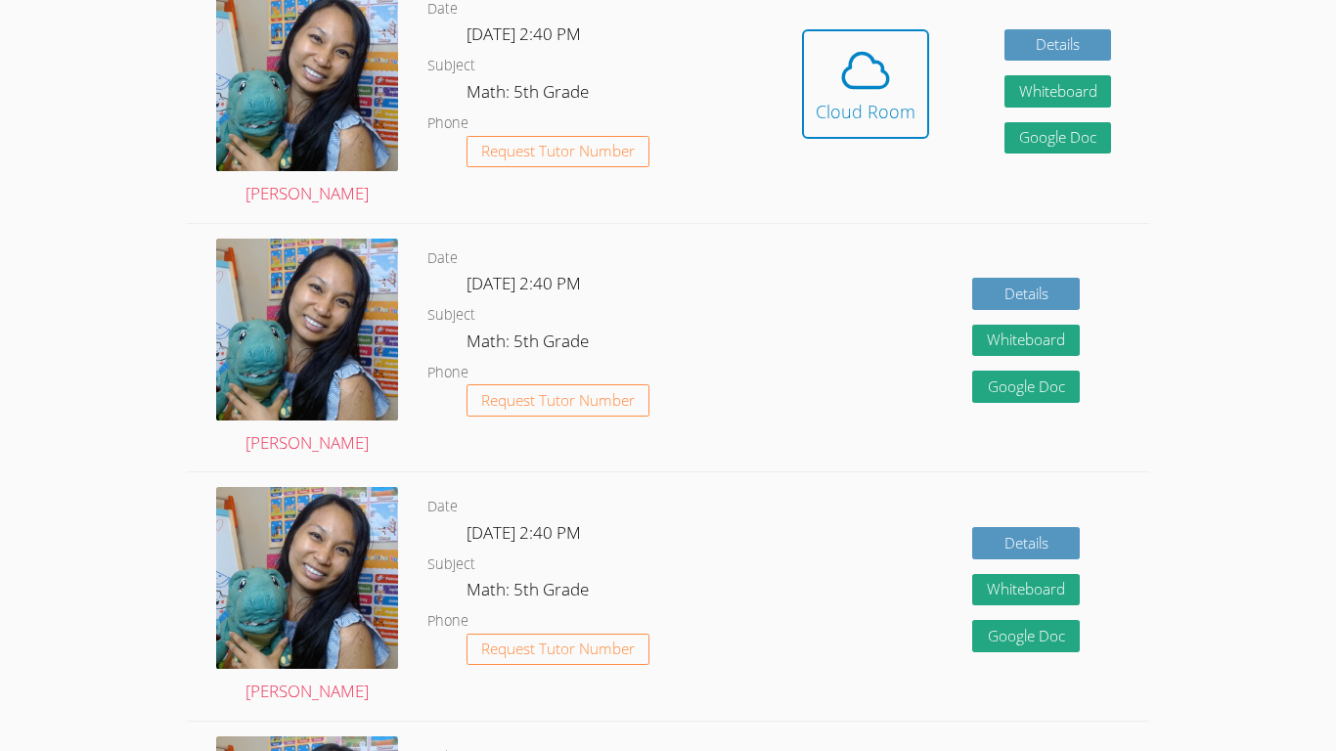
click at [667, 65] on icon at bounding box center [865, 70] width 55 height 55
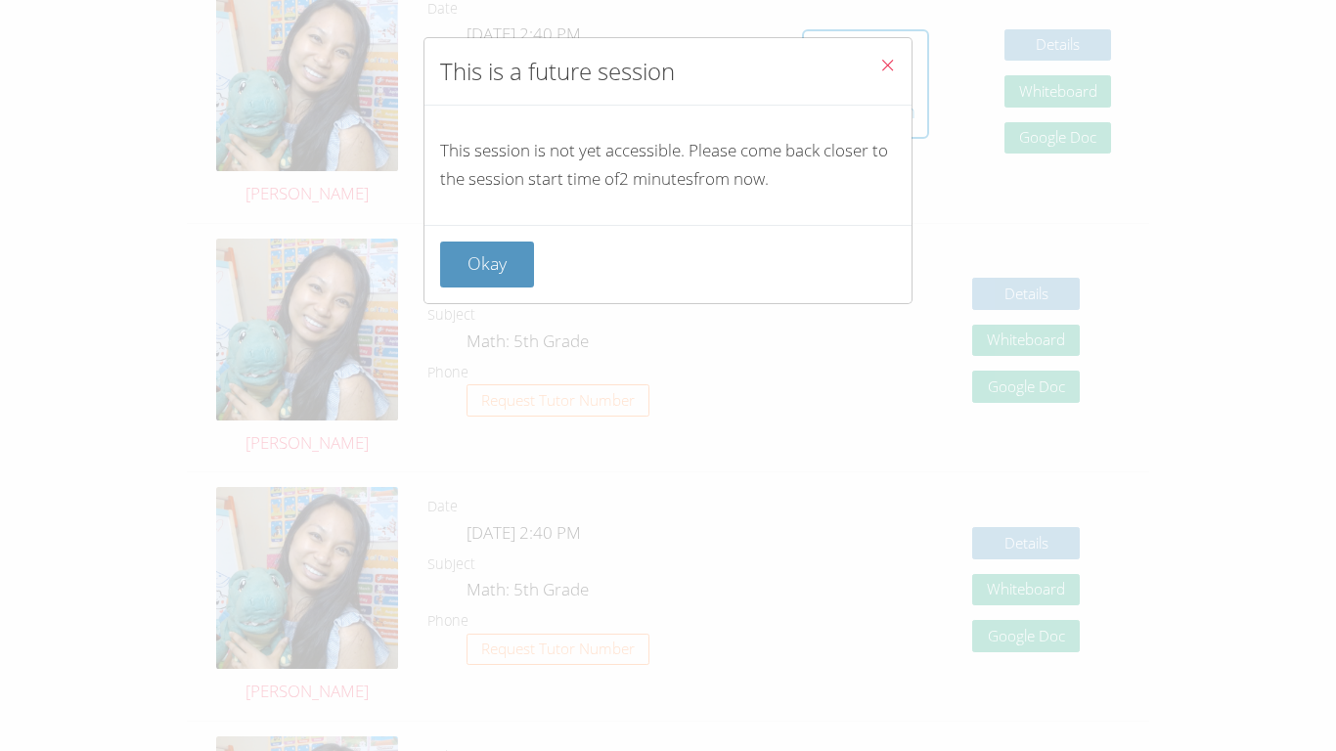
click at [667, 65] on icon "Close" at bounding box center [887, 65] width 17 height 17
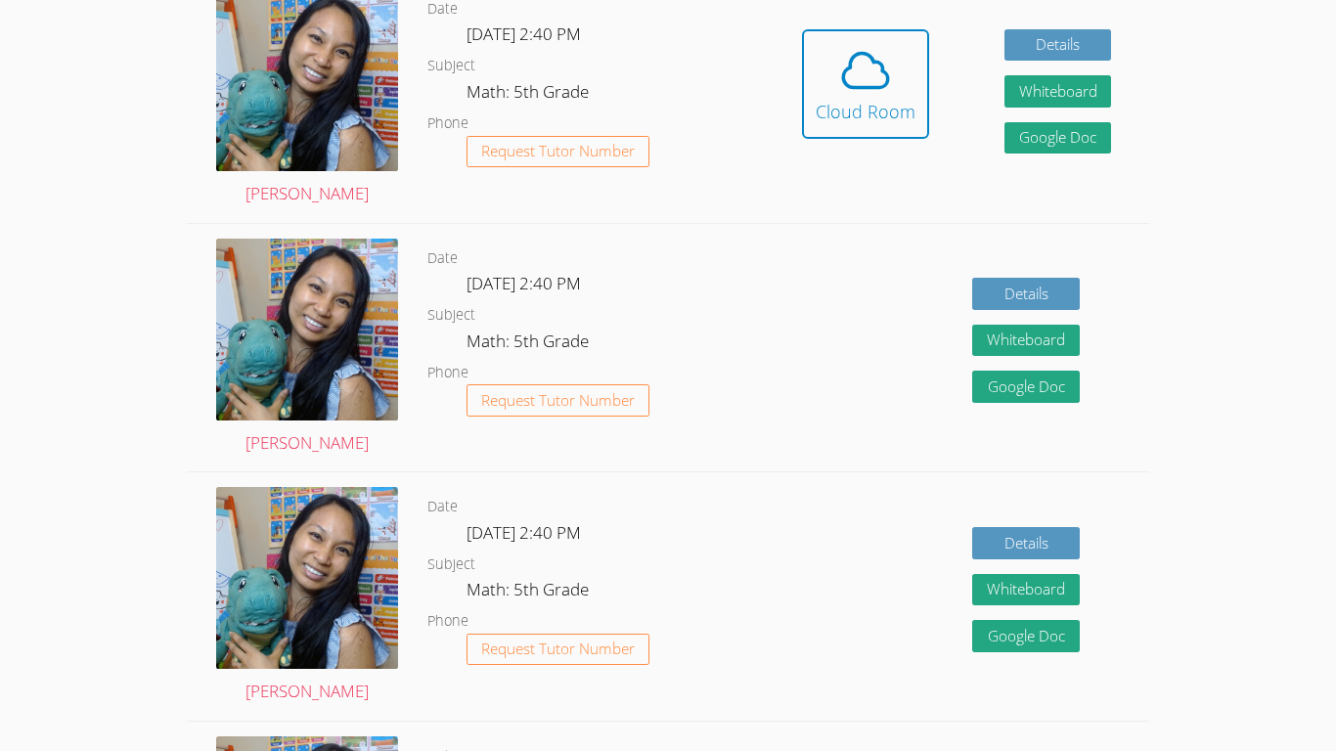
click at [667, 65] on icon at bounding box center [865, 70] width 55 height 55
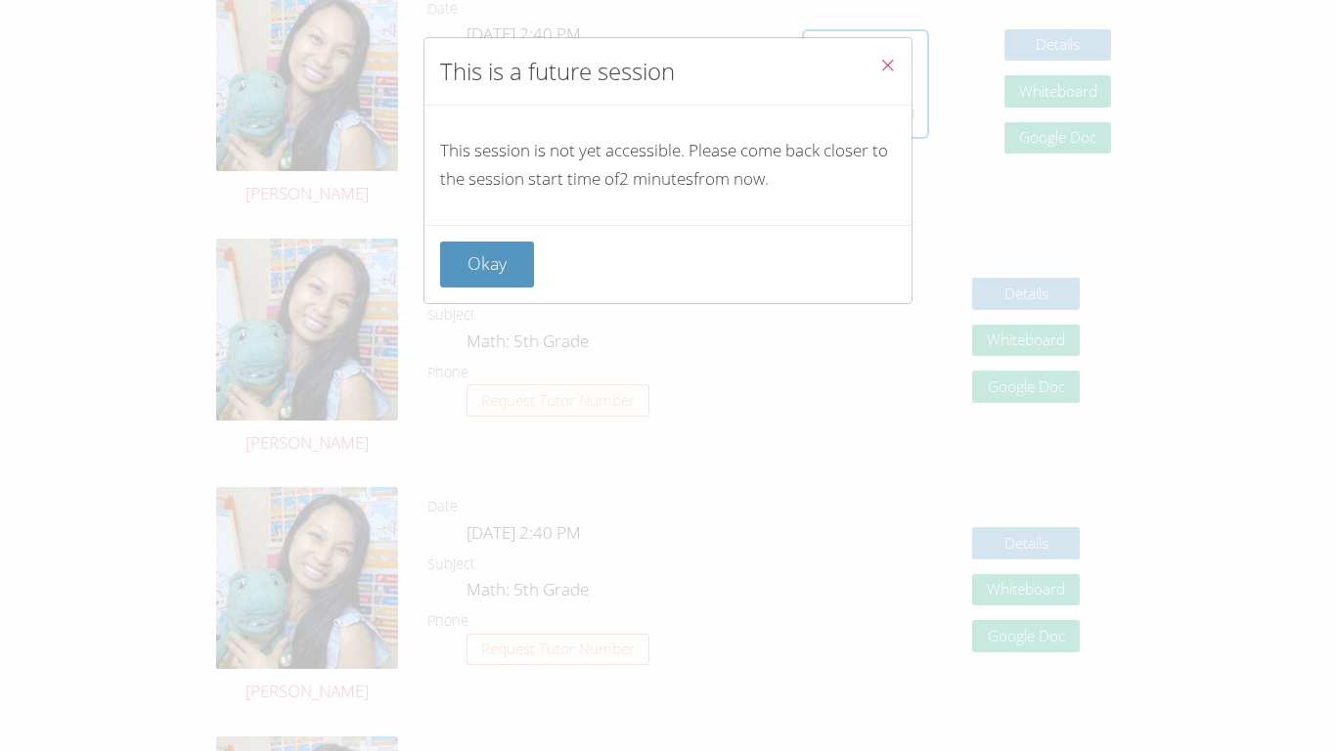
click at [667, 65] on icon "Close" at bounding box center [887, 65] width 17 height 17
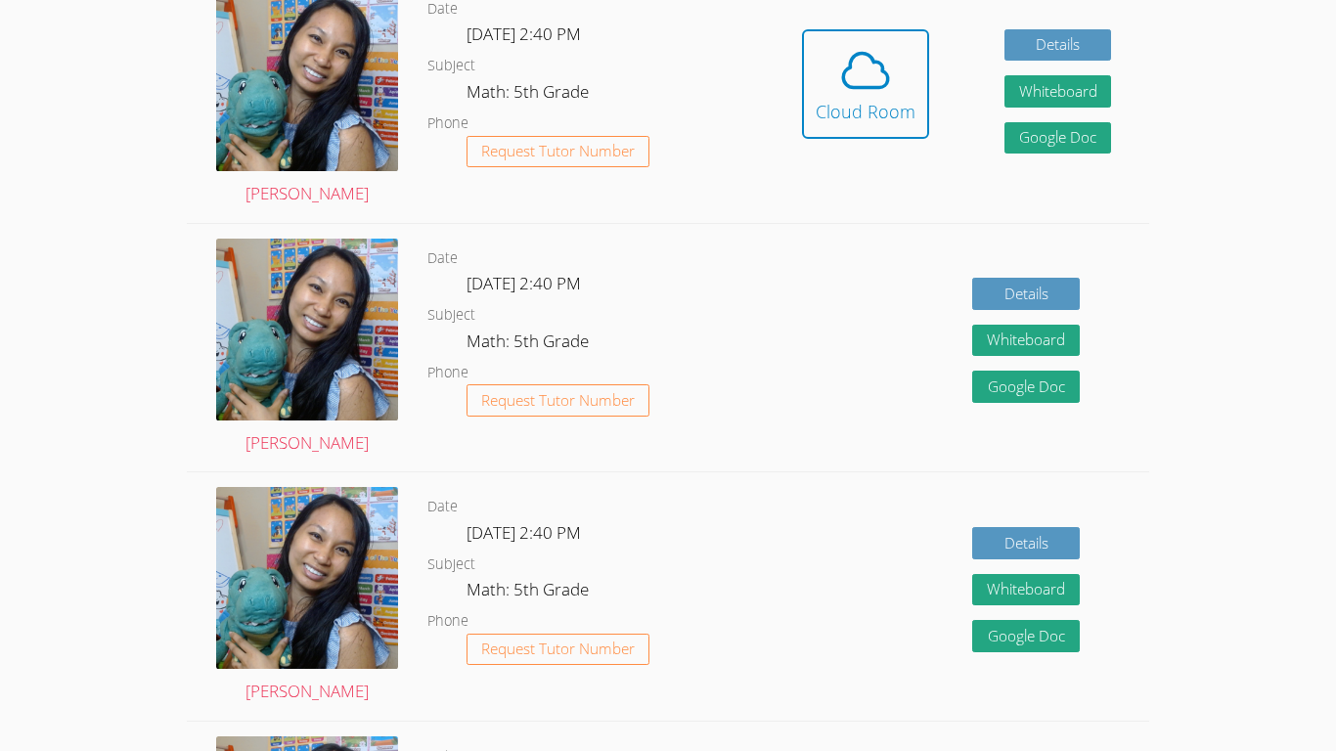
click at [667, 65] on icon at bounding box center [865, 70] width 55 height 55
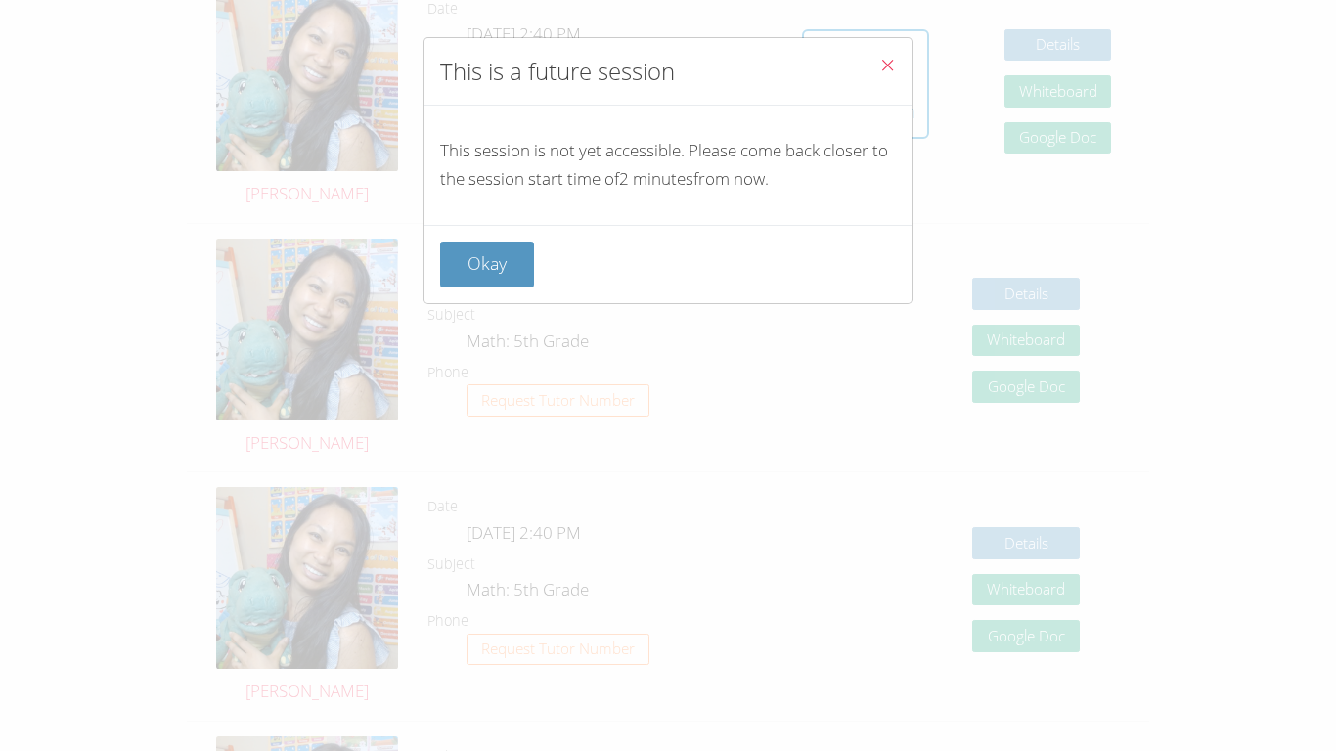
click at [667, 65] on icon "Close" at bounding box center [887, 65] width 17 height 17
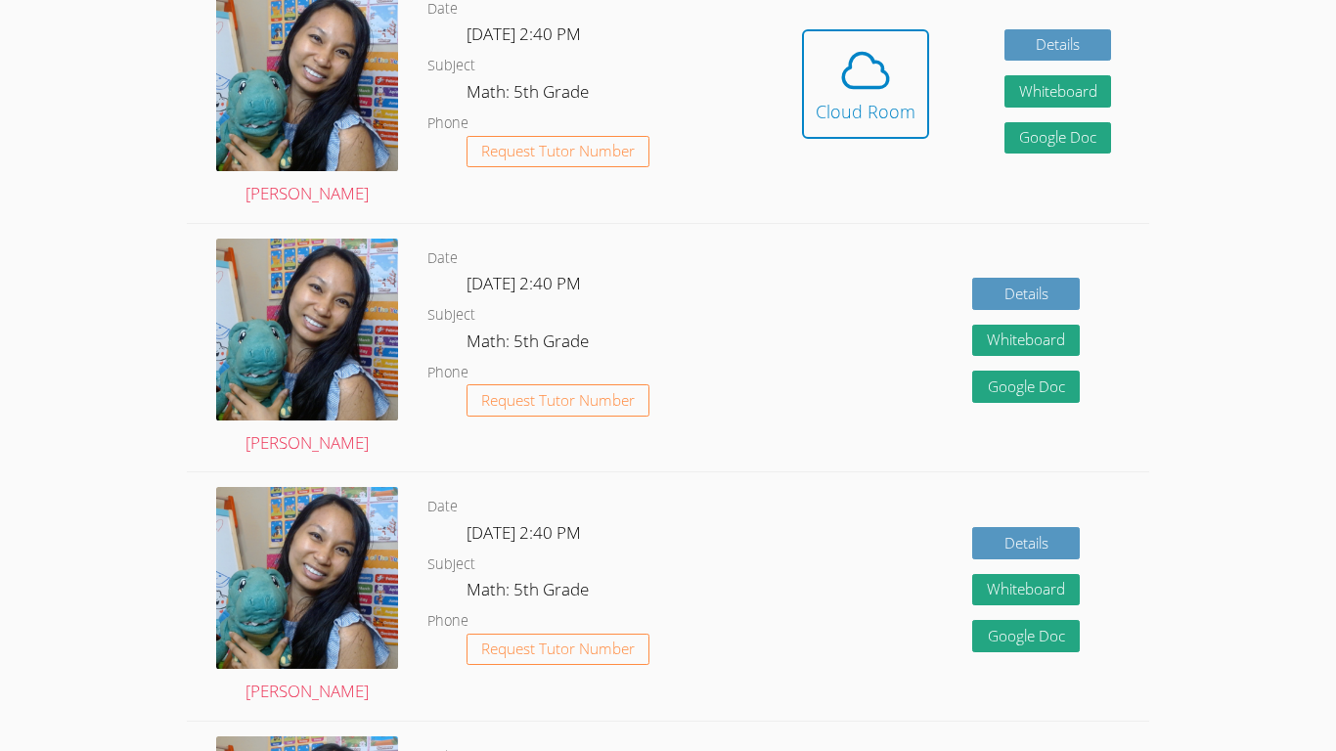
click at [667, 65] on icon at bounding box center [865, 70] width 55 height 55
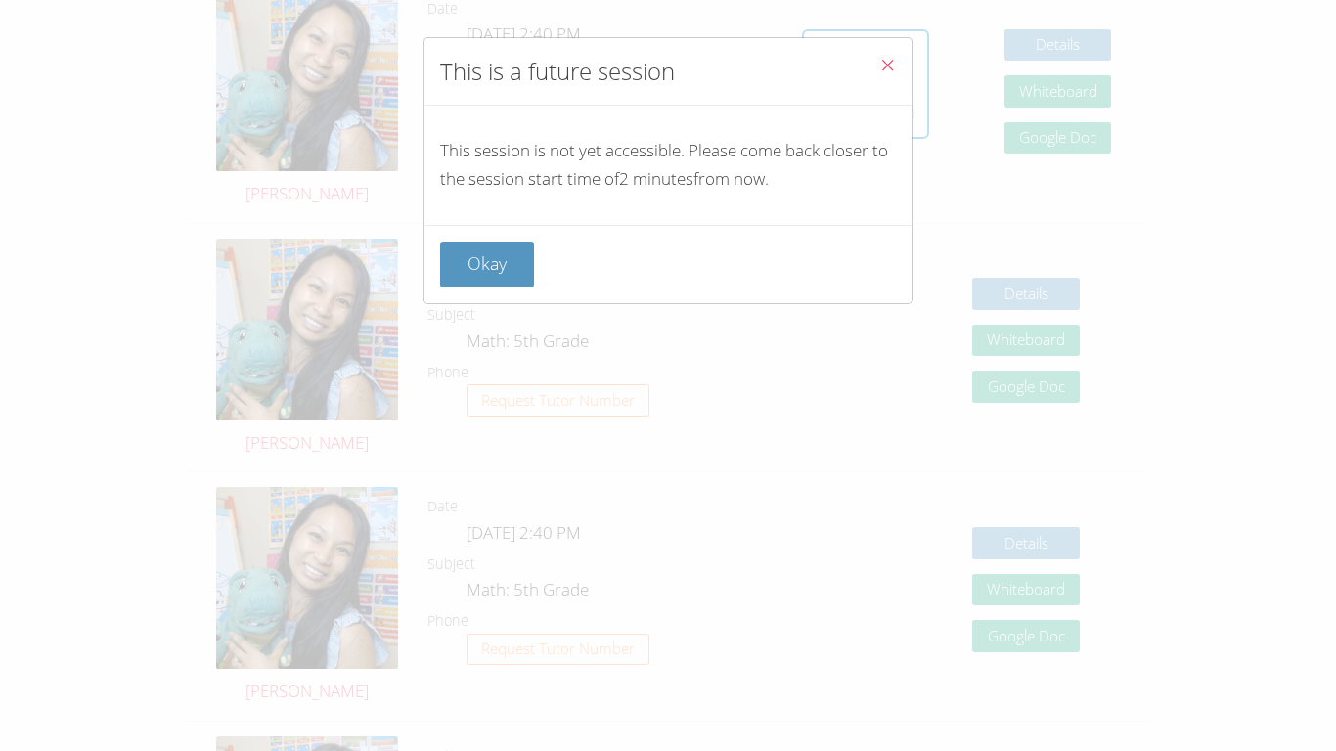
click at [667, 65] on icon "Close" at bounding box center [887, 65] width 17 height 17
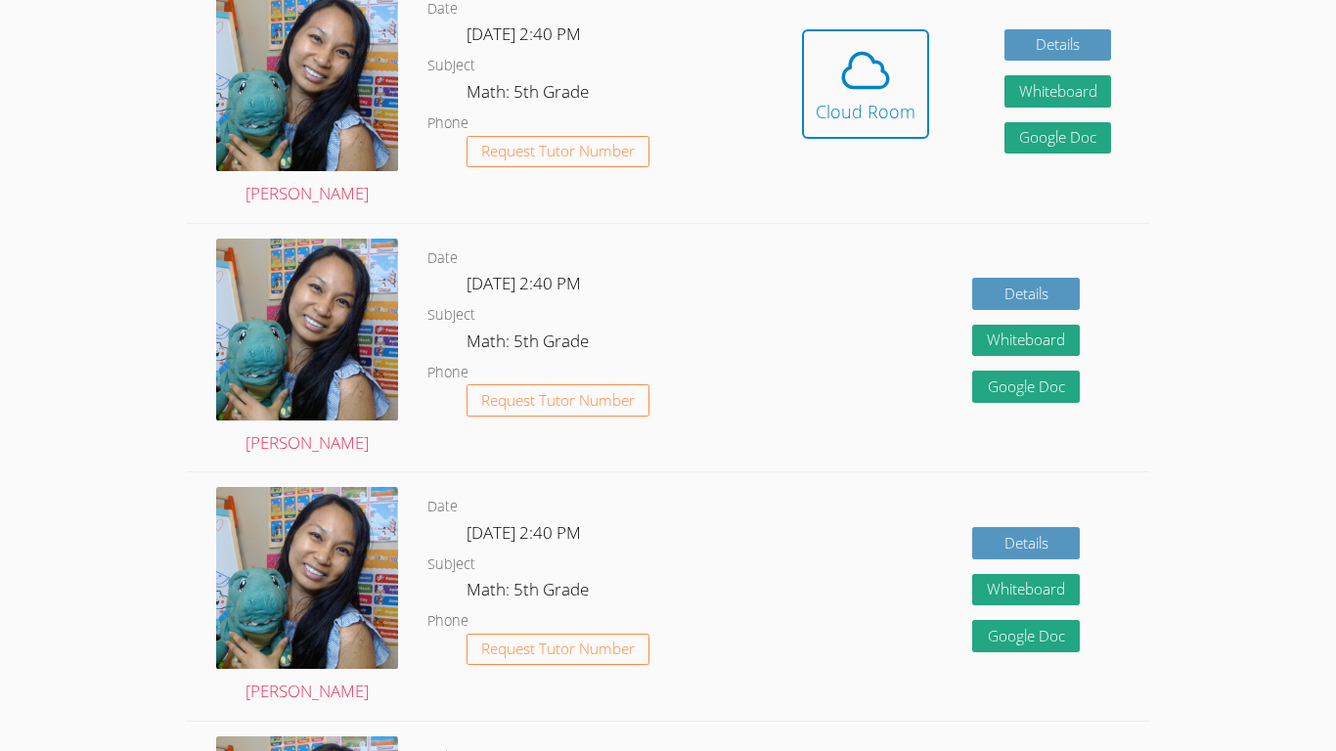
click at [667, 65] on icon at bounding box center [865, 70] width 55 height 55
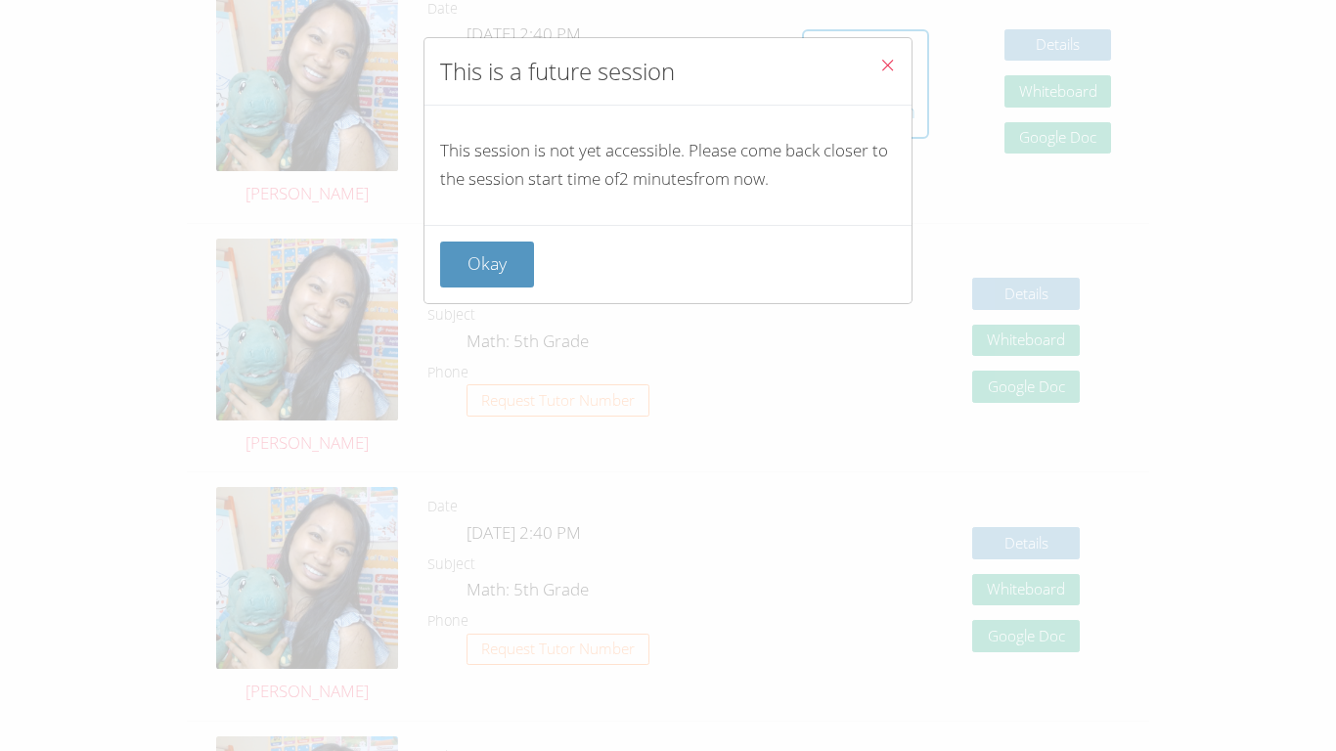
click at [667, 65] on icon "Close" at bounding box center [887, 65] width 17 height 17
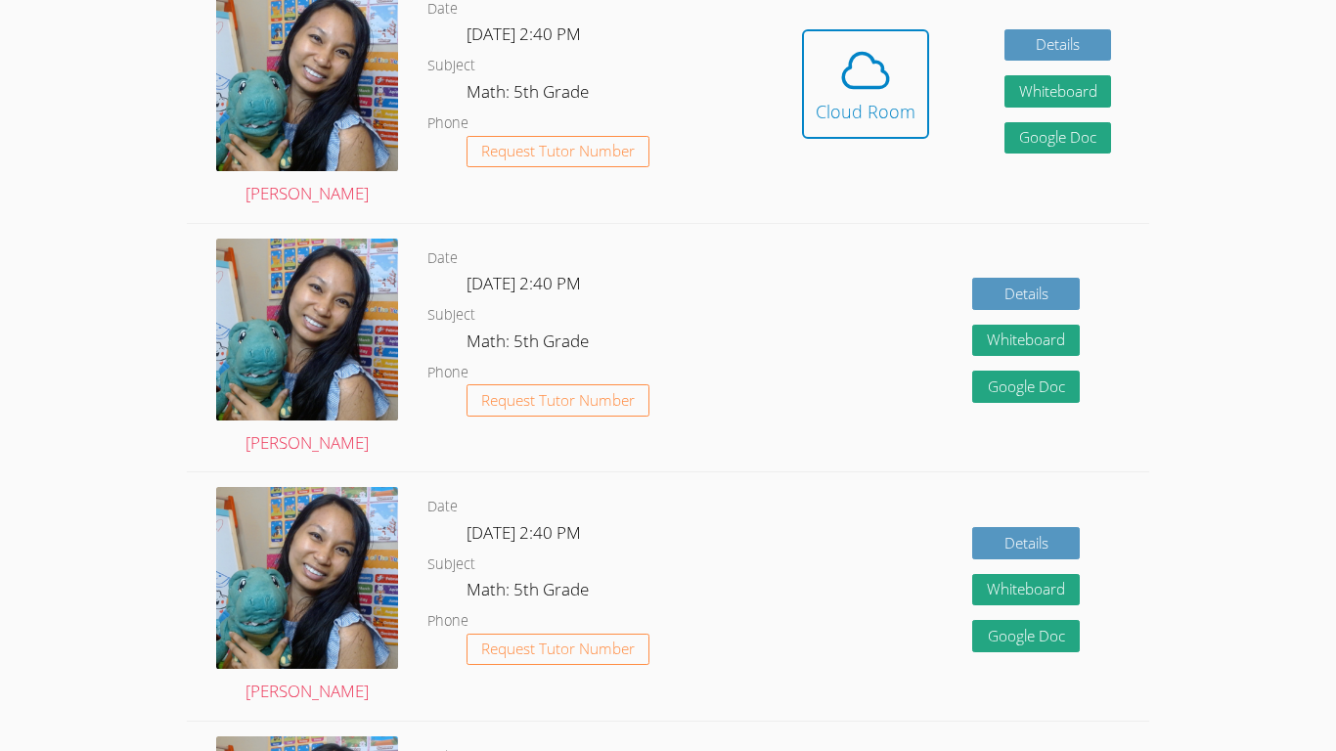
click at [667, 65] on icon at bounding box center [865, 70] width 55 height 55
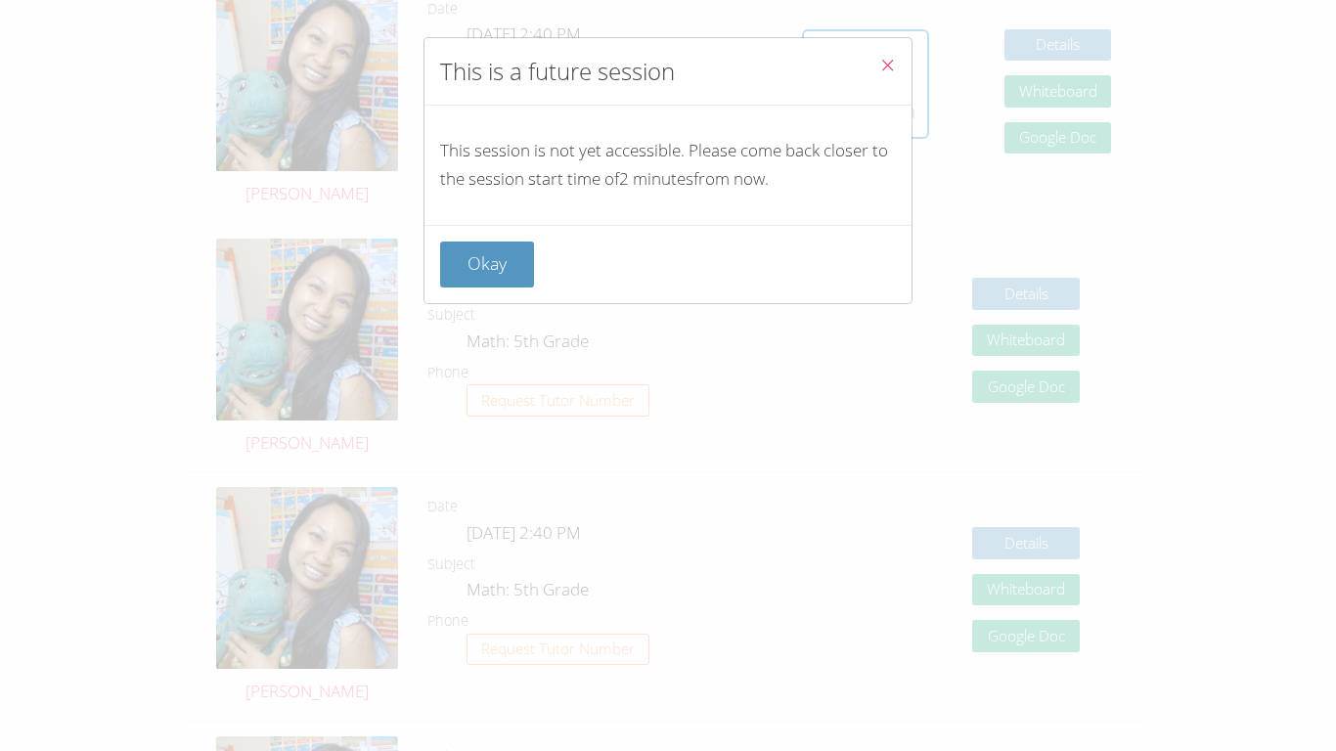
click at [667, 65] on icon "Close" at bounding box center [887, 65] width 17 height 17
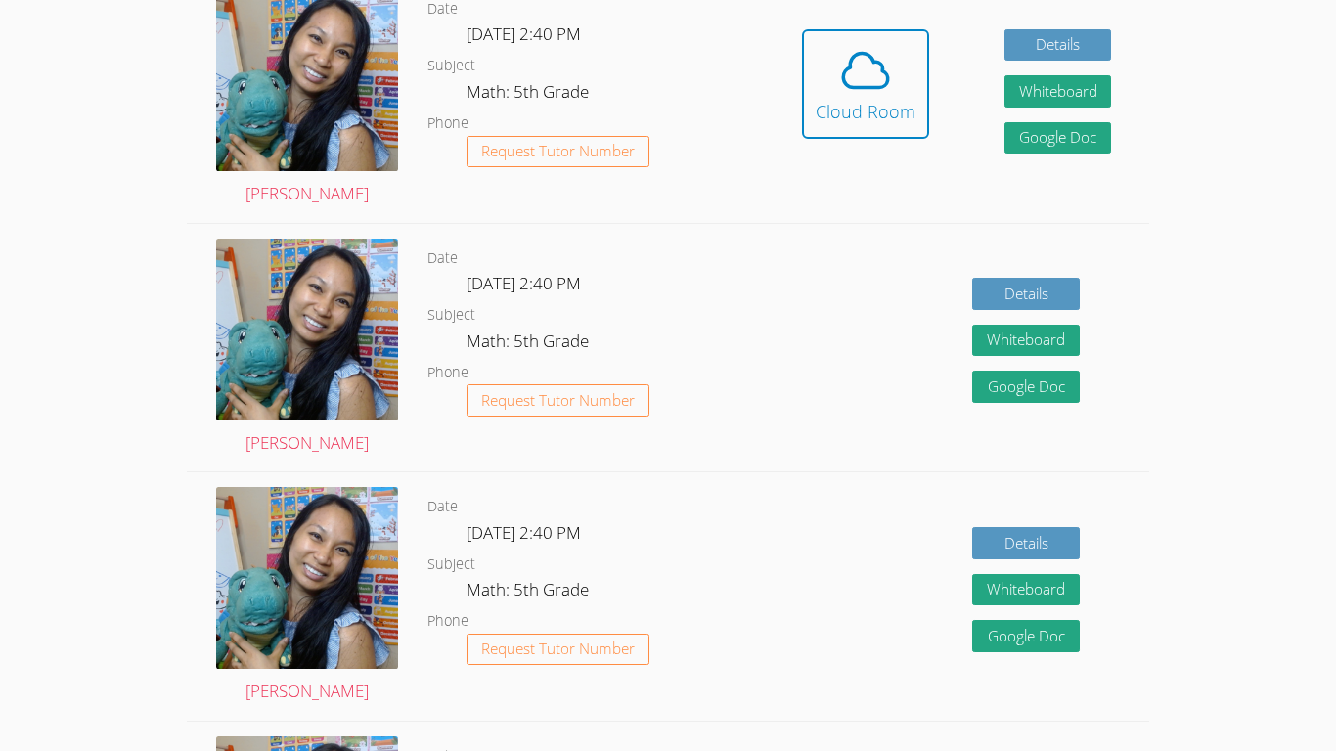
click at [667, 65] on icon at bounding box center [865, 70] width 55 height 55
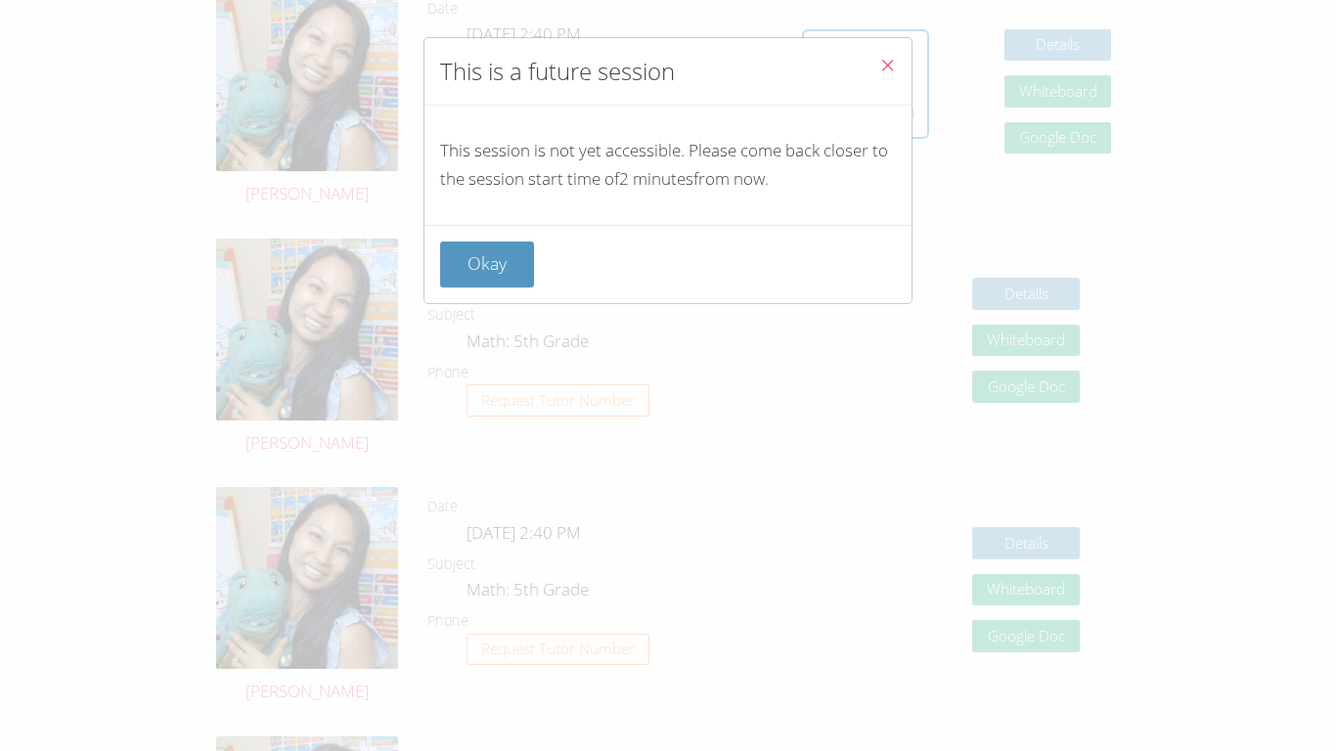
click at [667, 65] on icon "Close" at bounding box center [887, 65] width 17 height 17
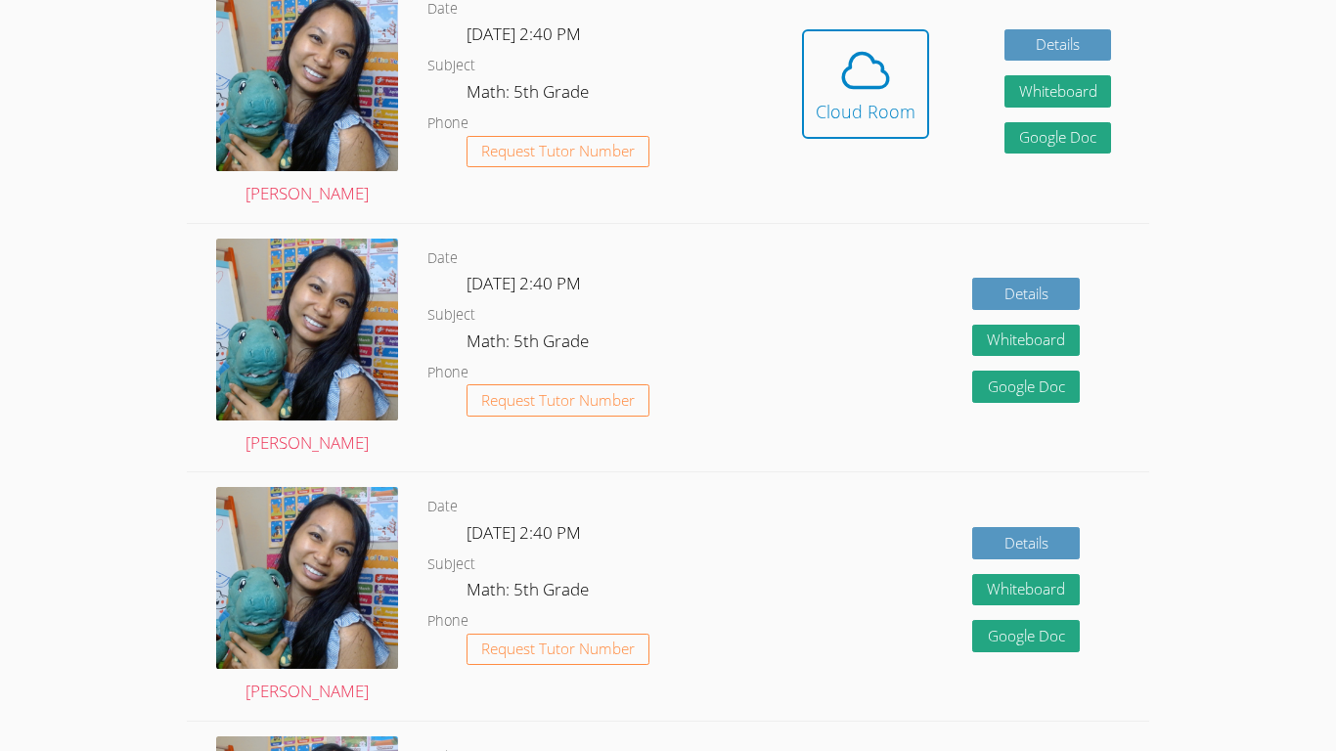
click at [667, 65] on icon at bounding box center [865, 70] width 55 height 55
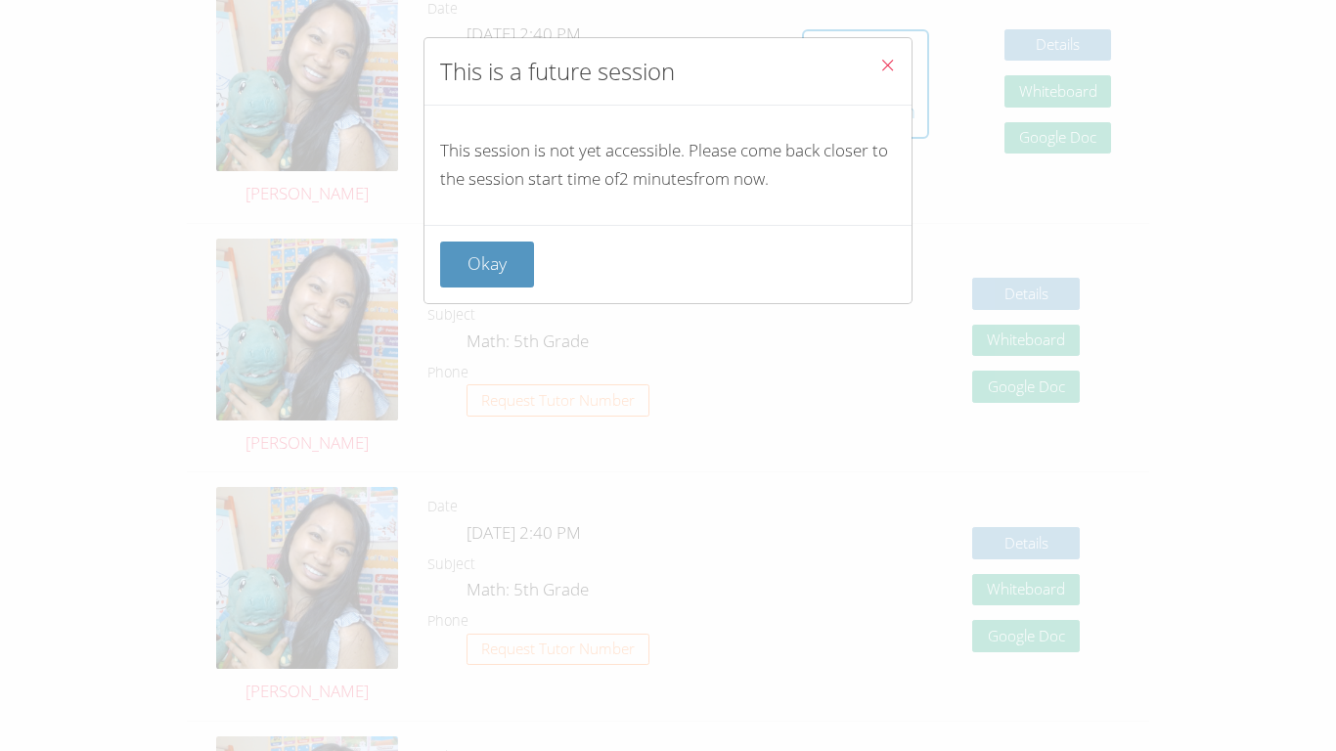
click at [667, 65] on icon "Close" at bounding box center [887, 65] width 17 height 17
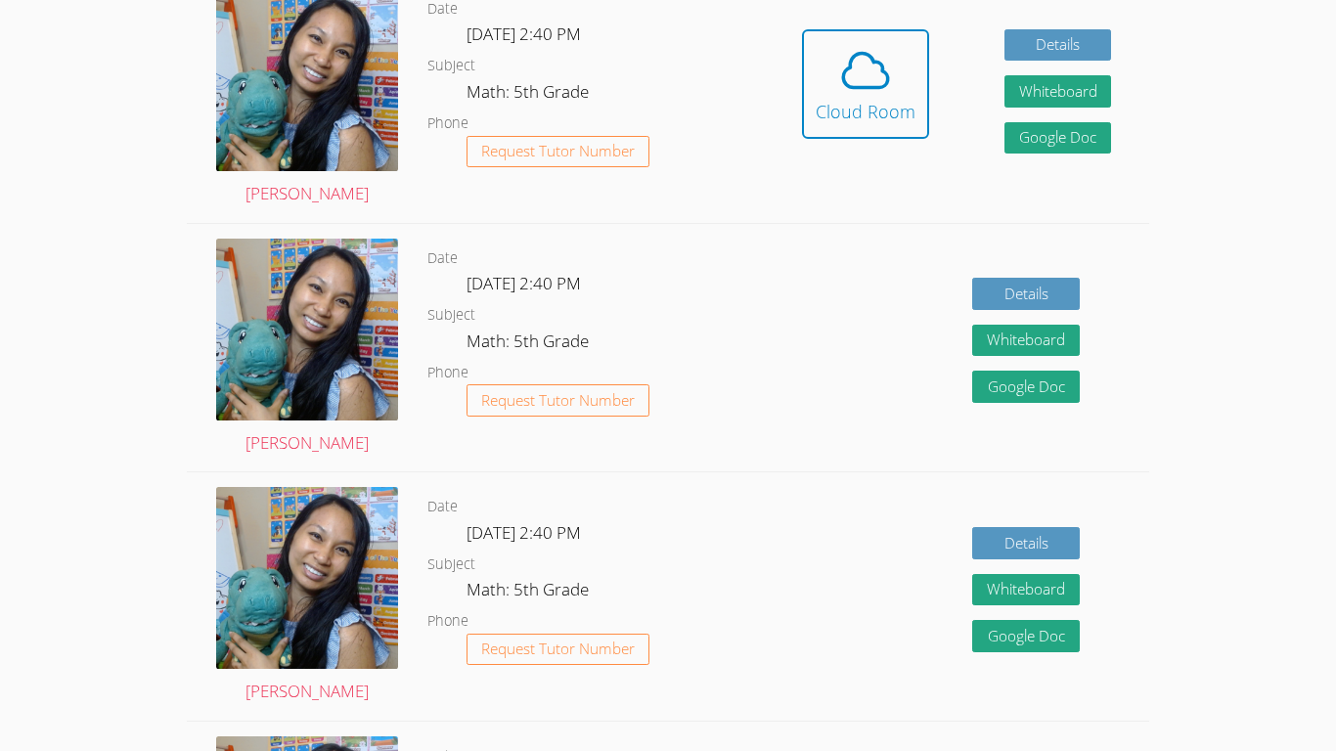
click at [667, 65] on icon at bounding box center [865, 70] width 55 height 55
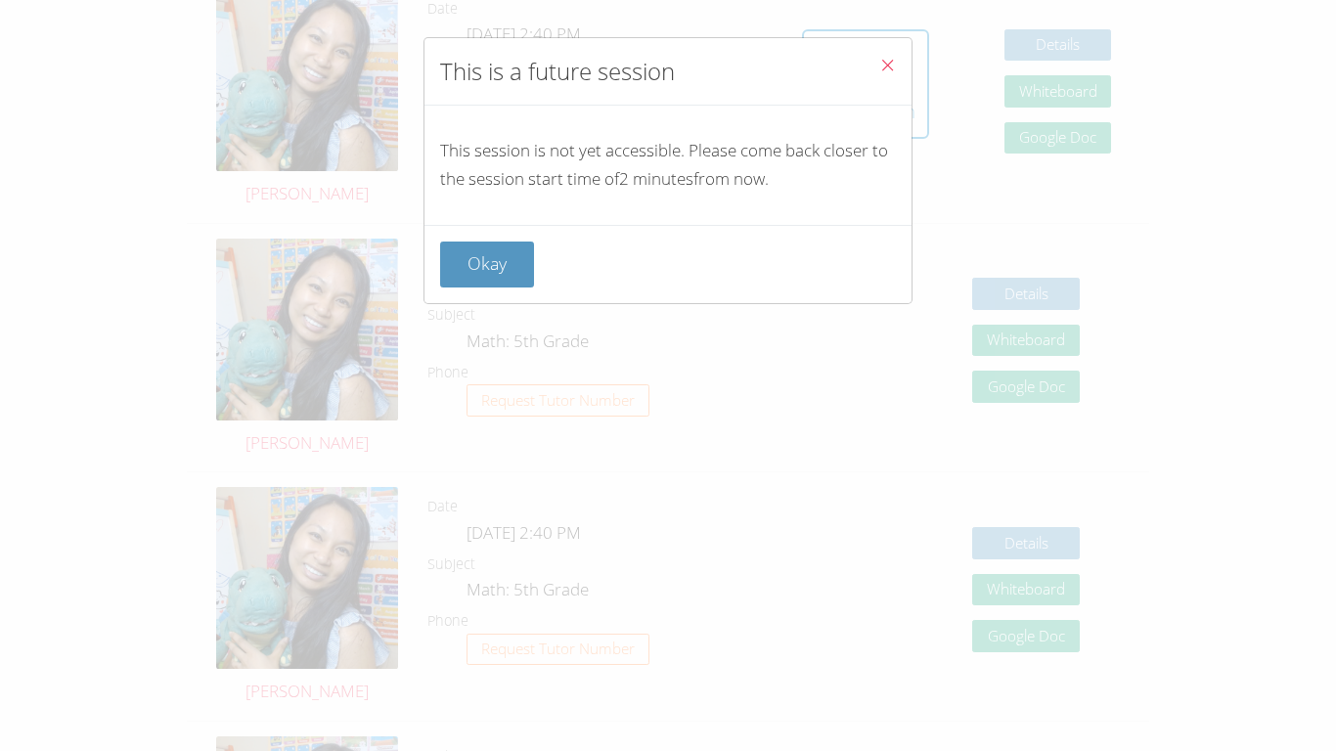
click at [667, 65] on icon "Close" at bounding box center [887, 65] width 17 height 17
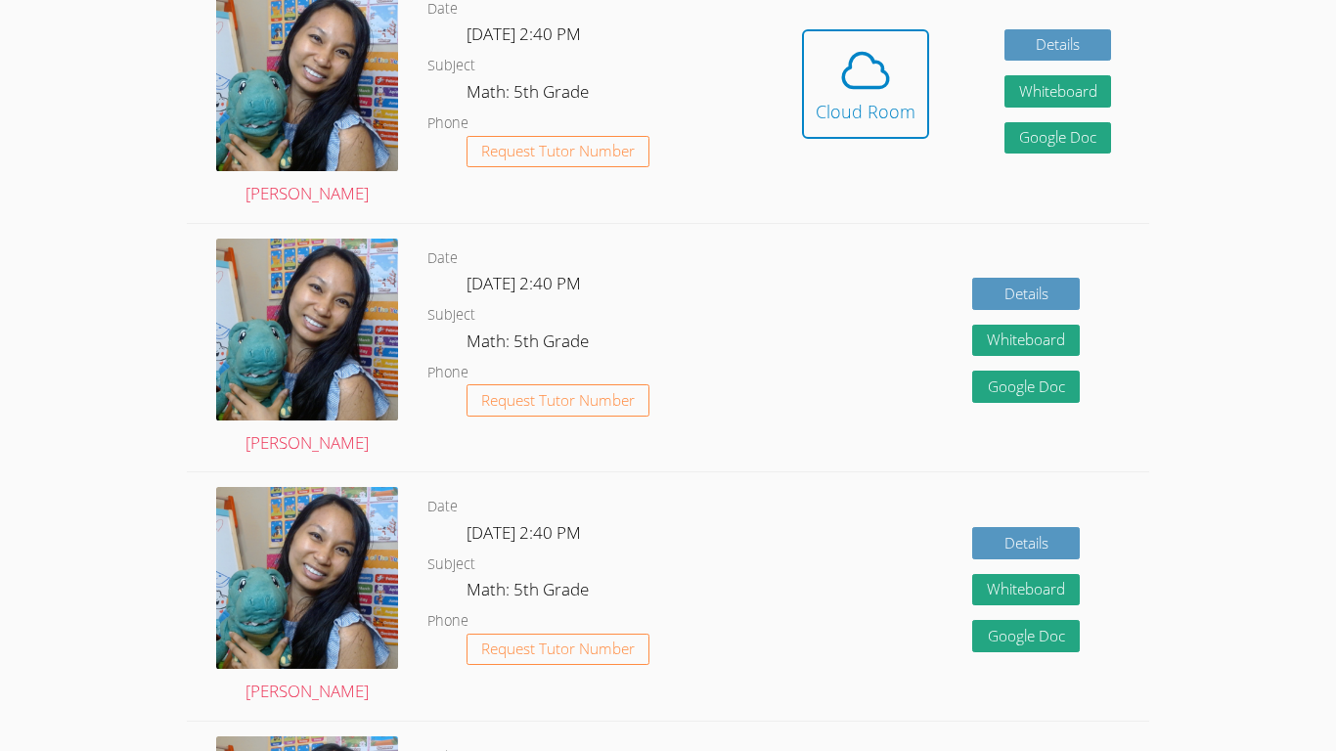
click at [667, 65] on icon at bounding box center [865, 70] width 55 height 55
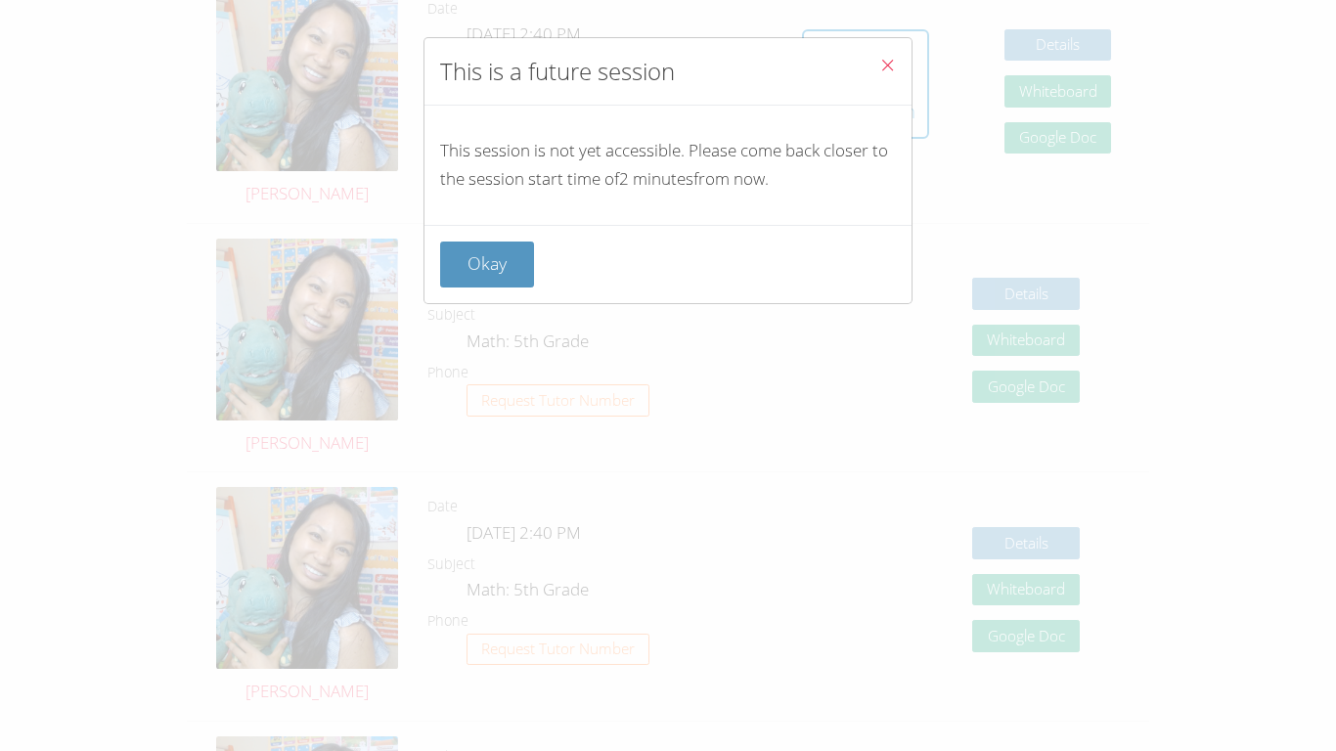
click at [667, 65] on icon "Close" at bounding box center [887, 65] width 17 height 17
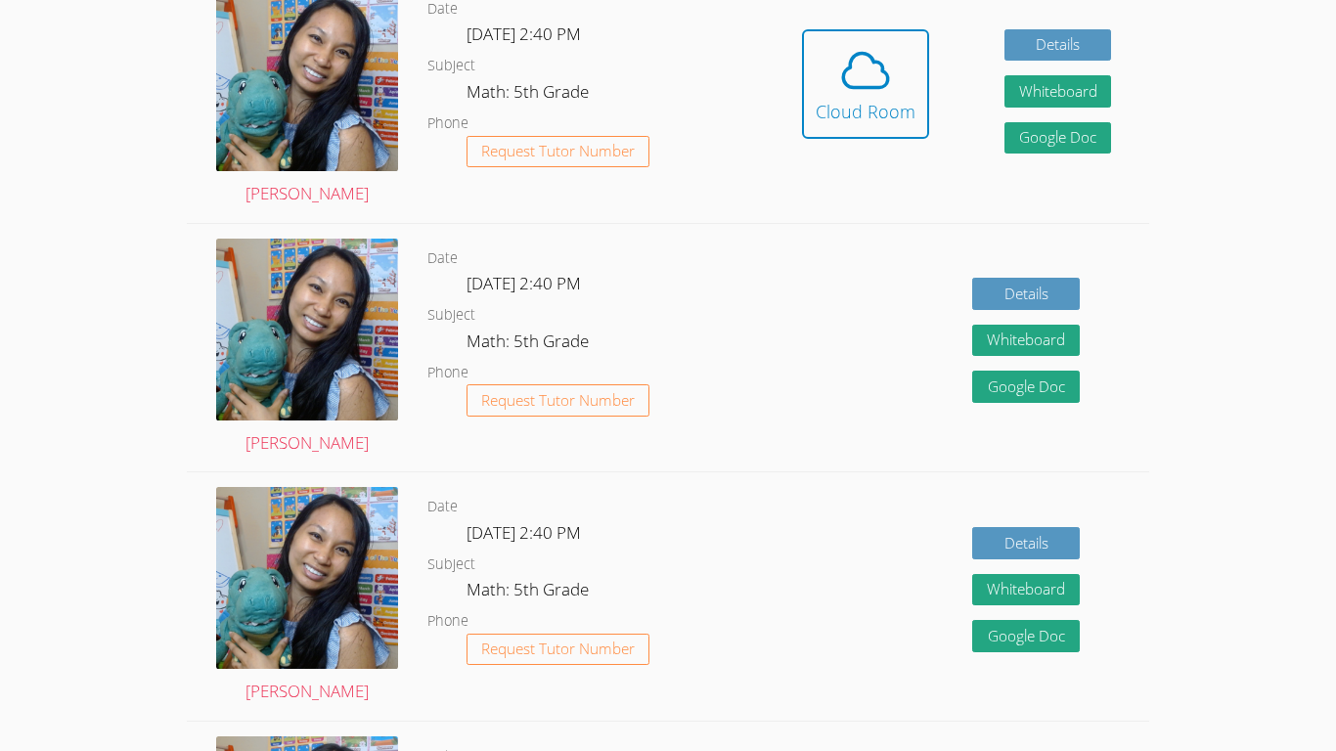
click at [667, 65] on icon at bounding box center [865, 70] width 55 height 55
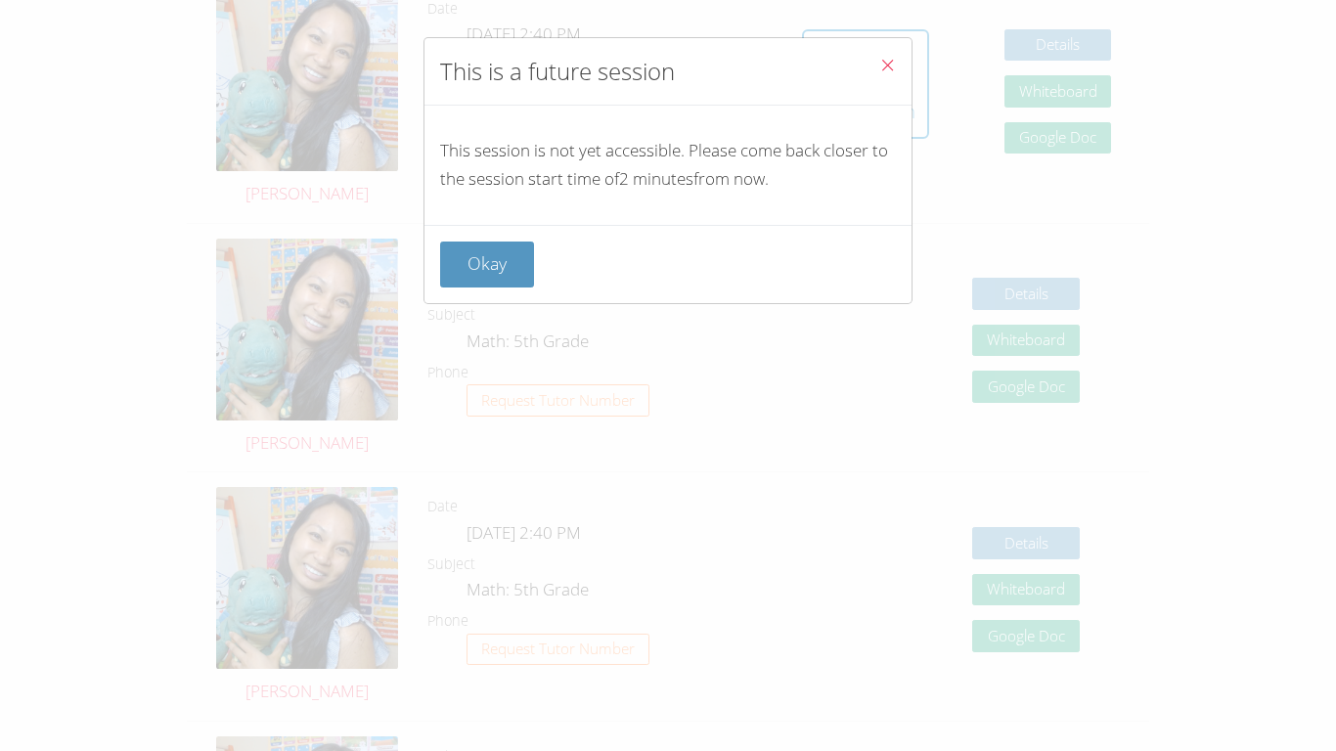
click at [667, 65] on icon "Close" at bounding box center [887, 65] width 17 height 17
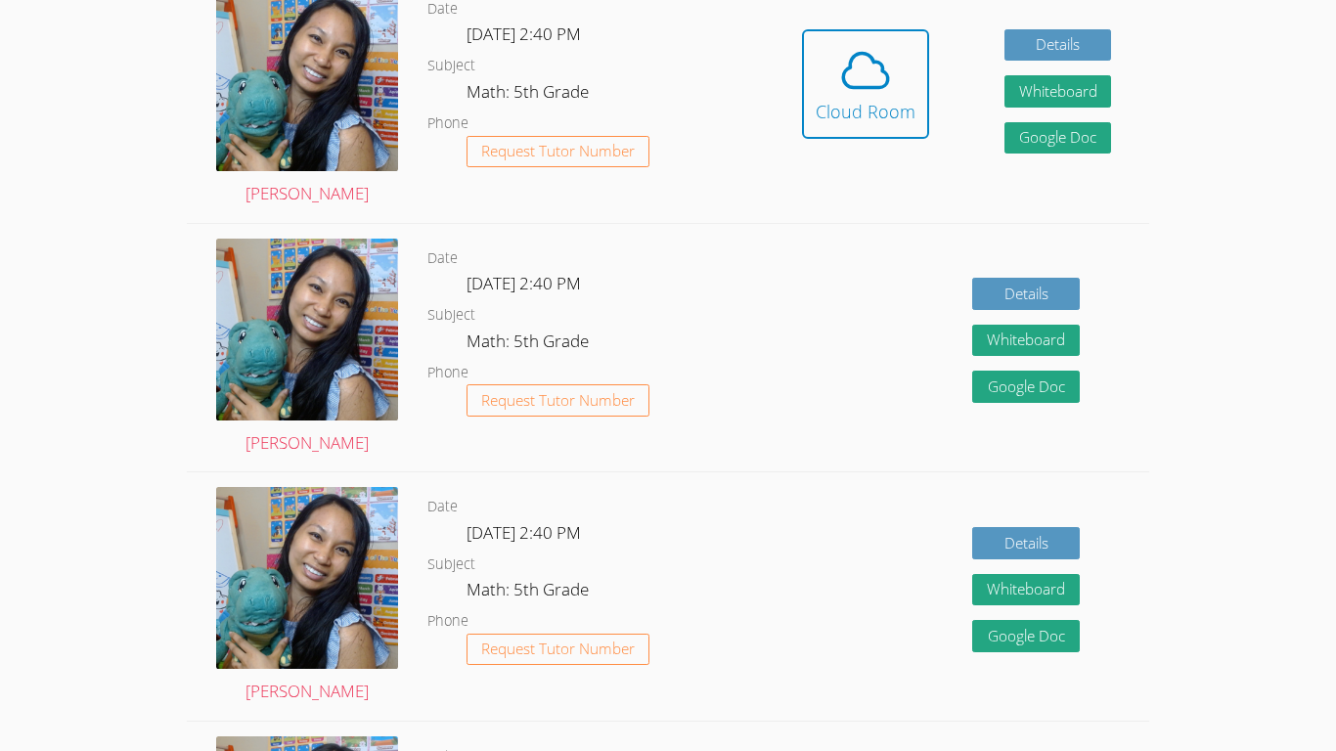
click at [667, 65] on icon at bounding box center [865, 70] width 55 height 55
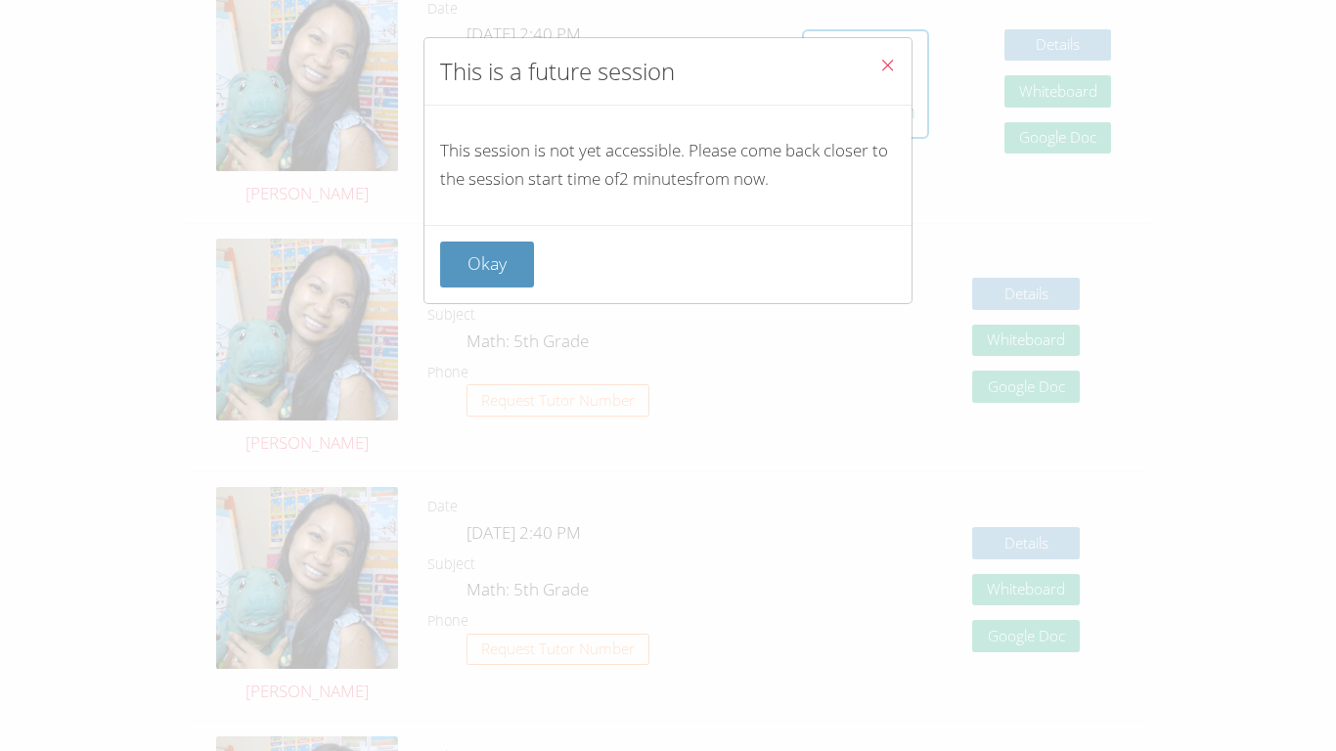
click at [667, 65] on icon "Close" at bounding box center [887, 65] width 17 height 17
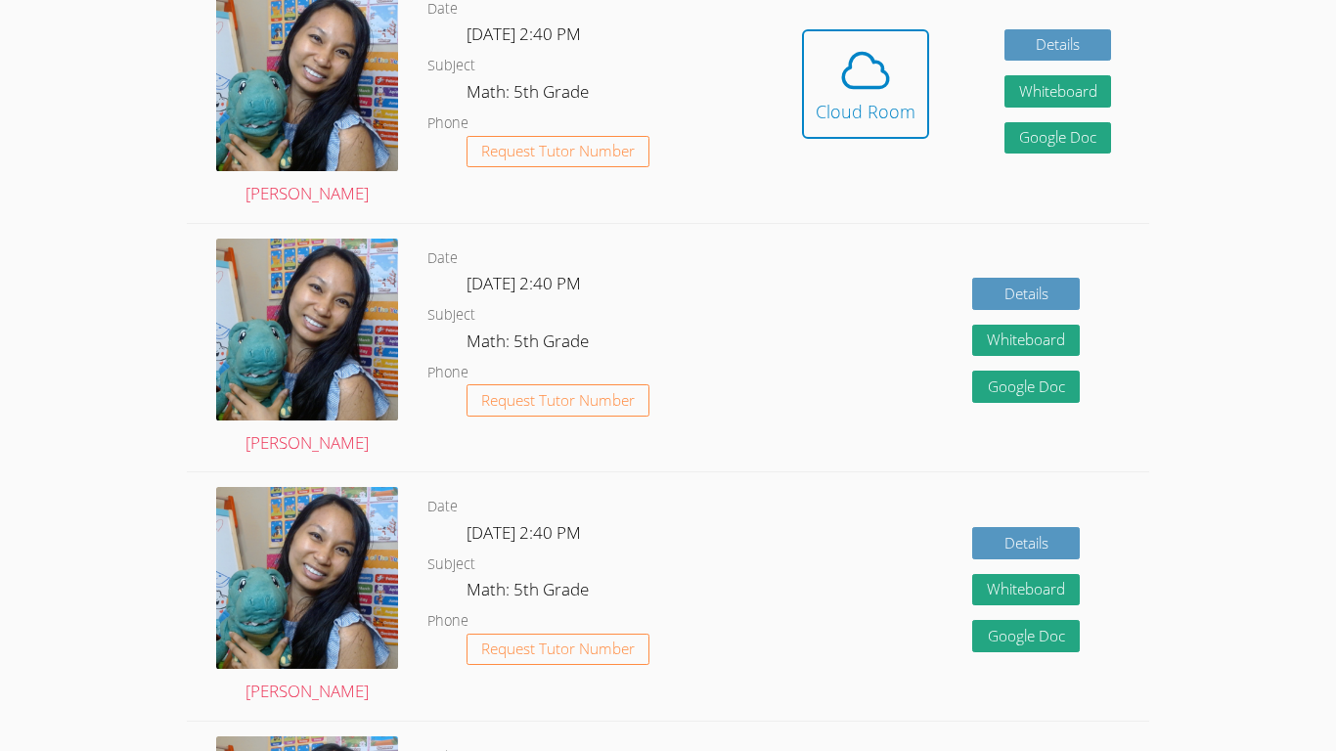
click at [667, 65] on icon at bounding box center [865, 70] width 55 height 55
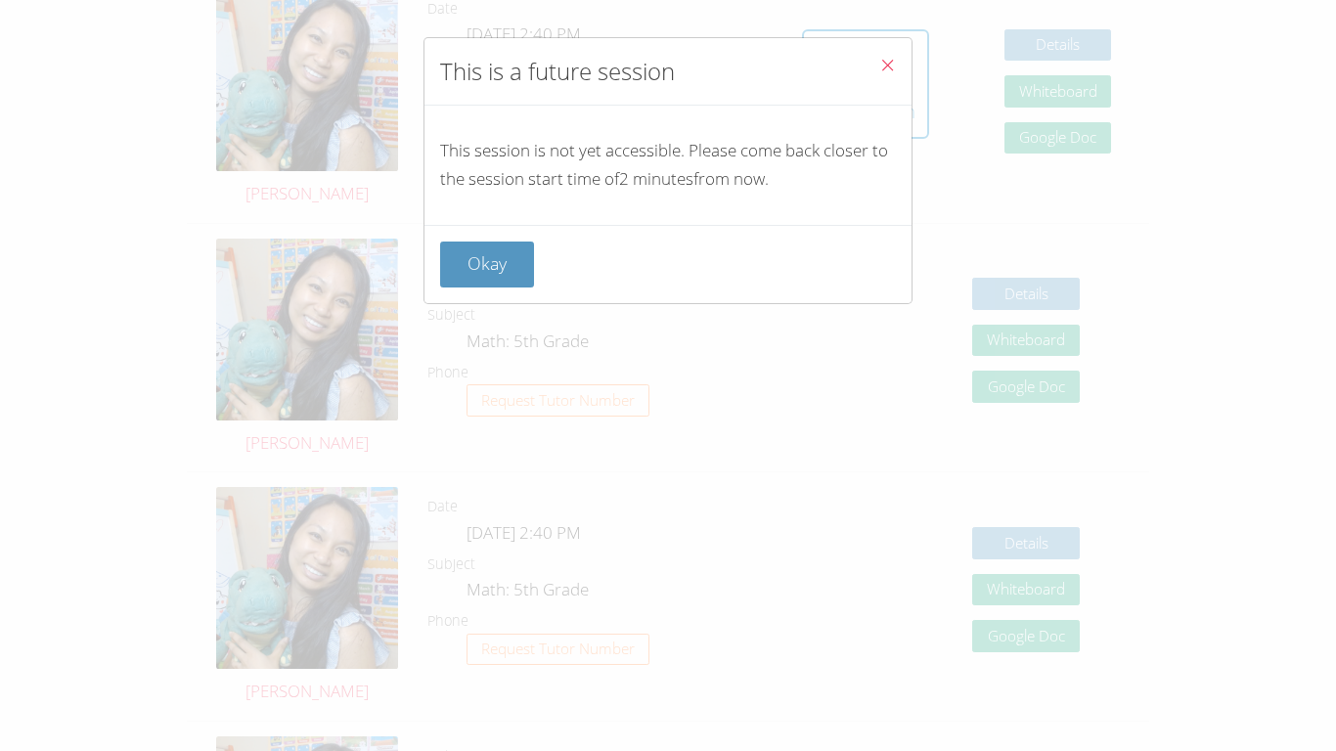
click at [667, 65] on icon "Close" at bounding box center [887, 65] width 17 height 17
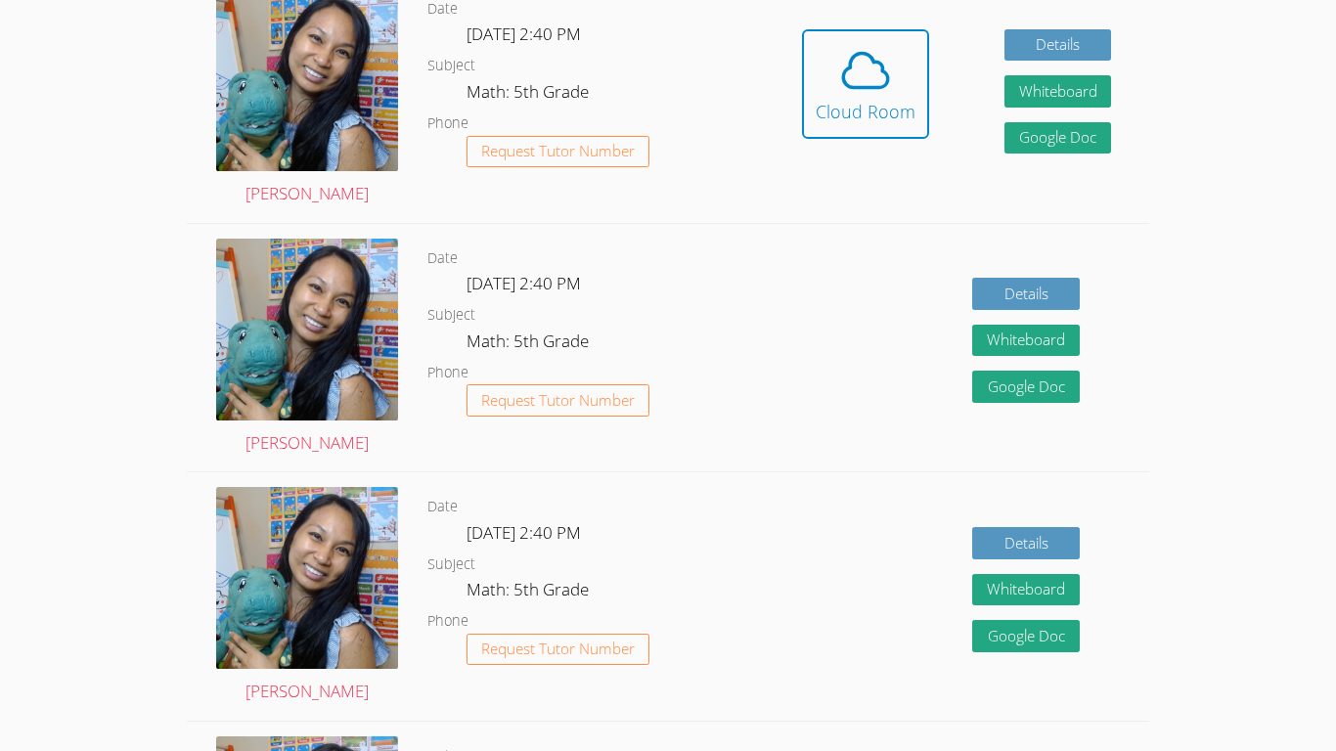
click at [667, 65] on icon at bounding box center [865, 70] width 55 height 55
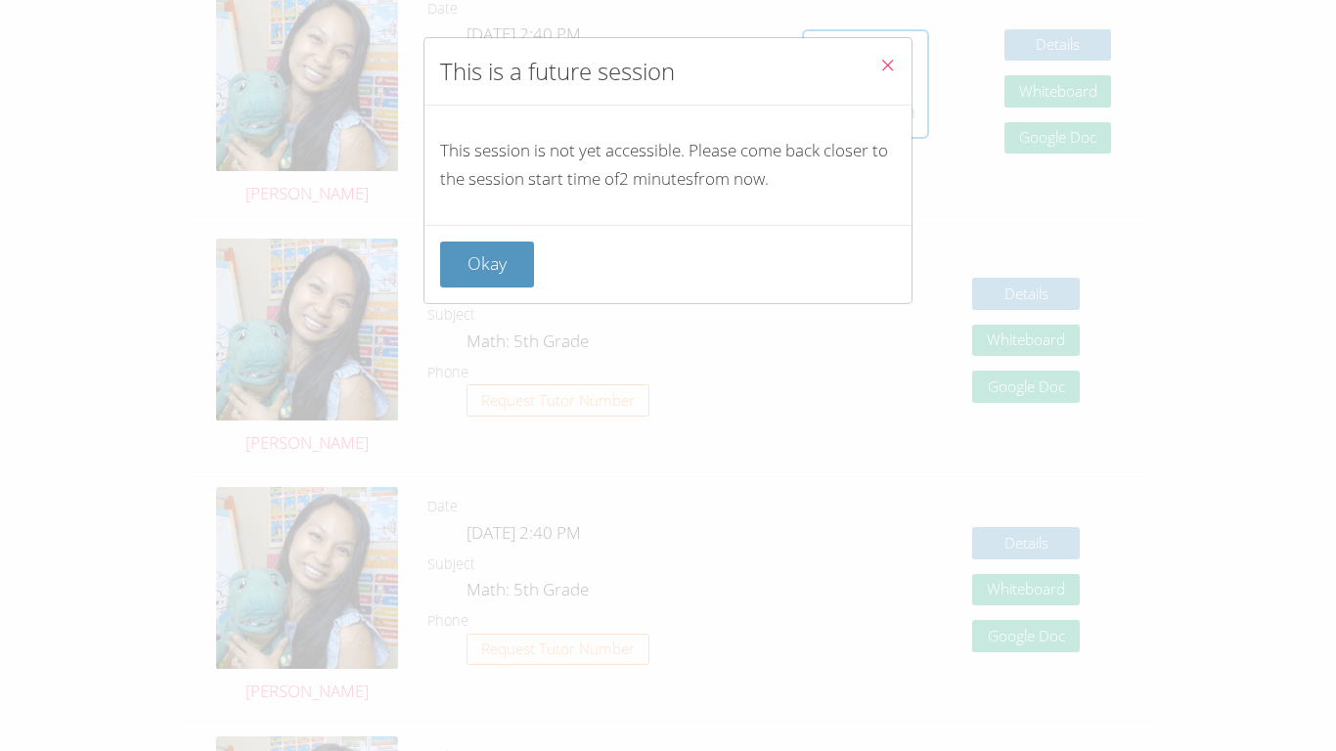
click at [667, 65] on icon "Close" at bounding box center [887, 65] width 17 height 17
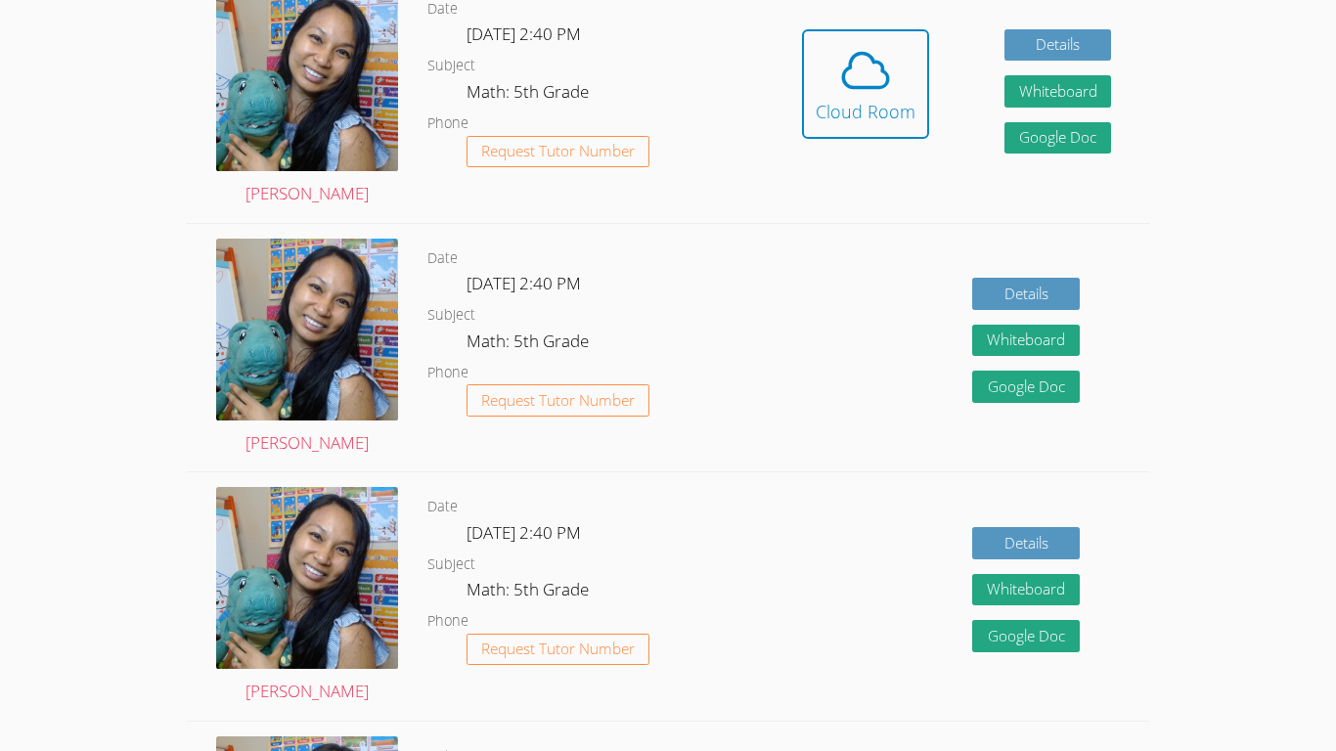
click at [667, 65] on icon at bounding box center [865, 70] width 55 height 55
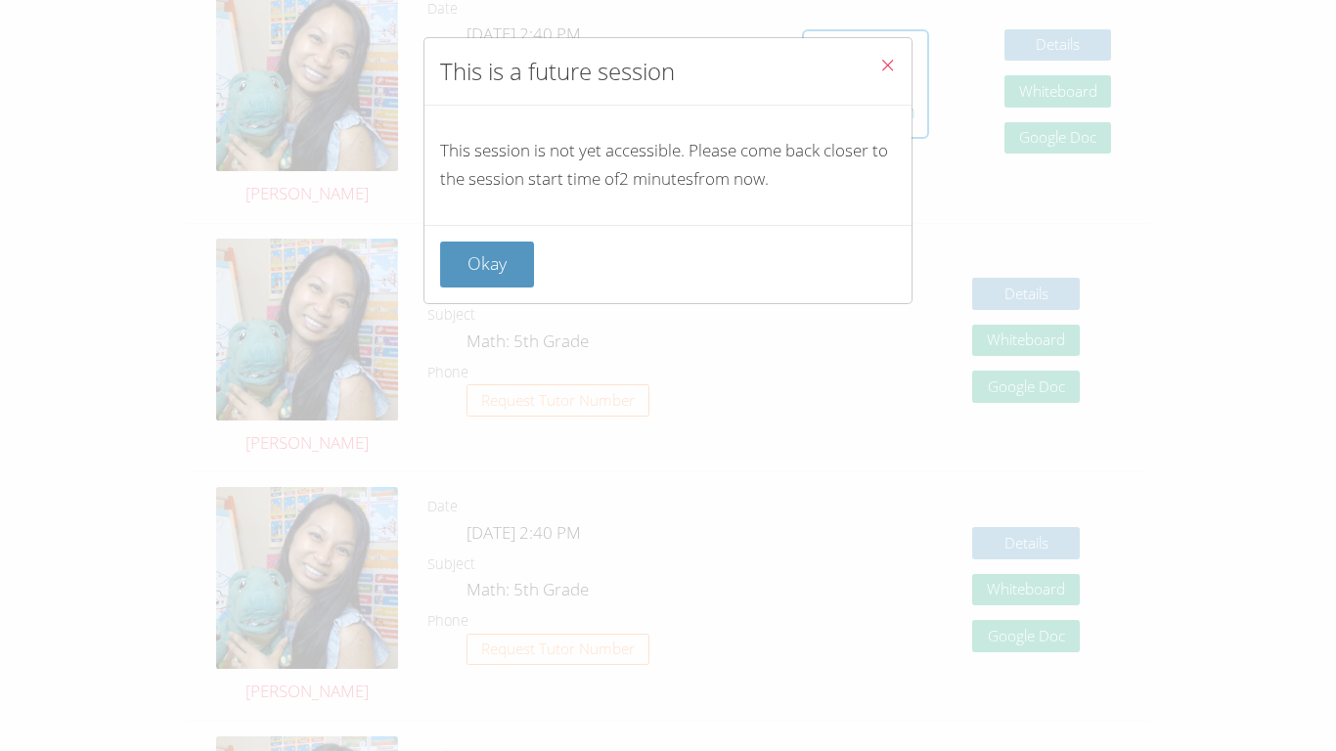
click at [667, 65] on icon "Close" at bounding box center [887, 65] width 17 height 17
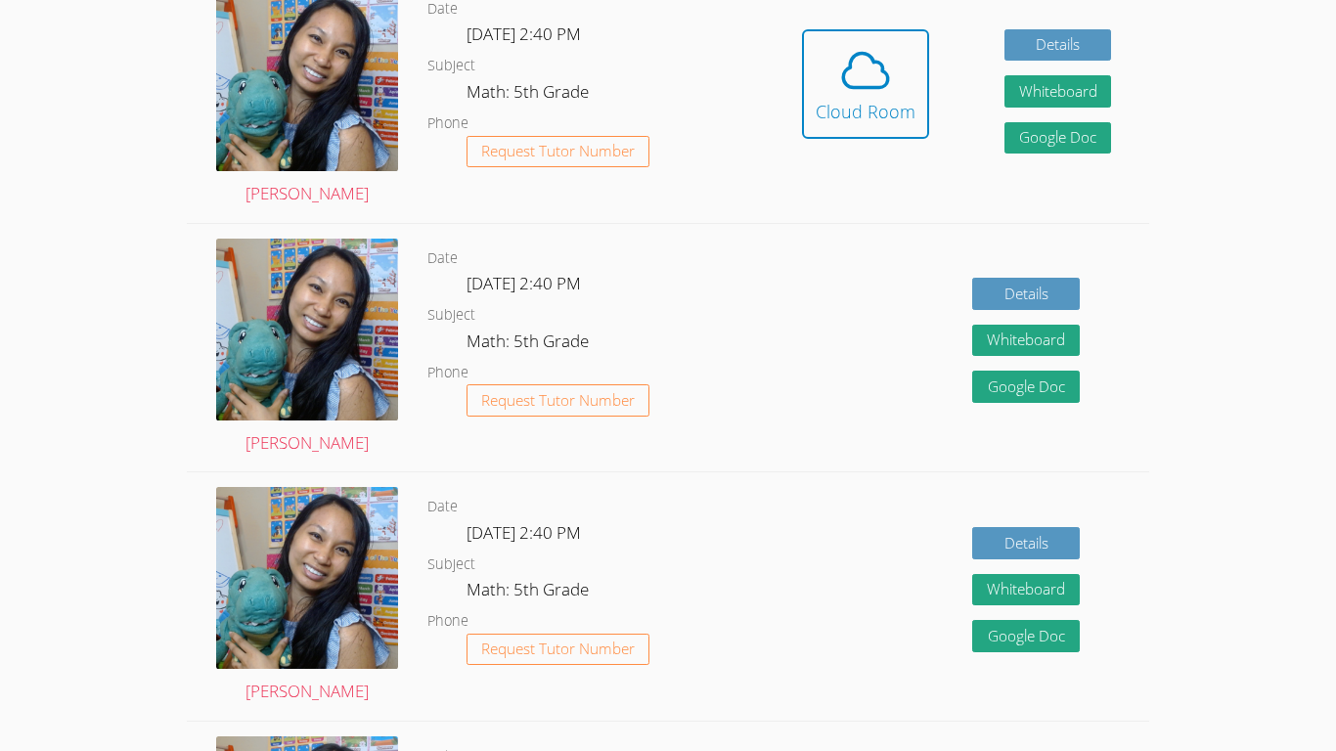
click at [667, 65] on icon at bounding box center [865, 70] width 55 height 55
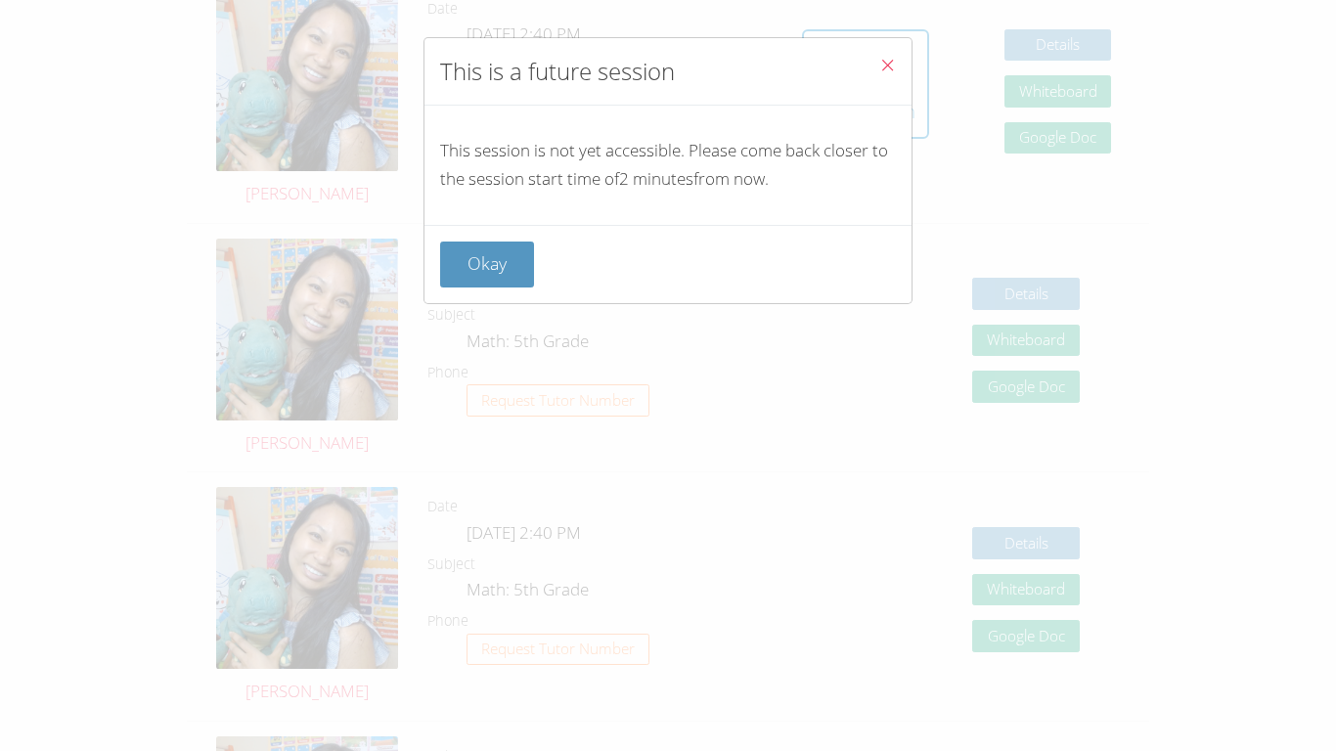
click at [667, 65] on icon "Close" at bounding box center [887, 65] width 17 height 17
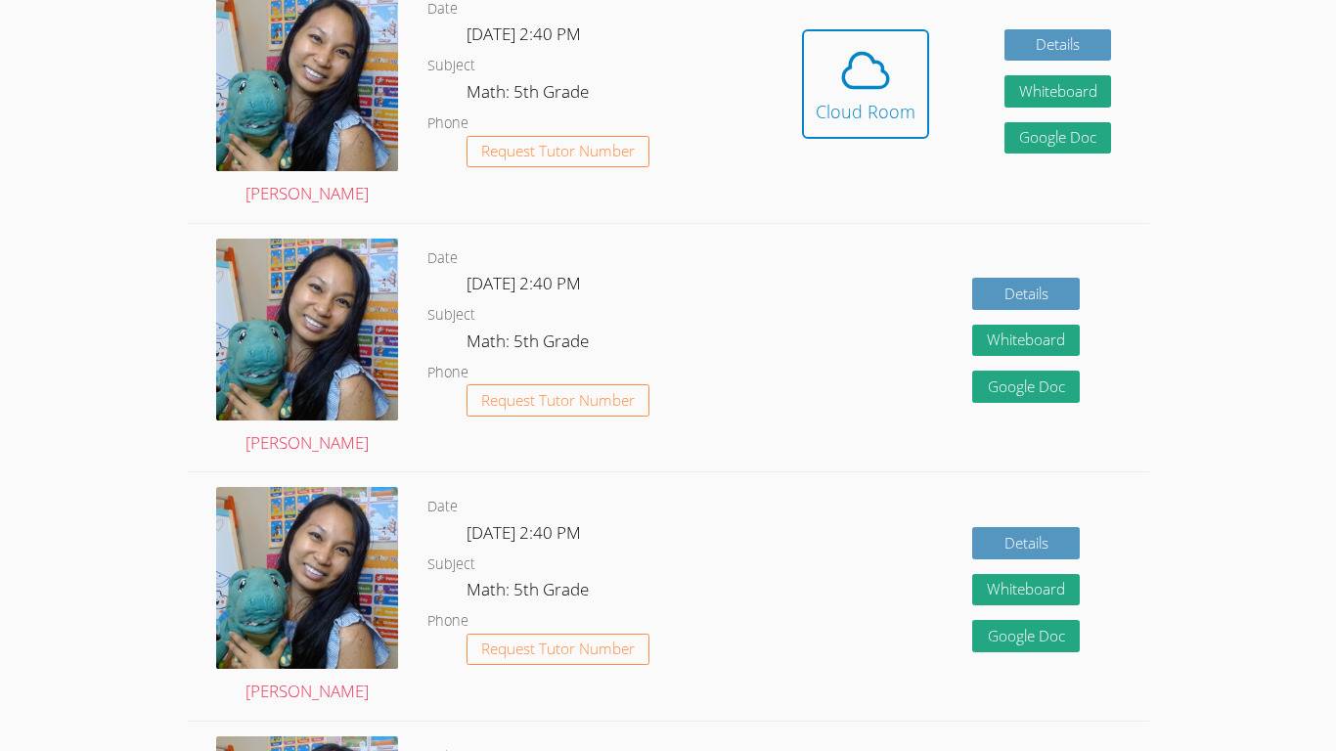
click at [667, 65] on icon at bounding box center [865, 70] width 55 height 55
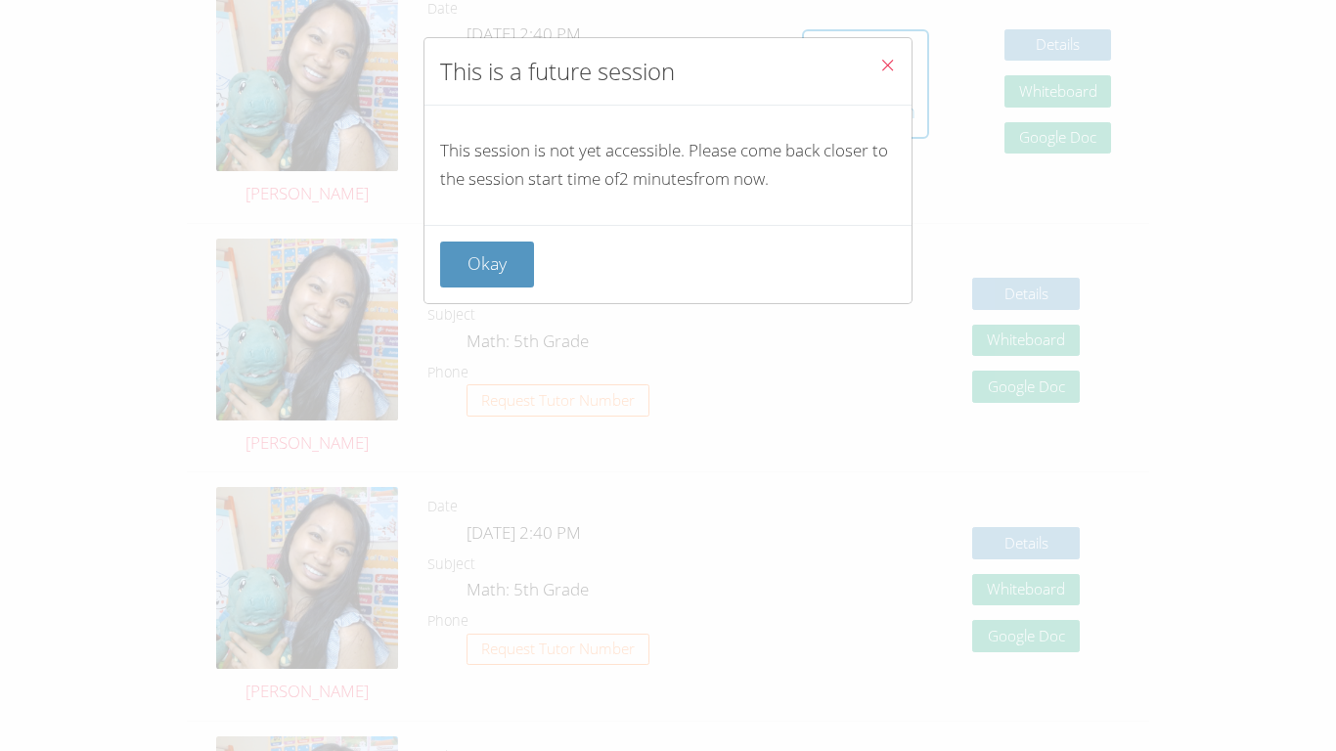
click at [667, 64] on icon "Close" at bounding box center [887, 65] width 17 height 17
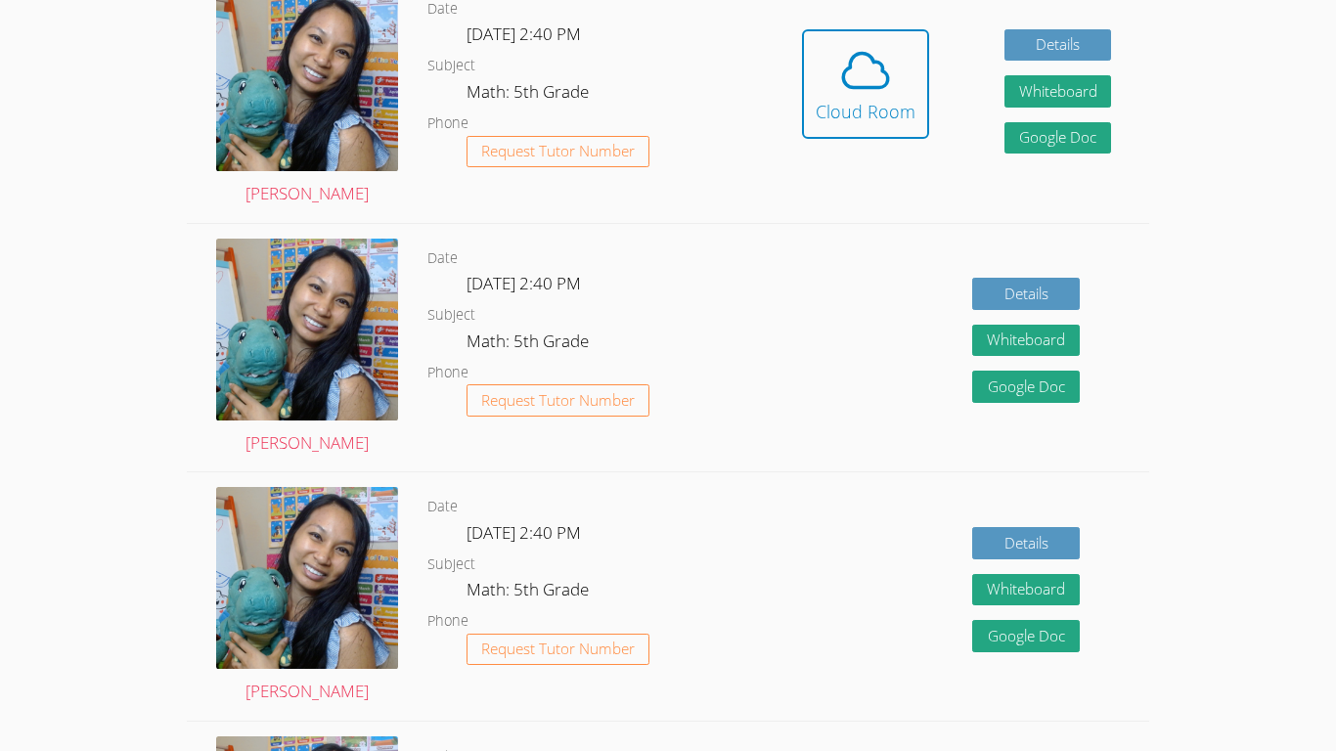
click at [667, 64] on icon at bounding box center [865, 70] width 55 height 55
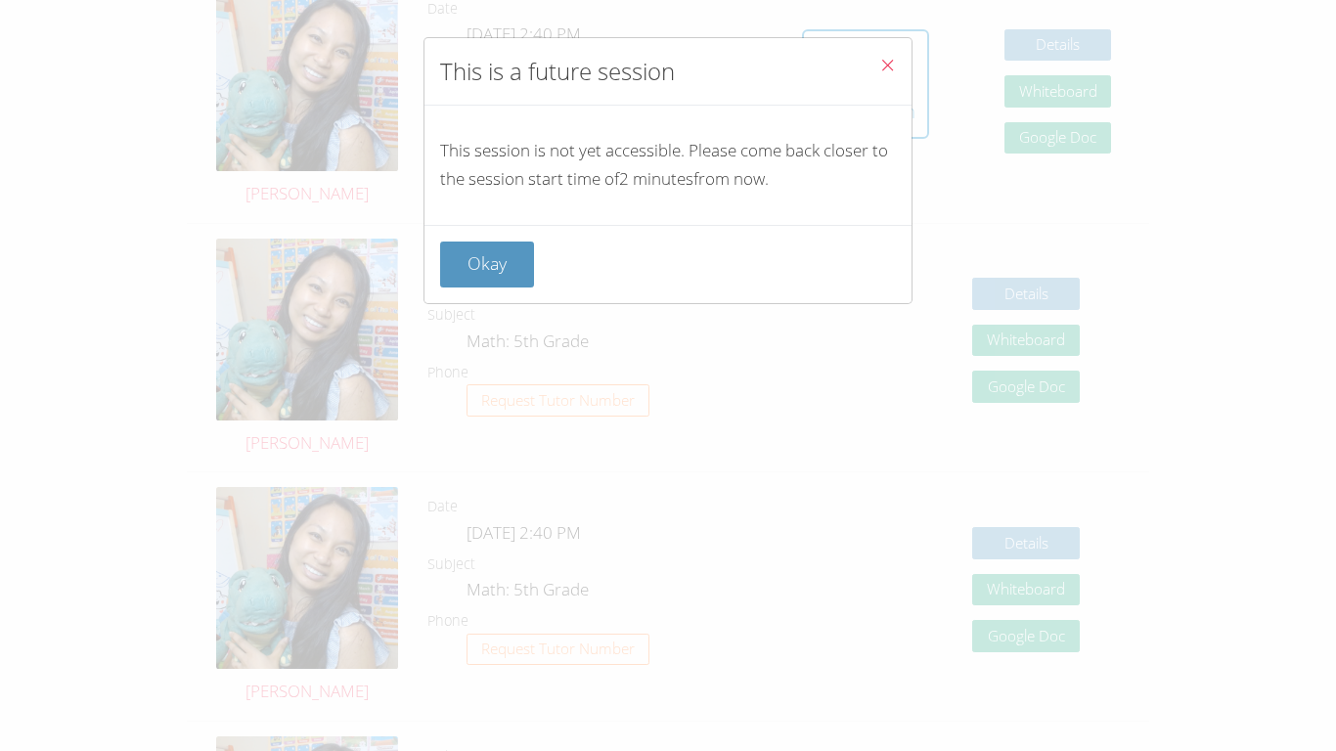
click at [667, 64] on icon "Close" at bounding box center [887, 65] width 17 height 17
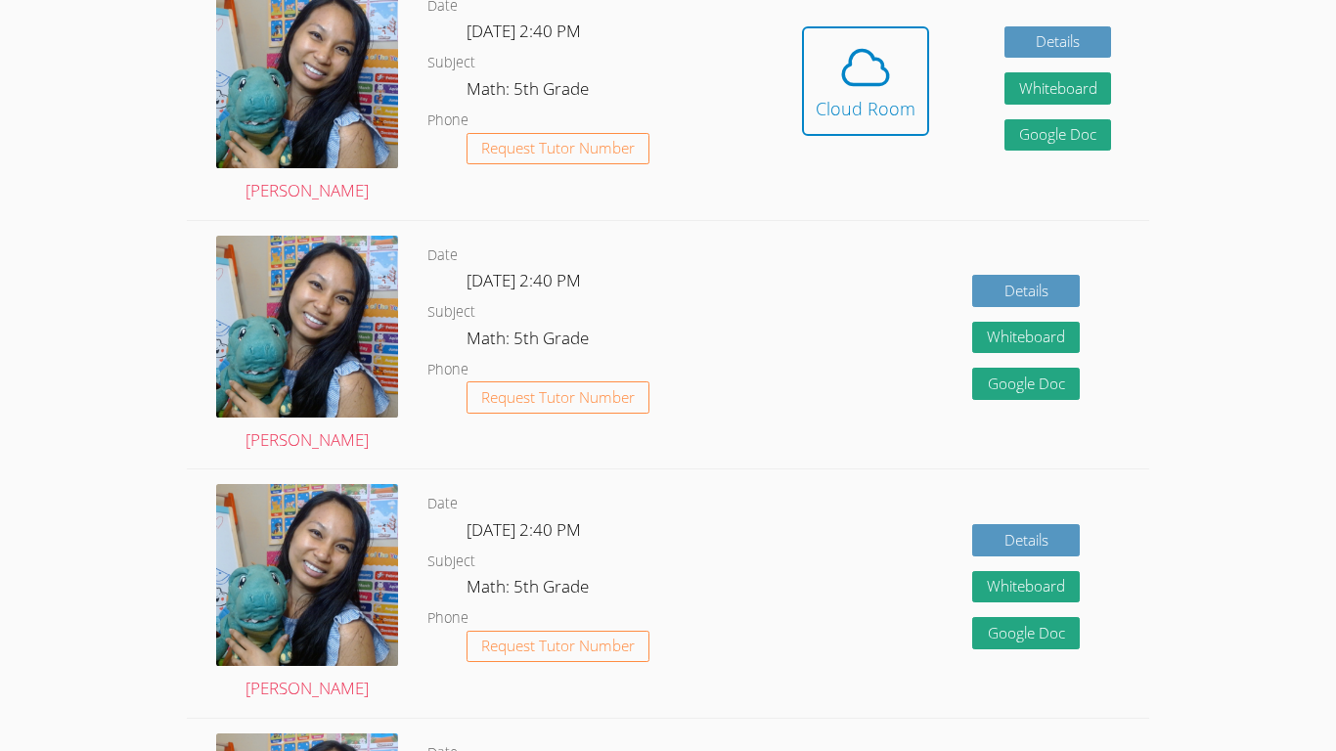
scroll to position [630, 0]
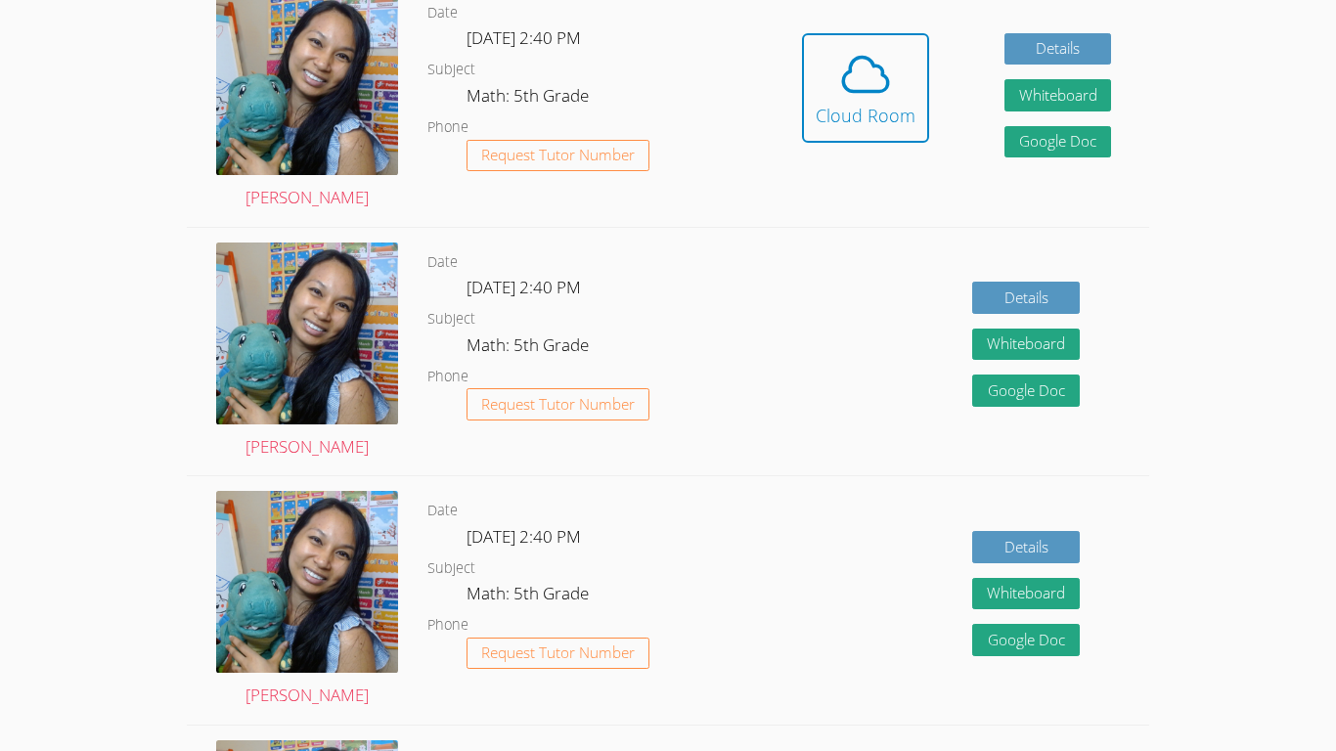
click at [667, 64] on icon at bounding box center [865, 74] width 55 height 55
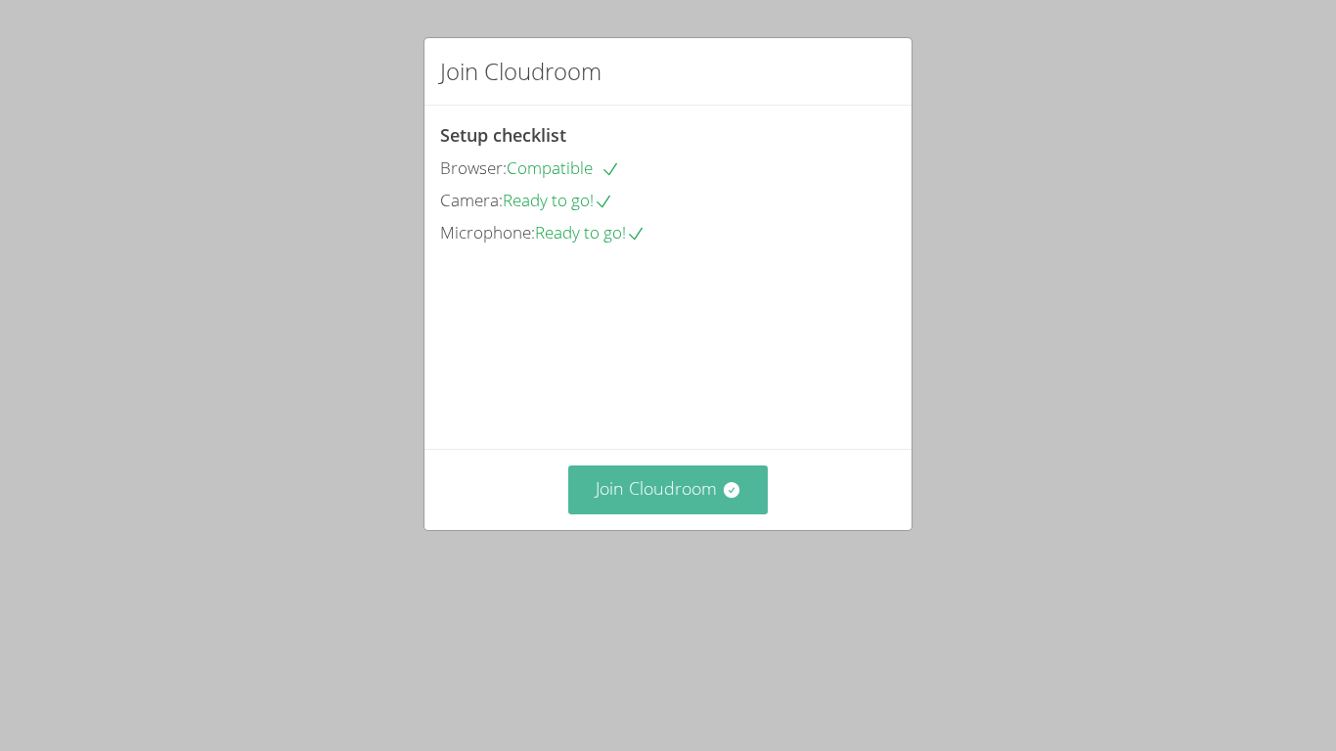
click at [583, 513] on button "Join Cloudroom" at bounding box center [668, 489] width 200 height 48
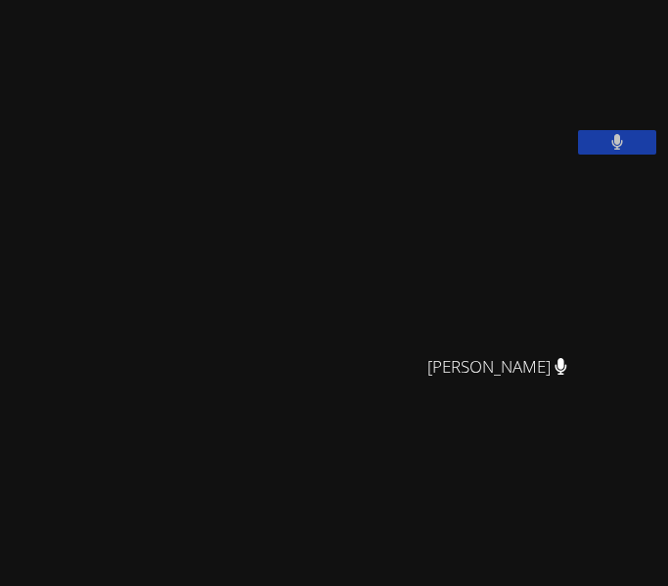
scroll to position [592, 0]
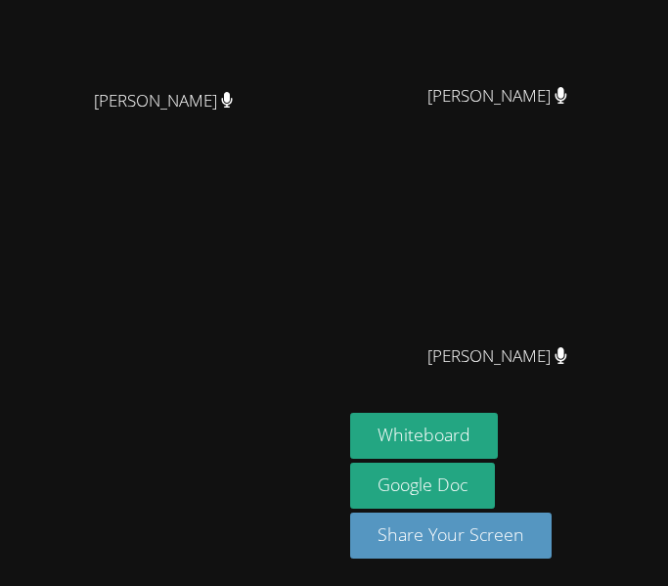
click at [417, 440] on button "Whiteboard" at bounding box center [424, 436] width 148 height 46
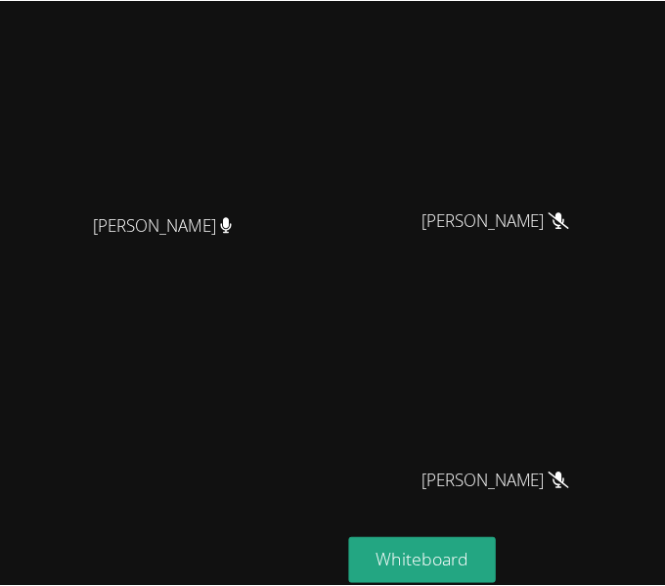
scroll to position [592, 0]
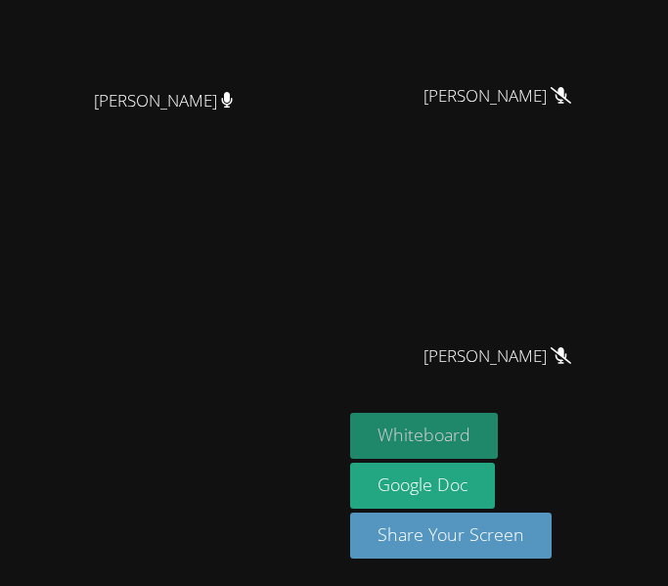
click at [389, 432] on button "Whiteboard" at bounding box center [424, 436] width 148 height 46
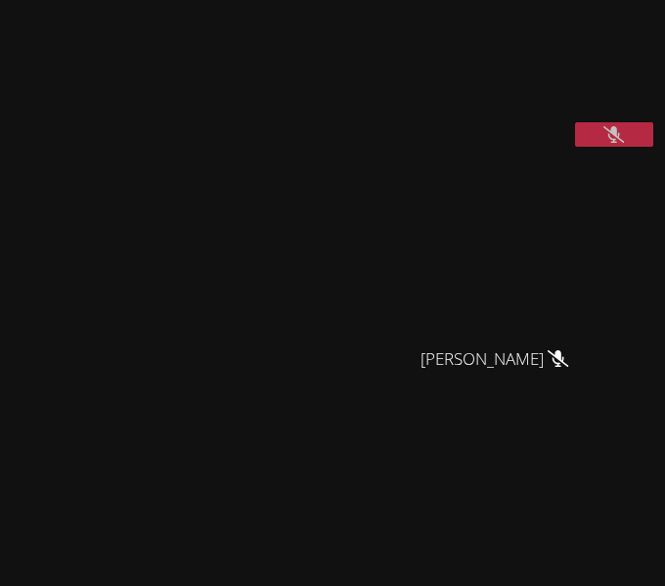
scroll to position [0, 0]
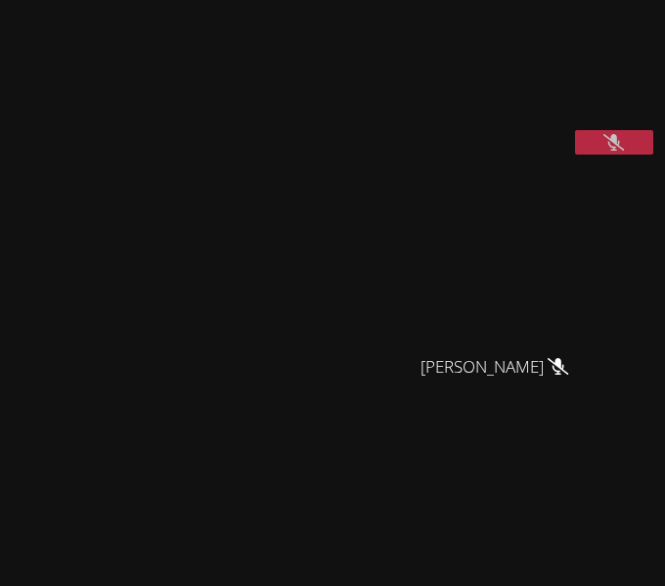
click at [504, 314] on video at bounding box center [502, 258] width 293 height 174
click at [2, 464] on main "[PERSON_NAME] [PERSON_NAME]" at bounding box center [170, 558] width 340 height 1116
click at [584, 154] on button at bounding box center [614, 142] width 78 height 24
click at [600, 154] on button at bounding box center [614, 142] width 78 height 24
click at [3, 7] on main "[PERSON_NAME] [PERSON_NAME]" at bounding box center [170, 558] width 340 height 1116
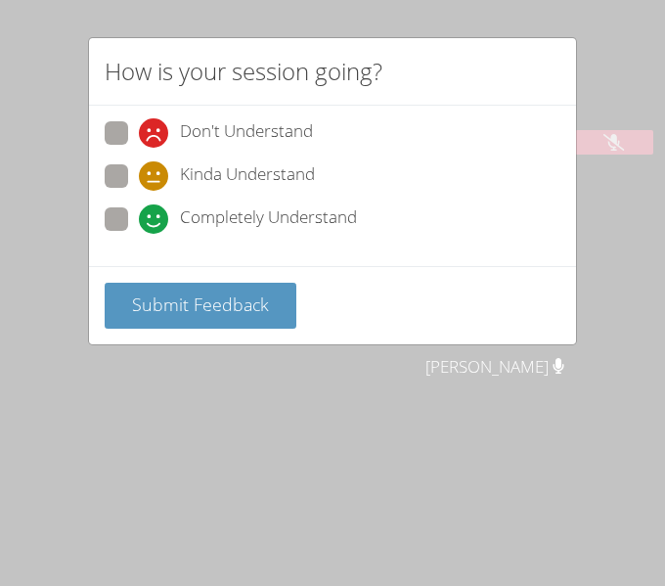
click at [295, 139] on span "Don't Understand" at bounding box center [246, 132] width 133 height 29
click at [155, 138] on input "Don't Understand" at bounding box center [147, 129] width 17 height 17
radio input "true"
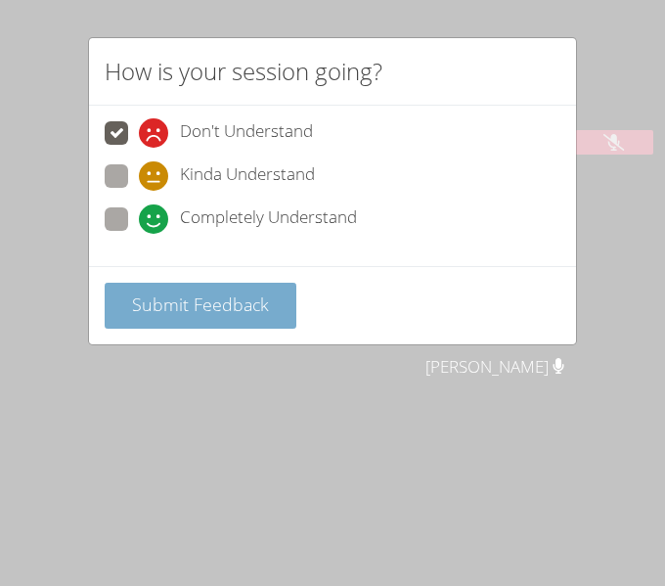
click at [199, 318] on button "Submit Feedback" at bounding box center [201, 306] width 192 height 46
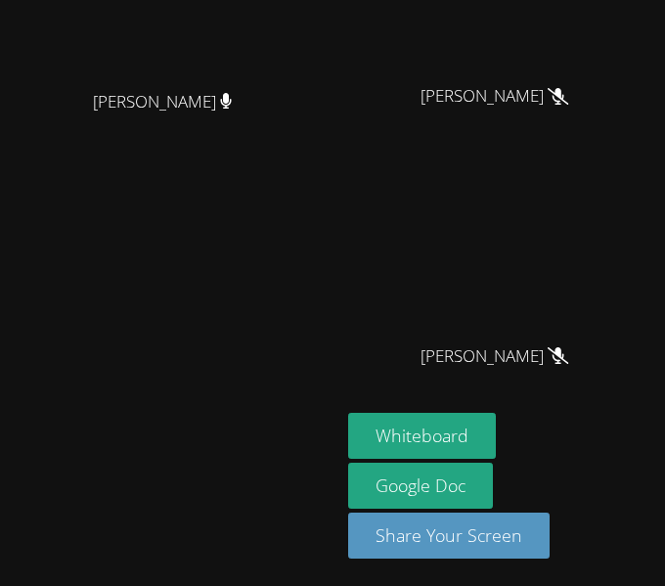
scroll to position [663, 0]
click at [412, 224] on video at bounding box center [502, 247] width 293 height 174
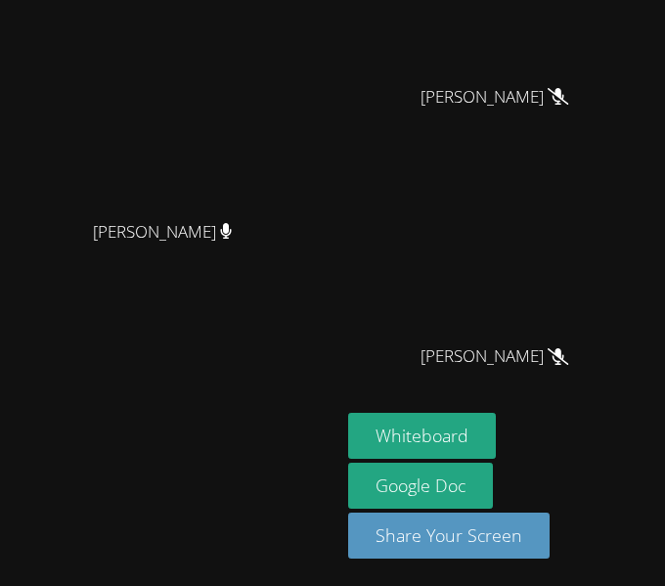
scroll to position [322, 0]
